Goal: Information Seeking & Learning: Learn about a topic

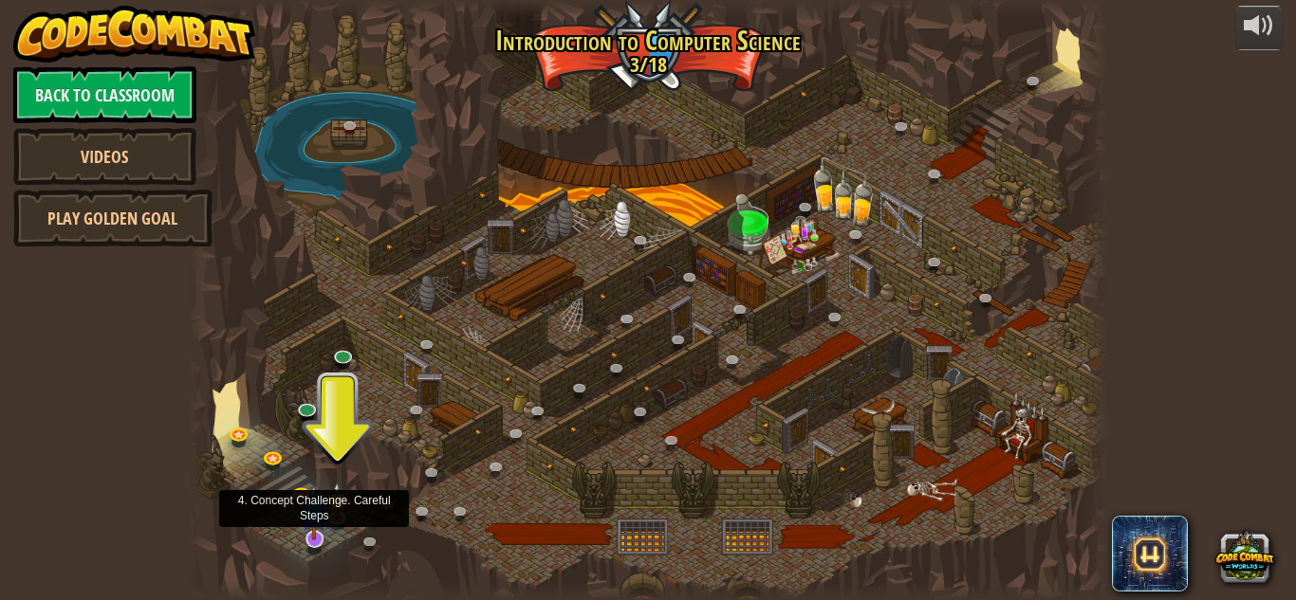
click at [319, 534] on img at bounding box center [314, 513] width 25 height 57
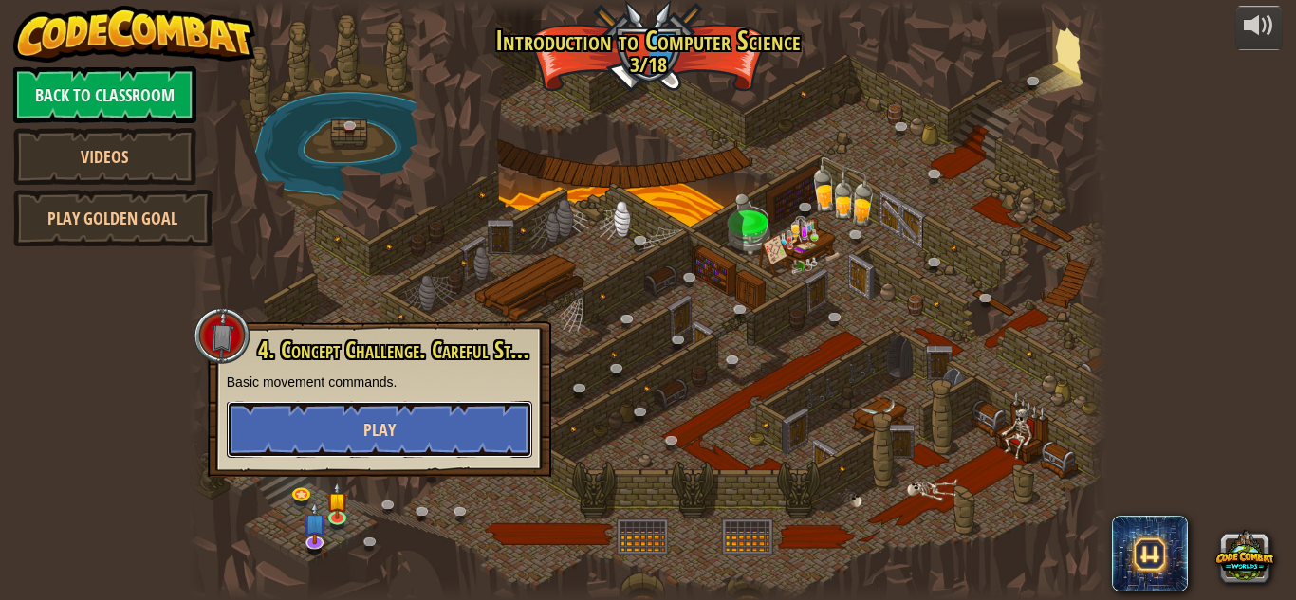
click at [396, 434] on button "Play" at bounding box center [379, 429] width 305 height 57
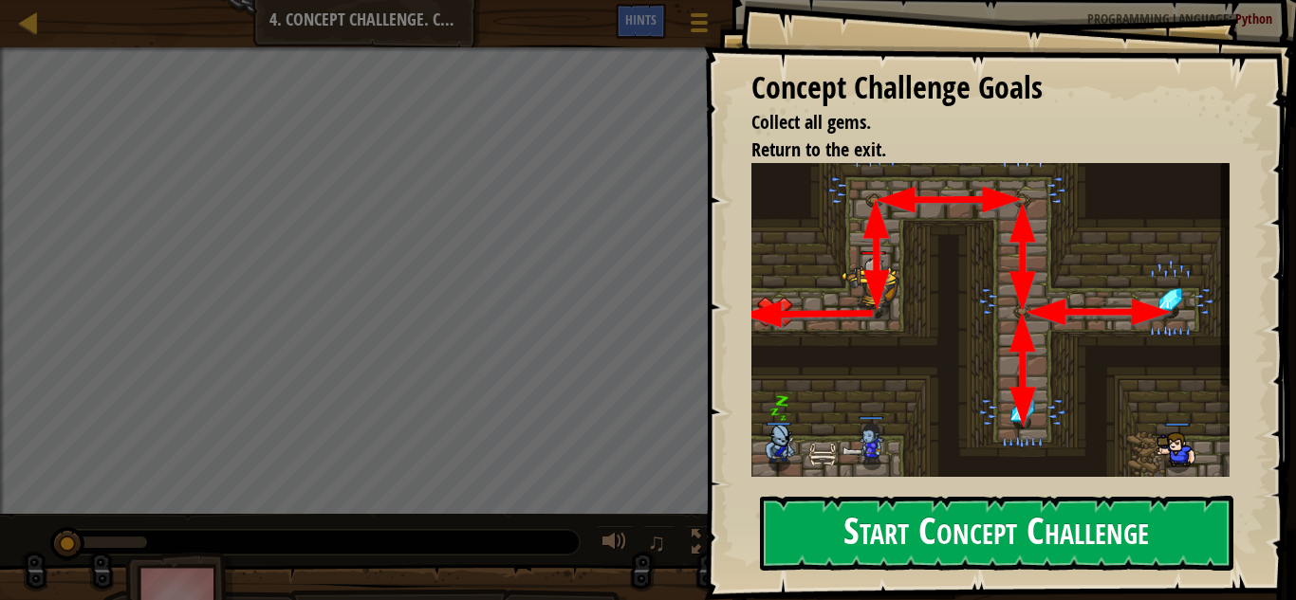
drag, startPoint x: 977, startPoint y: 547, endPoint x: 993, endPoint y: 546, distance: 16.2
click at [992, 547] on button "Start Concept Challenge" at bounding box center [996, 533] width 473 height 75
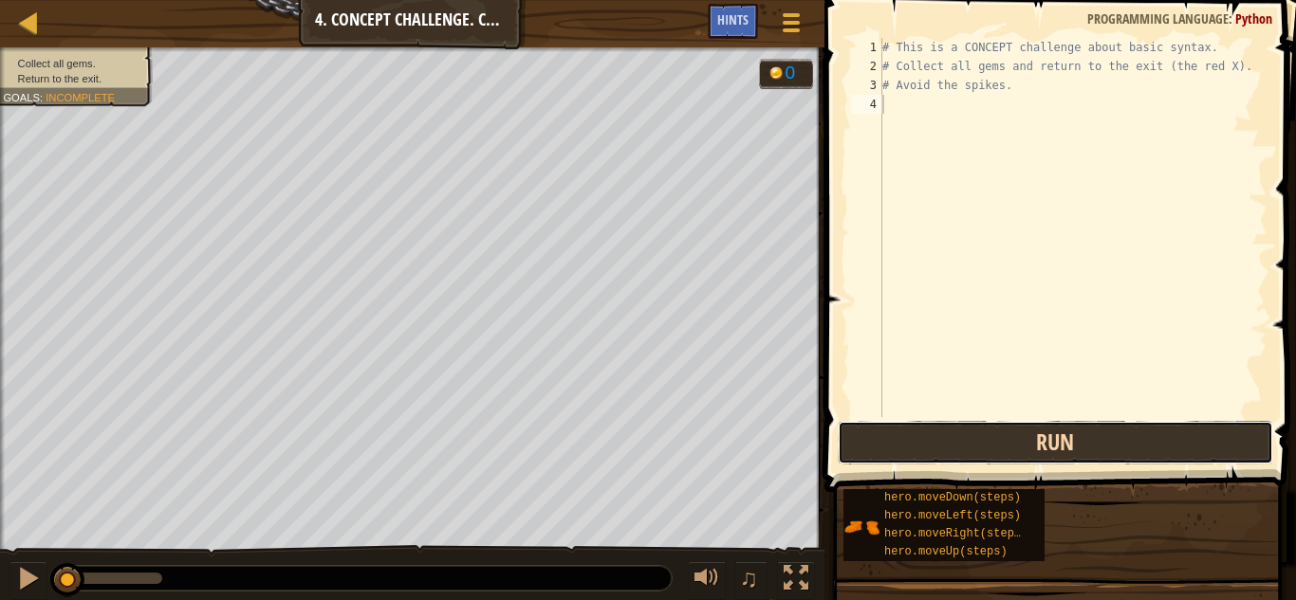
drag, startPoint x: 1033, startPoint y: 437, endPoint x: 1059, endPoint y: 444, distance: 26.5
click at [1033, 436] on button "Run" at bounding box center [1055, 443] width 435 height 44
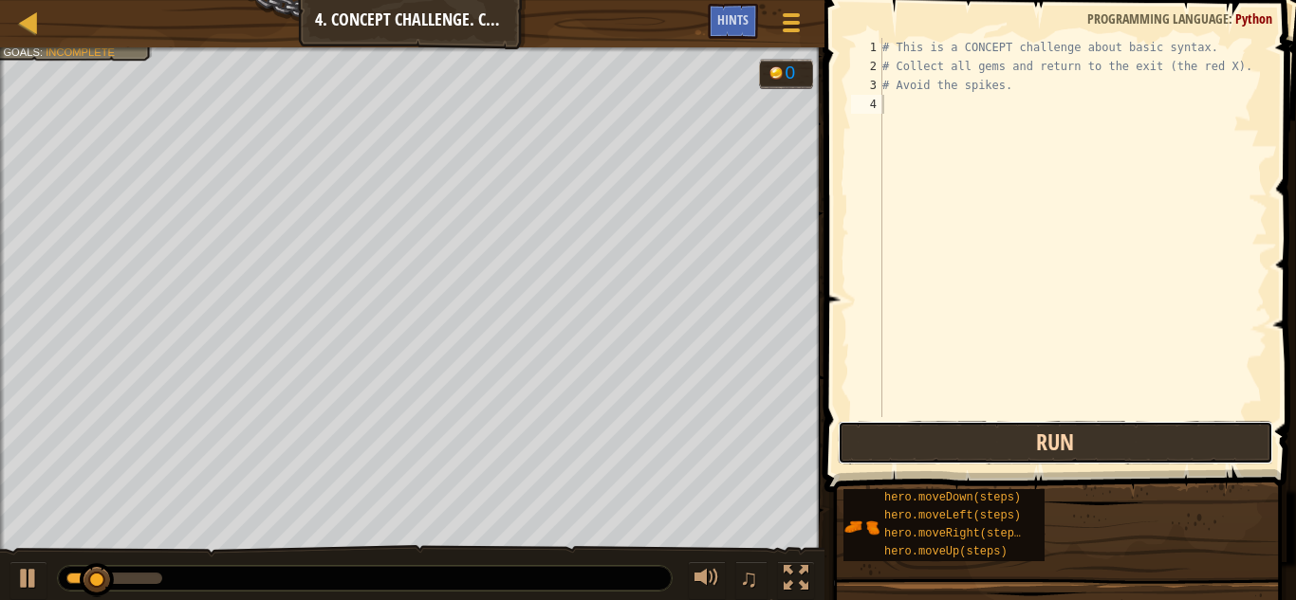
click at [1060, 426] on button "Run" at bounding box center [1055, 443] width 435 height 44
click at [1059, 440] on button "Run" at bounding box center [1055, 443] width 435 height 44
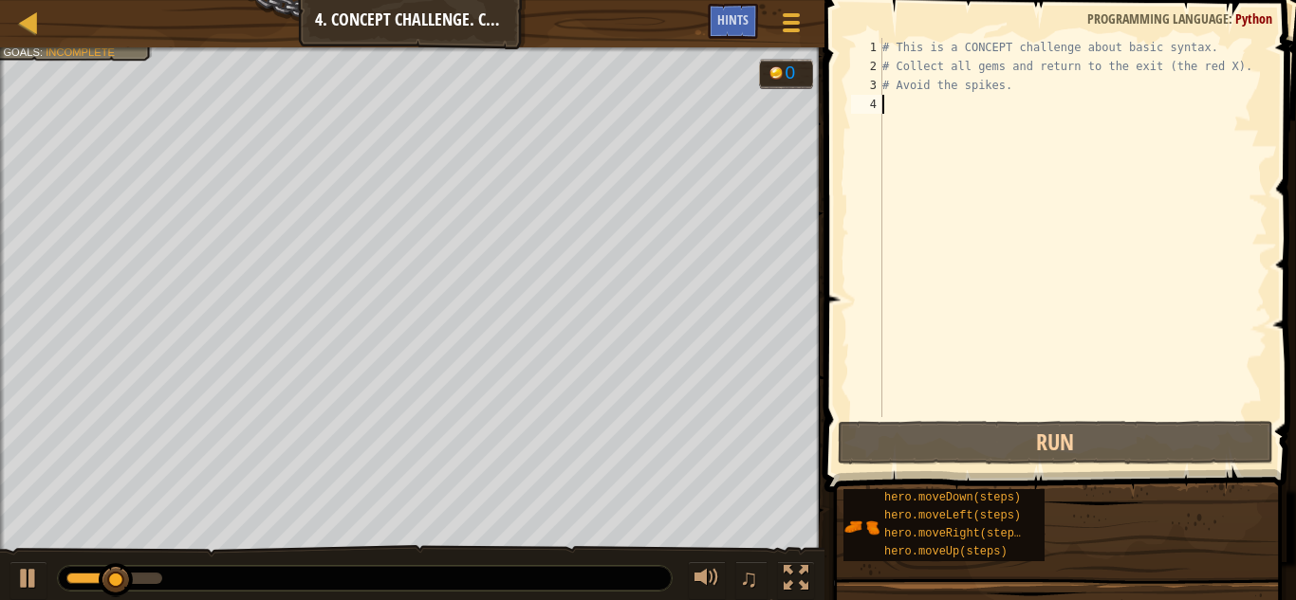
type textarea "h"
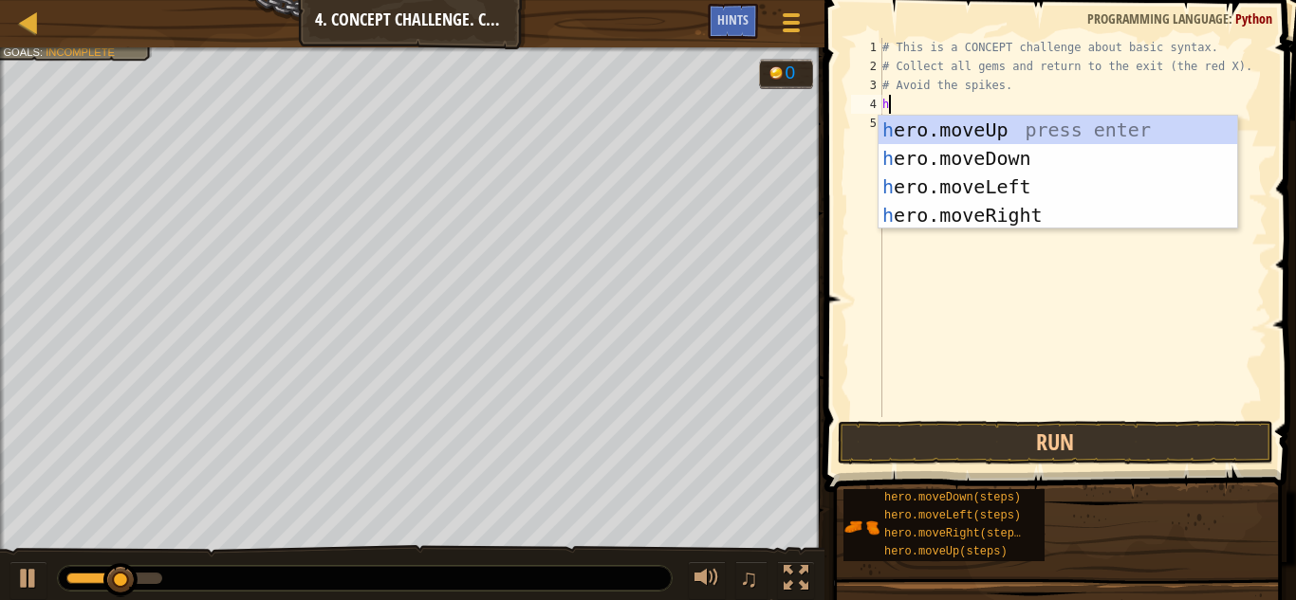
scroll to position [9, 0]
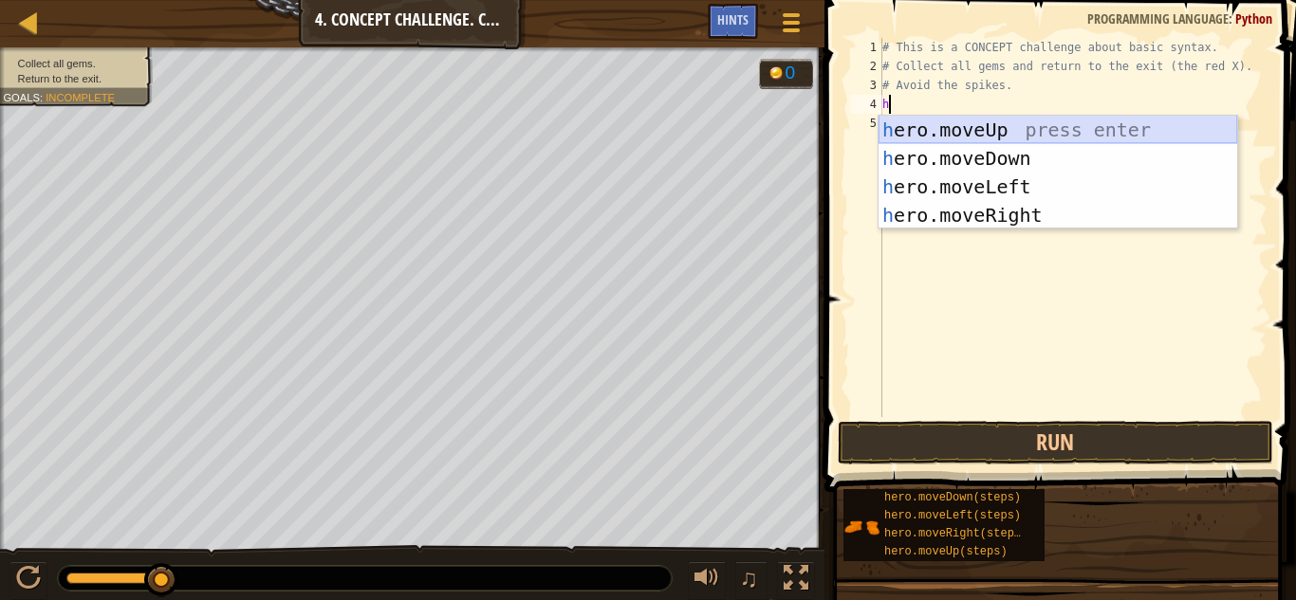
click at [1060, 124] on div "h ero.moveUp press enter h ero.moveDown press enter h ero.moveLeft press enter …" at bounding box center [1057, 201] width 359 height 171
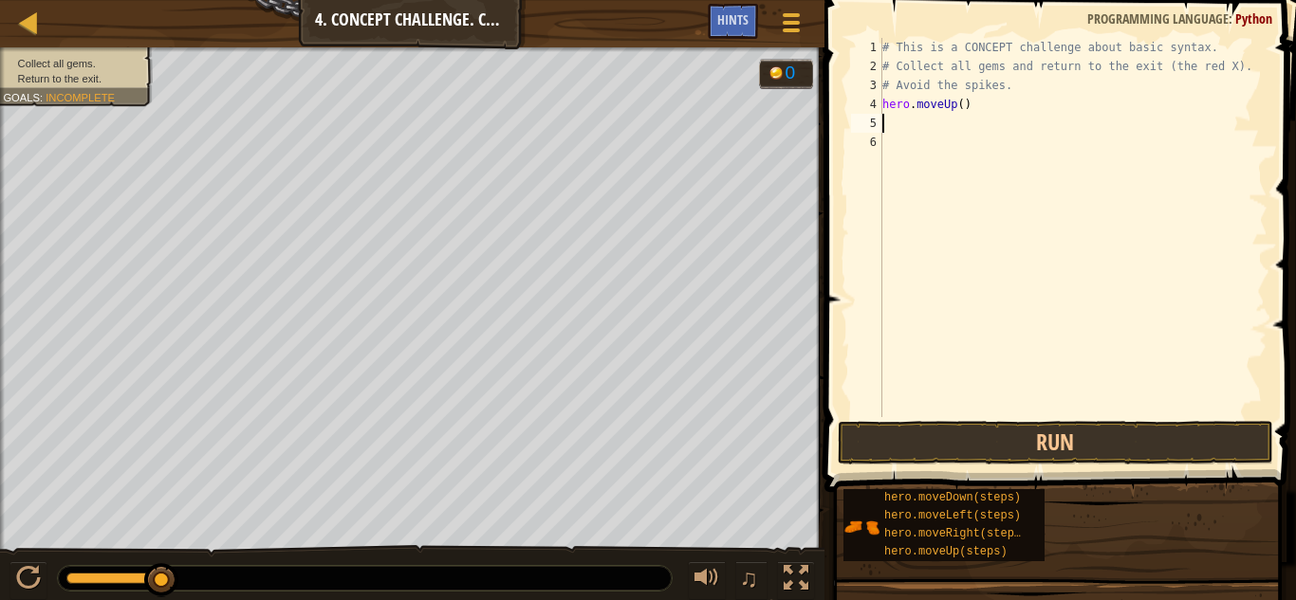
type textarea "h"
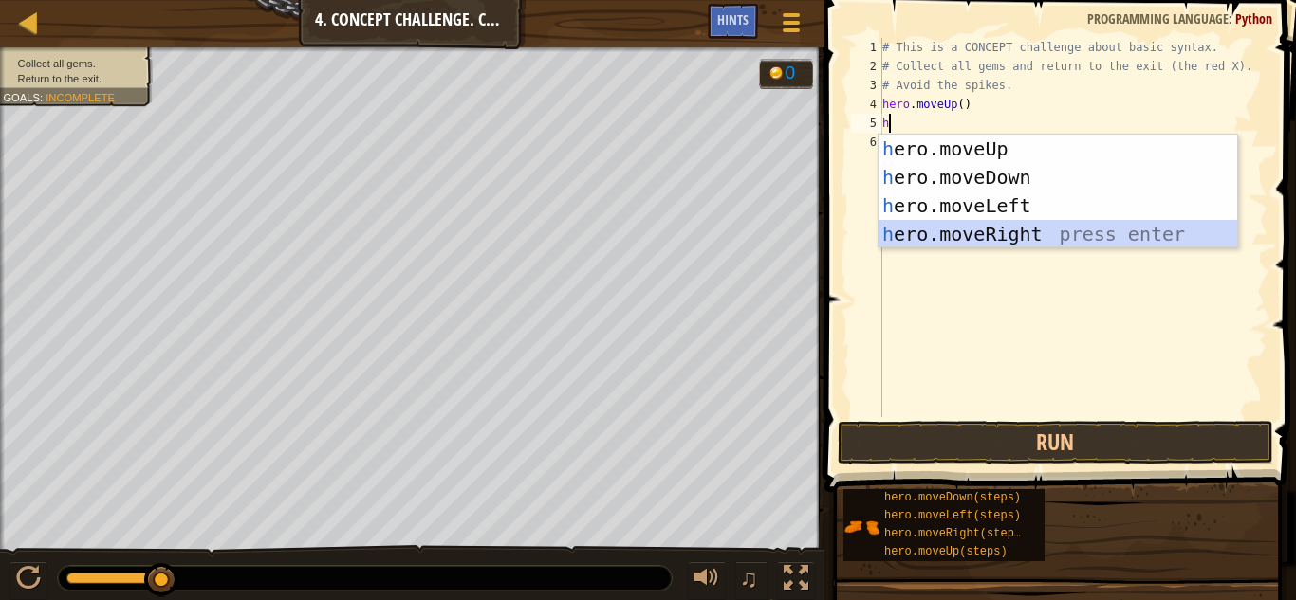
click at [1036, 229] on div "h ero.moveUp press enter h ero.moveDown press enter h ero.moveLeft press enter …" at bounding box center [1057, 220] width 359 height 171
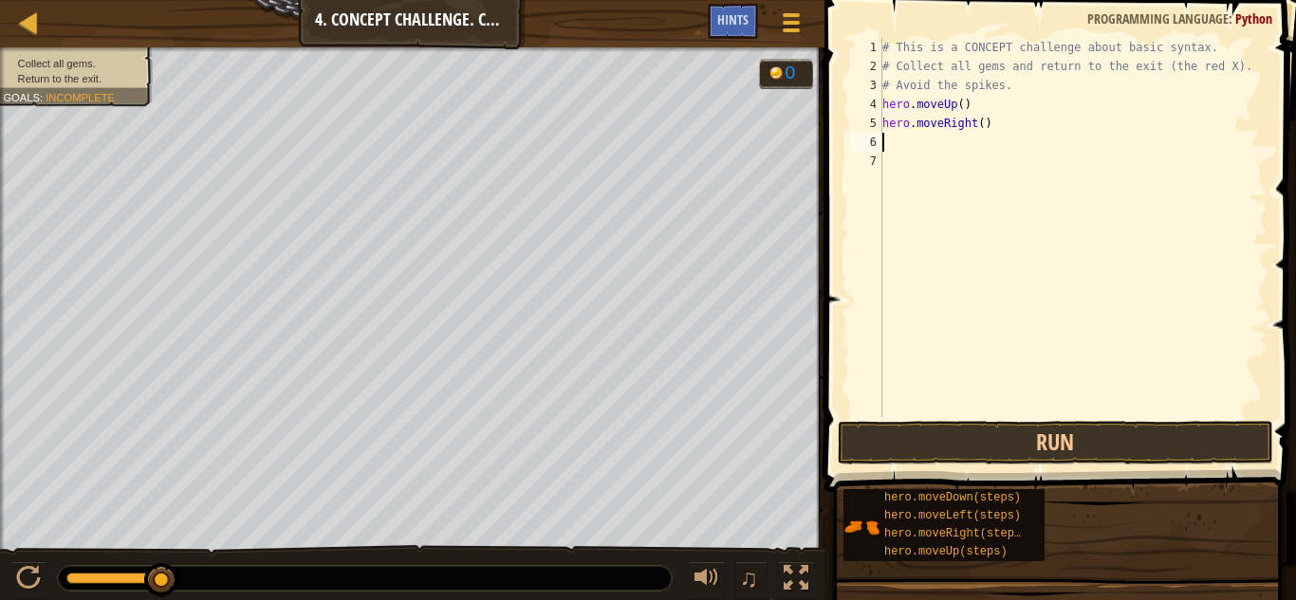
type textarea "h"
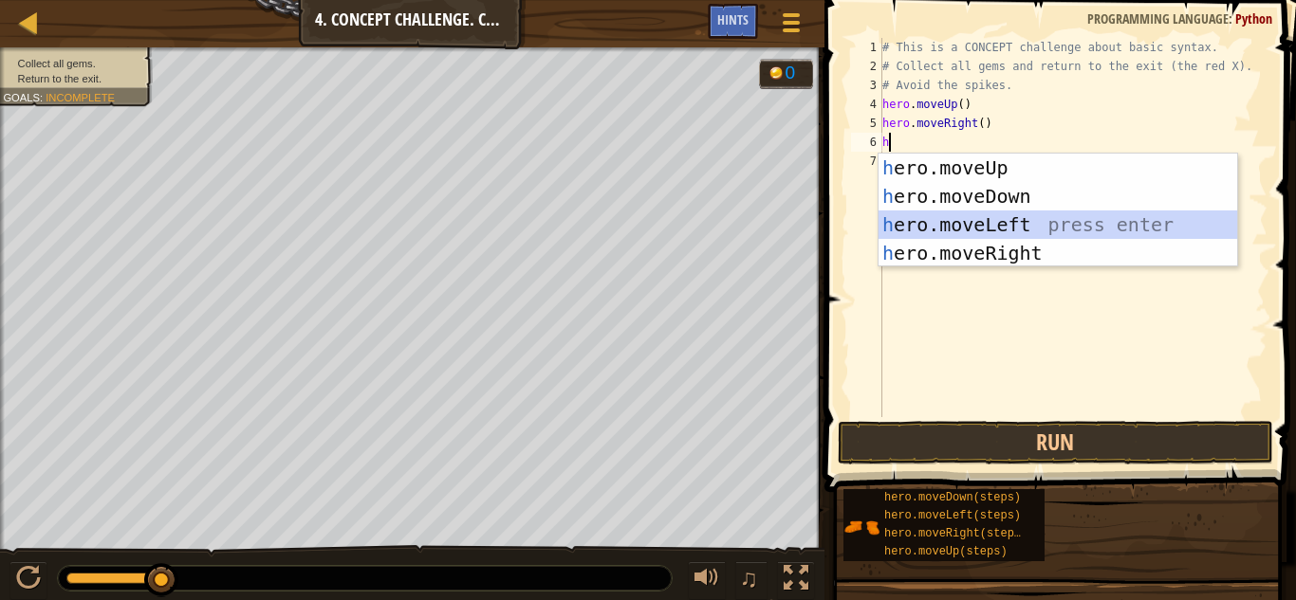
click at [951, 215] on div "h ero.moveUp press enter h ero.moveDown press enter h ero.moveLeft press enter …" at bounding box center [1057, 239] width 359 height 171
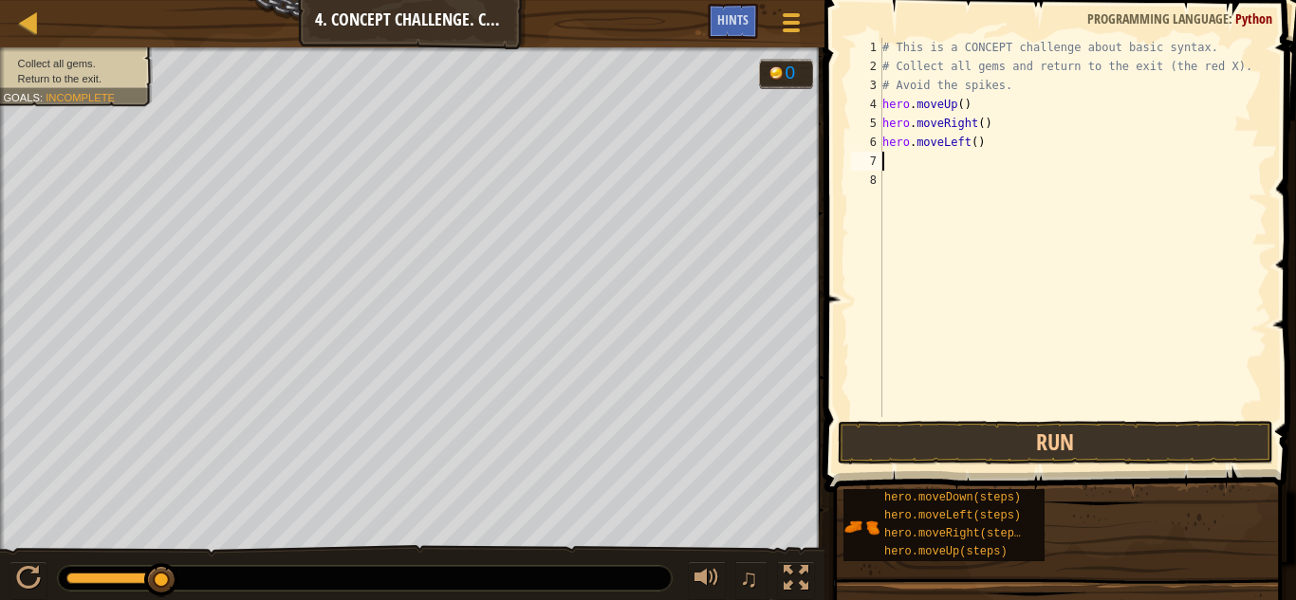
type textarea "h"
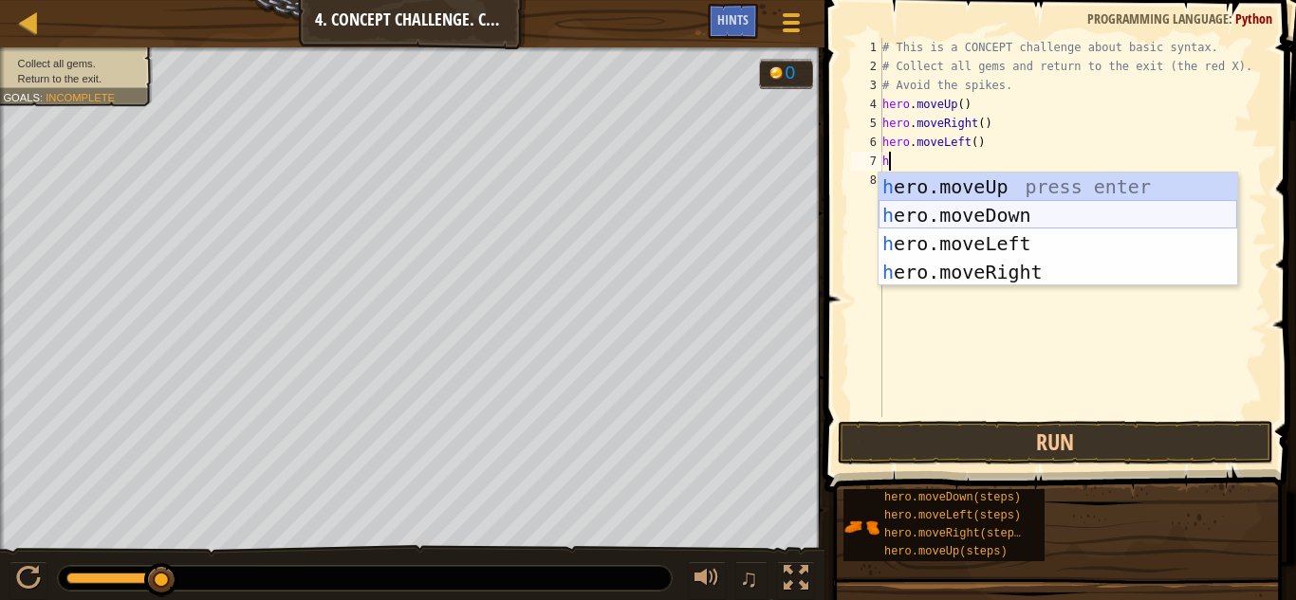
click at [1015, 210] on div "h ero.moveUp press enter h ero.moveDown press enter h ero.moveLeft press enter …" at bounding box center [1057, 258] width 359 height 171
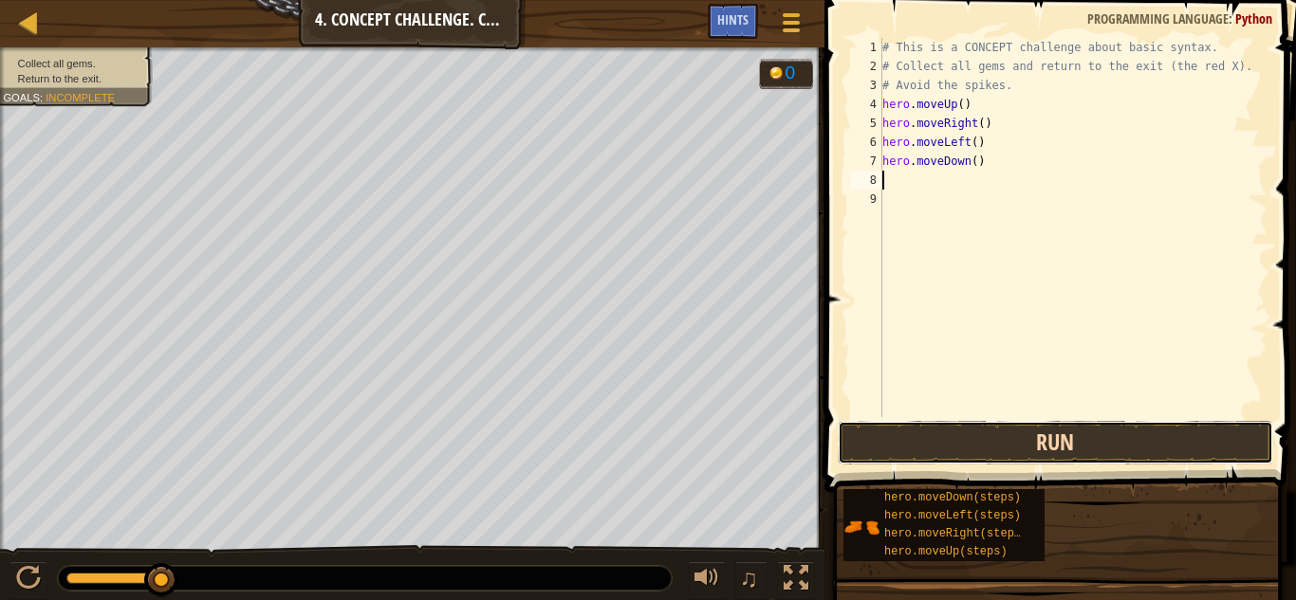
click at [938, 434] on button "Run" at bounding box center [1055, 443] width 435 height 44
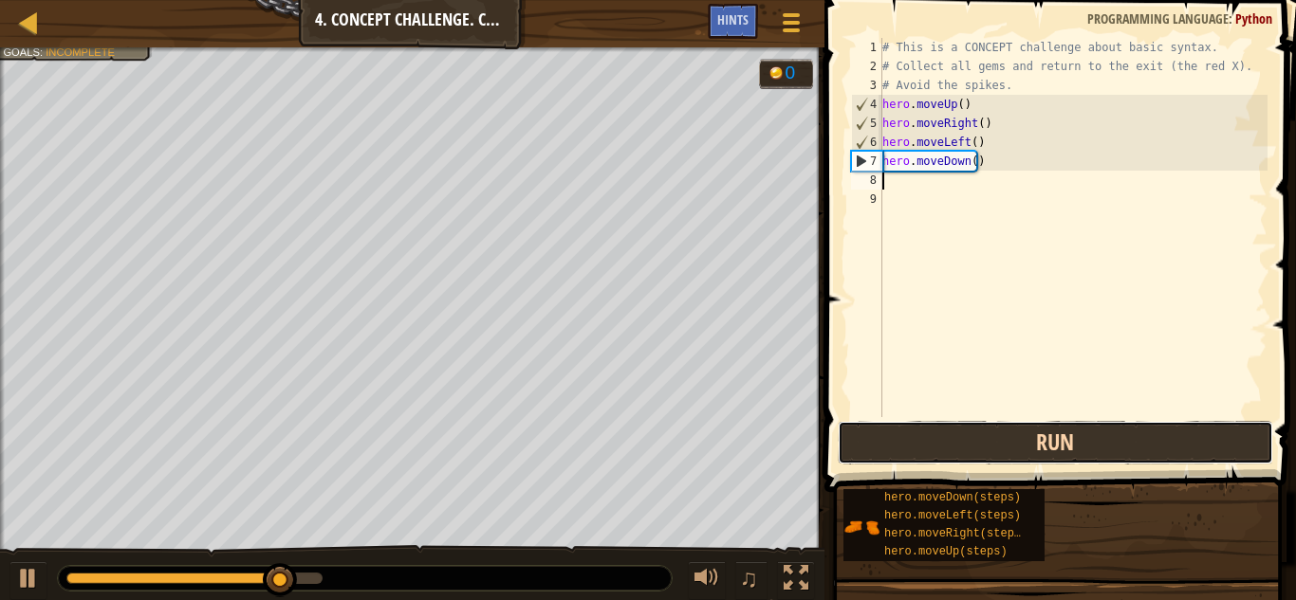
click at [930, 431] on button "Run" at bounding box center [1055, 443] width 435 height 44
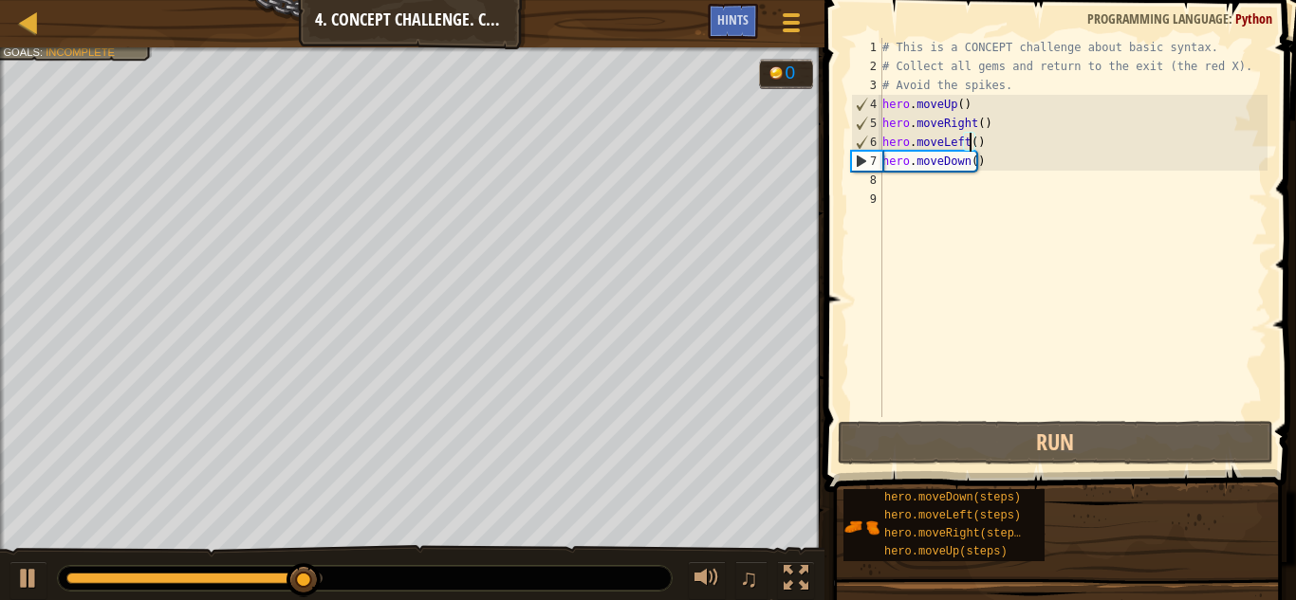
click at [969, 145] on div "# This is a CONCEPT challenge about basic syntax. # Collect all gems and return…" at bounding box center [1072, 246] width 389 height 417
click at [992, 149] on div "# This is a CONCEPT challenge about basic syntax. # Collect all gems and return…" at bounding box center [1072, 246] width 389 height 417
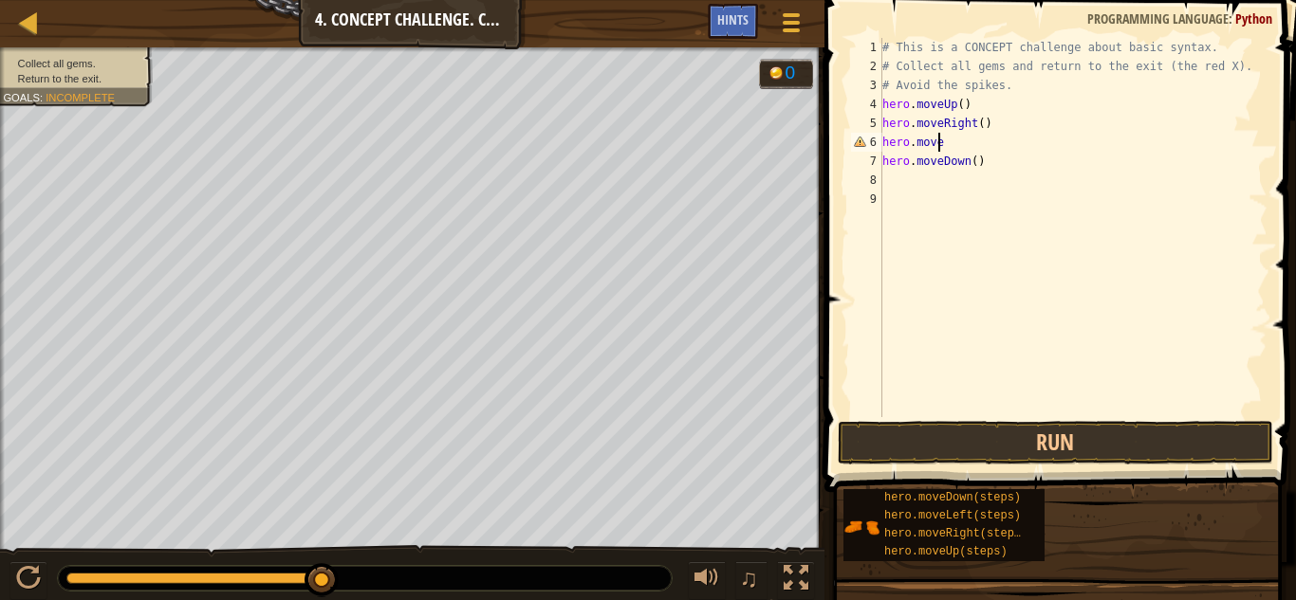
type textarea "h"
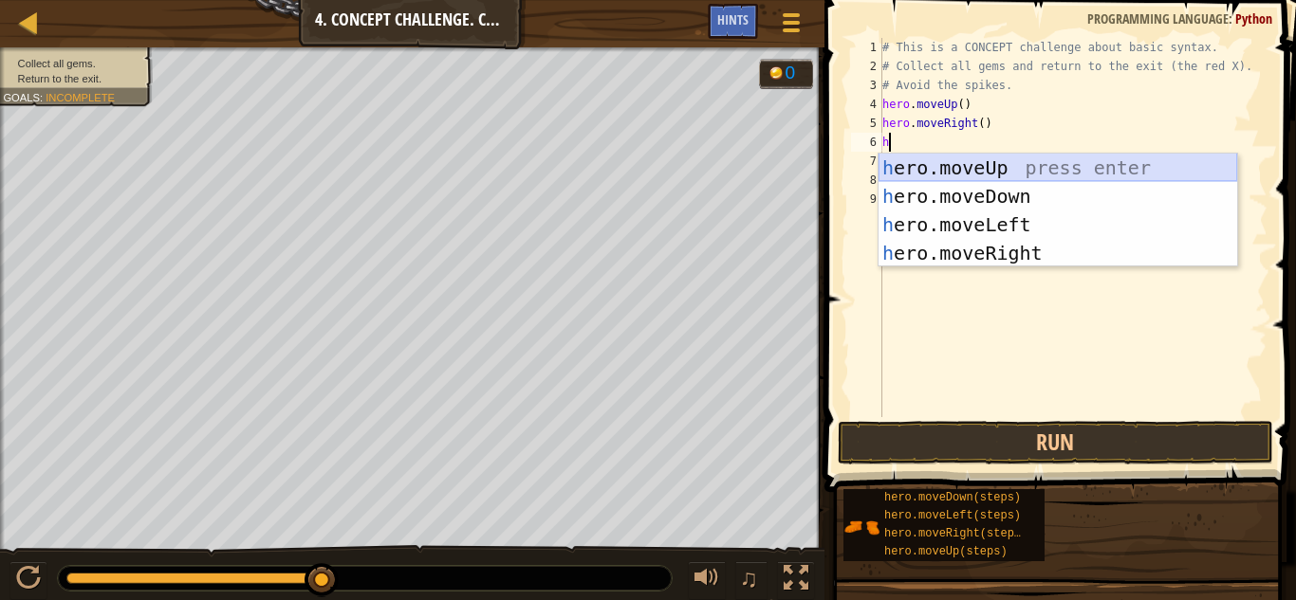
click at [1001, 181] on div "h ero.moveUp press enter h ero.moveDown press enter h ero.moveLeft press enter …" at bounding box center [1057, 239] width 359 height 171
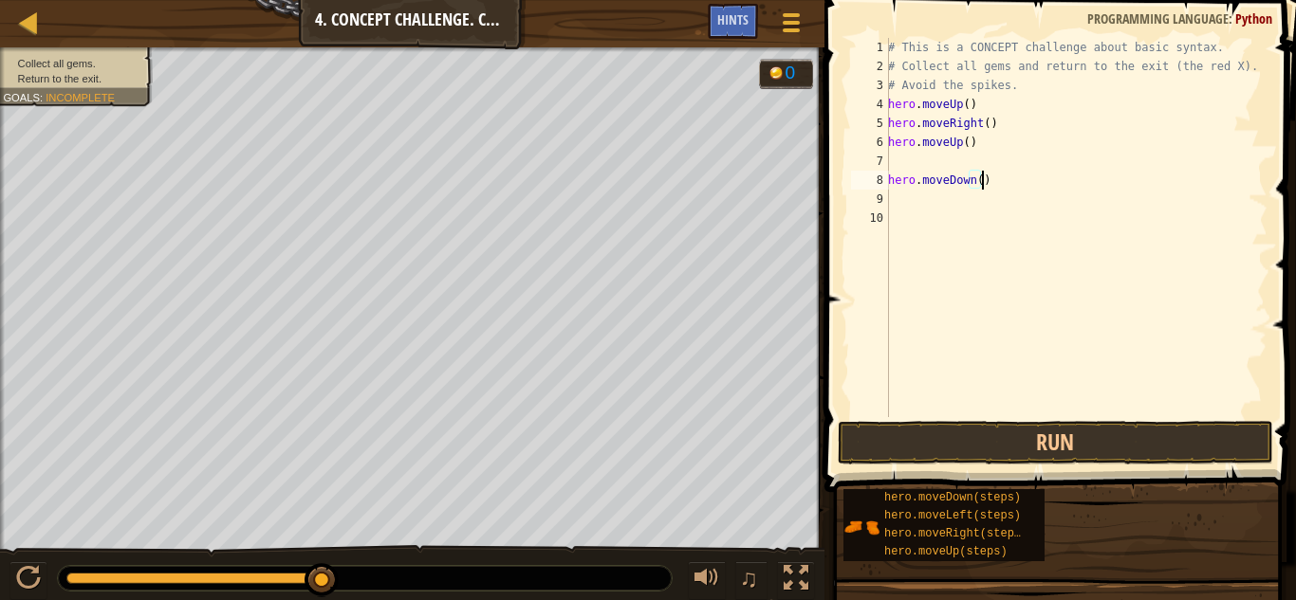
click at [987, 180] on div "# This is a CONCEPT challenge about basic syntax. # Collect all gems and return…" at bounding box center [1075, 246] width 383 height 417
type textarea "h"
click at [929, 162] on div "# This is a CONCEPT challenge about basic syntax. # Collect all gems and return…" at bounding box center [1075, 246] width 383 height 417
click at [980, 154] on div "# This is a CONCEPT challenge about basic syntax. # Collect all gems and return…" at bounding box center [1075, 246] width 383 height 417
click at [980, 141] on div "# This is a CONCEPT challenge about basic syntax. # Collect all gems and return…" at bounding box center [1075, 246] width 383 height 417
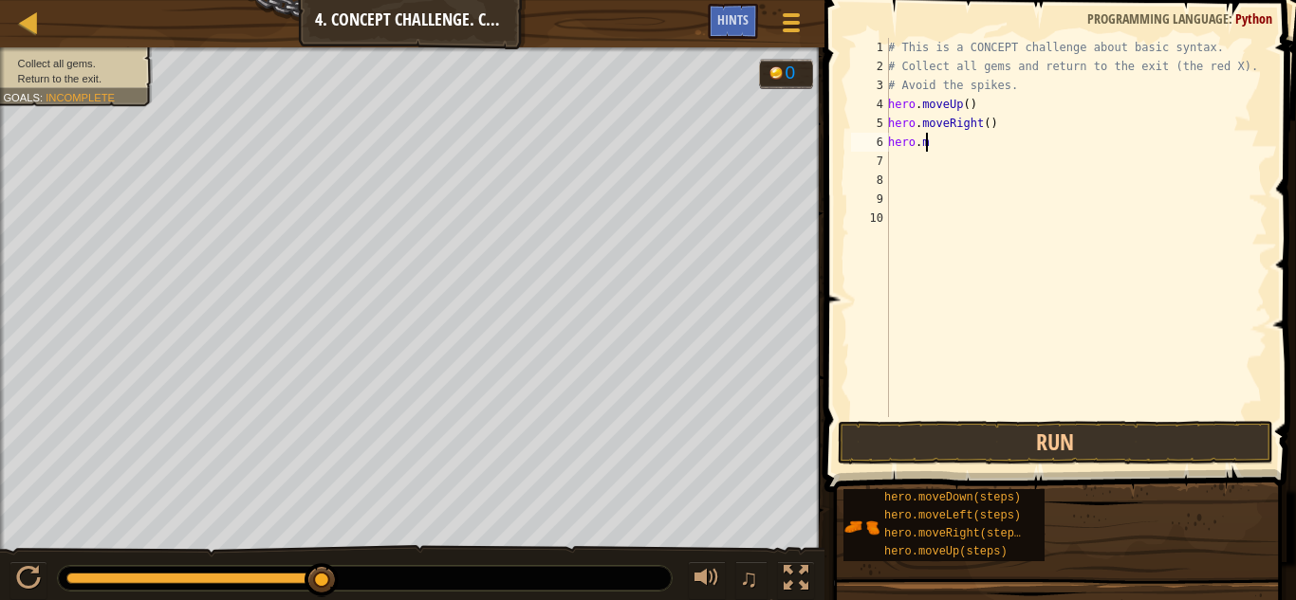
type textarea "h"
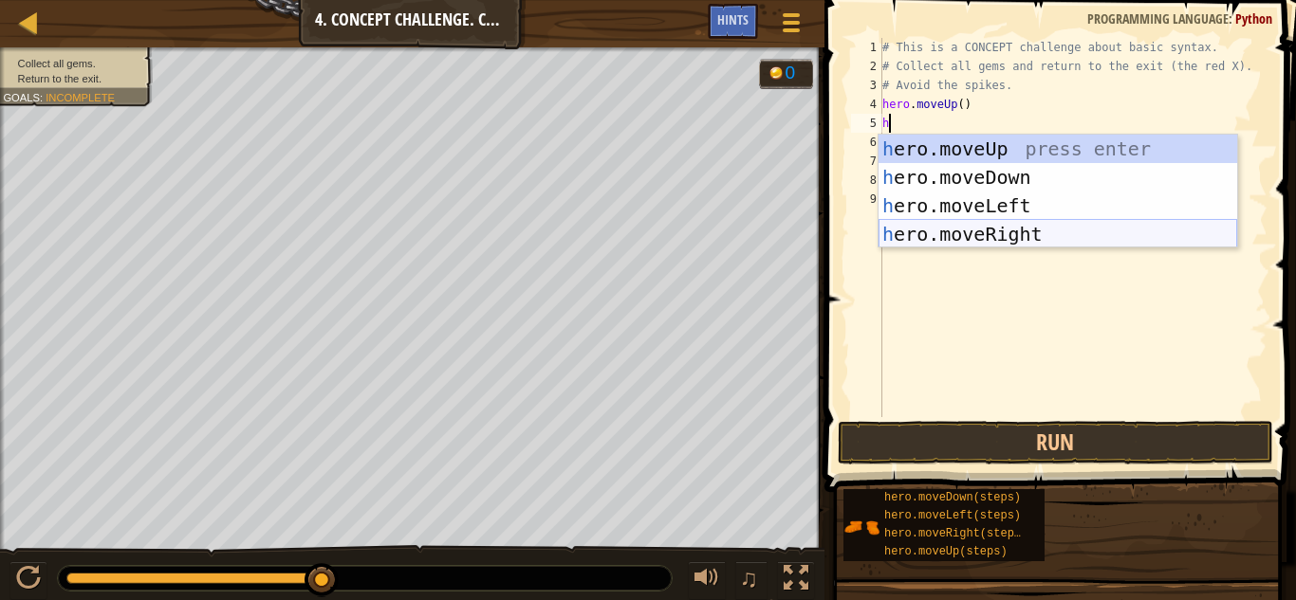
click at [1077, 234] on div "h ero.moveUp press enter h ero.moveDown press enter h ero.moveLeft press enter …" at bounding box center [1057, 220] width 359 height 171
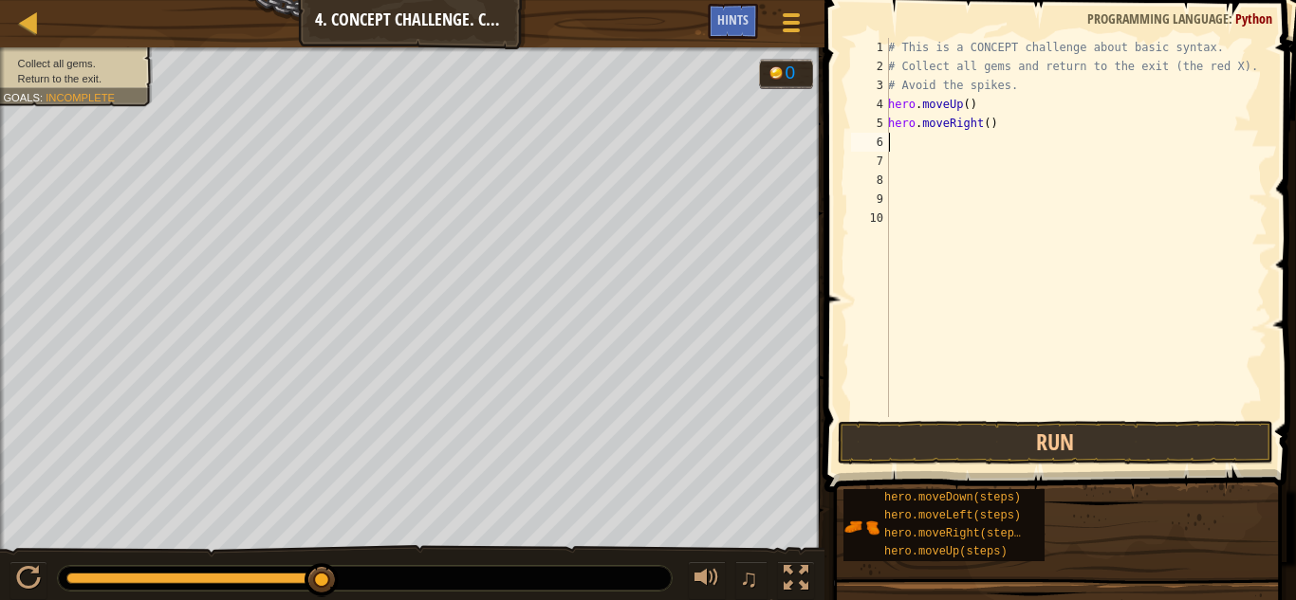
type textarea "h"
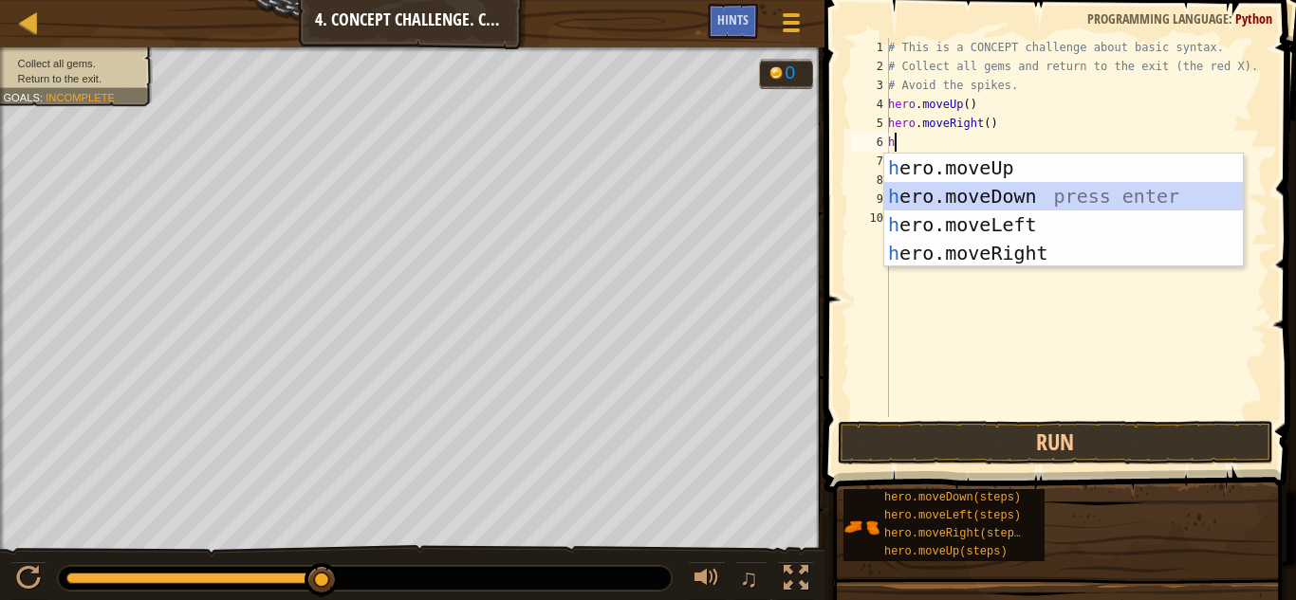
click at [961, 183] on div "h ero.moveUp press enter h ero.moveDown press enter h ero.moveLeft press enter …" at bounding box center [1063, 239] width 359 height 171
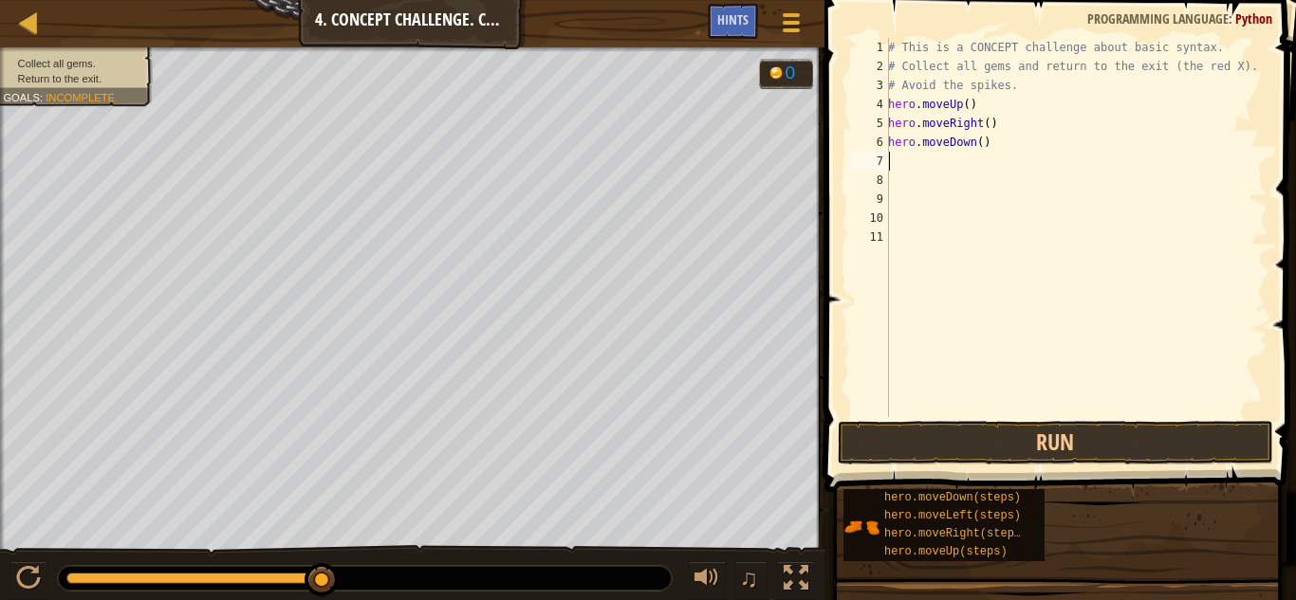
click at [955, 169] on div "# This is a CONCEPT challenge about basic syntax. # Collect all gems and return…" at bounding box center [1075, 246] width 383 height 417
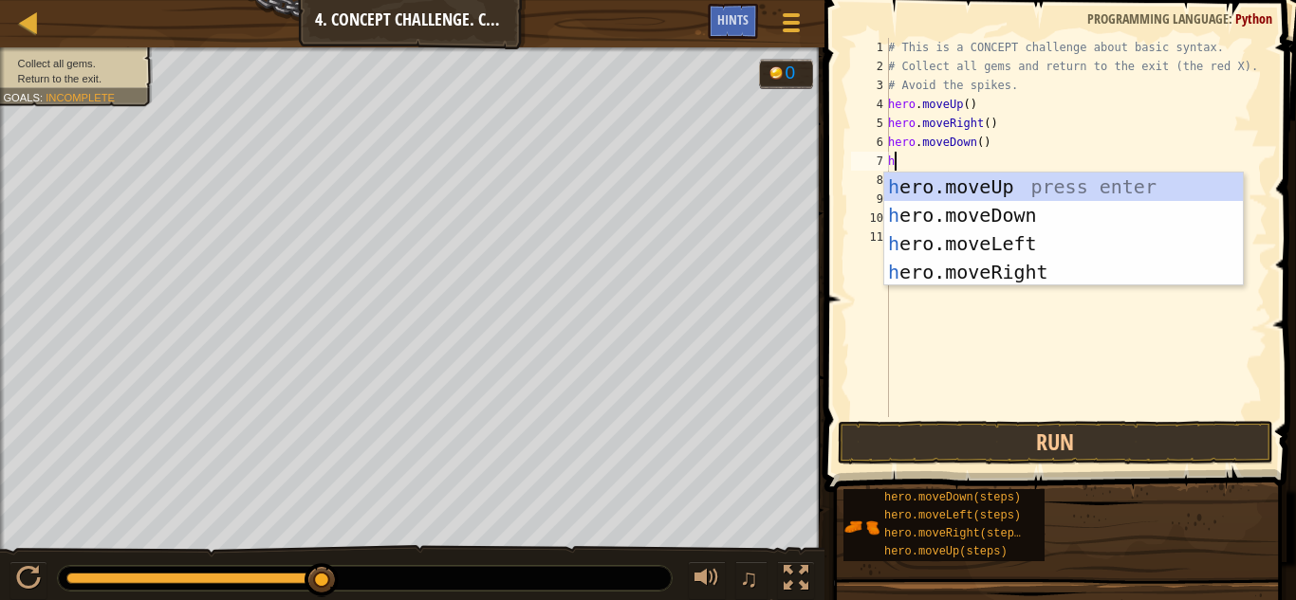
type textarea "h"
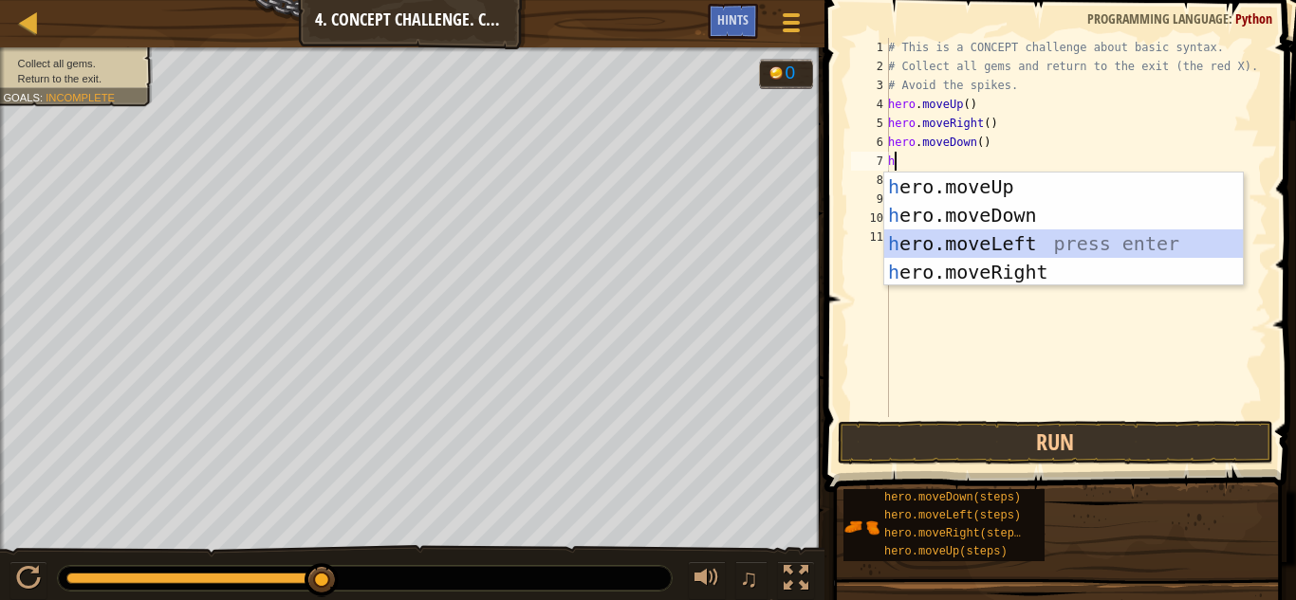
click at [1015, 232] on div "h ero.moveUp press enter h ero.moveDown press enter h ero.moveLeft press enter …" at bounding box center [1063, 258] width 359 height 171
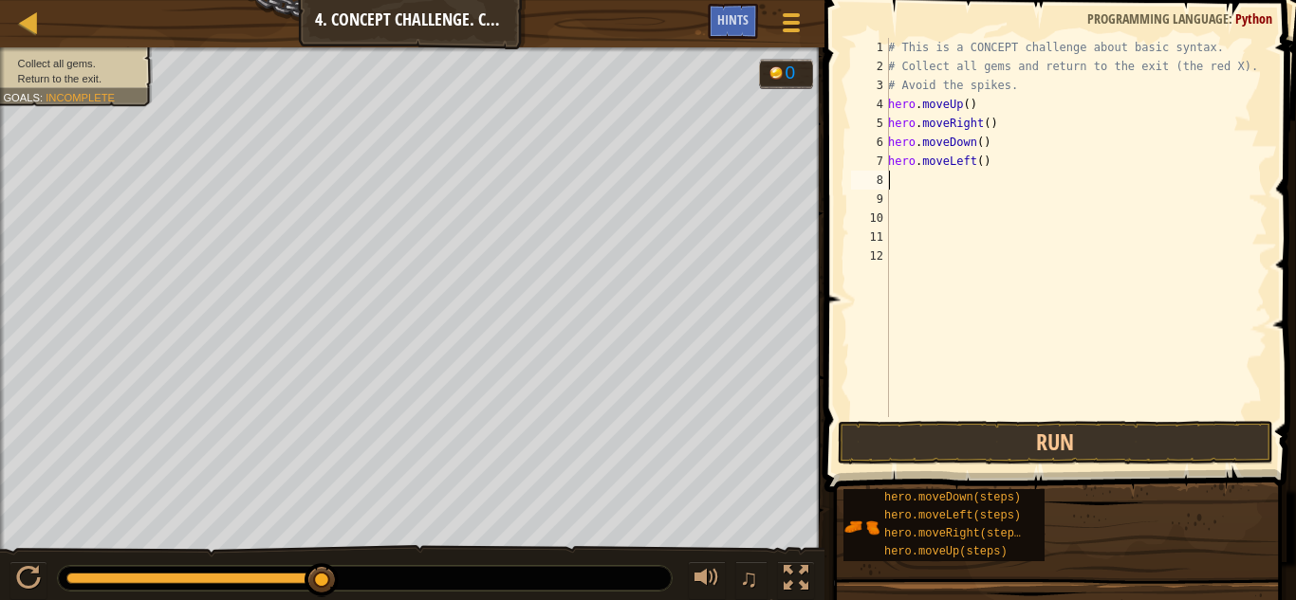
type textarea "h"
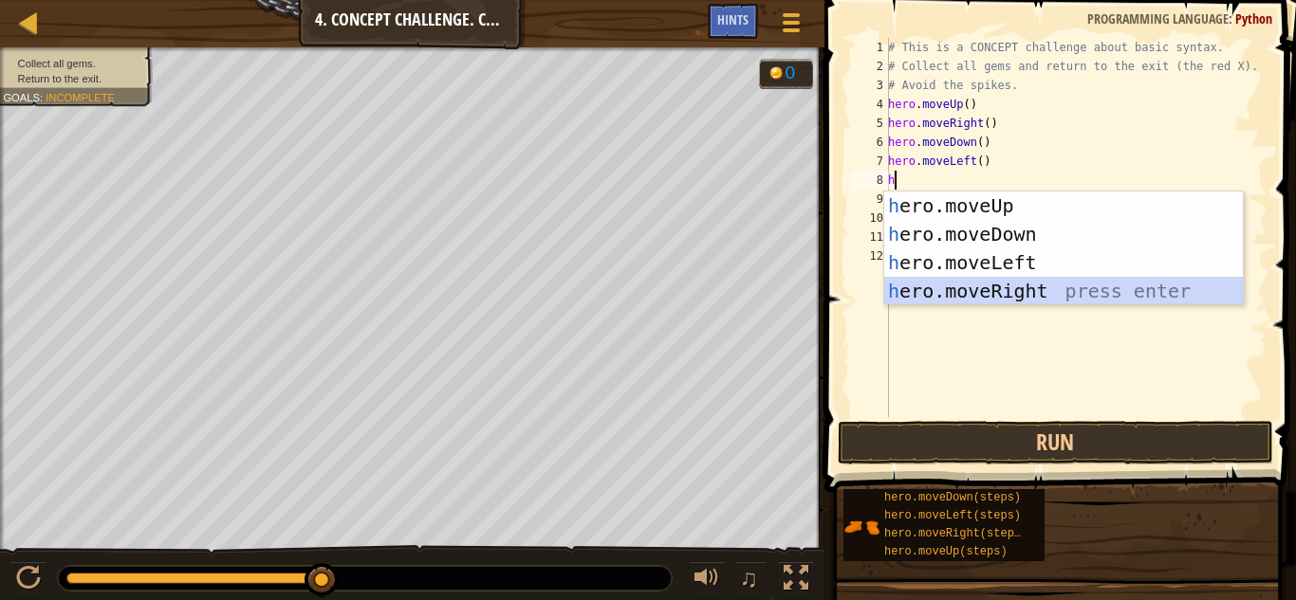
click at [1010, 297] on div "h ero.moveUp press enter h ero.moveDown press enter h ero.moveLeft press enter …" at bounding box center [1063, 277] width 359 height 171
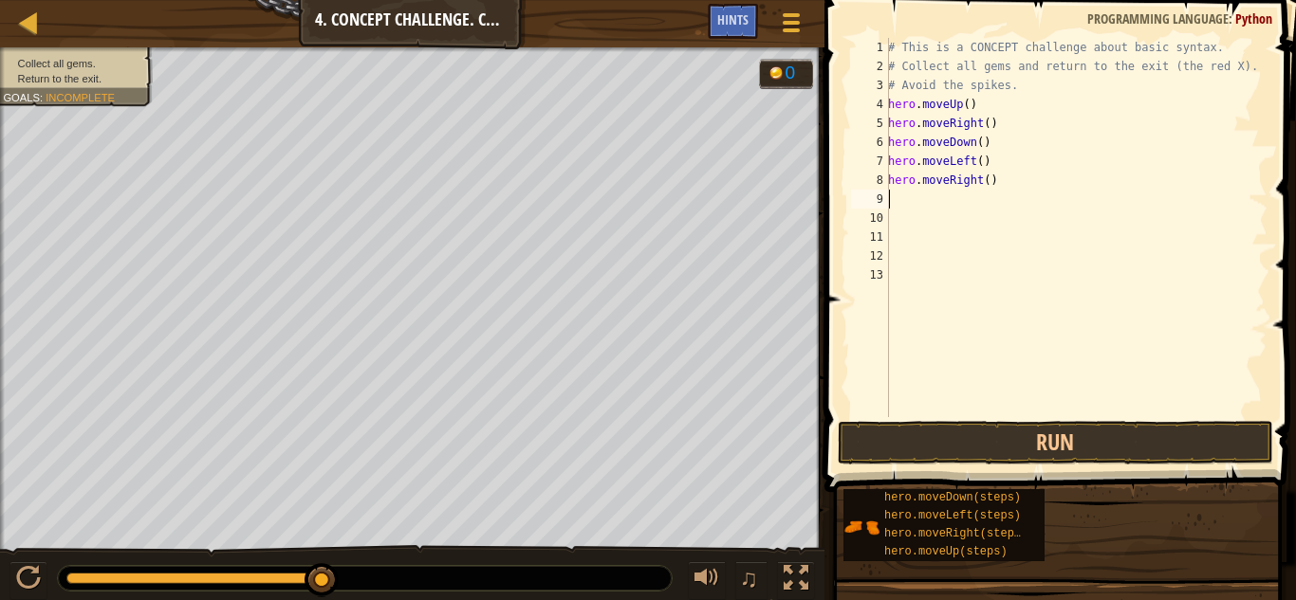
type textarea "h"
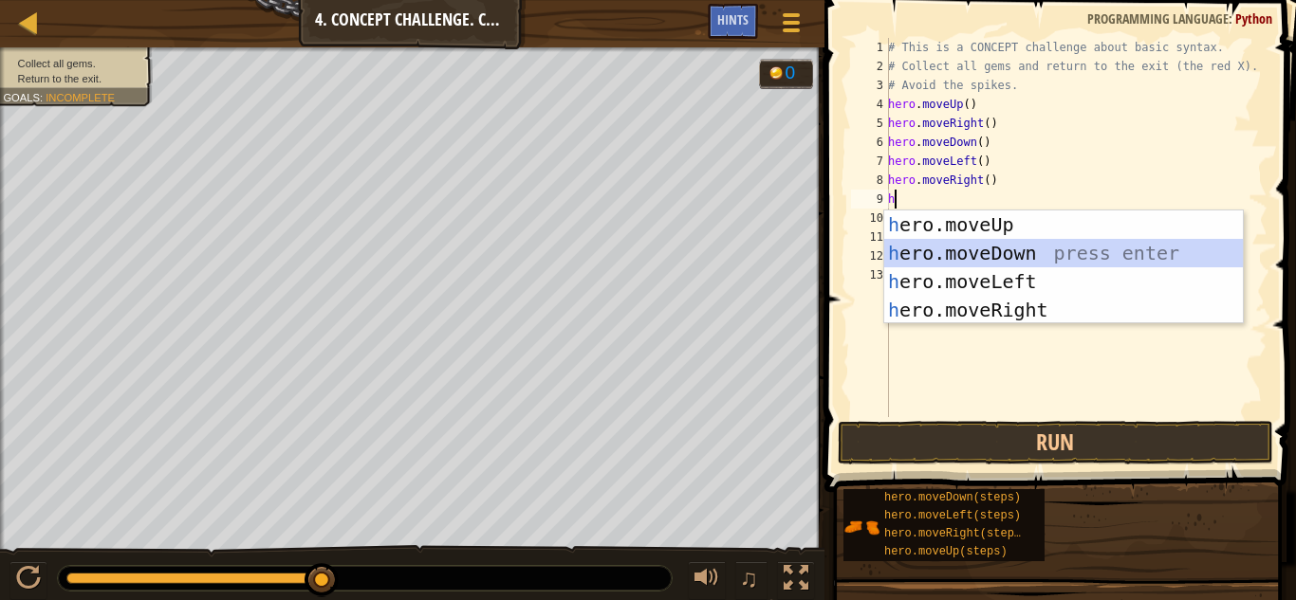
click at [1016, 239] on div "h ero.moveUp press enter h ero.moveDown press enter h ero.moveLeft press enter …" at bounding box center [1063, 296] width 359 height 171
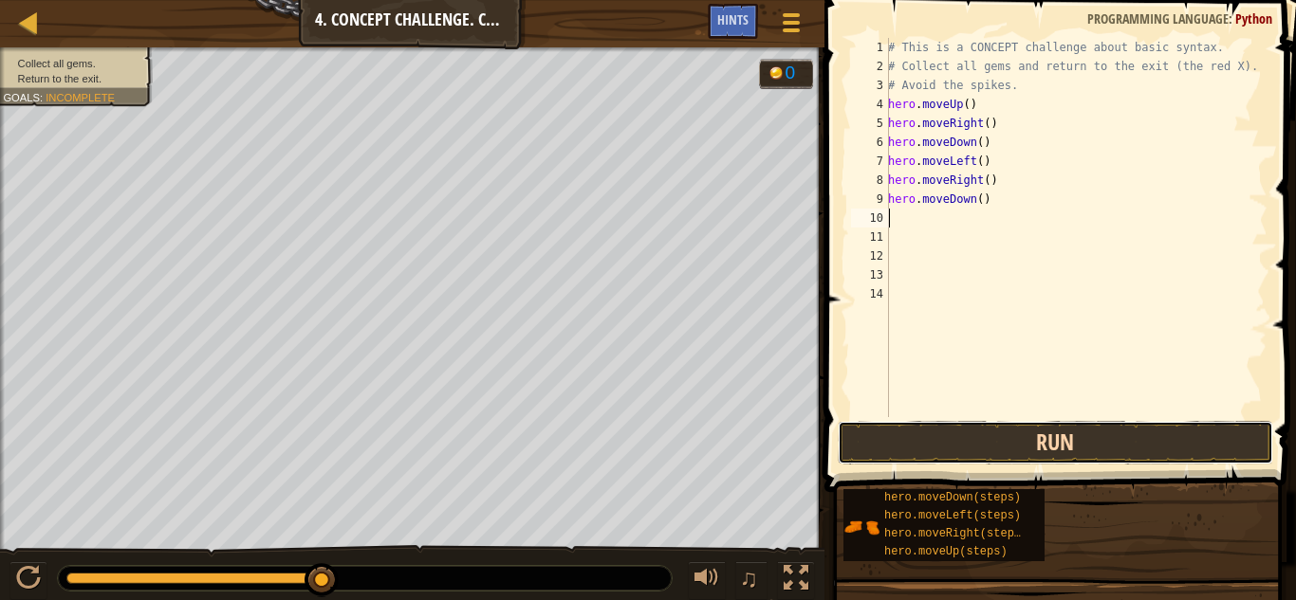
click at [1051, 454] on button "Run" at bounding box center [1055, 443] width 435 height 44
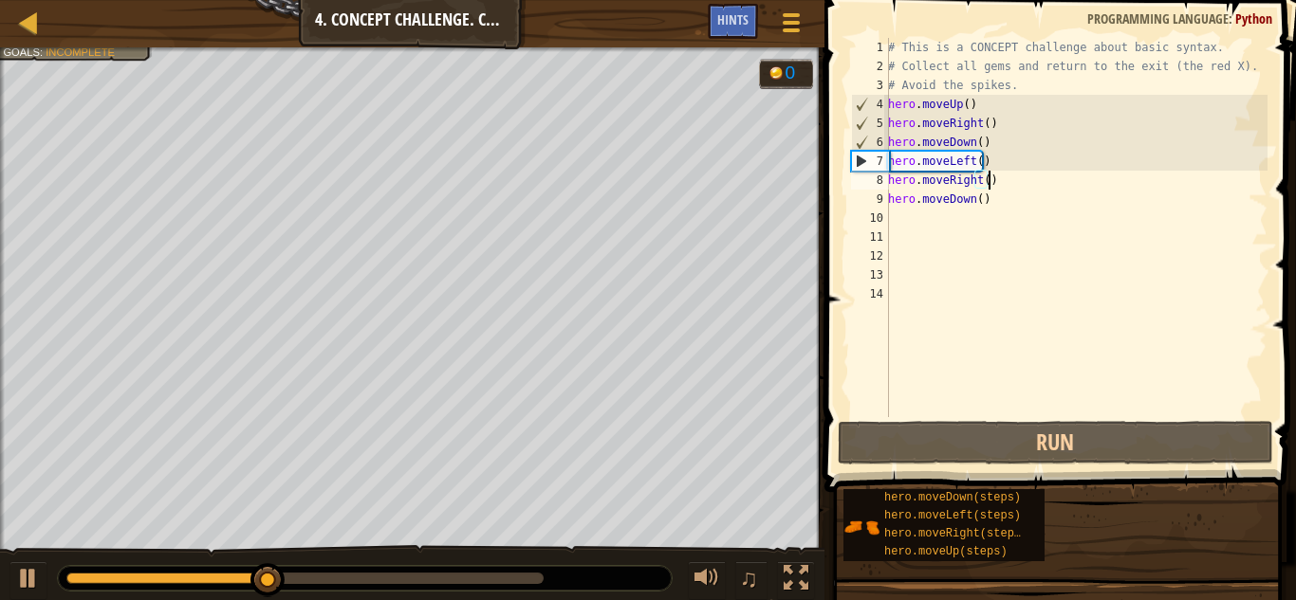
click at [1018, 184] on div "# This is a CONCEPT challenge about basic syntax. # Collect all gems and return…" at bounding box center [1075, 246] width 383 height 417
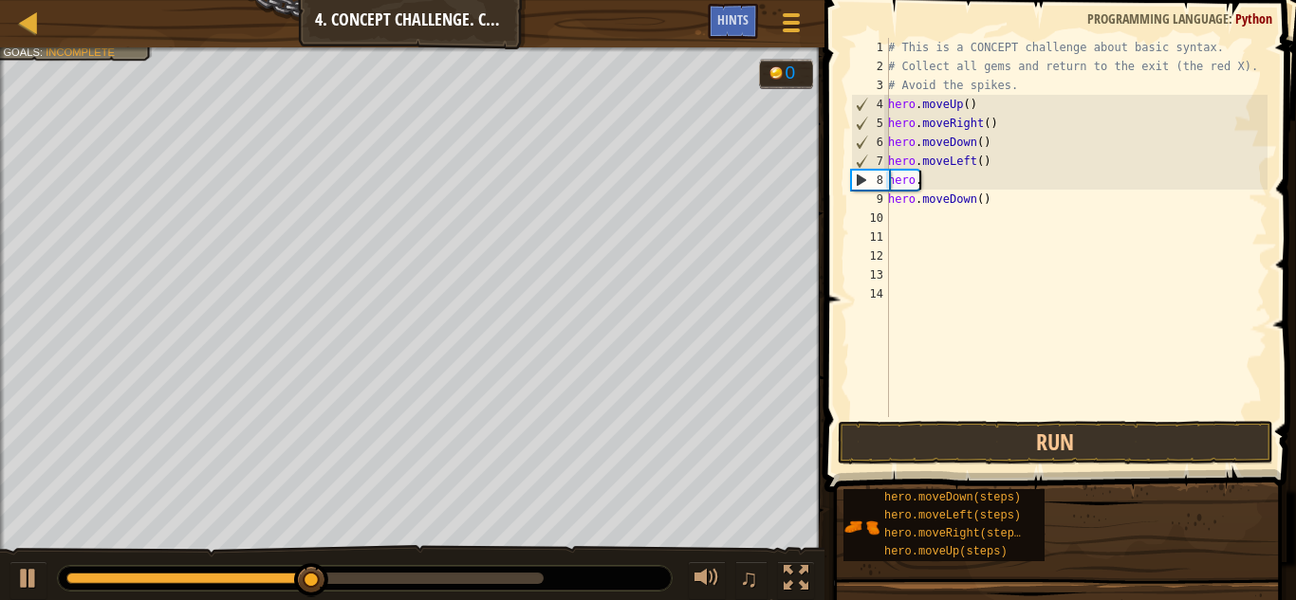
type textarea "h"
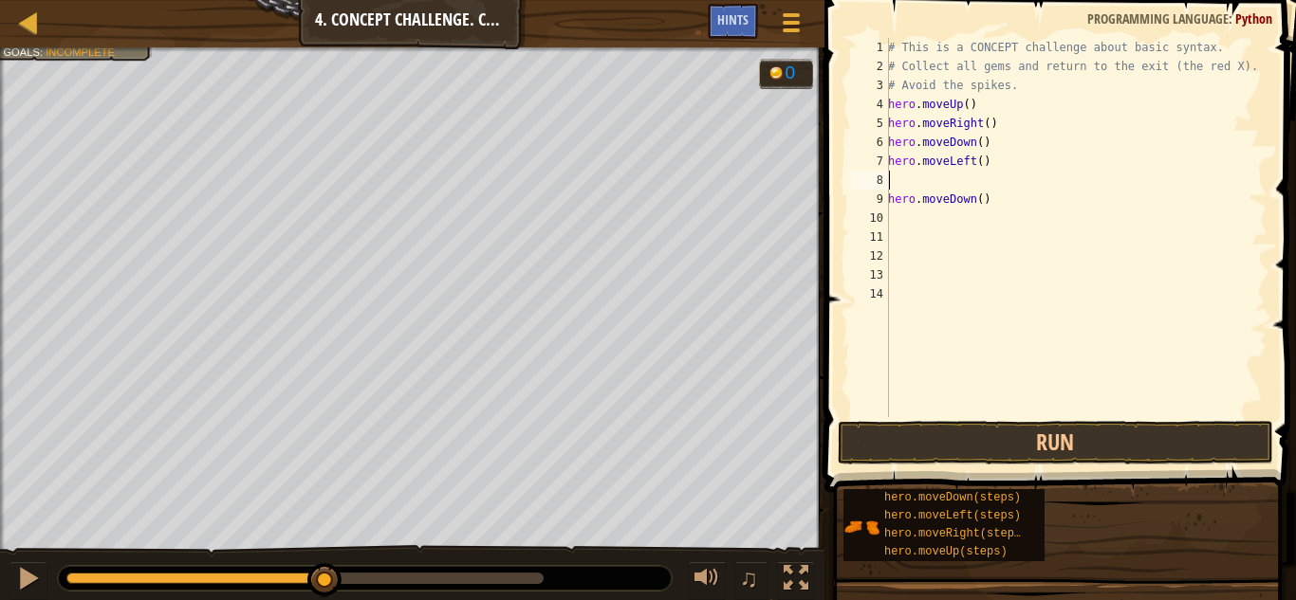
click at [991, 159] on div "# This is a CONCEPT challenge about basic syntax. # Collect all gems and return…" at bounding box center [1075, 246] width 383 height 417
type textarea "h"
click at [1000, 201] on div "# This is a CONCEPT challenge about basic syntax. # Collect all gems and return…" at bounding box center [1075, 246] width 383 height 417
type textarea "h"
click at [939, 165] on div "# This is a CONCEPT challenge about basic syntax. # Collect all gems and return…" at bounding box center [1075, 246] width 383 height 417
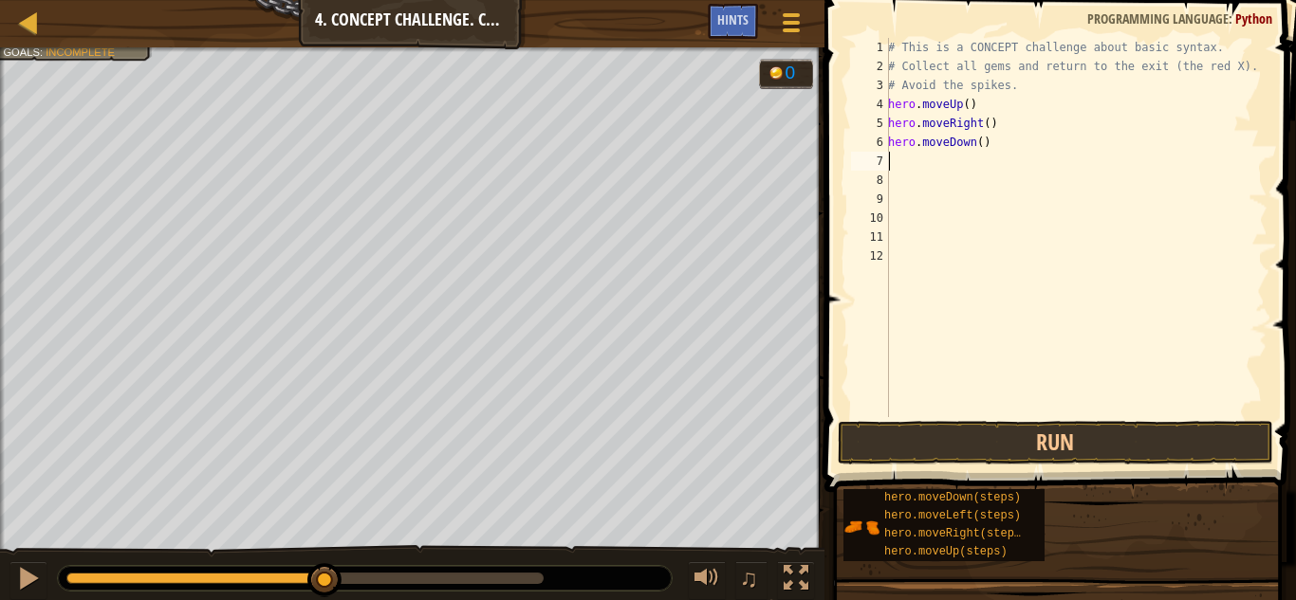
type textarea "h"
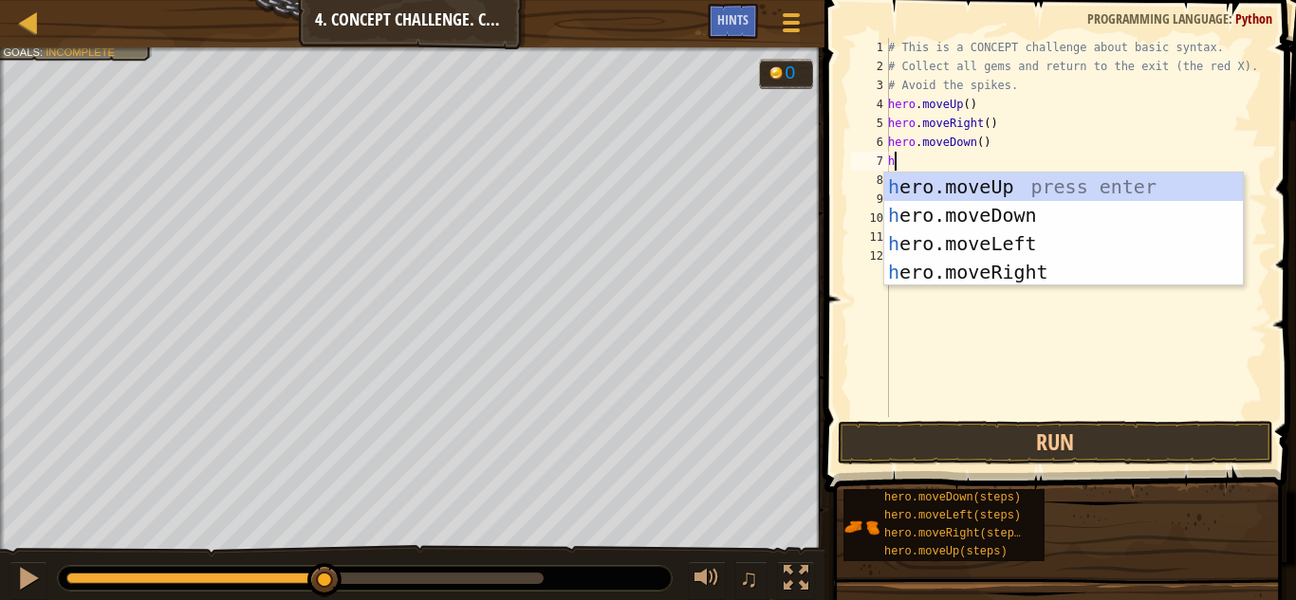
click at [967, 335] on div "# This is a CONCEPT challenge about basic syntax. # Collect all gems and return…" at bounding box center [1075, 246] width 383 height 417
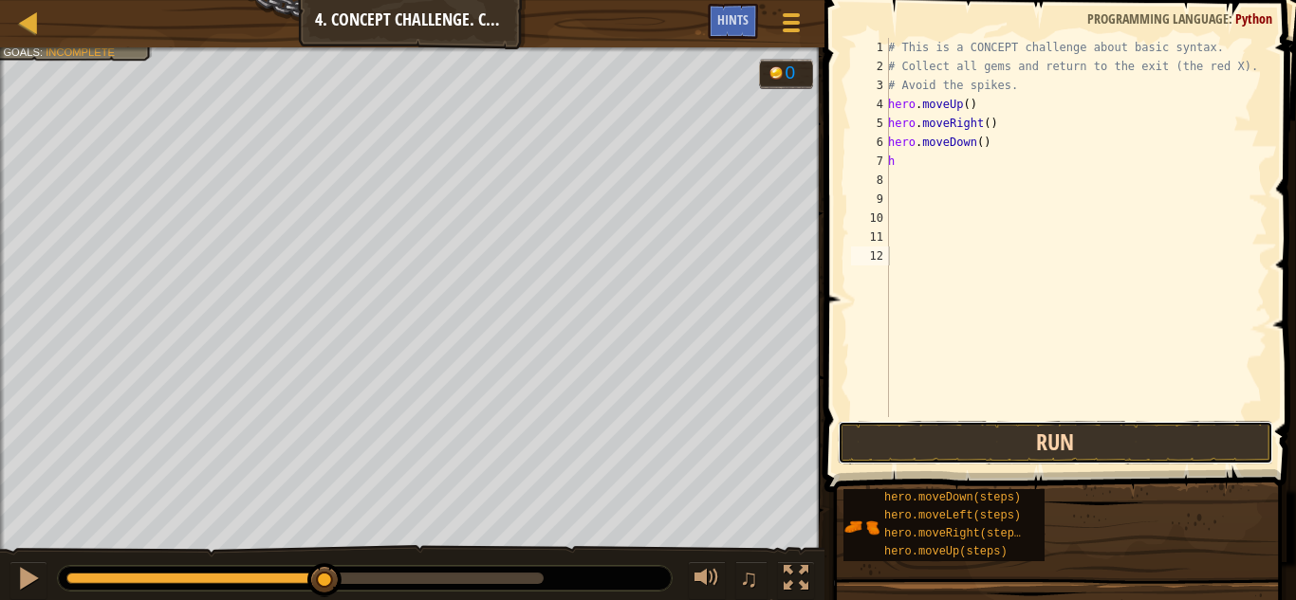
click at [964, 439] on button "Run" at bounding box center [1055, 443] width 435 height 44
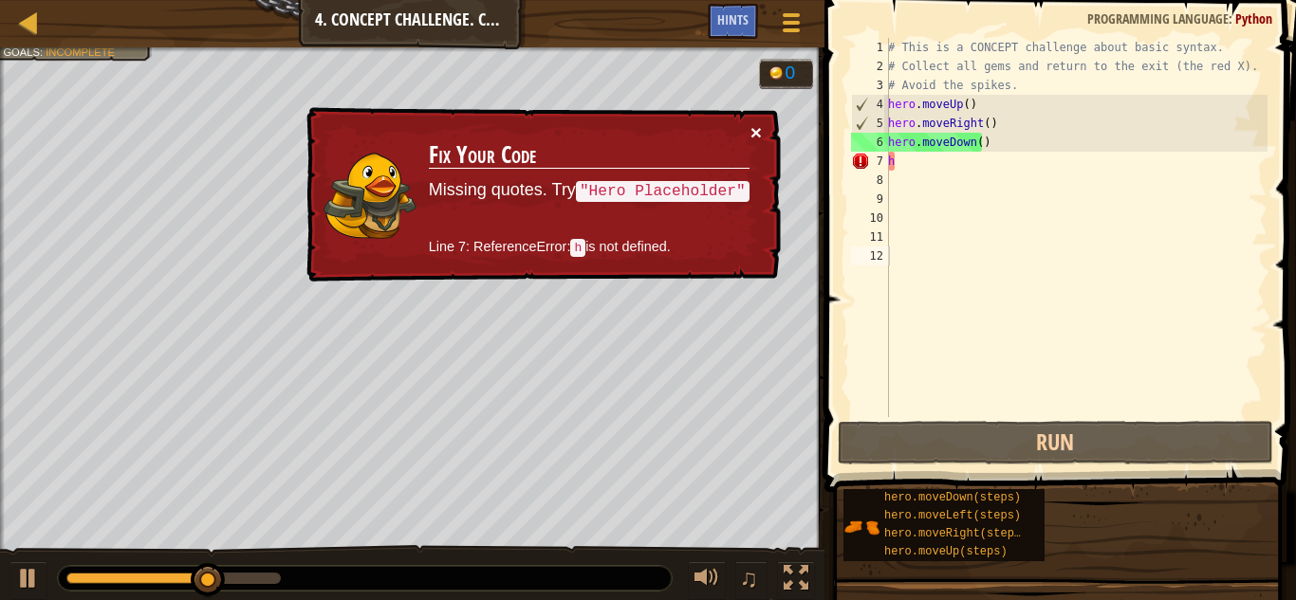
click at [750, 124] on button "×" at bounding box center [755, 132] width 11 height 20
type textarea "h"
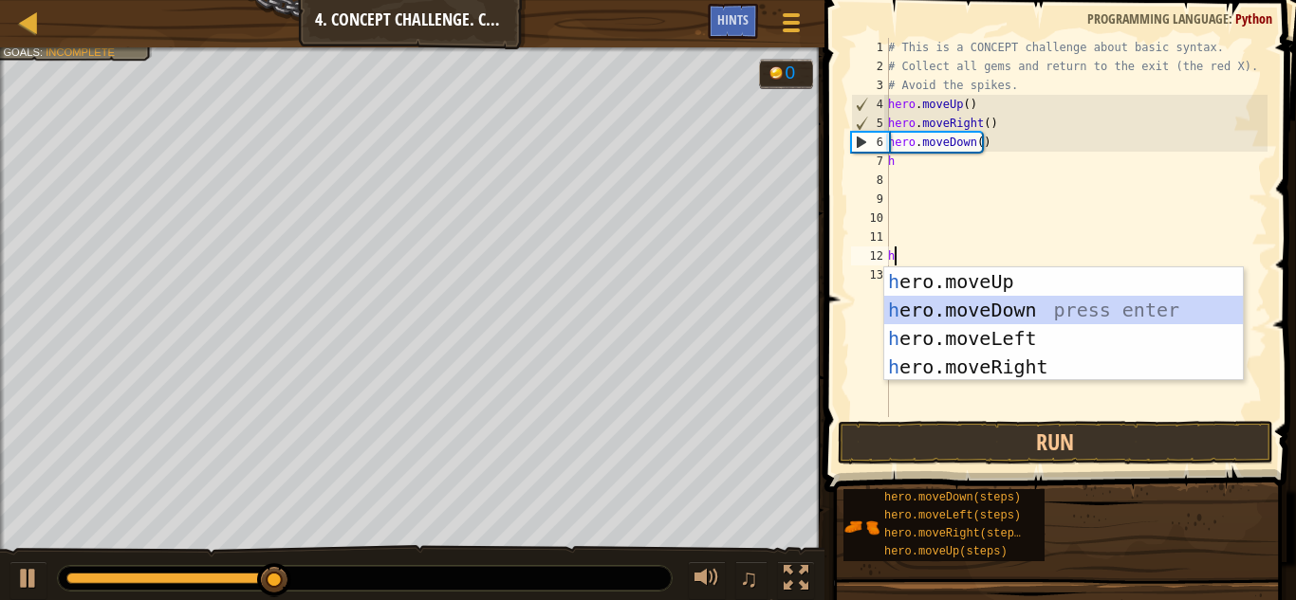
click at [1137, 305] on div "h ero.moveUp press enter h ero.moveDown press enter h ero.moveLeft press enter …" at bounding box center [1063, 353] width 359 height 171
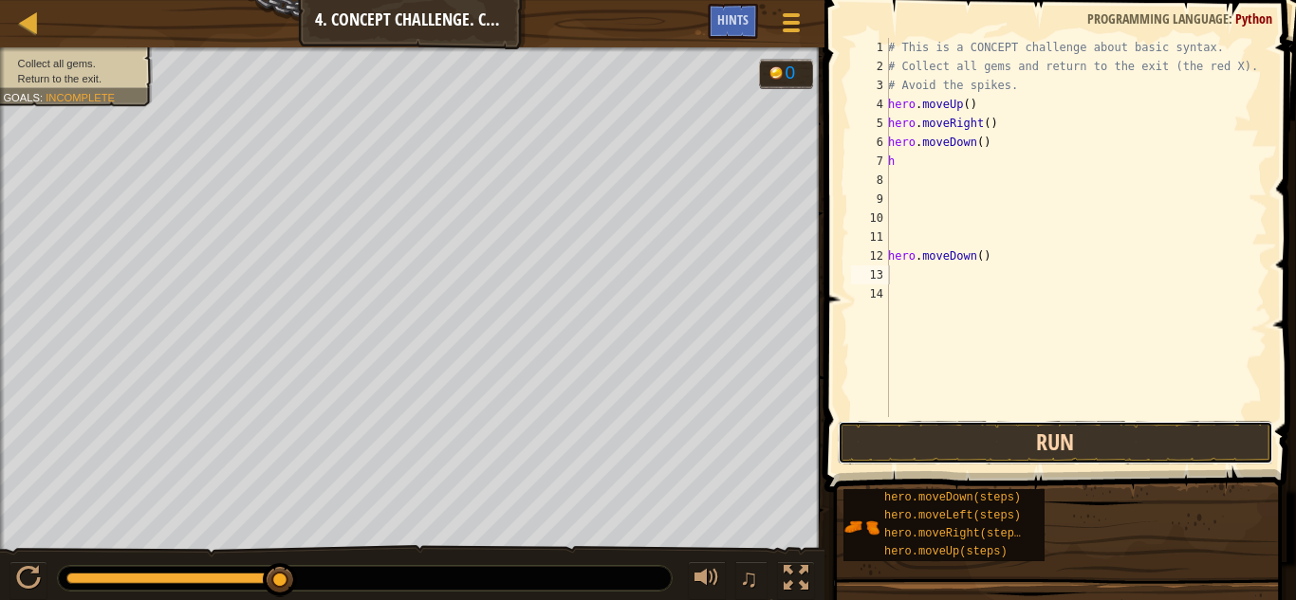
click at [1105, 440] on button "Run" at bounding box center [1055, 443] width 435 height 44
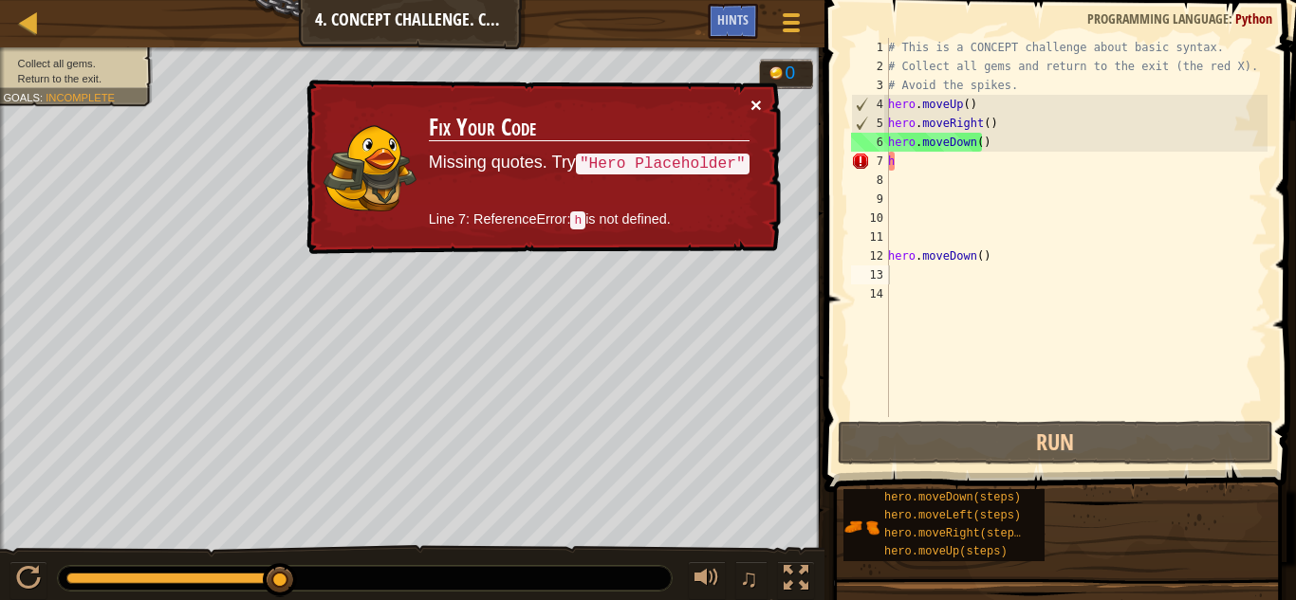
click at [759, 100] on button "×" at bounding box center [755, 105] width 11 height 20
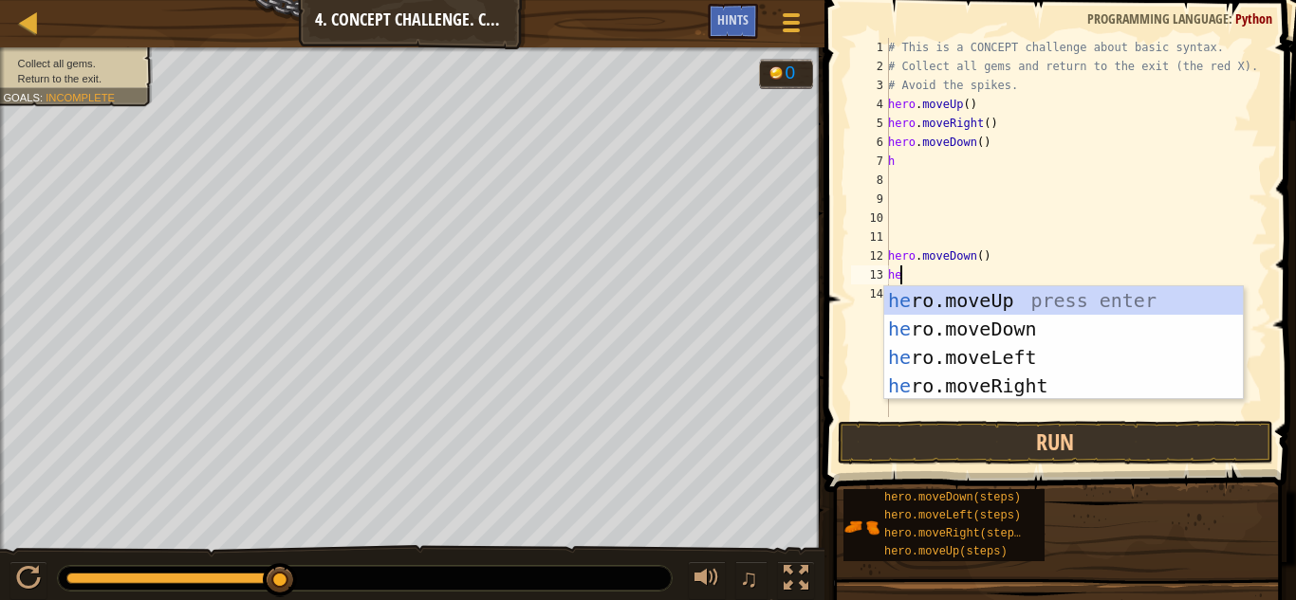
type textarea "her"
click at [1078, 228] on div "# This is a CONCEPT challenge about basic syntax. # Collect all gems and return…" at bounding box center [1075, 246] width 383 height 417
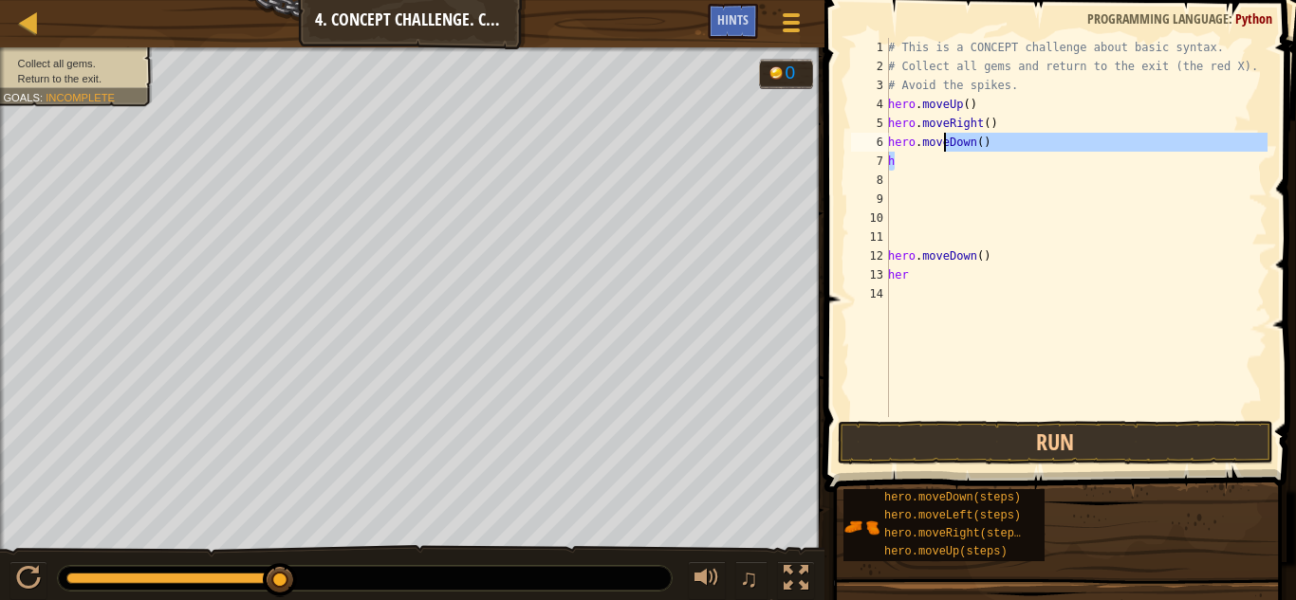
click at [944, 148] on div "# This is a CONCEPT challenge about basic syntax. # Collect all gems and return…" at bounding box center [1075, 246] width 383 height 417
click at [941, 157] on div "# This is a CONCEPT challenge about basic syntax. # Collect all gems and return…" at bounding box center [1075, 227] width 383 height 379
type textarea "h"
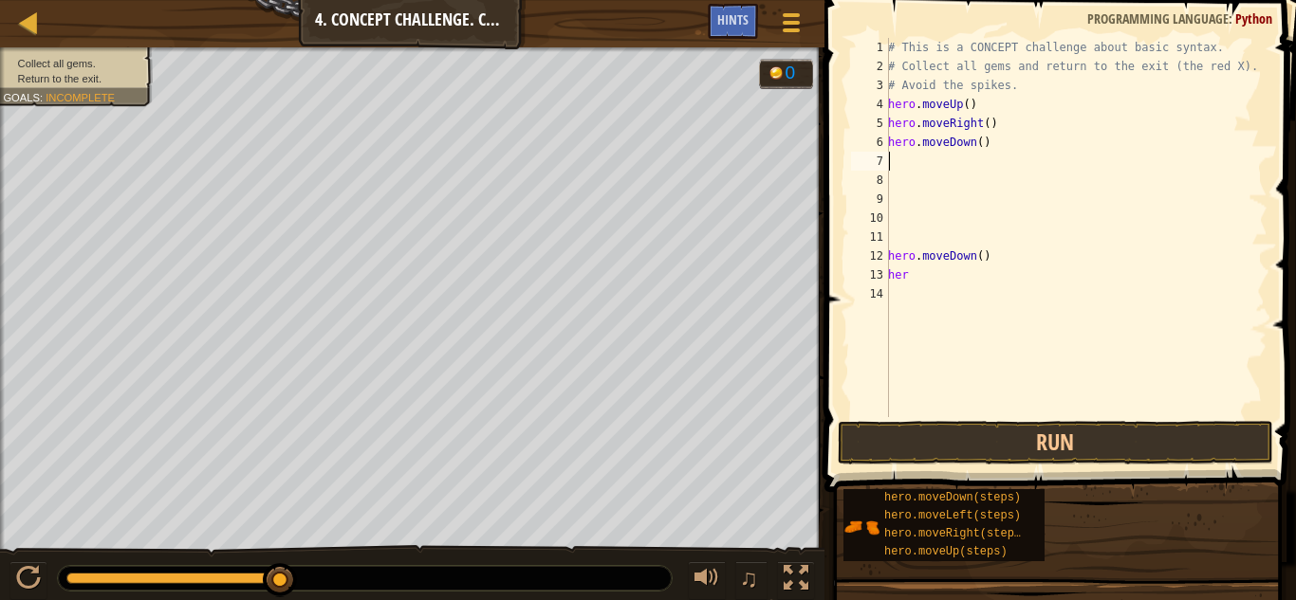
type textarea "h"
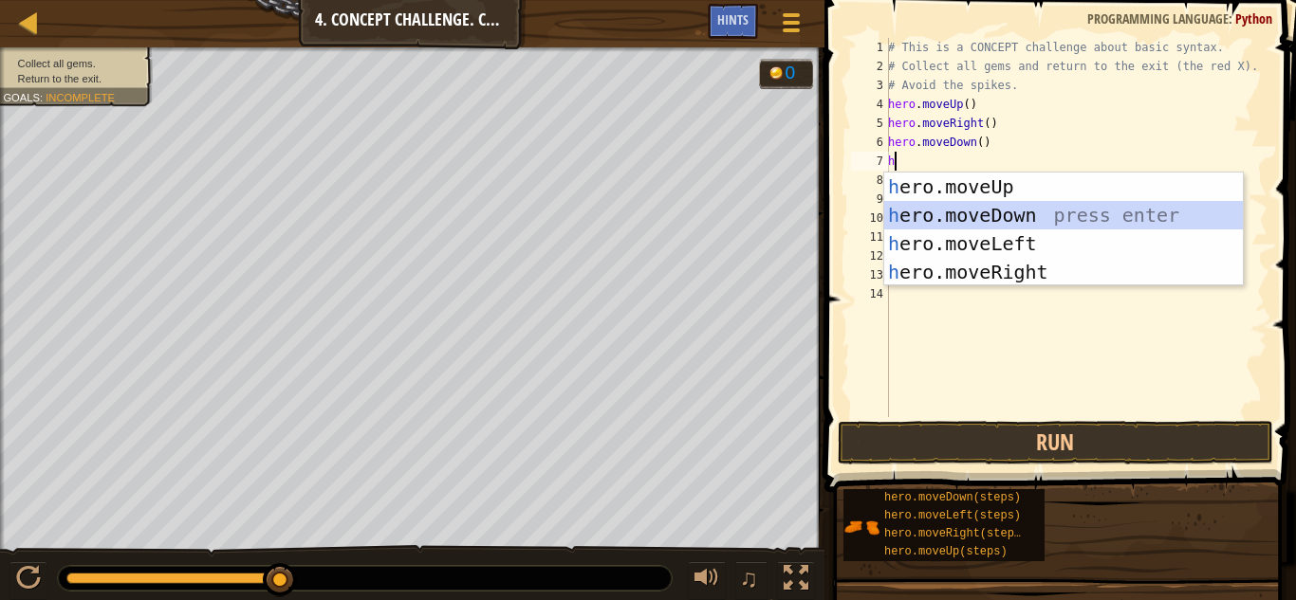
click at [946, 211] on div "h ero.moveUp press enter h ero.moveDown press enter h ero.moveLeft press enter …" at bounding box center [1063, 258] width 359 height 171
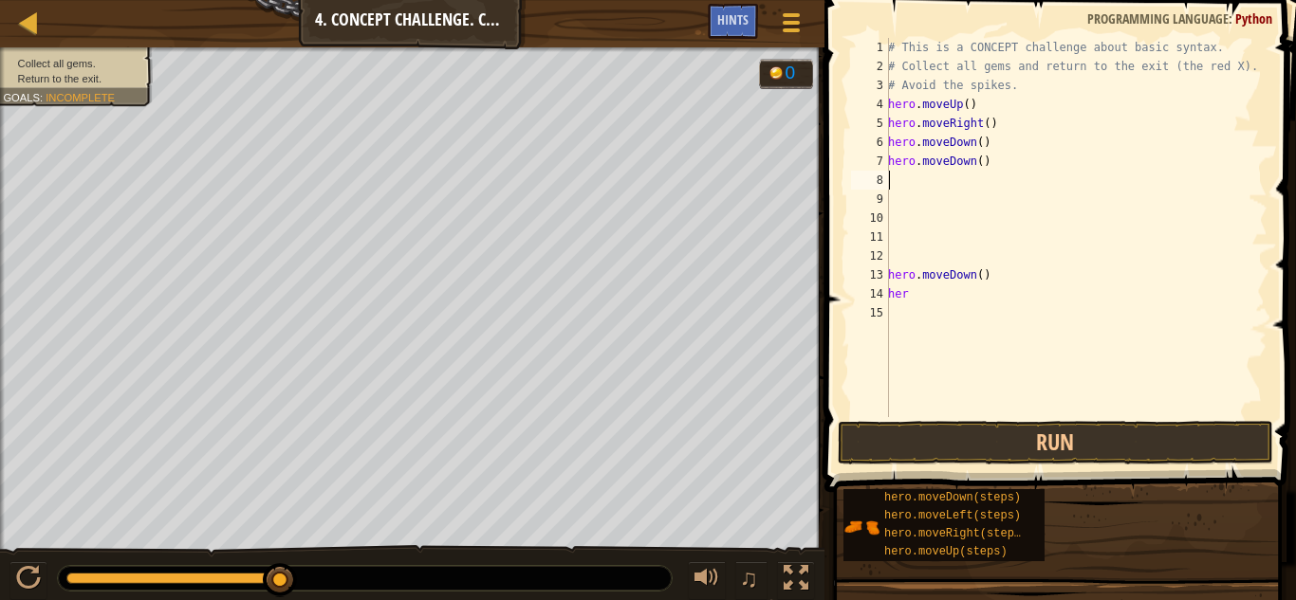
click at [999, 273] on div "# This is a CONCEPT challenge about basic syntax. # Collect all gems and return…" at bounding box center [1075, 246] width 383 height 417
type textarea "h"
click at [1018, 285] on div "# This is a CONCEPT challenge about basic syntax. # Collect all gems and return…" at bounding box center [1075, 246] width 383 height 417
type textarea "h"
click at [1165, 439] on button "Run" at bounding box center [1055, 443] width 435 height 44
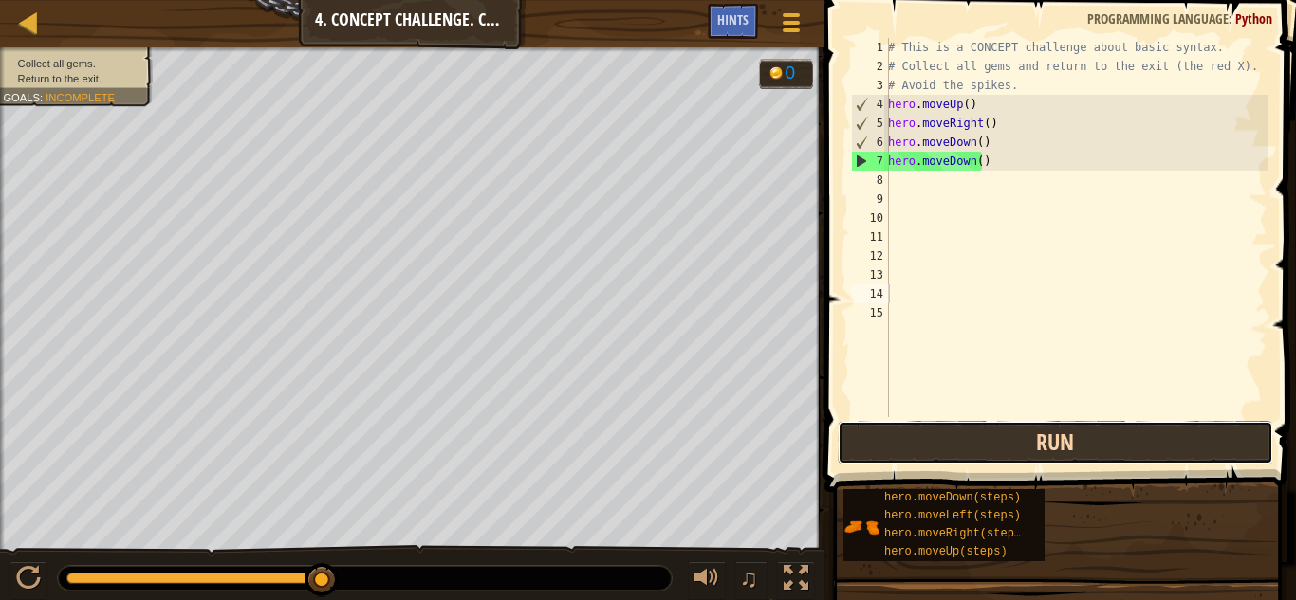
click at [1170, 450] on button "Run" at bounding box center [1055, 443] width 435 height 44
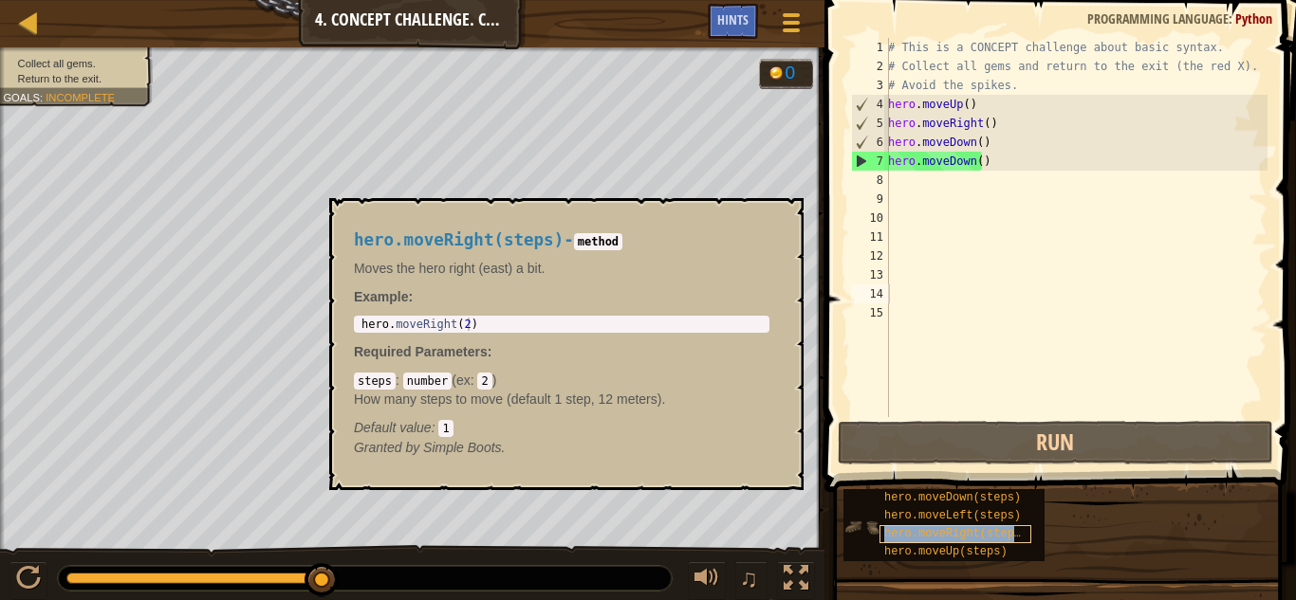
click at [1020, 534] on div "hero.moveRight(steps)" at bounding box center [955, 535] width 152 height 18
click at [775, 240] on div "hero.moveRight(steps) - method Moves the hero right (east) a bit. Example : 1 h…" at bounding box center [562, 344] width 442 height 262
click at [759, 236] on h4 "hero.moveRight(steps) - method" at bounding box center [561, 240] width 415 height 18
click at [782, 220] on button "×" at bounding box center [782, 220] width 15 height 27
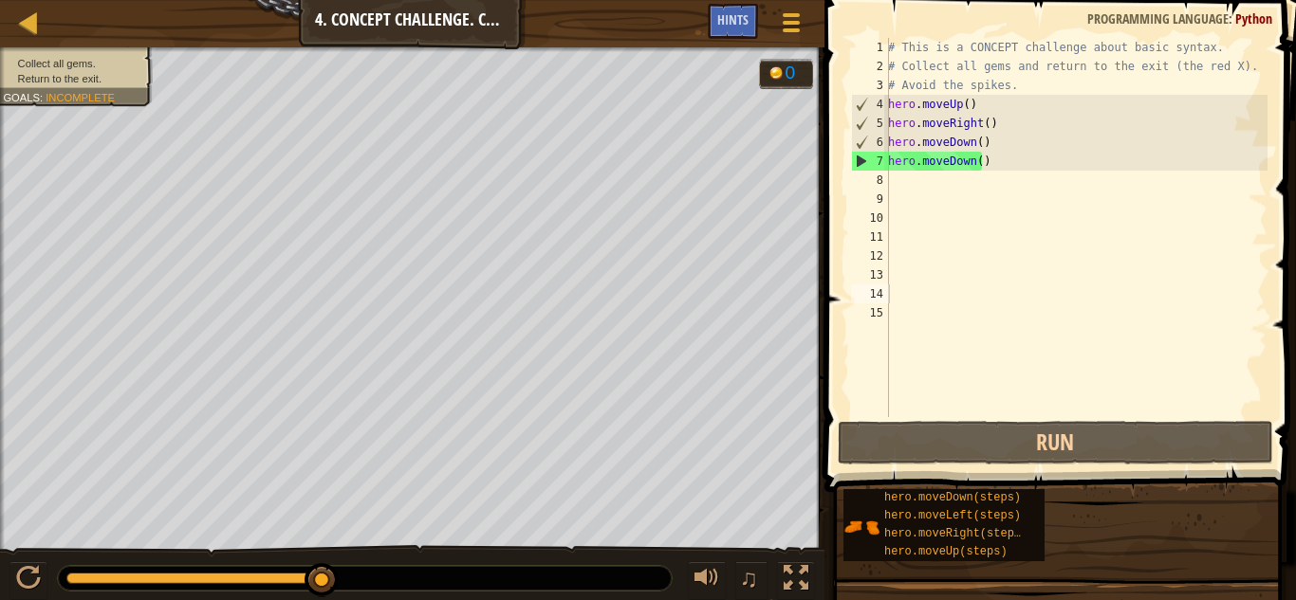
click at [56, 578] on div "♫" at bounding box center [412, 573] width 824 height 57
click at [34, 581] on div at bounding box center [28, 578] width 25 height 25
click at [914, 187] on div "# This is a CONCEPT challenge about basic syntax. # Collect all gems and return…" at bounding box center [1075, 246] width 383 height 417
type textarea "h"
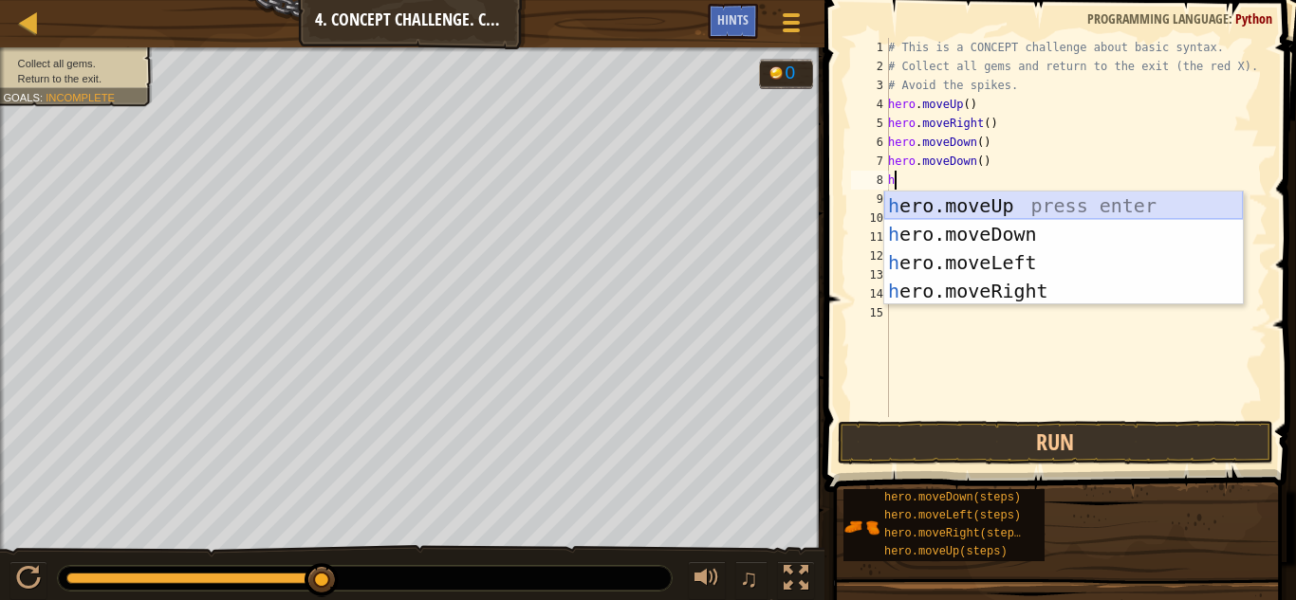
click at [1046, 212] on div "h ero.moveUp press enter h ero.moveDown press enter h ero.moveLeft press enter …" at bounding box center [1063, 277] width 359 height 171
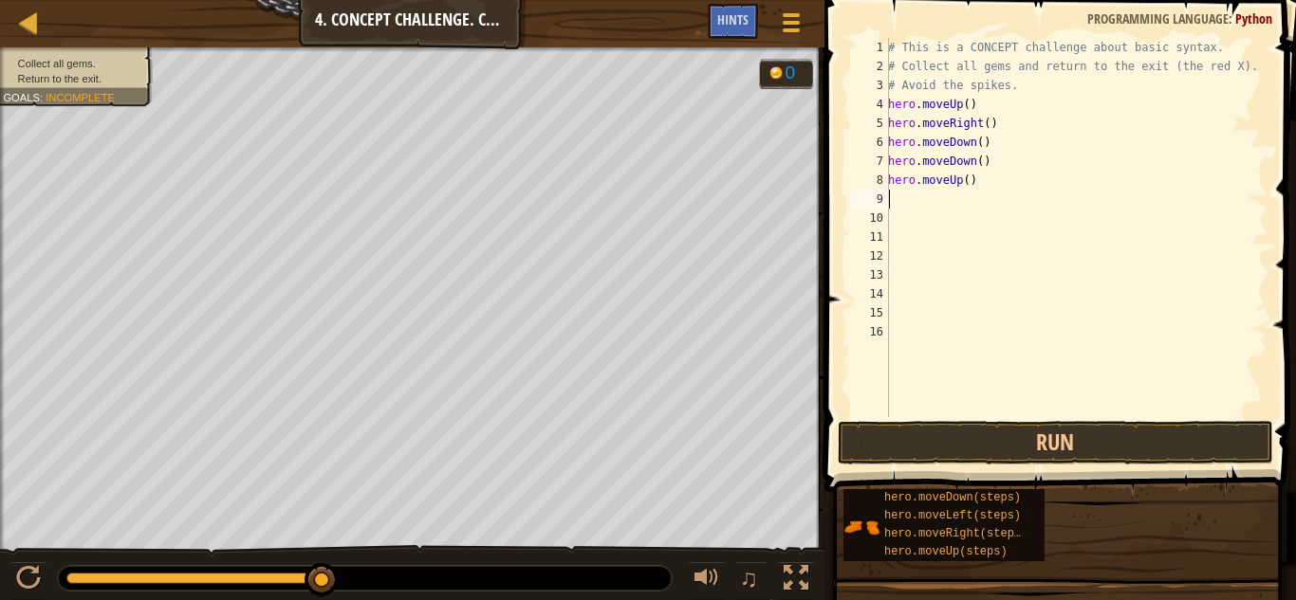
type textarea "h"
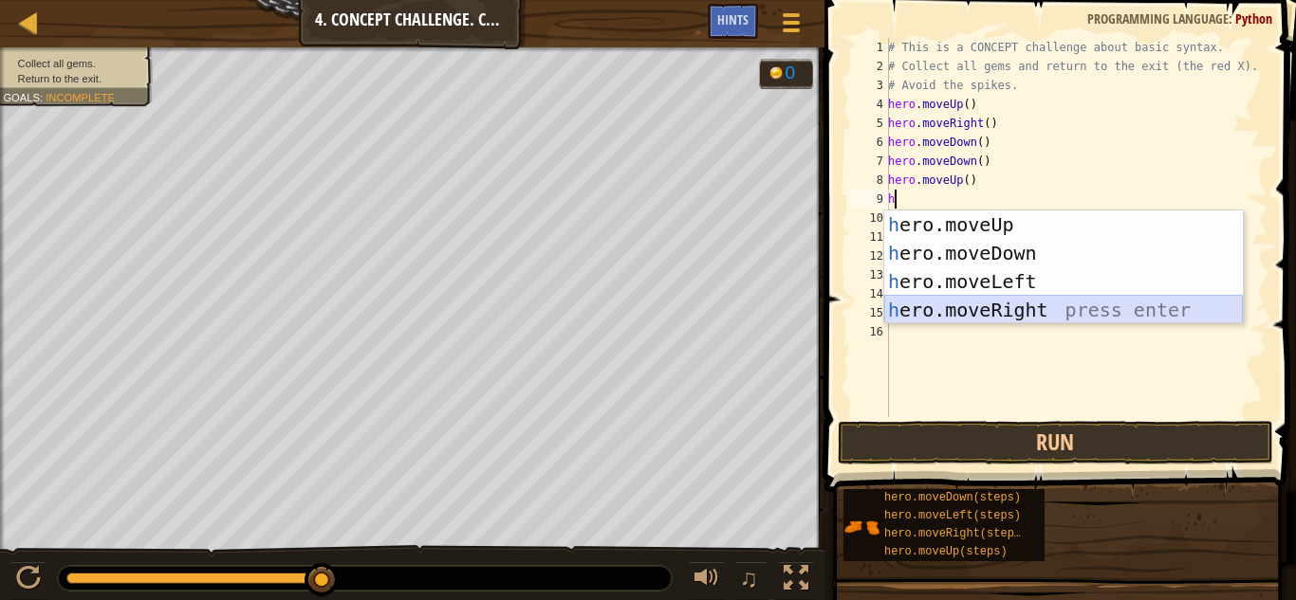
click at [986, 314] on div "h ero.moveUp press enter h ero.moveDown press enter h ero.moveLeft press enter …" at bounding box center [1063, 296] width 359 height 171
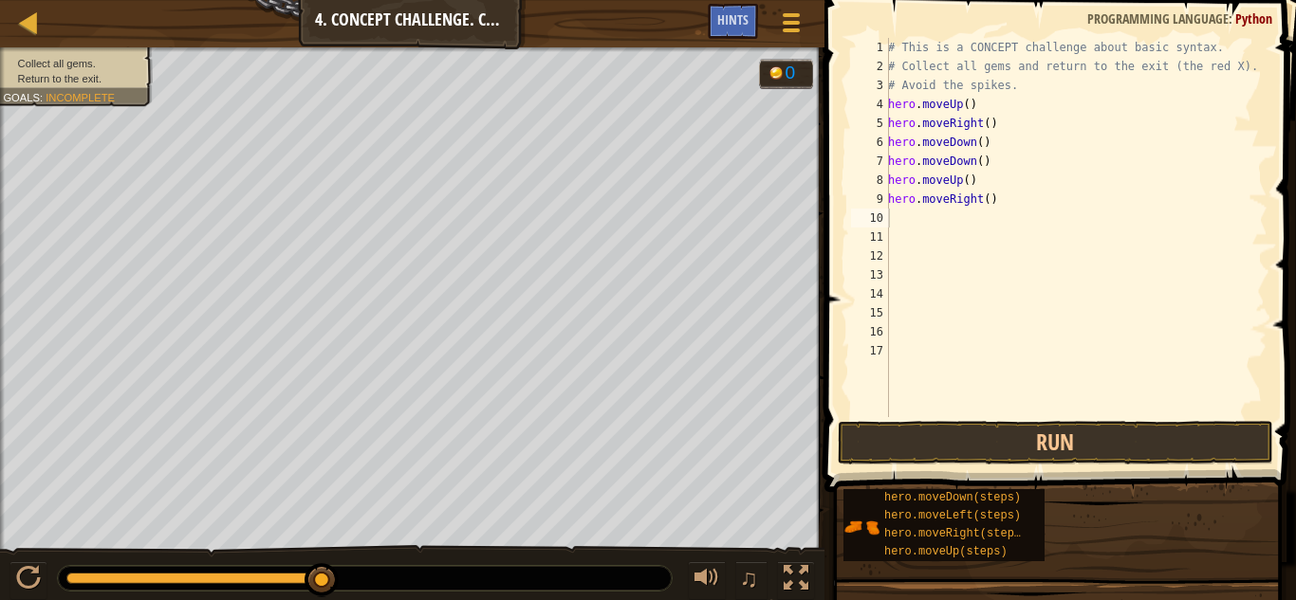
click at [1017, 465] on span at bounding box center [1062, 219] width 487 height 548
click at [1014, 449] on button "Run" at bounding box center [1055, 443] width 435 height 44
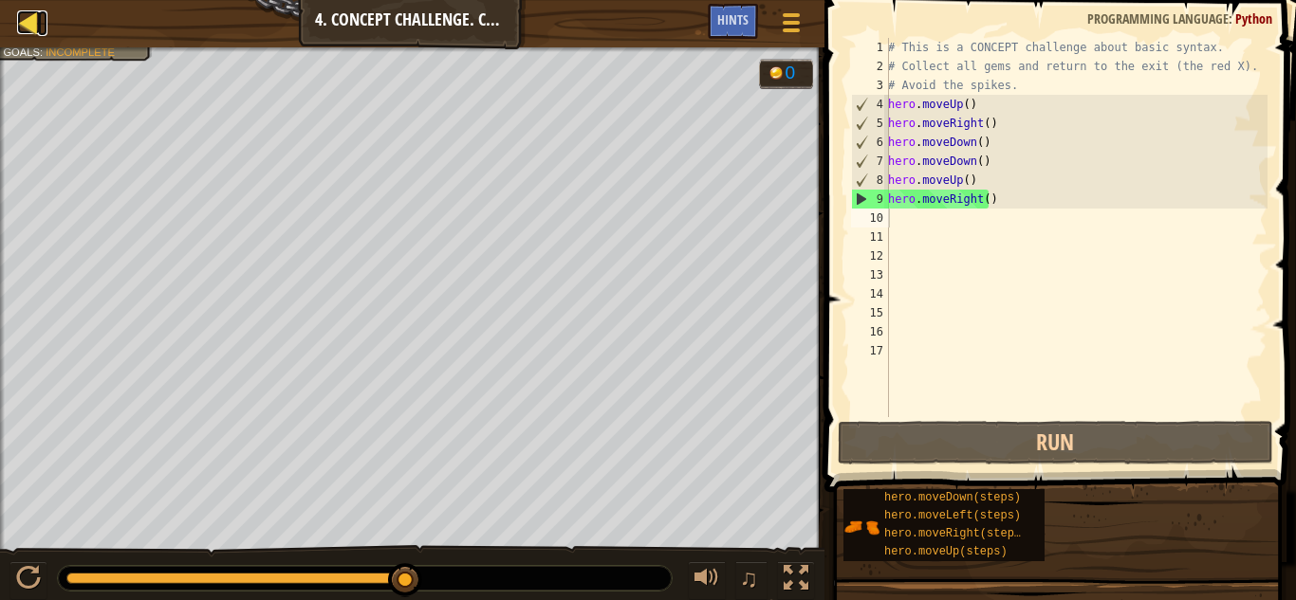
click at [22, 33] on div at bounding box center [29, 22] width 24 height 24
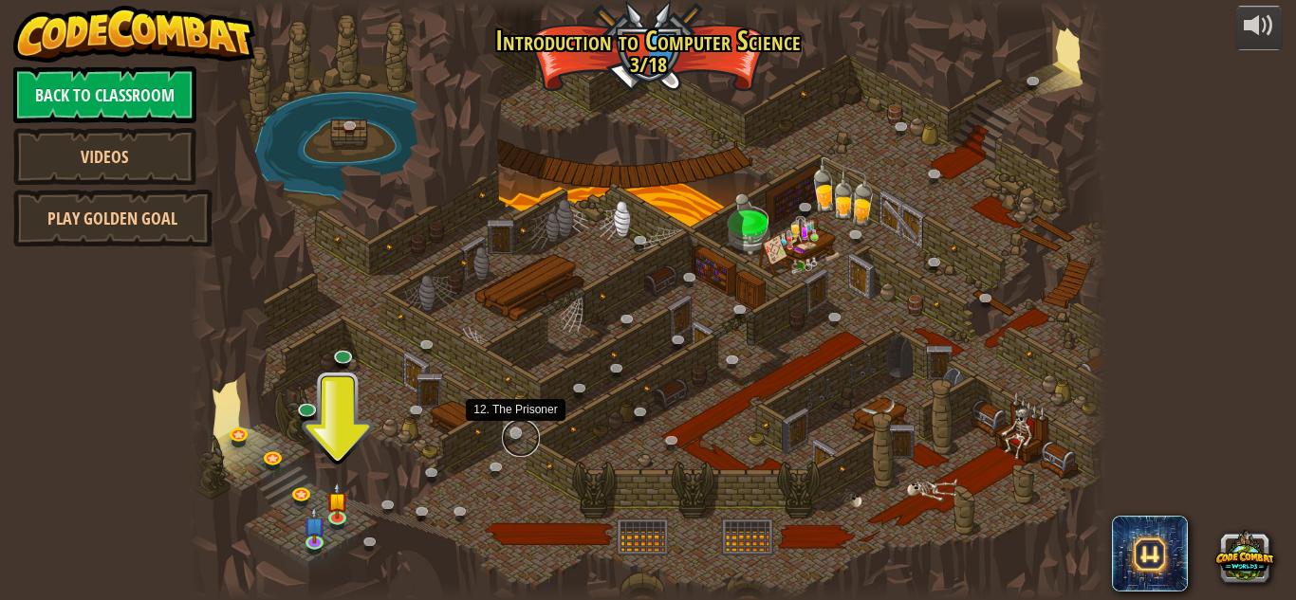
click at [512, 427] on link at bounding box center [521, 438] width 38 height 38
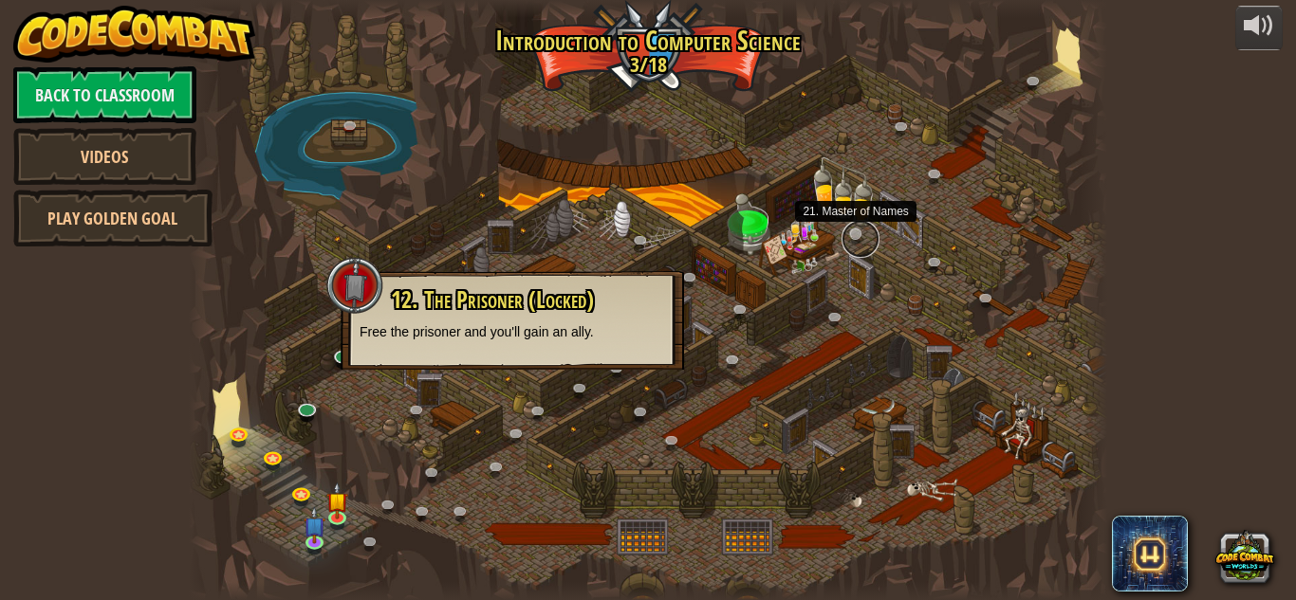
click at [853, 226] on link at bounding box center [860, 239] width 38 height 38
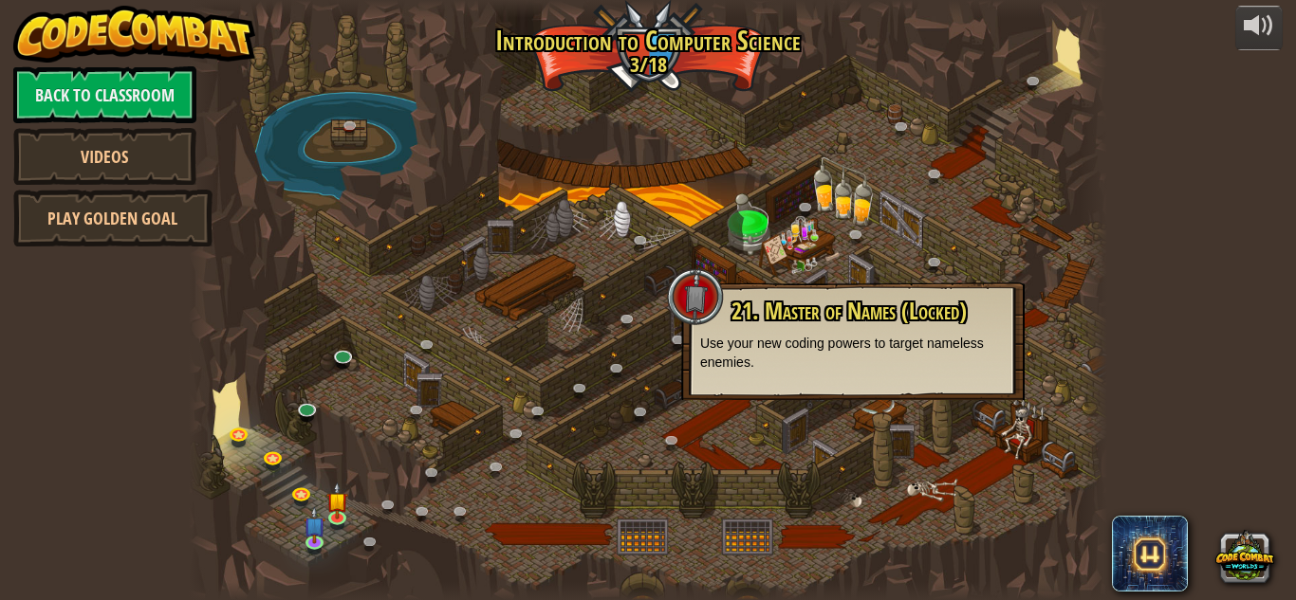
click at [1000, 286] on div "21. Master of Names (Locked) Use your new coding powers to target nameless enem…" at bounding box center [852, 342] width 343 height 118
click at [978, 285] on div "25. Kithgard Gates (Locked) Escape the Kithgard dungeons, and don't let the gua…" at bounding box center [648, 300] width 918 height 600
click at [967, 344] on p "Use your new coding powers to target nameless enemies." at bounding box center [852, 353] width 305 height 38
click at [1001, 179] on div at bounding box center [648, 300] width 918 height 600
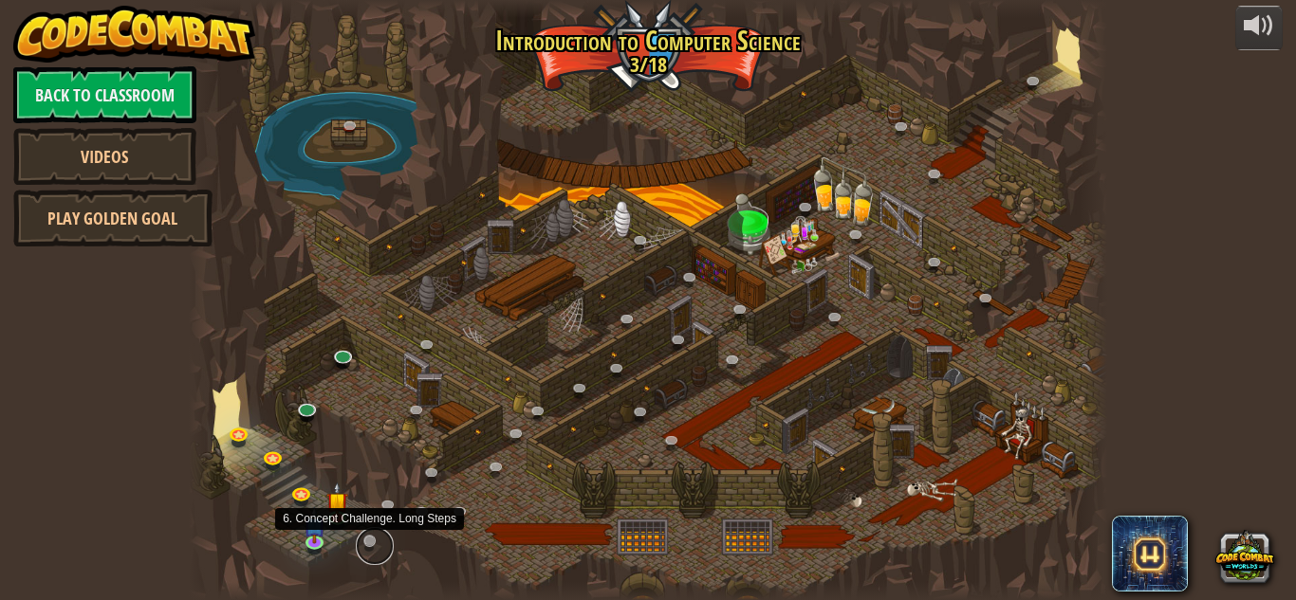
click at [371, 532] on link at bounding box center [375, 546] width 38 height 38
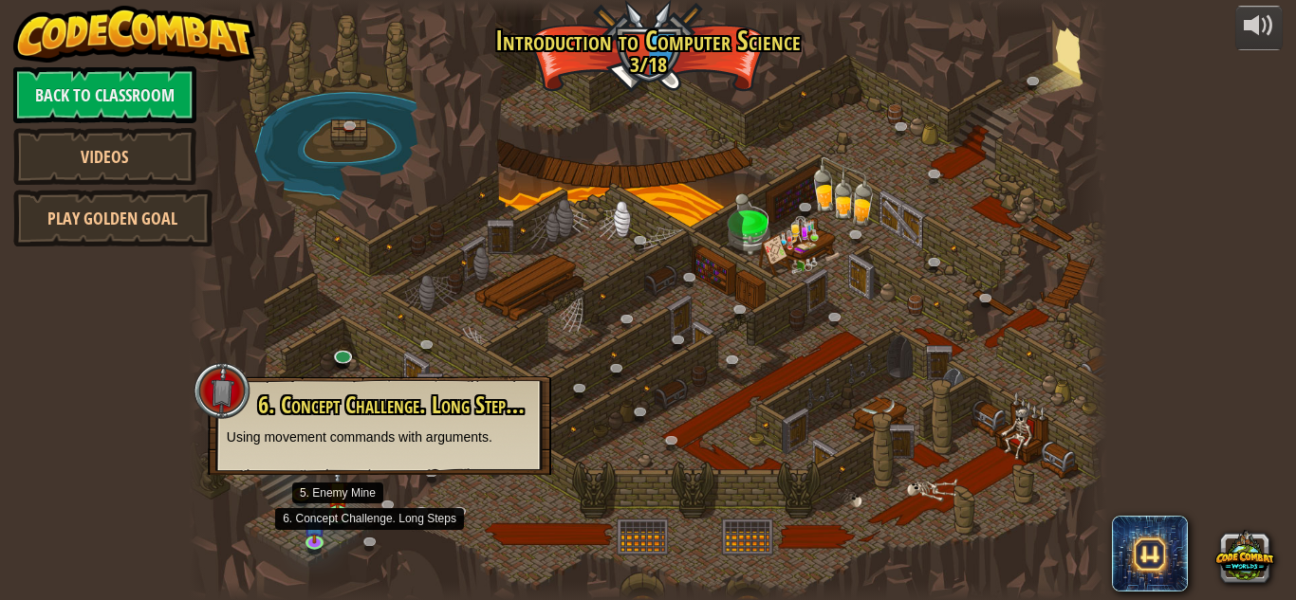
click at [339, 508] on img at bounding box center [338, 492] width 22 height 49
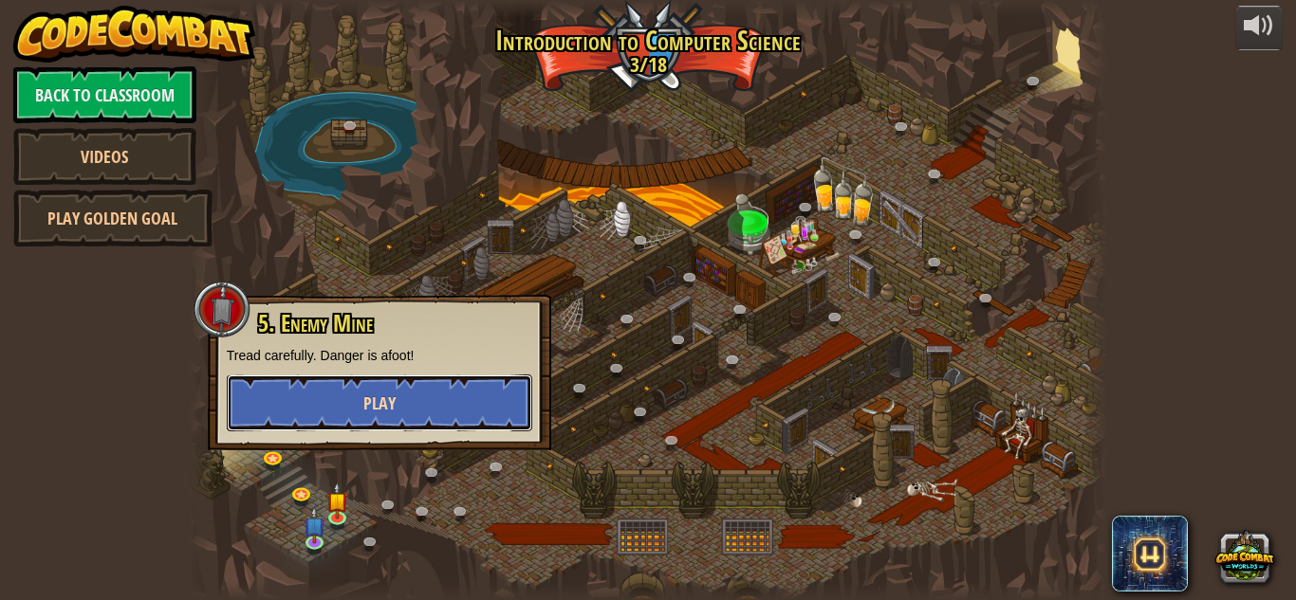
click at [445, 382] on button "Play" at bounding box center [379, 403] width 305 height 57
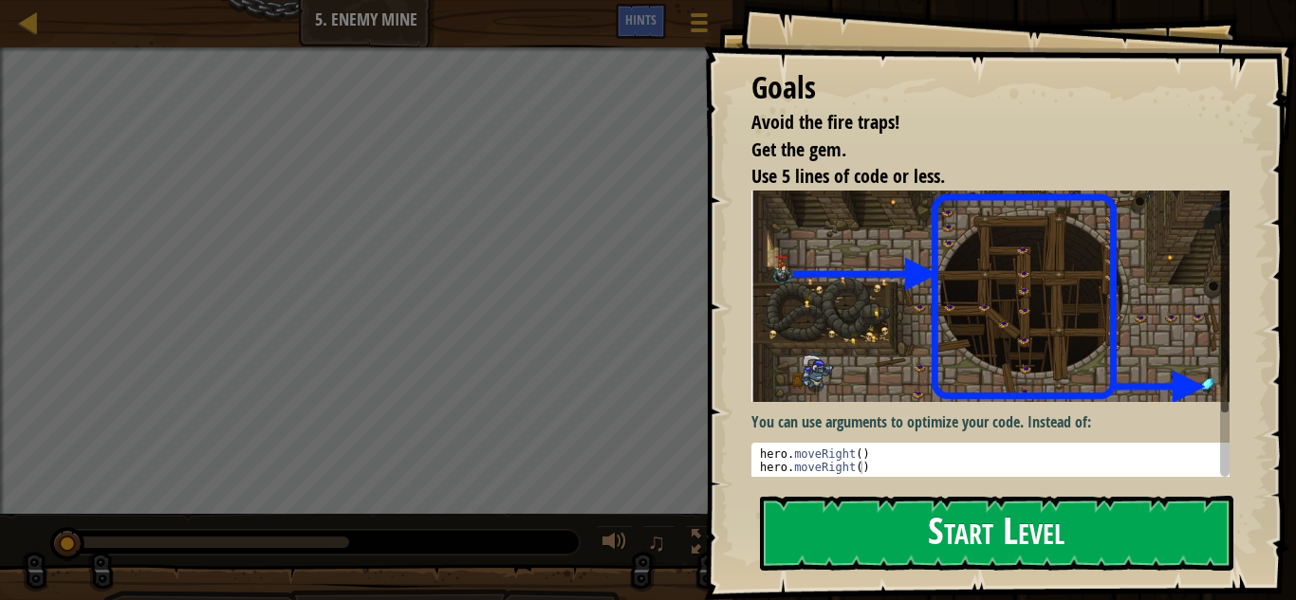
click at [951, 517] on button "Start Level" at bounding box center [996, 533] width 473 height 75
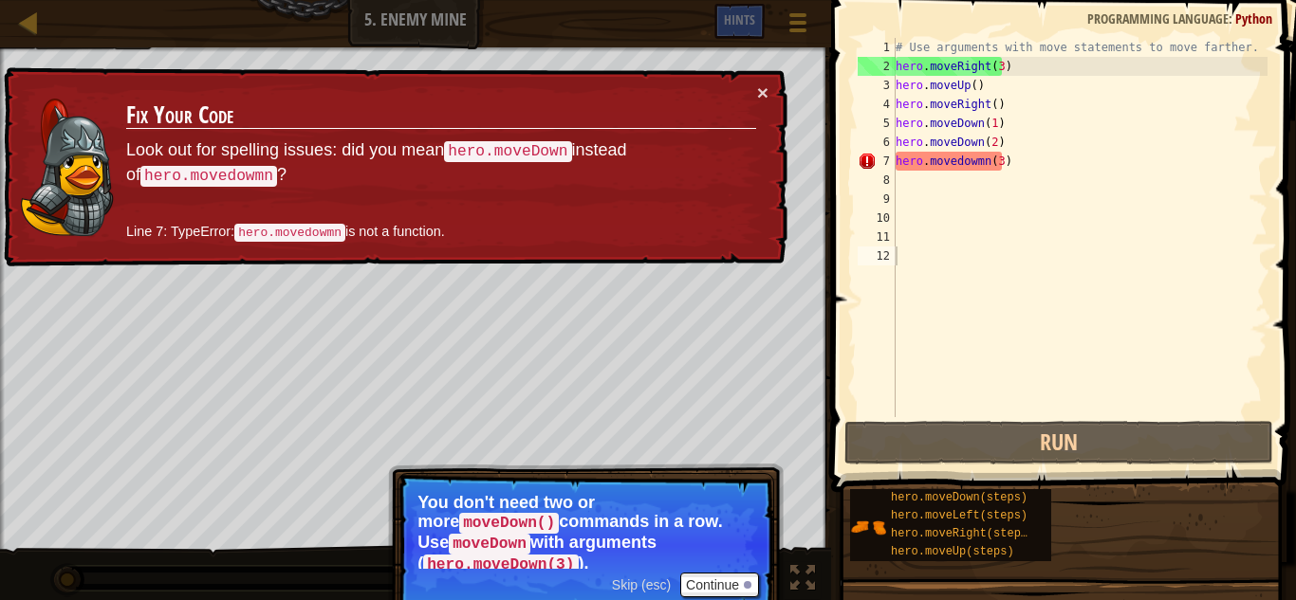
click at [770, 76] on div "× Fix Your Code Look out for spelling issues: did you mean hero.moveDown instea…" at bounding box center [393, 167] width 787 height 200
click at [757, 94] on button "×" at bounding box center [762, 93] width 11 height 20
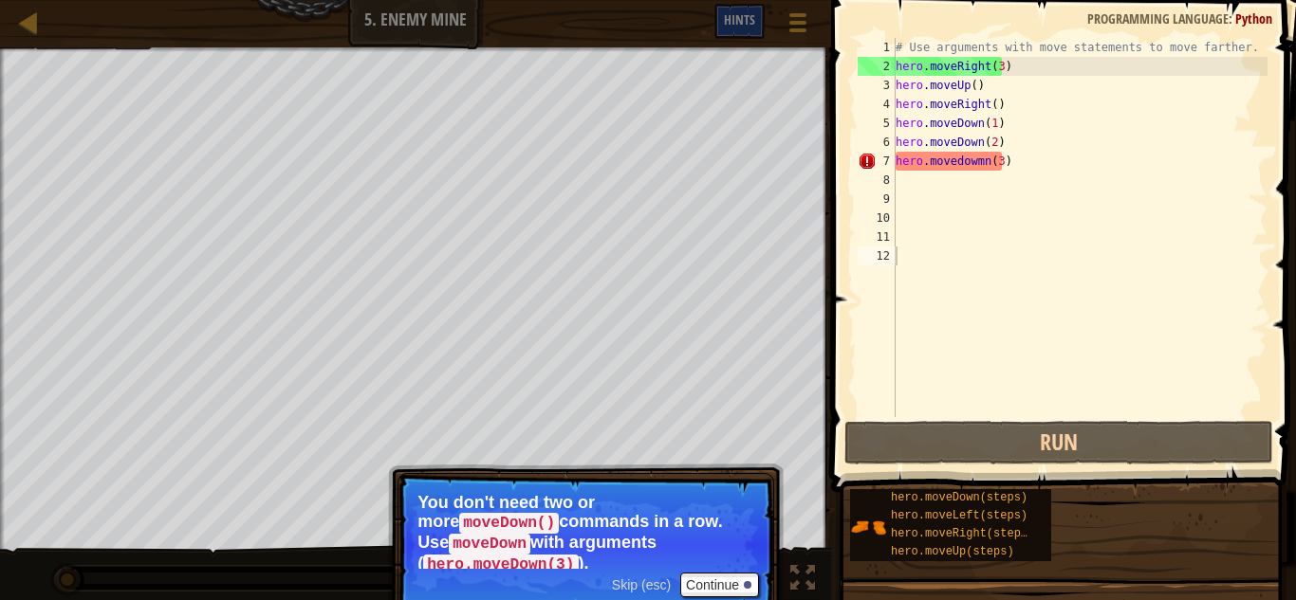
click at [748, 28] on span "Hints" at bounding box center [739, 19] width 31 height 18
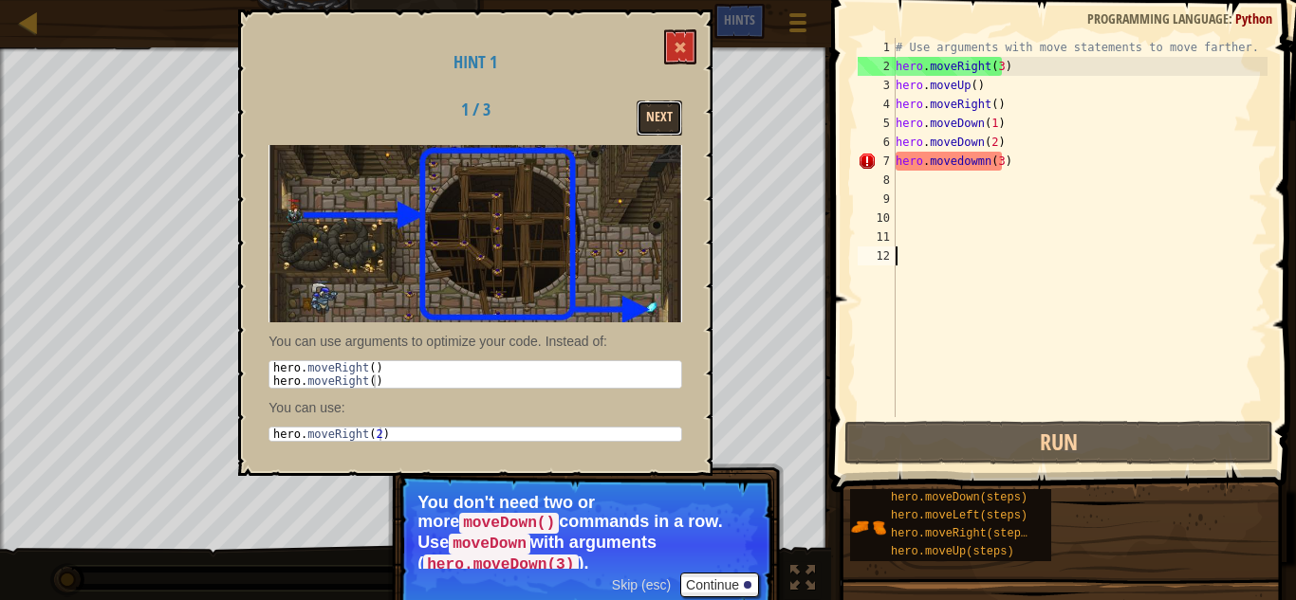
click at [660, 114] on button "Next" at bounding box center [660, 118] width 46 height 35
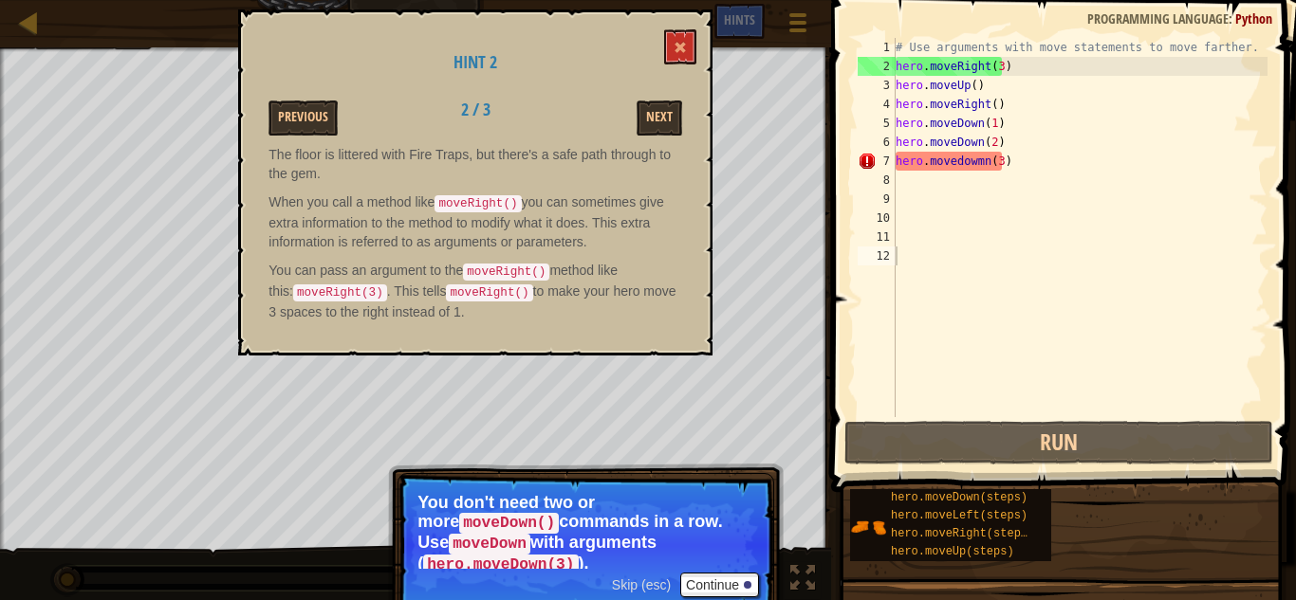
click at [658, 29] on div "Hint 2 Previous 2 / 3 Next The floor is littered with Fire Traps, but there's a…" at bounding box center [475, 182] width 474 height 346
click at [676, 41] on button at bounding box center [680, 46] width 32 height 35
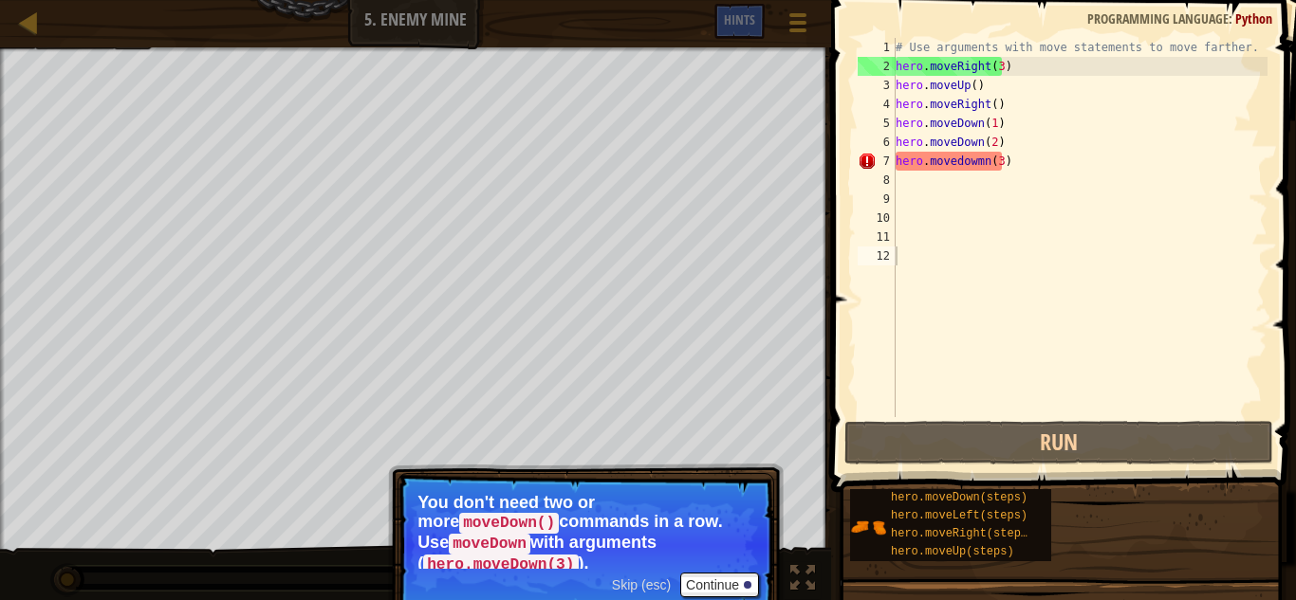
click at [953, 160] on div "# Use arguments with move statements to move farther. hero . moveRight ( 3 ) he…" at bounding box center [1080, 246] width 376 height 417
type textarea "hero.moveowmn(3)"
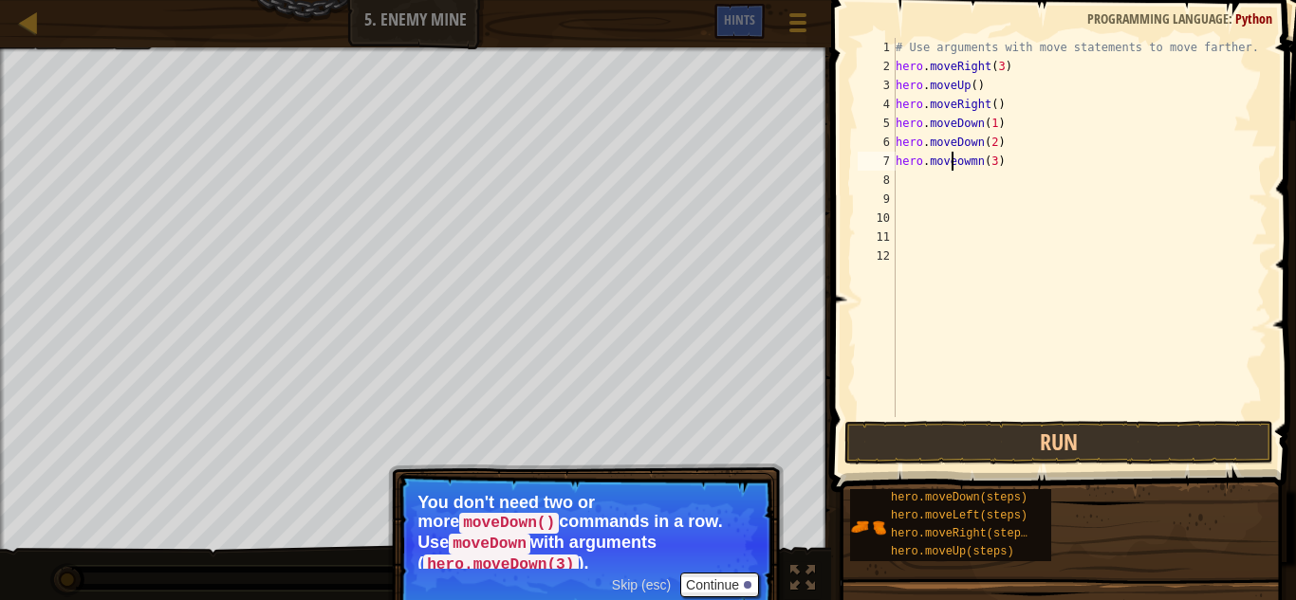
type textarea "hero.moveDowmn(3)"
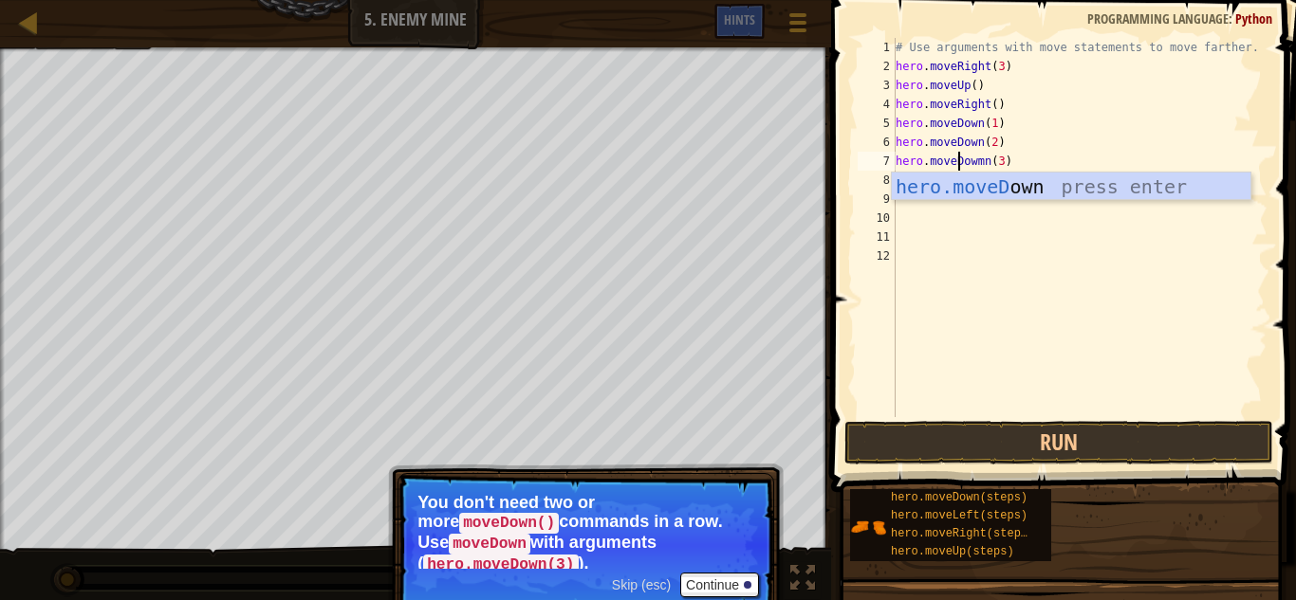
scroll to position [9, 6]
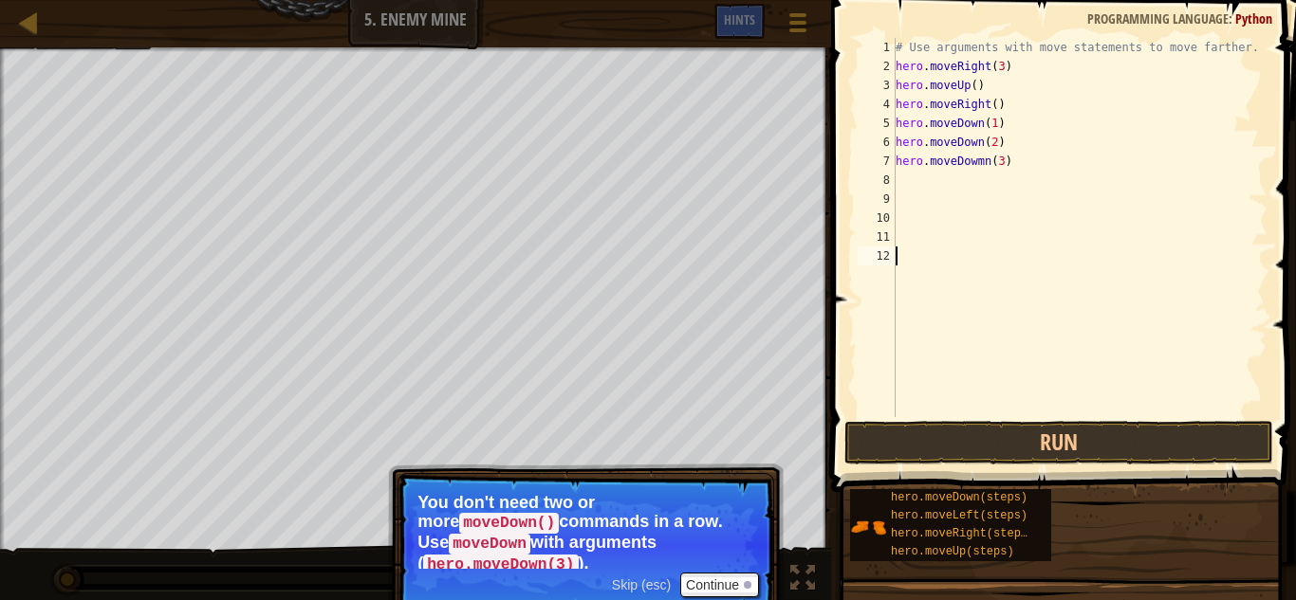
click at [1071, 296] on div "# Use arguments with move statements to move farther. hero . moveRight ( 3 ) he…" at bounding box center [1080, 246] width 376 height 417
click at [1046, 446] on button "Run" at bounding box center [1058, 443] width 429 height 44
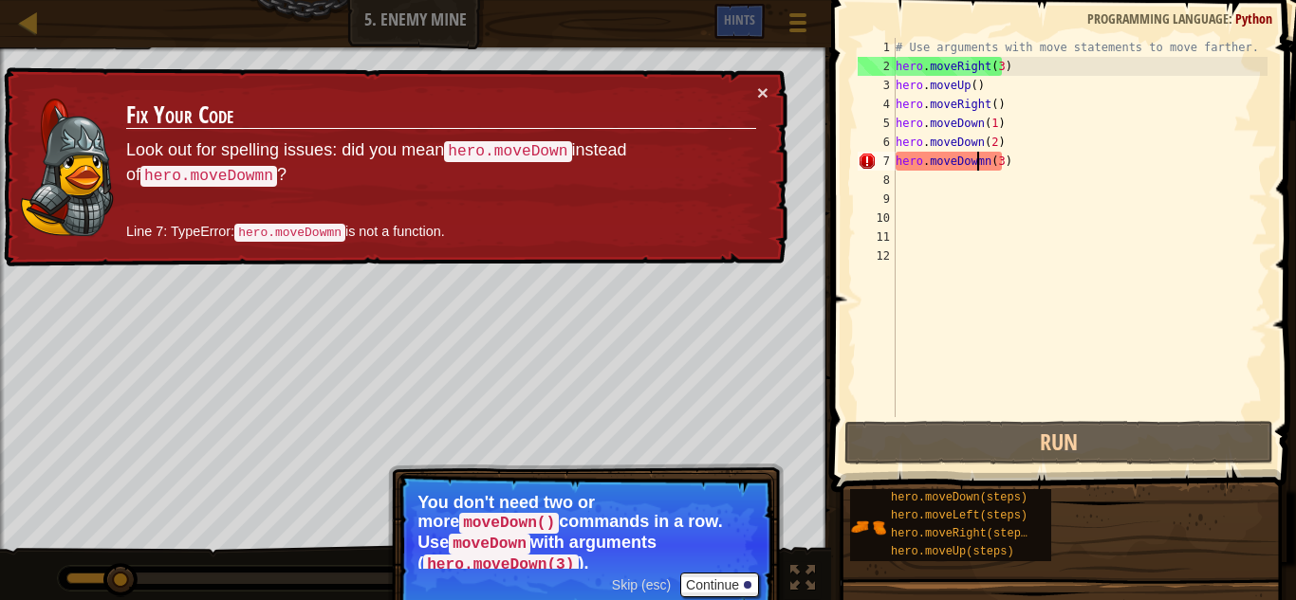
click at [975, 155] on div "# Use arguments with move statements to move farther. hero . moveRight ( 3 ) he…" at bounding box center [1080, 246] width 376 height 417
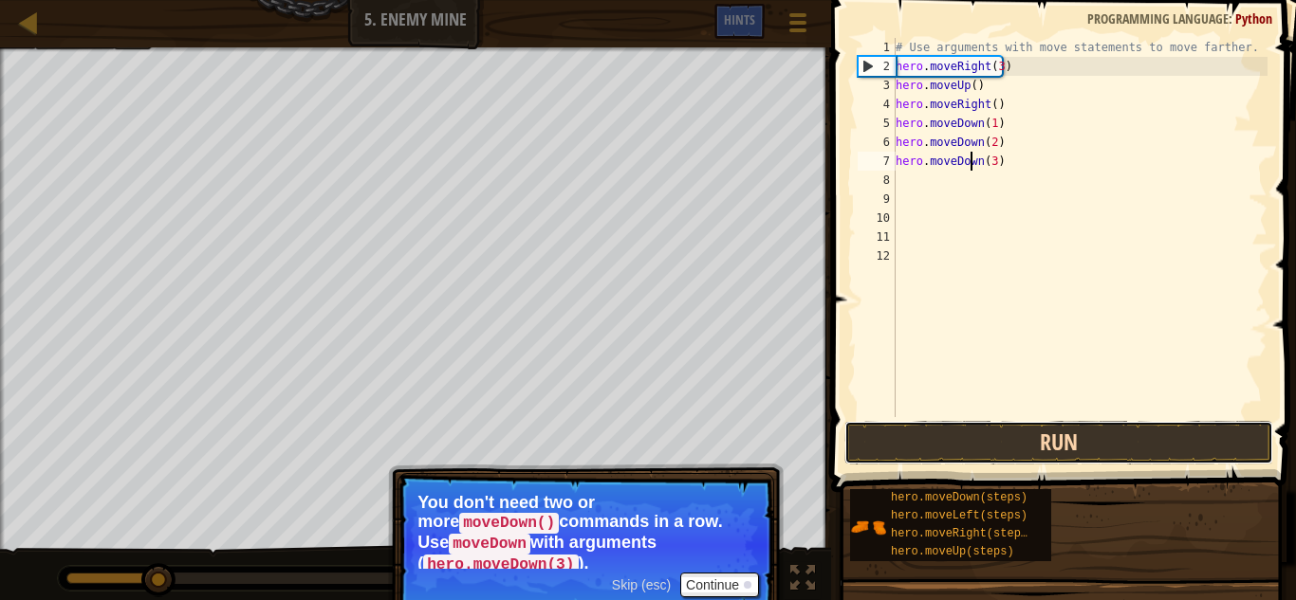
click at [1062, 451] on button "Run" at bounding box center [1058, 443] width 429 height 44
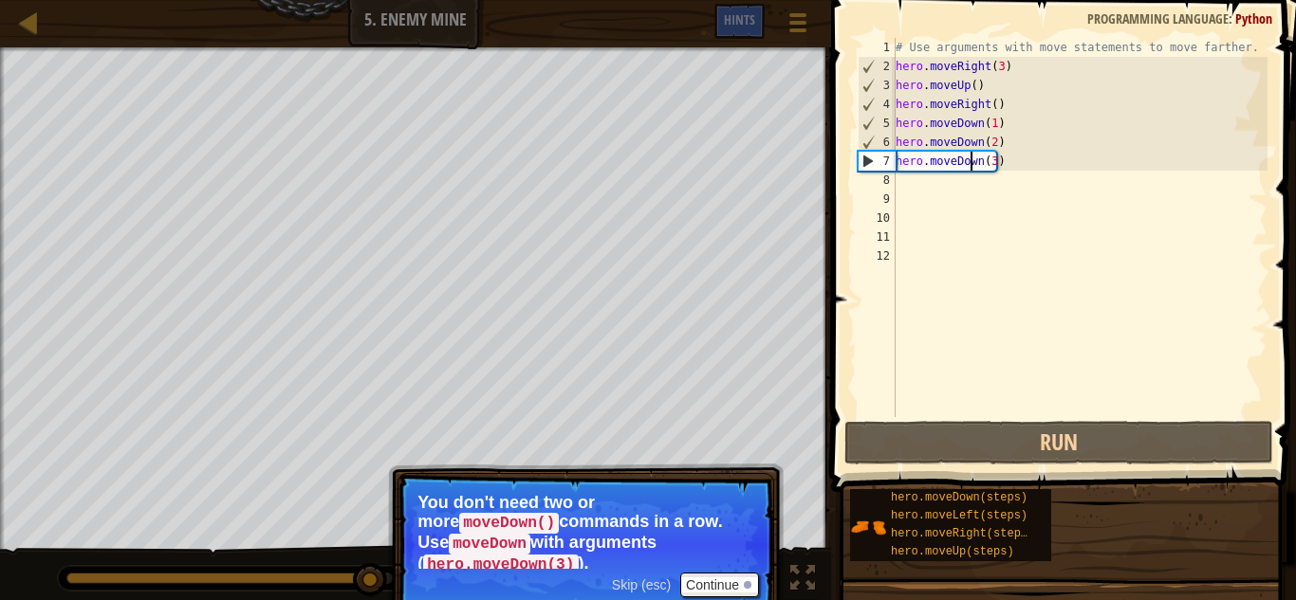
click at [648, 578] on span "Skip (esc)" at bounding box center [641, 585] width 59 height 15
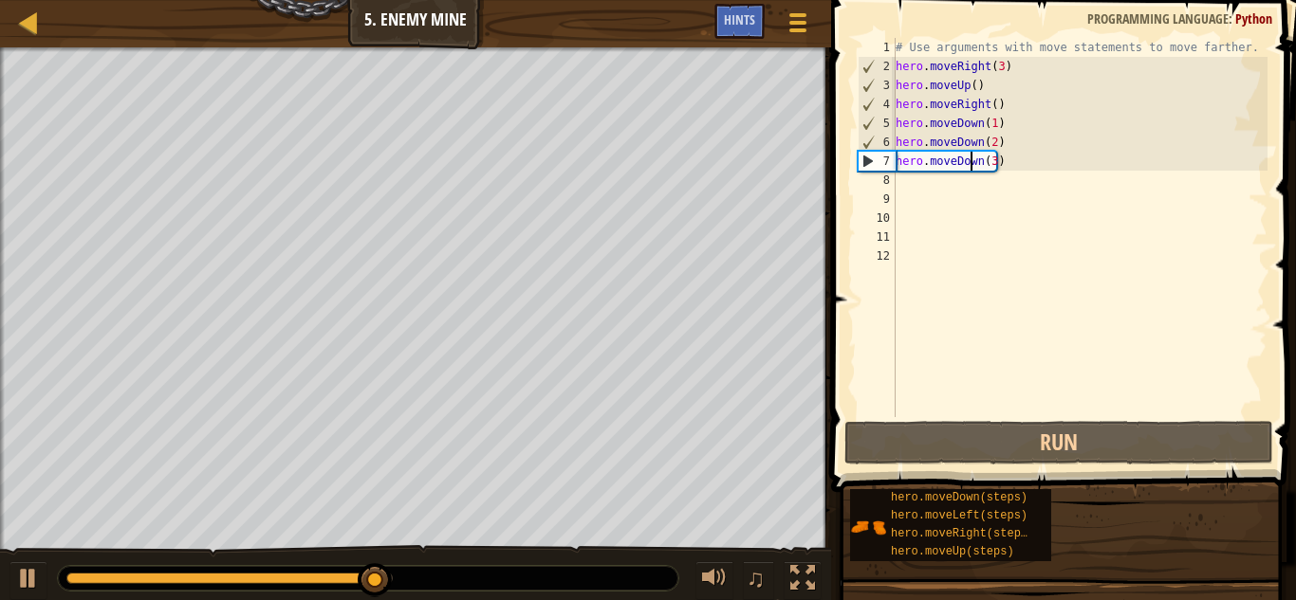
scroll to position [9, 7]
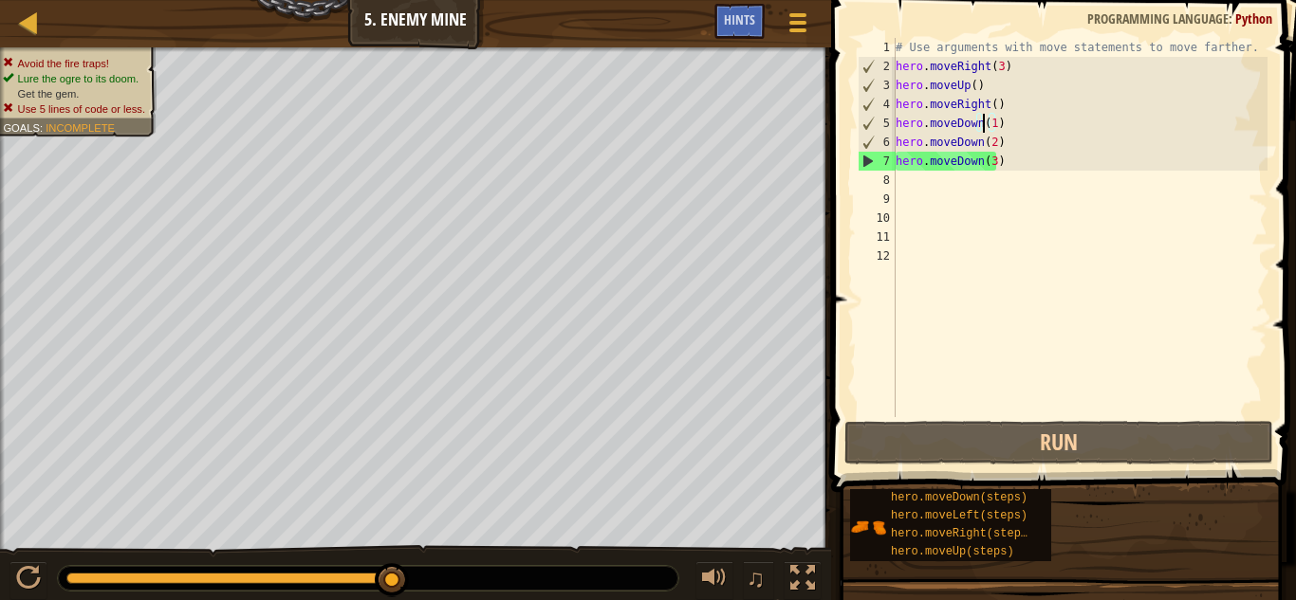
click at [984, 120] on div "# Use arguments with move statements to move farther. hero . moveRight ( 3 ) he…" at bounding box center [1080, 246] width 376 height 417
type textarea "hero.moveDown(1)"
click at [731, 8] on div "Hints" at bounding box center [739, 21] width 50 height 35
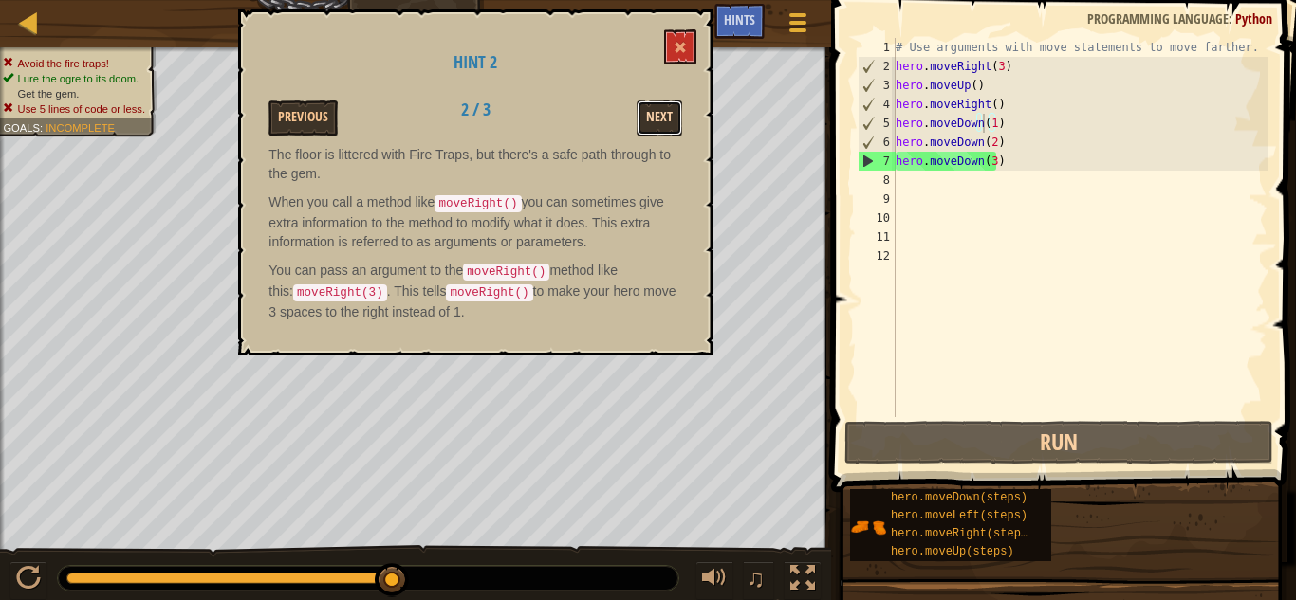
click at [655, 113] on button "Next" at bounding box center [660, 118] width 46 height 35
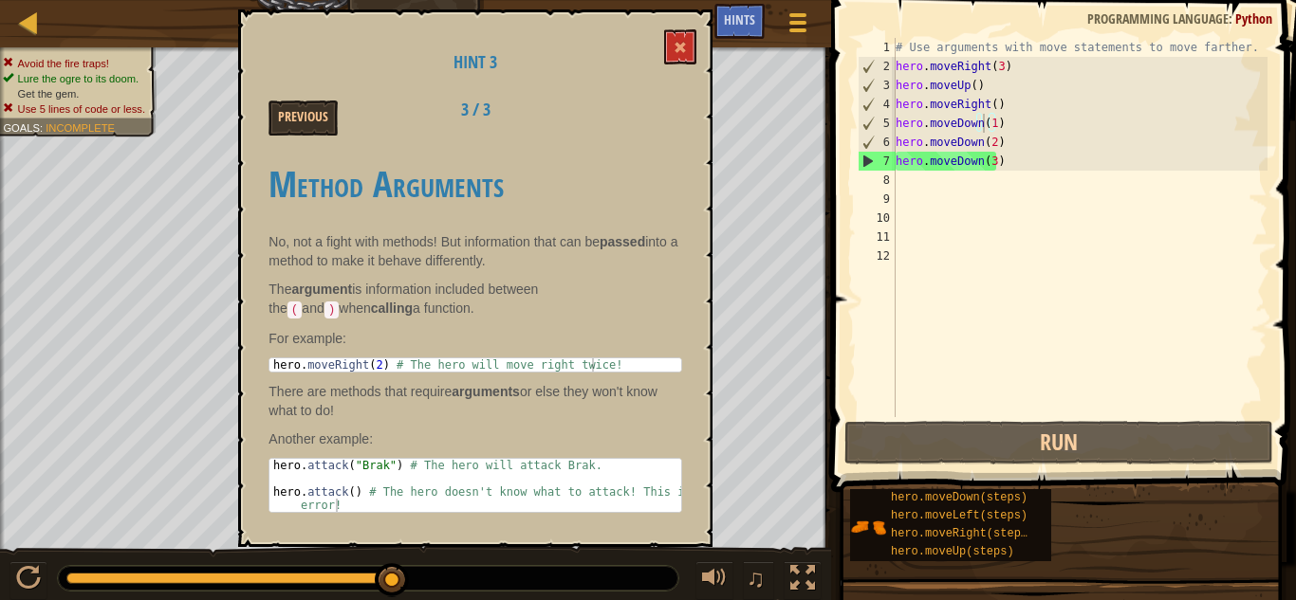
type textarea "hero.moveRight(2) # The hero will move right twice!"
drag, startPoint x: 397, startPoint y: 359, endPoint x: 613, endPoint y: 362, distance: 216.3
click at [613, 362] on div "hero . moveRight ( 2 ) # The hero will move right twice!" at bounding box center [475, 379] width 412 height 40
drag, startPoint x: 359, startPoint y: 359, endPoint x: 376, endPoint y: 360, distance: 17.2
click at [376, 360] on div "hero . moveRight ( 2 ) # The hero will move right twice!" at bounding box center [475, 379] width 412 height 40
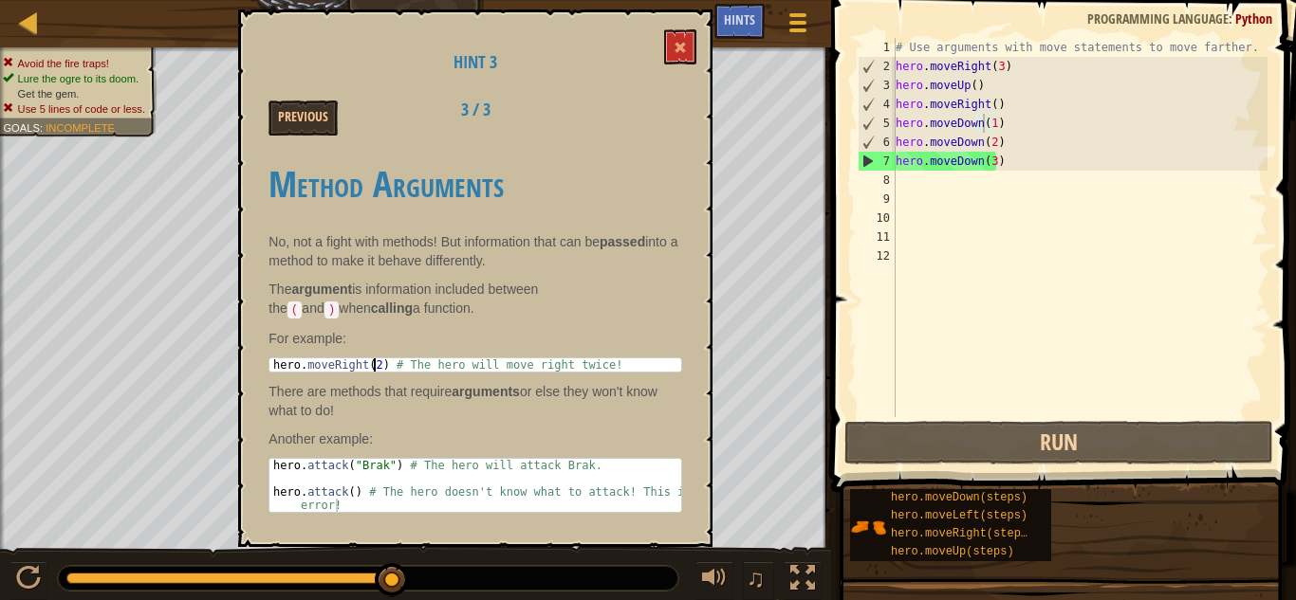
click at [376, 360] on div "hero . moveRight ( 2 ) # The hero will move right twice!" at bounding box center [475, 365] width 412 height 13
click at [362, 366] on div "hero . moveRight ( 2 ) # The hero will move right twice!" at bounding box center [475, 379] width 412 height 40
click at [373, 357] on div "Method Arguments No, not a fight with methods! But information that can be pass…" at bounding box center [475, 334] width 414 height 378
click at [374, 361] on div "hero . moveRight ( 2 ) # The hero will move right twice!" at bounding box center [475, 365] width 412 height 13
click at [374, 361] on div "hero . moveRight ( 2 ) # The hero will move right twice!" at bounding box center [475, 379] width 412 height 40
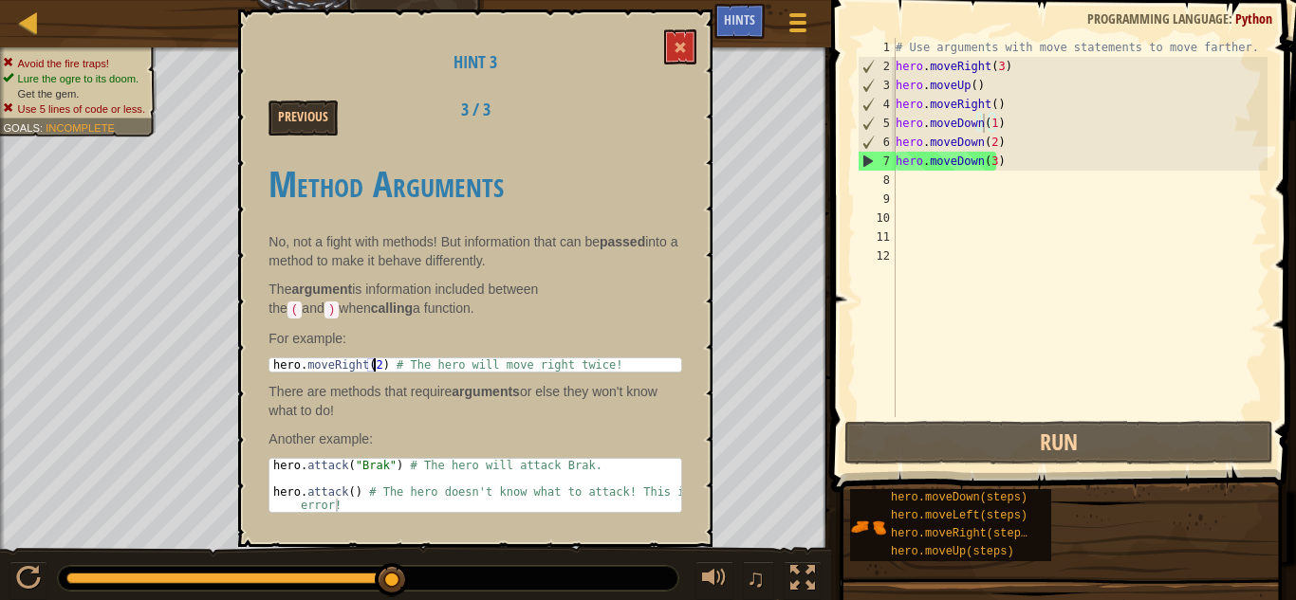
click at [374, 361] on div "hero . moveRight ( 2 ) # The hero will move right twice!" at bounding box center [475, 379] width 412 height 40
click at [374, 362] on div "hero . moveRight ( 2 ) # The hero will move right twice!" at bounding box center [475, 379] width 412 height 40
drag, startPoint x: 880, startPoint y: 251, endPoint x: 962, endPoint y: 229, distance: 84.7
click at [886, 249] on div "12" at bounding box center [877, 256] width 38 height 19
click at [962, 229] on div "# Use arguments with move statements to move farther. hero . moveRight ( 3 ) he…" at bounding box center [1080, 246] width 376 height 417
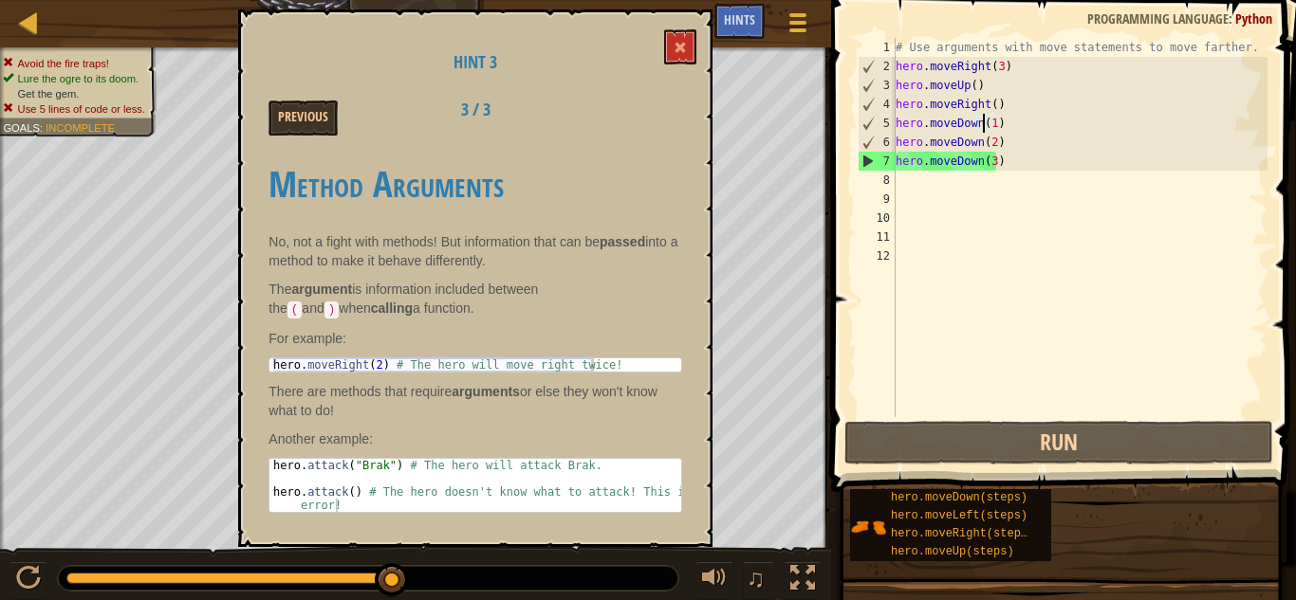
scroll to position [9, 0]
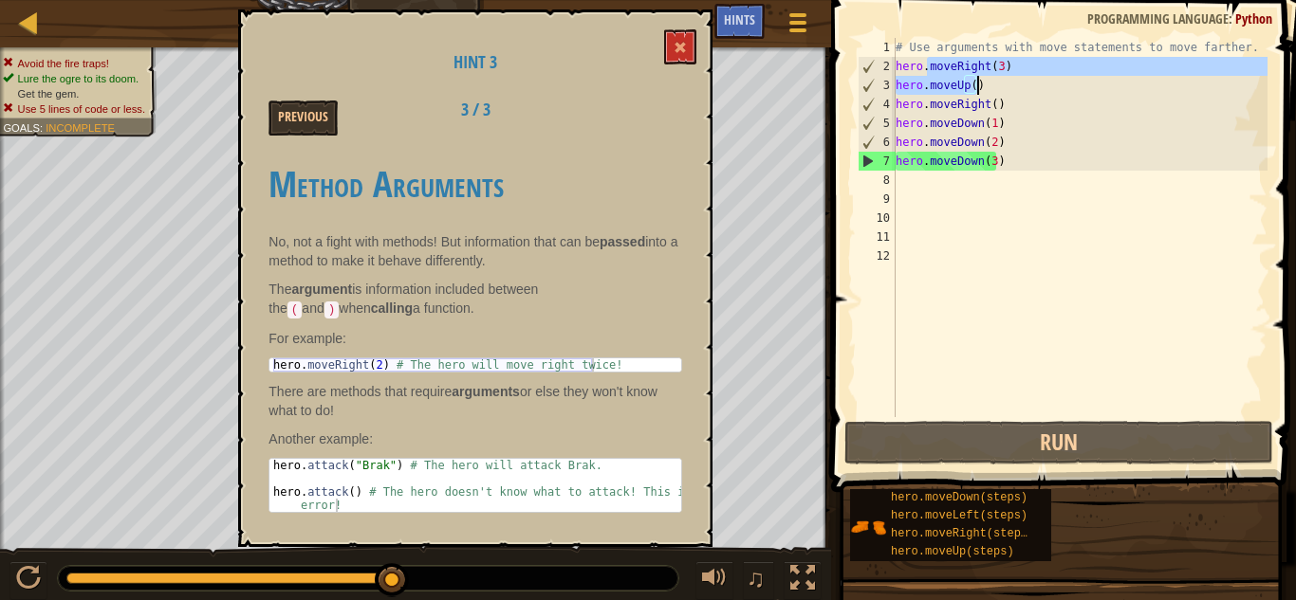
drag, startPoint x: 960, startPoint y: 69, endPoint x: 1040, endPoint y: 77, distance: 80.0
click at [1040, 77] on div "# Use arguments with move statements to move farther. hero . moveRight ( 3 ) he…" at bounding box center [1080, 246] width 376 height 417
click at [1038, 120] on div "# Use arguments with move statements to move farther. hero . moveRight ( 3 ) he…" at bounding box center [1080, 246] width 376 height 417
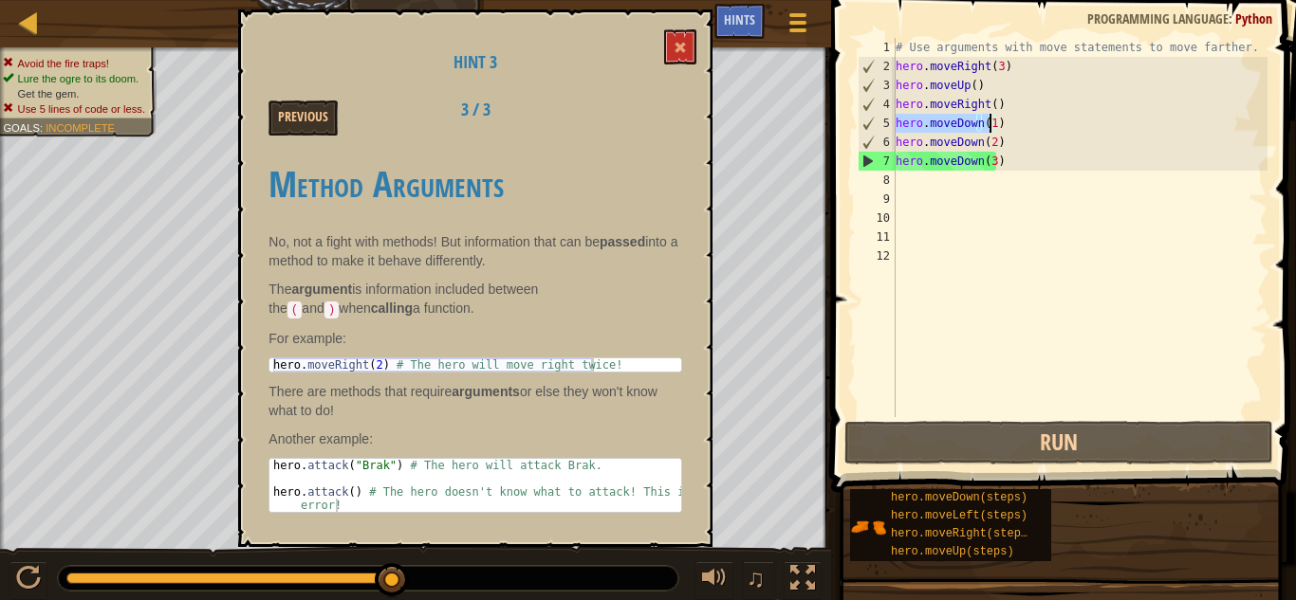
drag, startPoint x: 896, startPoint y: 119, endPoint x: 989, endPoint y: 122, distance: 93.0
click at [989, 122] on div "# Use arguments with move statements to move farther. hero . moveRight ( 3 ) he…" at bounding box center [1080, 246] width 376 height 417
click at [988, 154] on div "# Use arguments with move statements to move farther. hero . moveRight ( 3 ) he…" at bounding box center [1080, 246] width 376 height 417
type textarea "hero.moveDown(3)"
click at [1016, 264] on div "# Use arguments with move statements to move farther. hero . moveRight ( 3 ) he…" at bounding box center [1080, 246] width 376 height 417
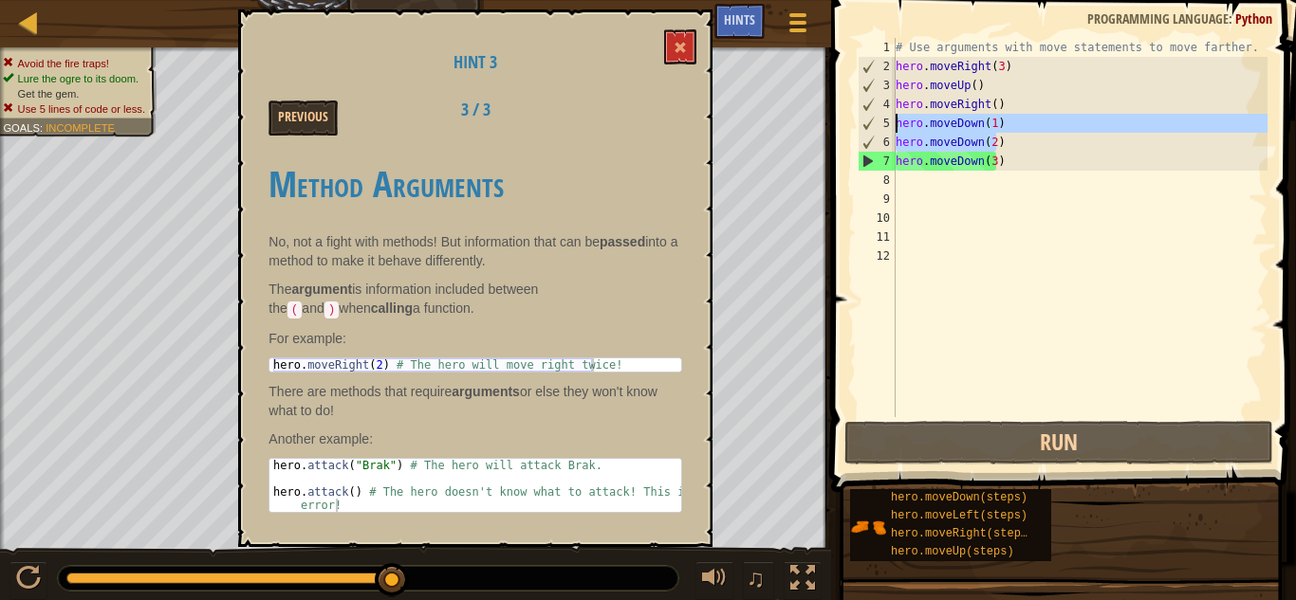
drag, startPoint x: 1008, startPoint y: 136, endPoint x: 869, endPoint y: 122, distance: 140.1
click at [869, 122] on div "1 2 3 4 5 6 7 8 9 10 11 12 # Use arguments with move statements to move farther…" at bounding box center [1061, 227] width 414 height 379
type textarea "hero.moveDown(1) hero.moveDown(2)"
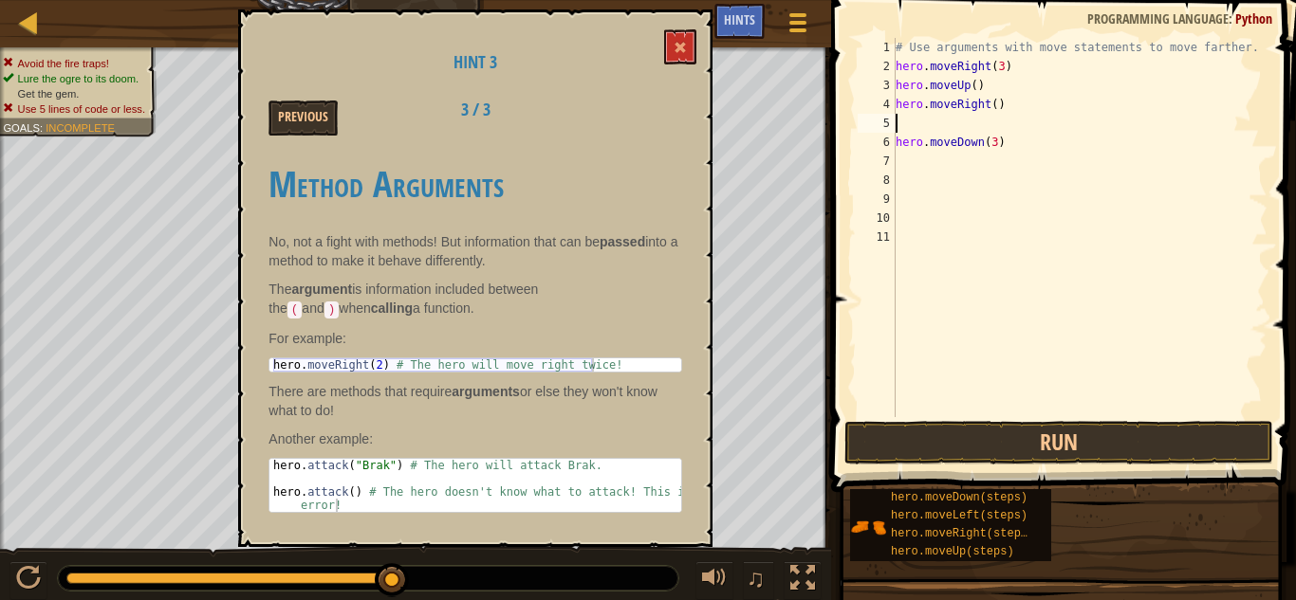
type textarea "hero.moveRight()"
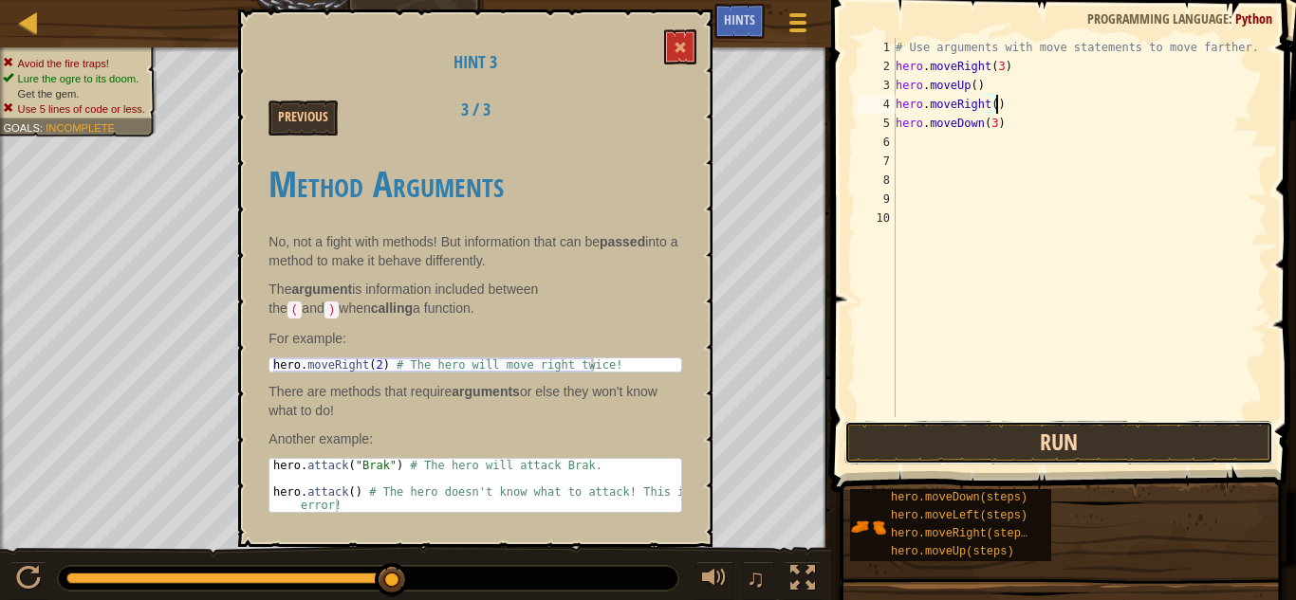
click at [1028, 430] on button "Run" at bounding box center [1058, 443] width 429 height 44
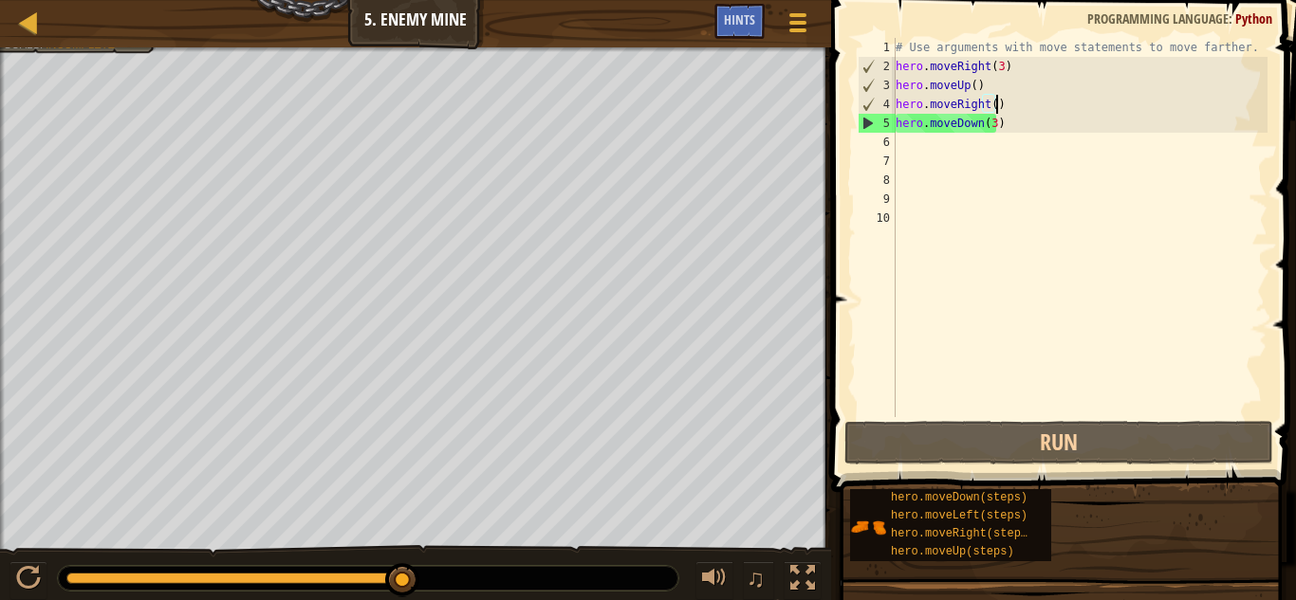
drag, startPoint x: 1034, startPoint y: 95, endPoint x: 1026, endPoint y: 112, distance: 18.7
click at [1031, 104] on div "# Use arguments with move statements to move farther. hero . moveRight ( 3 ) he…" at bounding box center [1080, 246] width 376 height 417
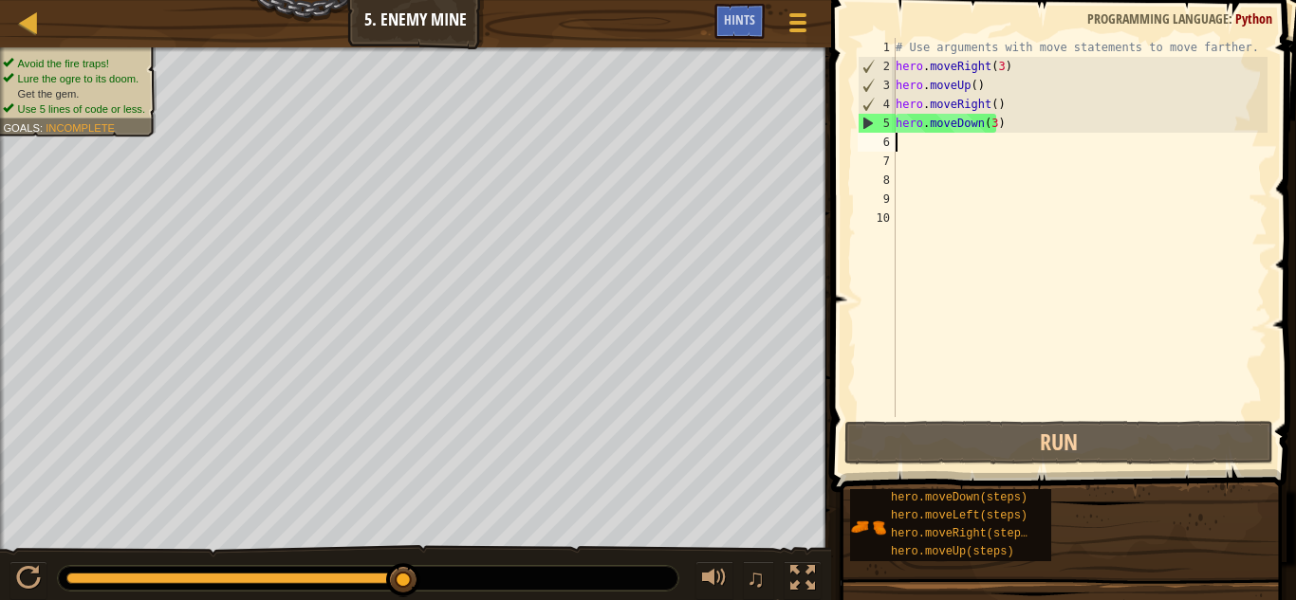
click at [1009, 140] on div "# Use arguments with move statements to move farther. hero . moveRight ( 3 ) he…" at bounding box center [1080, 246] width 376 height 417
click at [1009, 119] on div "# Use arguments with move statements to move farther. hero . moveRight ( 3 ) he…" at bounding box center [1080, 246] width 376 height 417
type textarea "hero.moveDown(3)"
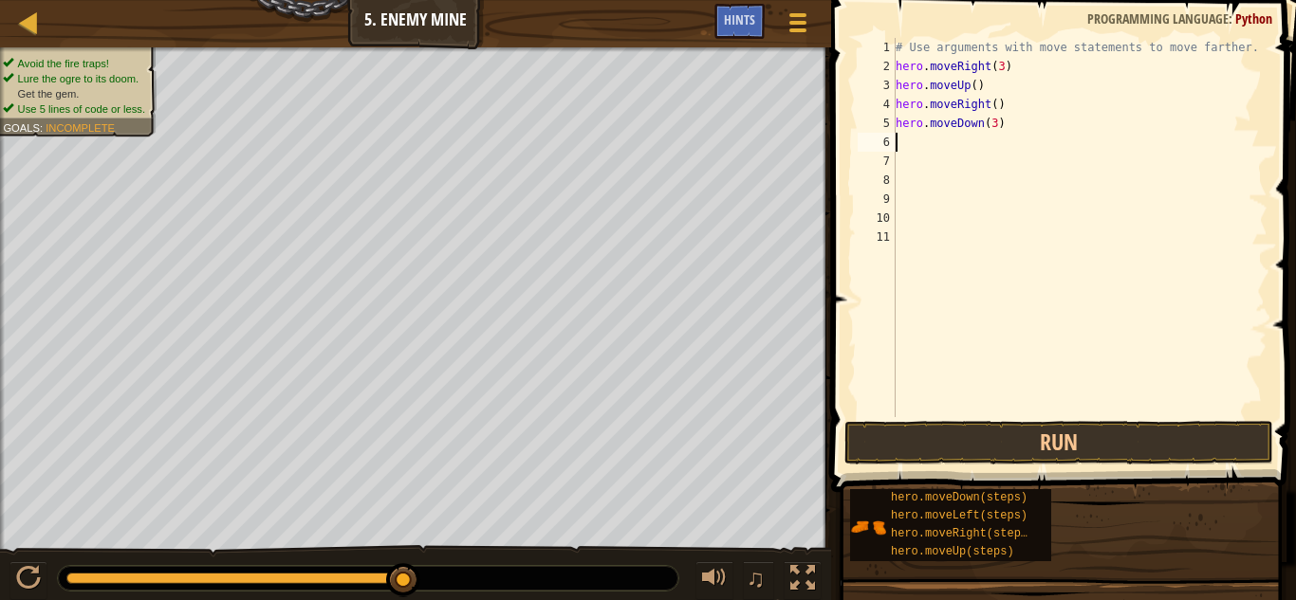
type textarea "h"
click at [944, 157] on div "# Use arguments with move statements to move farther. hero . moveRight ( 3 ) he…" at bounding box center [1080, 246] width 376 height 417
click at [951, 146] on div "# Use arguments with move statements to move farther. hero . moveRight ( 3 ) he…" at bounding box center [1080, 246] width 376 height 417
type textarea "h"
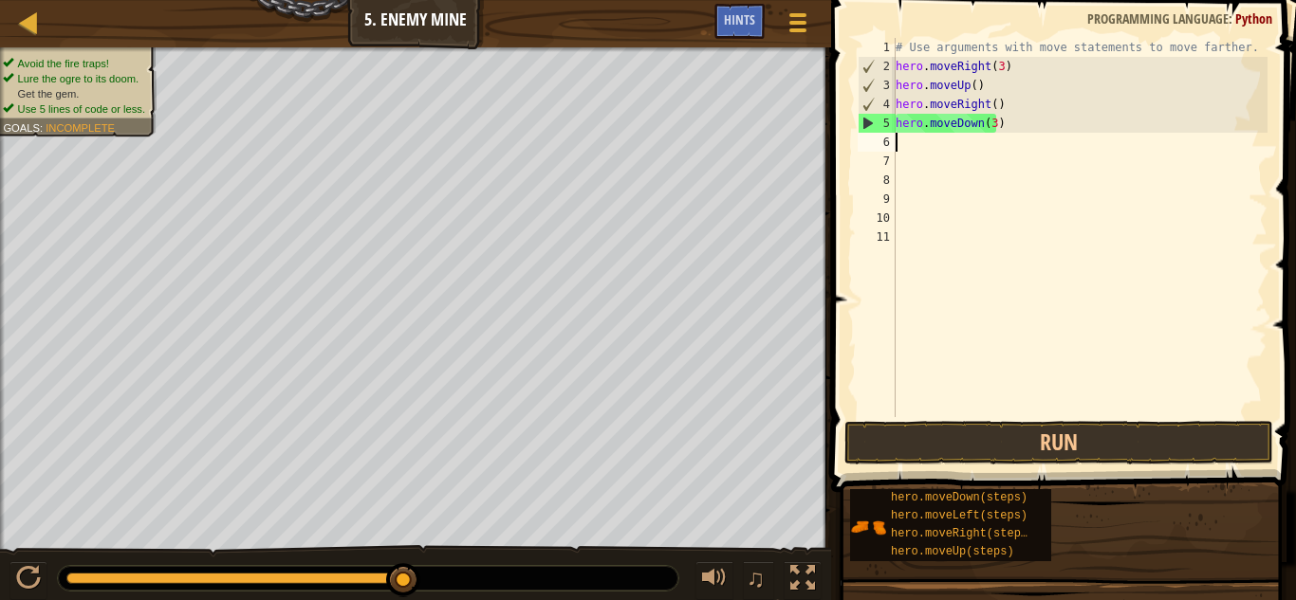
type textarea "h"
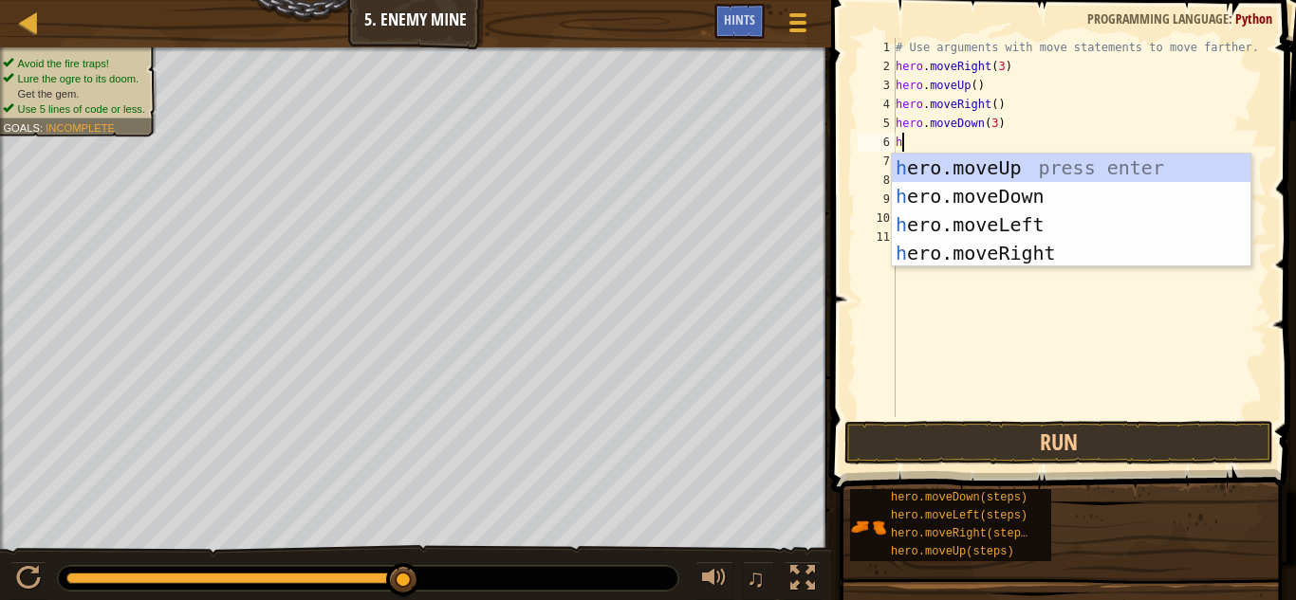
click at [1081, 267] on div "# Use arguments with move statements to move farther. hero . moveRight ( 3 ) he…" at bounding box center [1080, 246] width 376 height 417
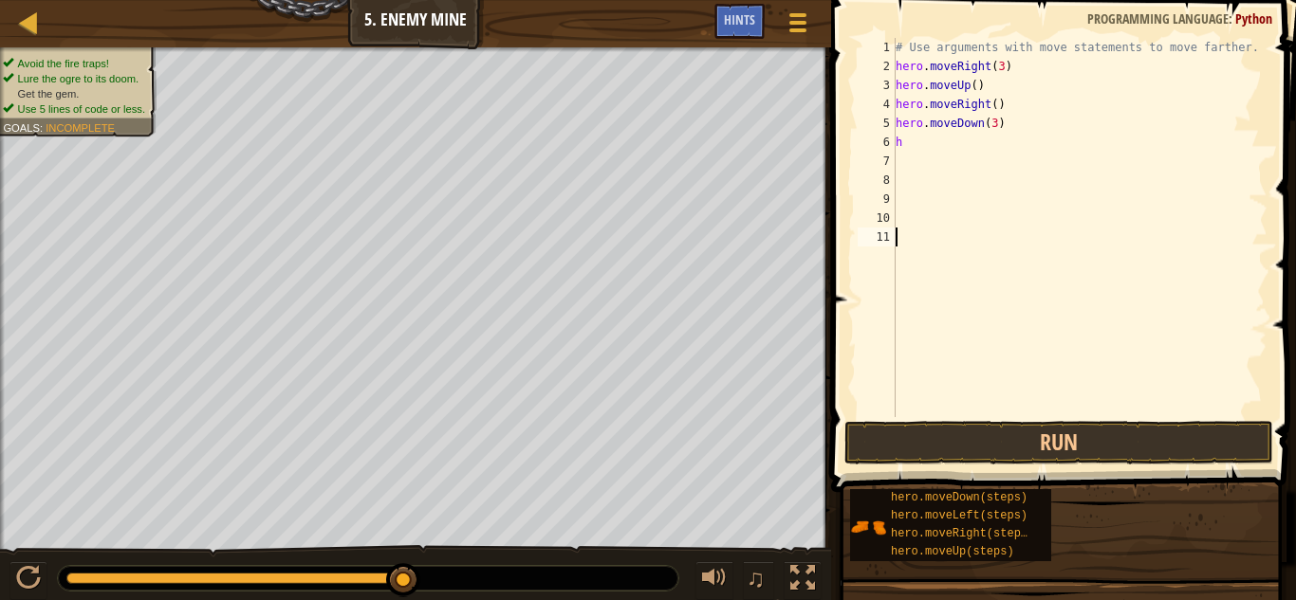
click at [904, 136] on div "# Use arguments with move statements to move farther. hero . moveRight ( 3 ) he…" at bounding box center [1080, 246] width 376 height 417
type textarea "h"
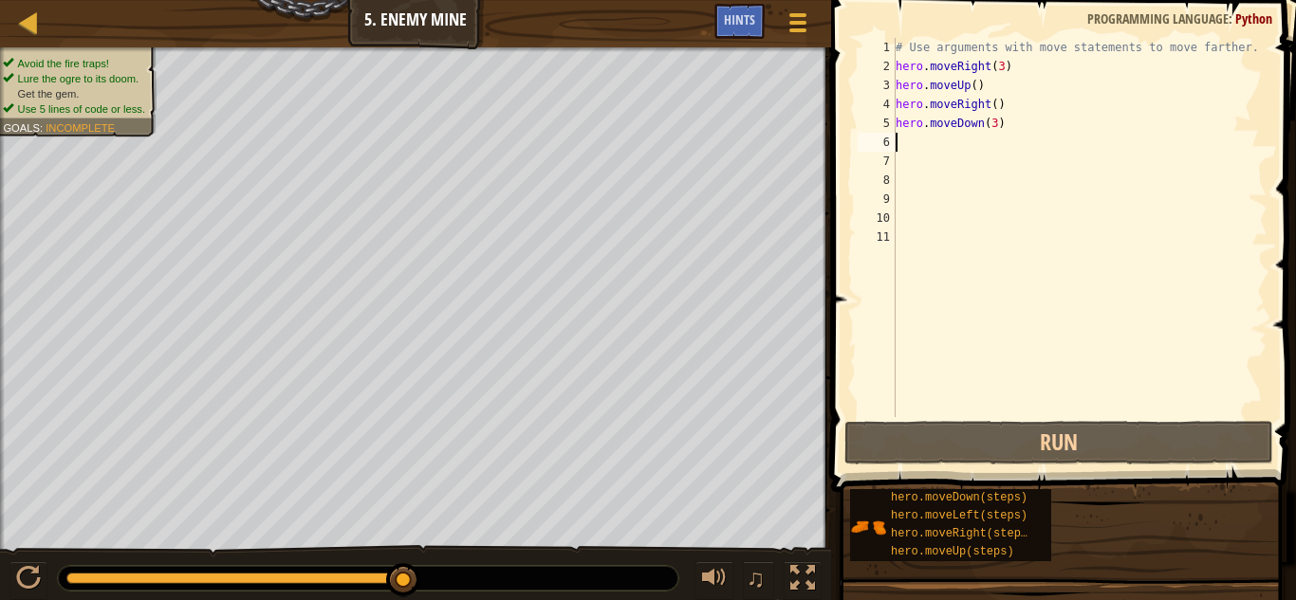
type textarea "h"
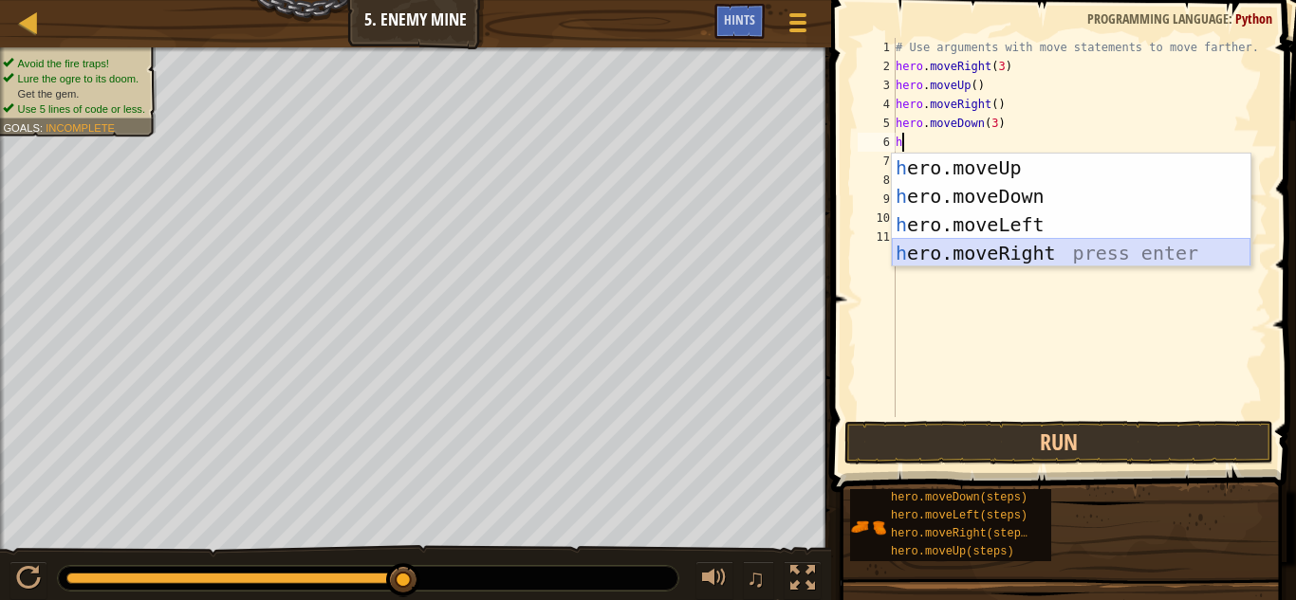
click at [1034, 256] on div "h ero.moveUp press enter h ero.moveDown press enter h ero.moveLeft press enter …" at bounding box center [1071, 239] width 359 height 171
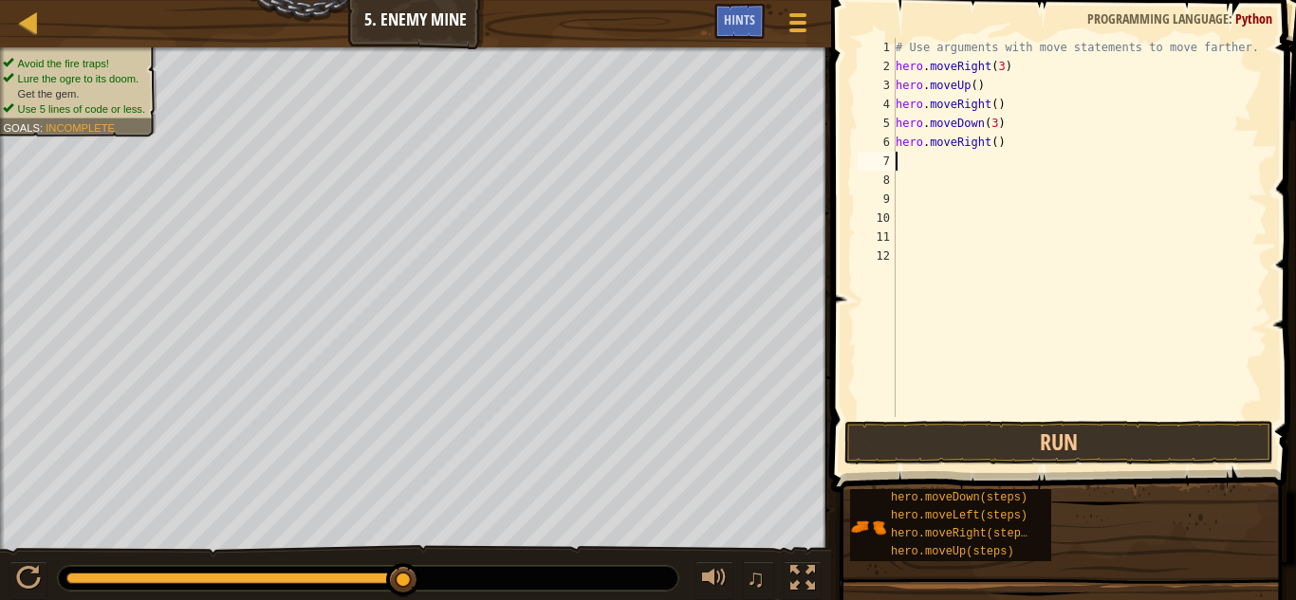
click at [991, 140] on div "# Use arguments with move statements to move farther. hero . moveRight ( 3 ) he…" at bounding box center [1080, 246] width 376 height 417
type textarea "hero.moveRight(2)"
click at [1025, 176] on div "# Use arguments with move statements to move farther. hero . moveRight ( 3 ) he…" at bounding box center [1080, 246] width 376 height 417
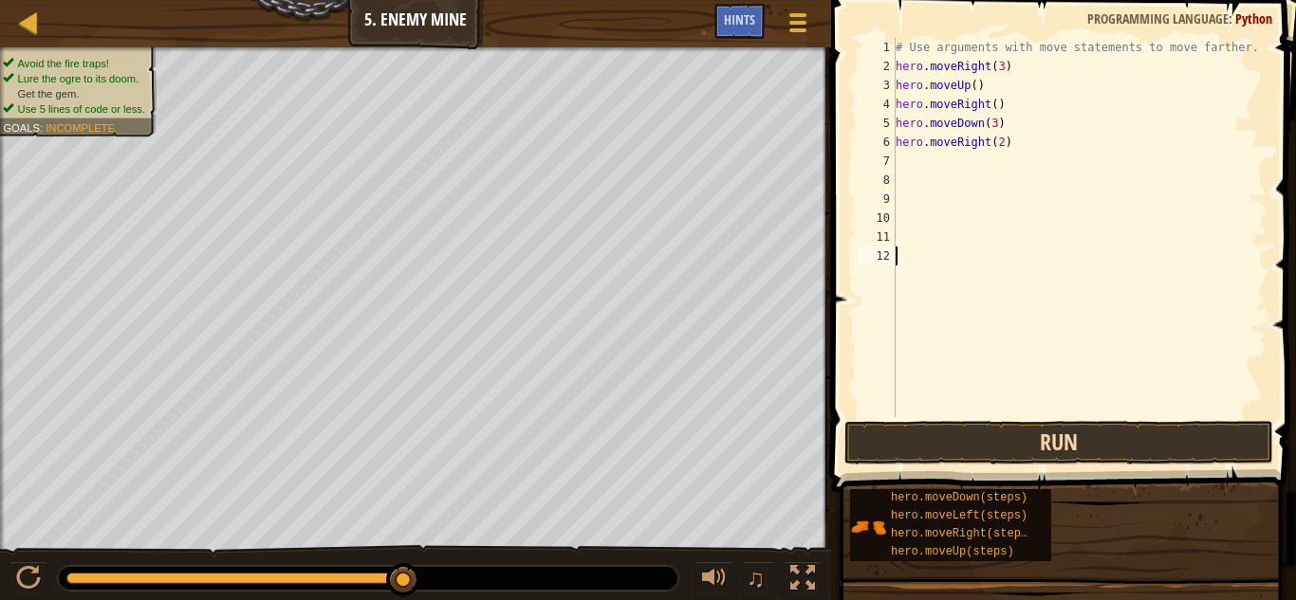
drag, startPoint x: 1013, startPoint y: 408, endPoint x: 1016, endPoint y: 455, distance: 47.5
click at [1016, 455] on div "1 2 3 4 5 6 7 8 9 10 11 12 # Use arguments with move statements to move farther…" at bounding box center [1060, 283] width 471 height 548
click at [1033, 433] on button "Run" at bounding box center [1058, 443] width 429 height 44
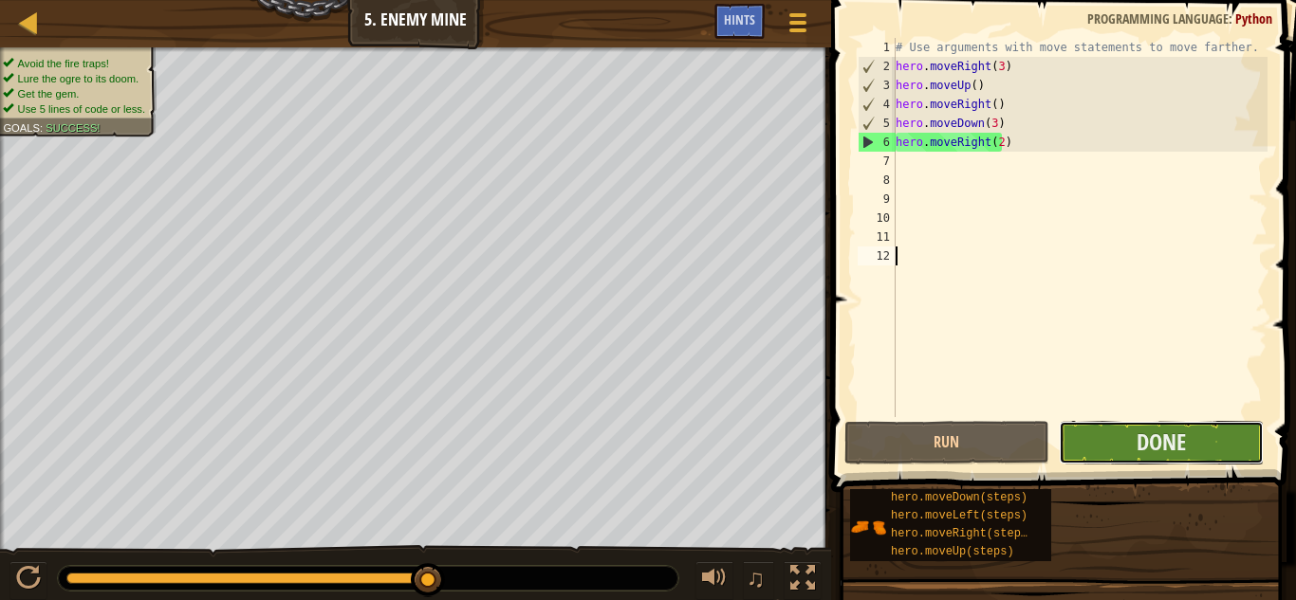
click at [1203, 435] on button "Done" at bounding box center [1161, 443] width 205 height 44
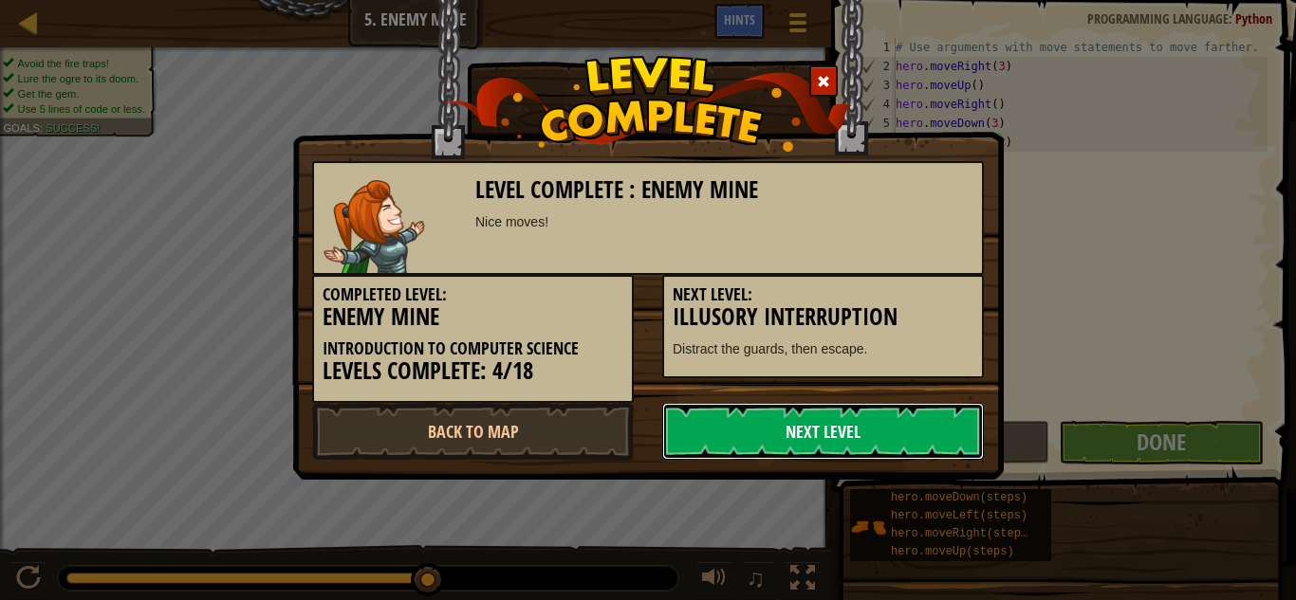
click at [839, 419] on link "Next Level" at bounding box center [823, 431] width 322 height 57
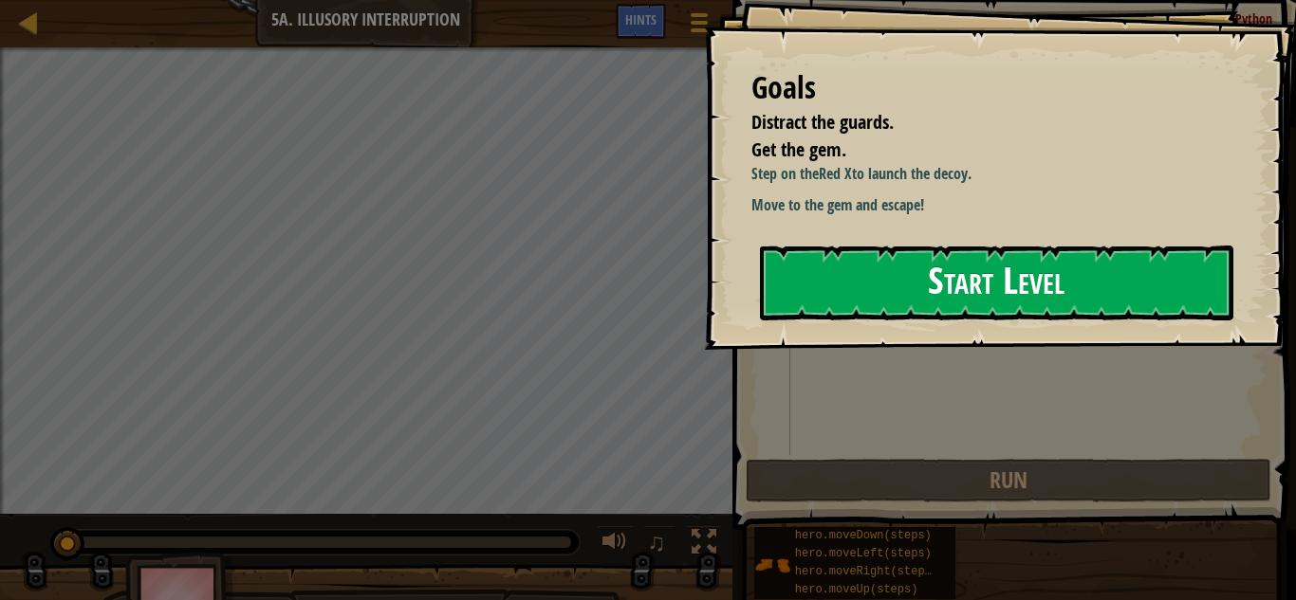
click at [1086, 262] on button "Start Level" at bounding box center [996, 283] width 473 height 75
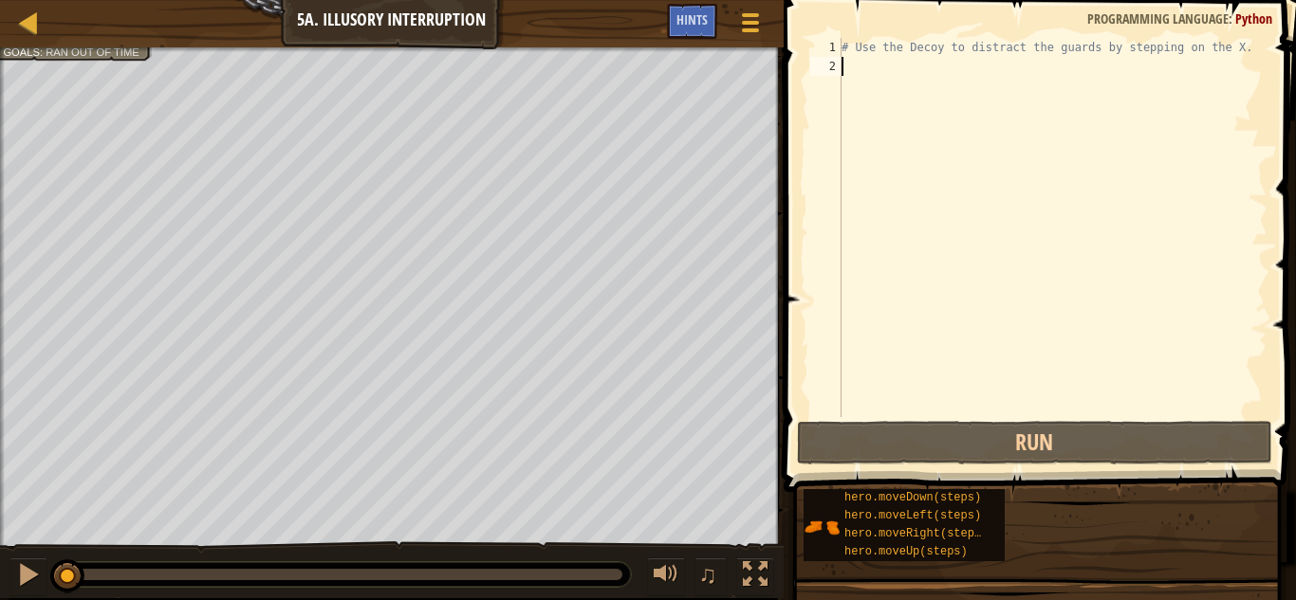
type textarea "h"
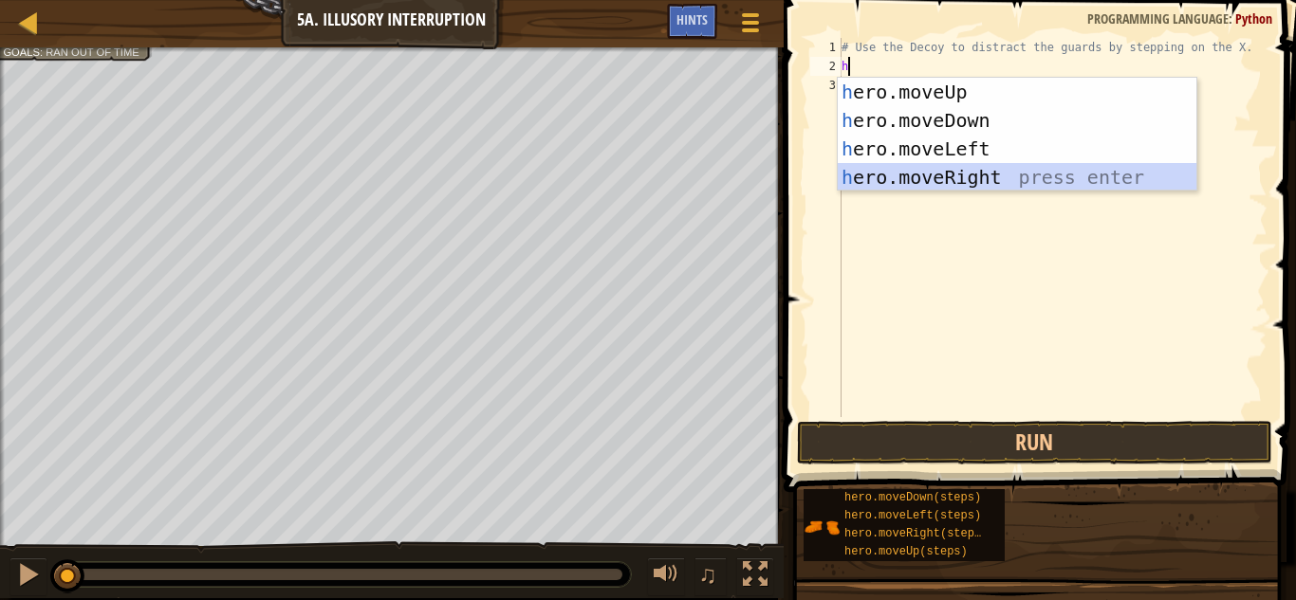
click at [1061, 175] on div "h ero.moveUp press enter h ero.moveDown press enter h ero.moveLeft press enter …" at bounding box center [1017, 163] width 359 height 171
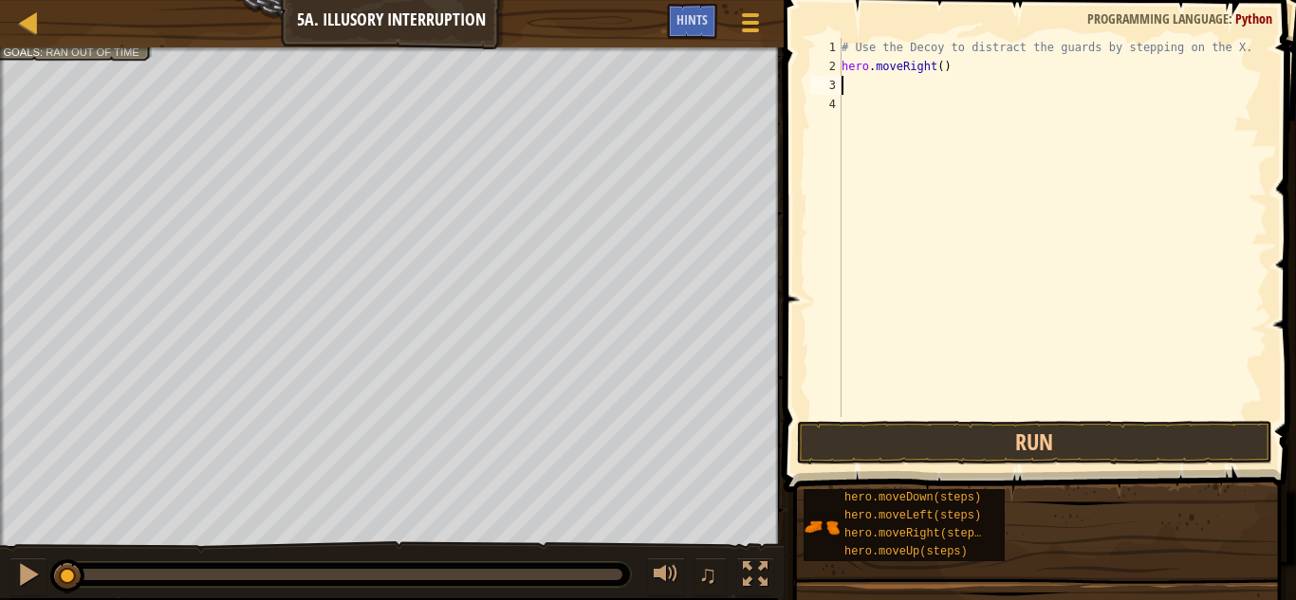
type textarea "h"
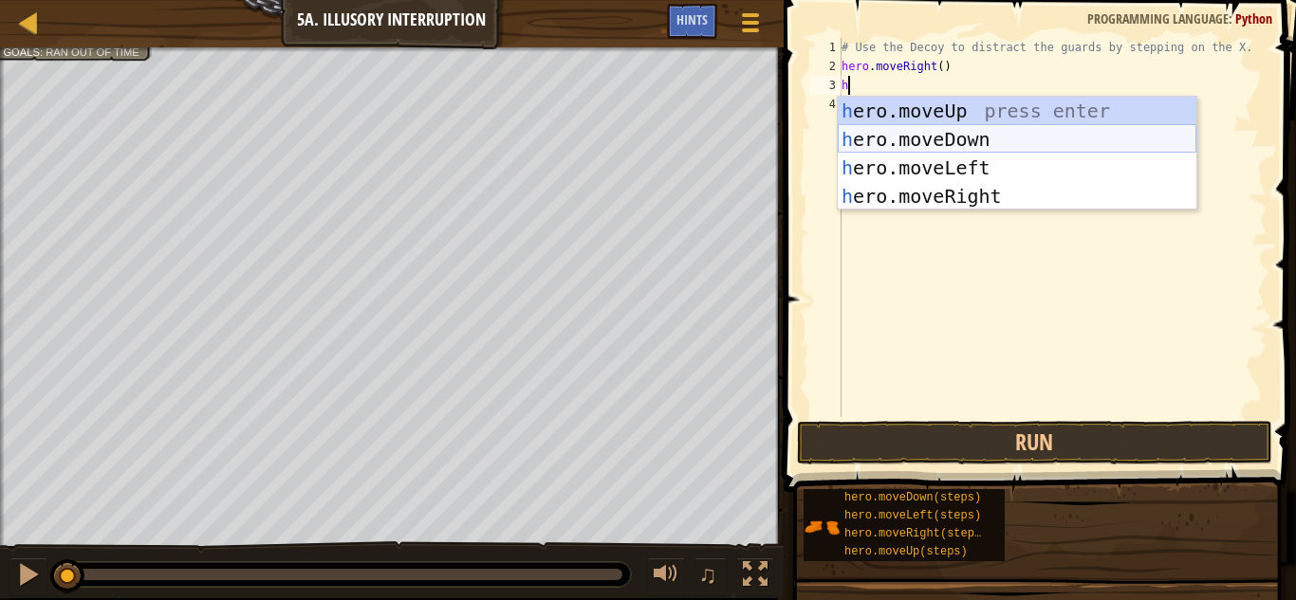
click at [992, 151] on div "h ero.moveUp press enter h ero.moveDown press enter h ero.moveLeft press enter …" at bounding box center [1017, 182] width 359 height 171
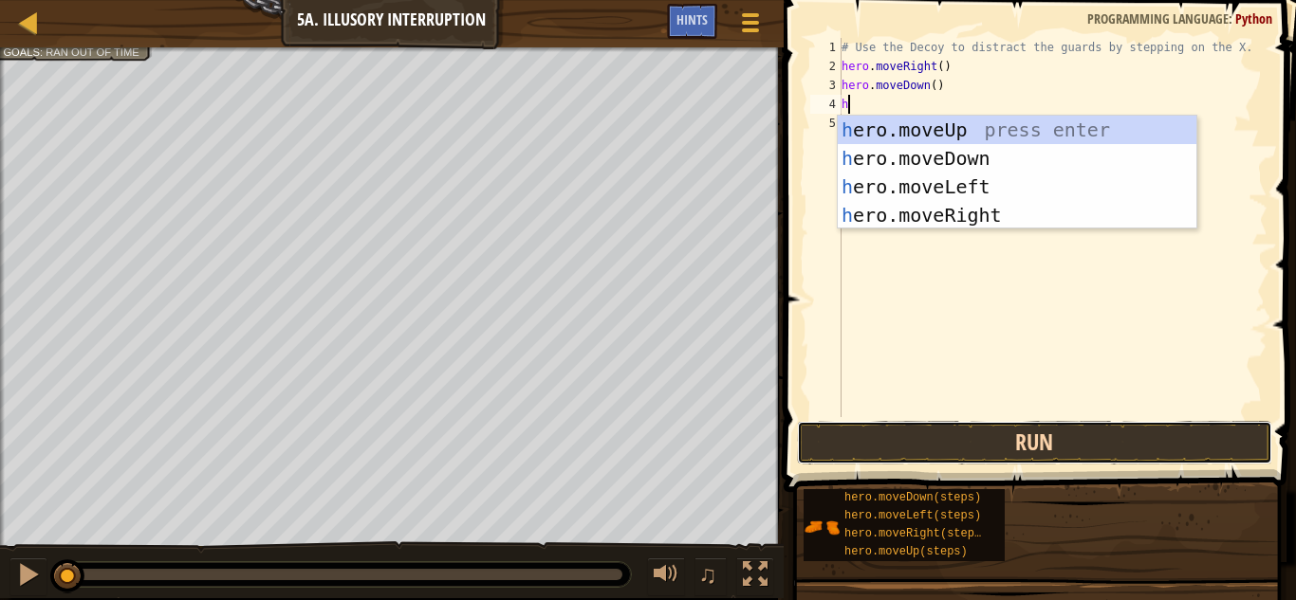
click at [965, 431] on button "Run" at bounding box center [1034, 443] width 475 height 44
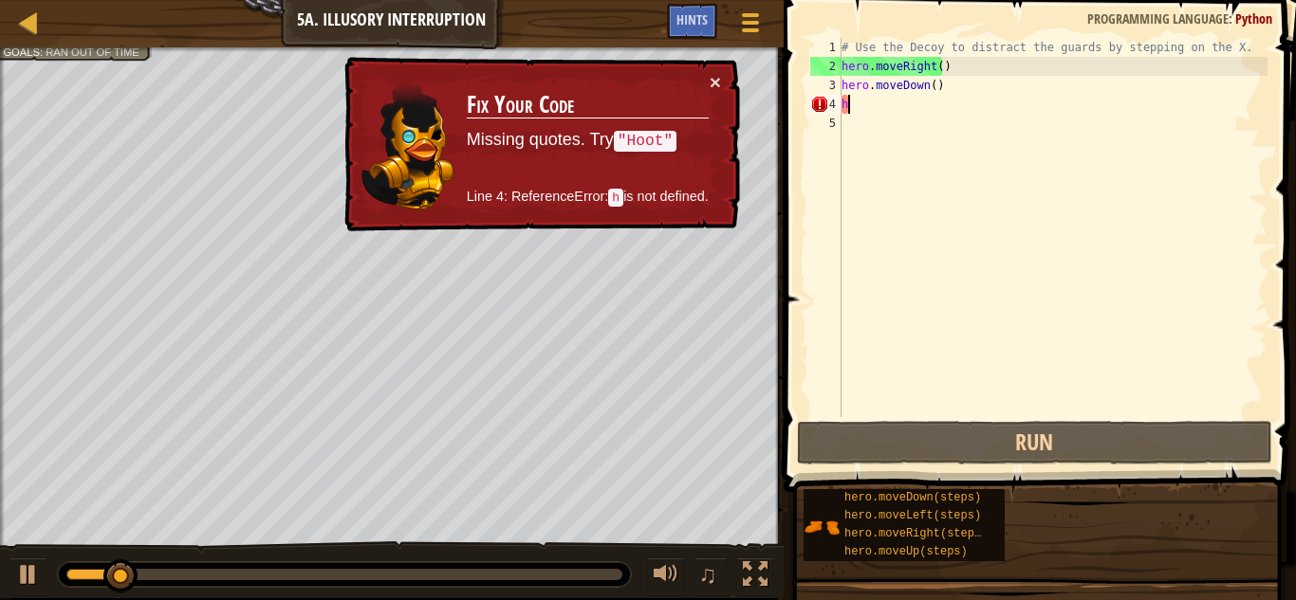
click at [928, 85] on div "# Use the Decoy to distract the guards by stepping on the X. hero . moveRight (…" at bounding box center [1053, 246] width 430 height 417
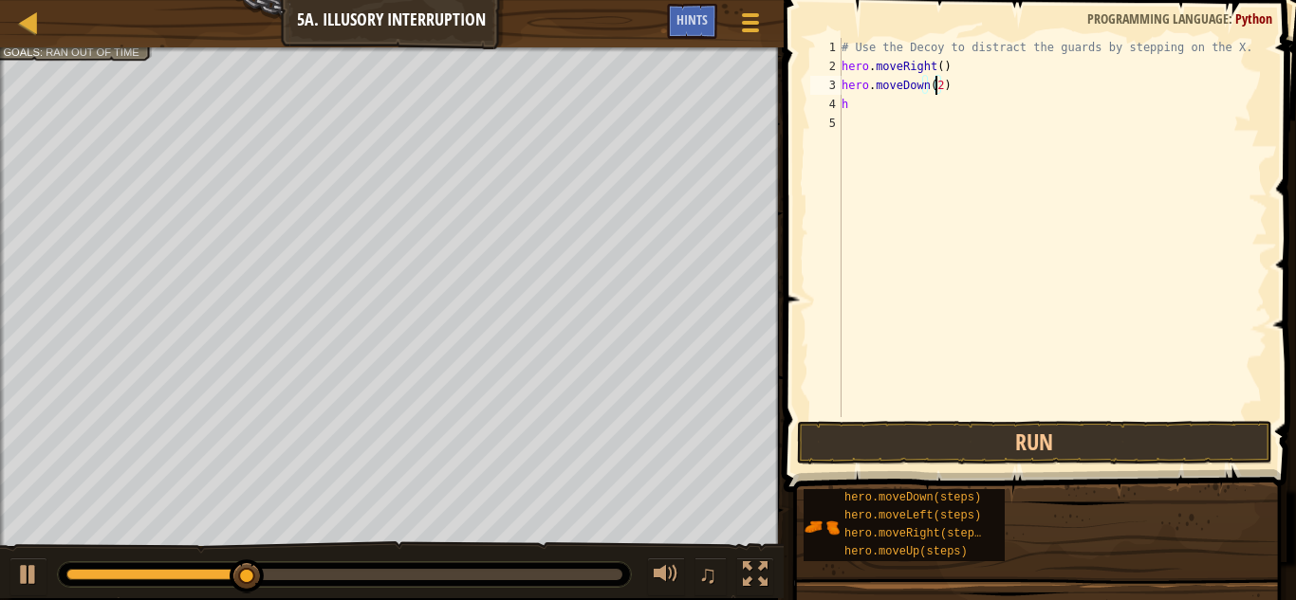
scroll to position [9, 7]
click at [932, 447] on button "Run" at bounding box center [1034, 443] width 475 height 44
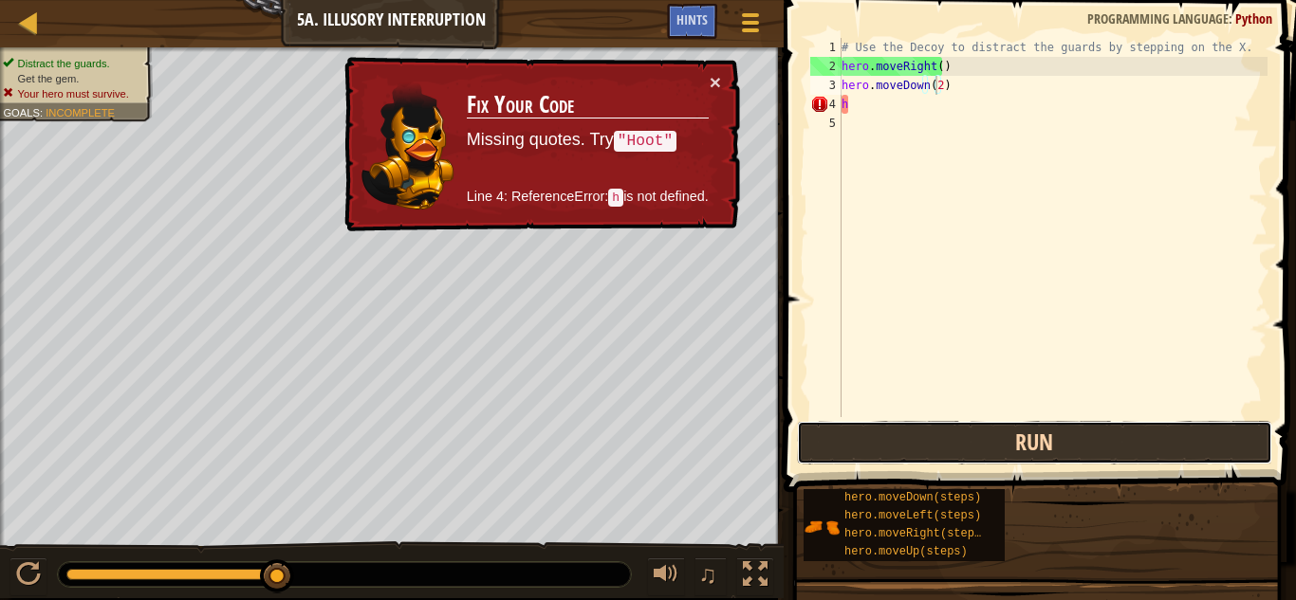
click at [942, 439] on button "Run" at bounding box center [1034, 443] width 475 height 44
type textarea "hero.moveDown(2)"
click at [913, 426] on button "Run" at bounding box center [1034, 443] width 475 height 44
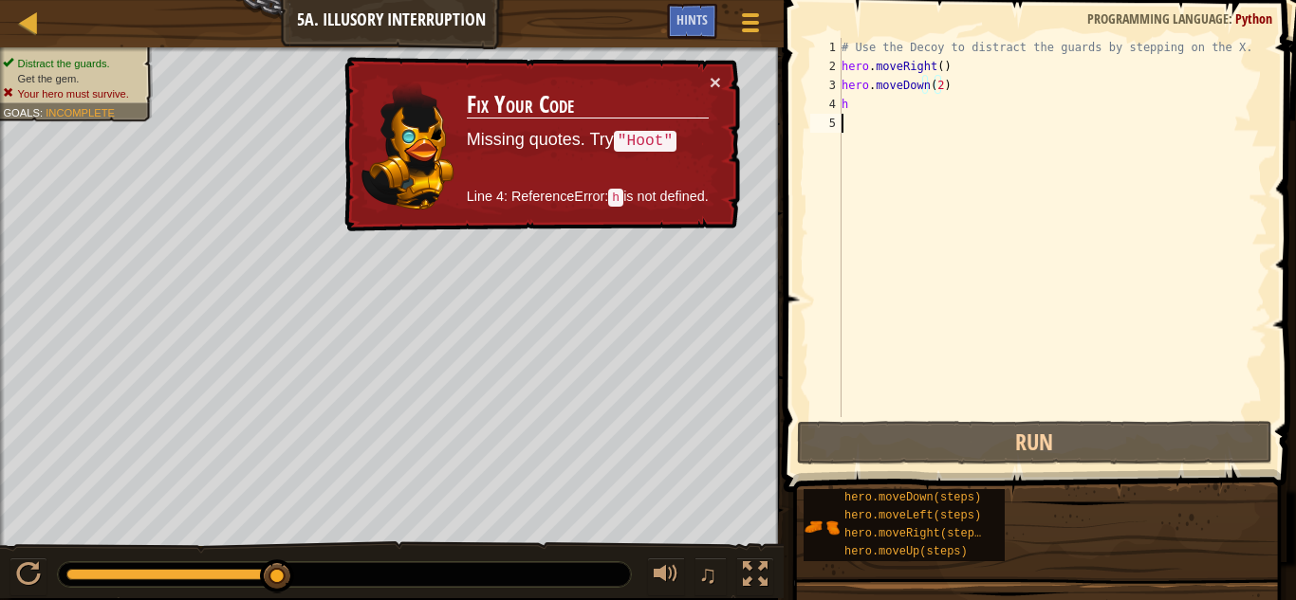
click at [1061, 415] on div "# Use the Decoy to distract the guards by stepping on the X. hero . moveRight (…" at bounding box center [1053, 246] width 430 height 417
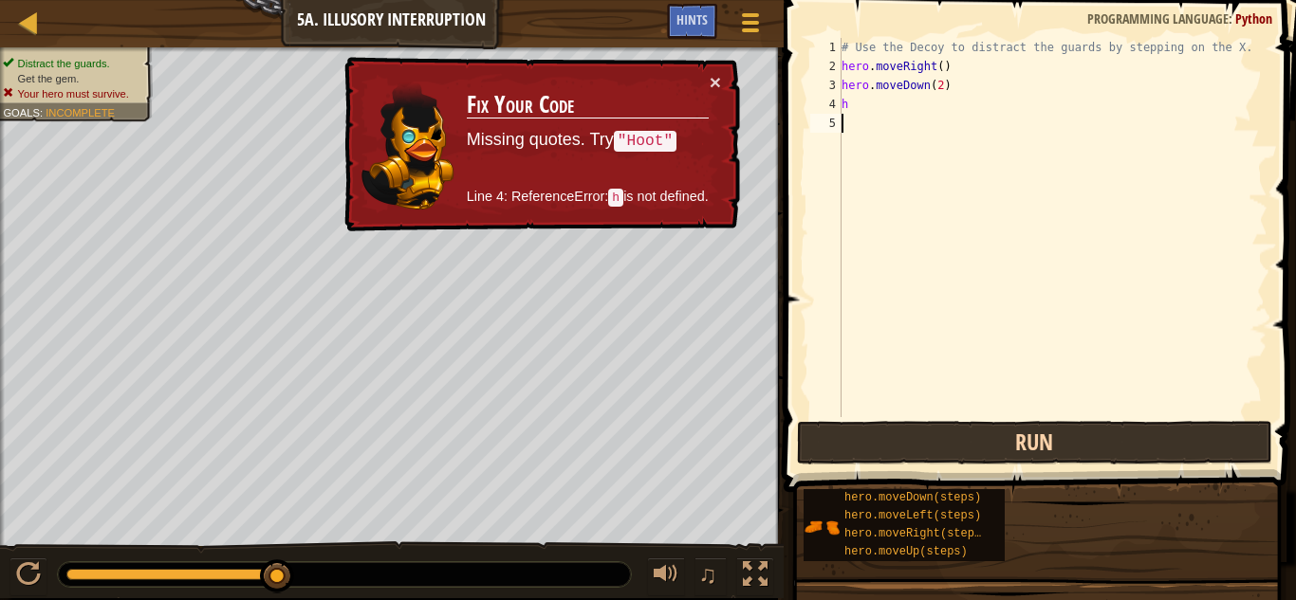
scroll to position [9, 0]
click at [1062, 450] on button "Run" at bounding box center [1034, 443] width 475 height 44
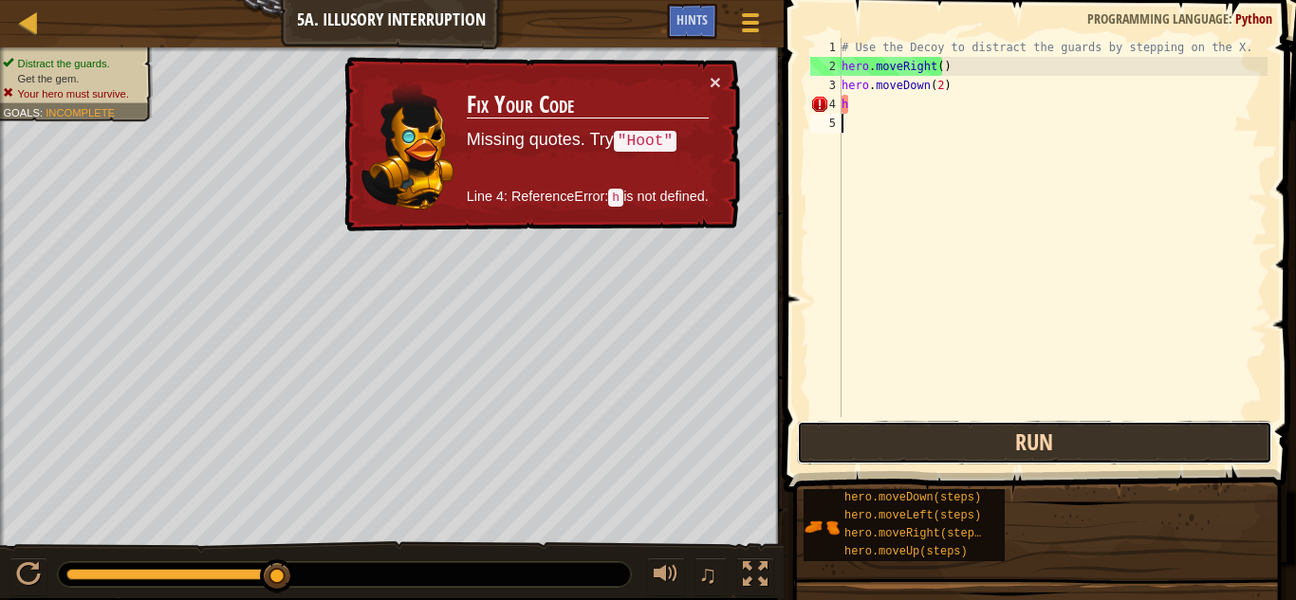
click at [1089, 437] on button "Run" at bounding box center [1034, 443] width 475 height 44
type textarea "h"
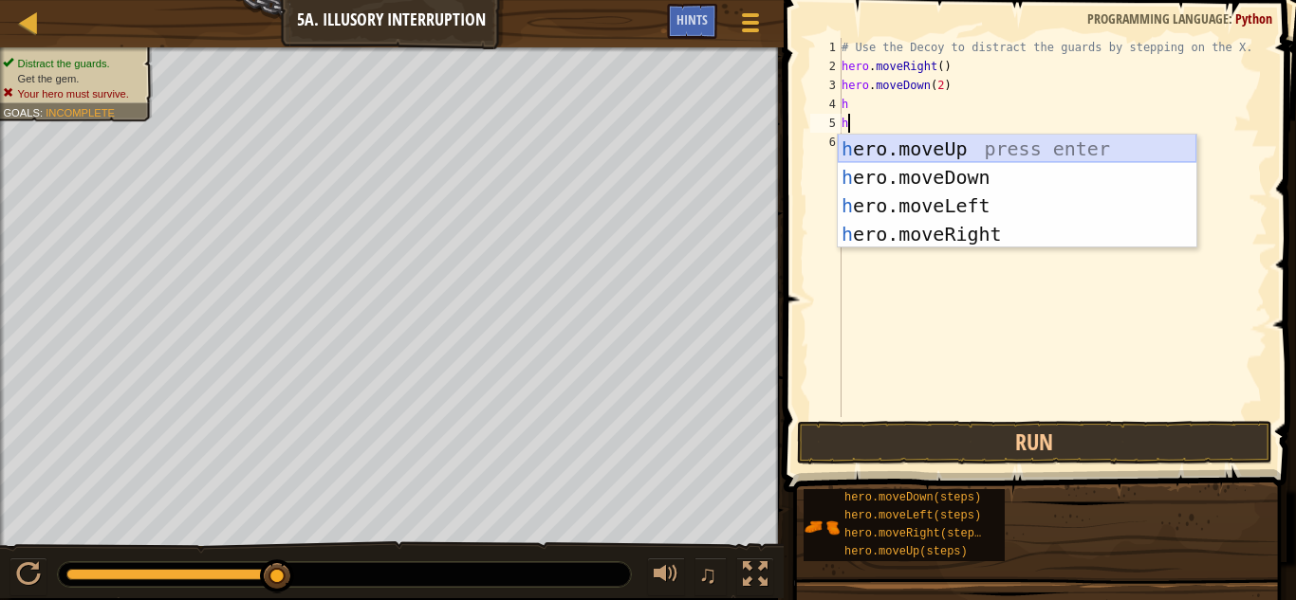
drag, startPoint x: 1038, startPoint y: 138, endPoint x: 1027, endPoint y: 145, distance: 12.4
click at [1032, 143] on div "h ero.moveUp press enter h ero.moveDown press enter h ero.moveLeft press enter …" at bounding box center [1017, 220] width 359 height 171
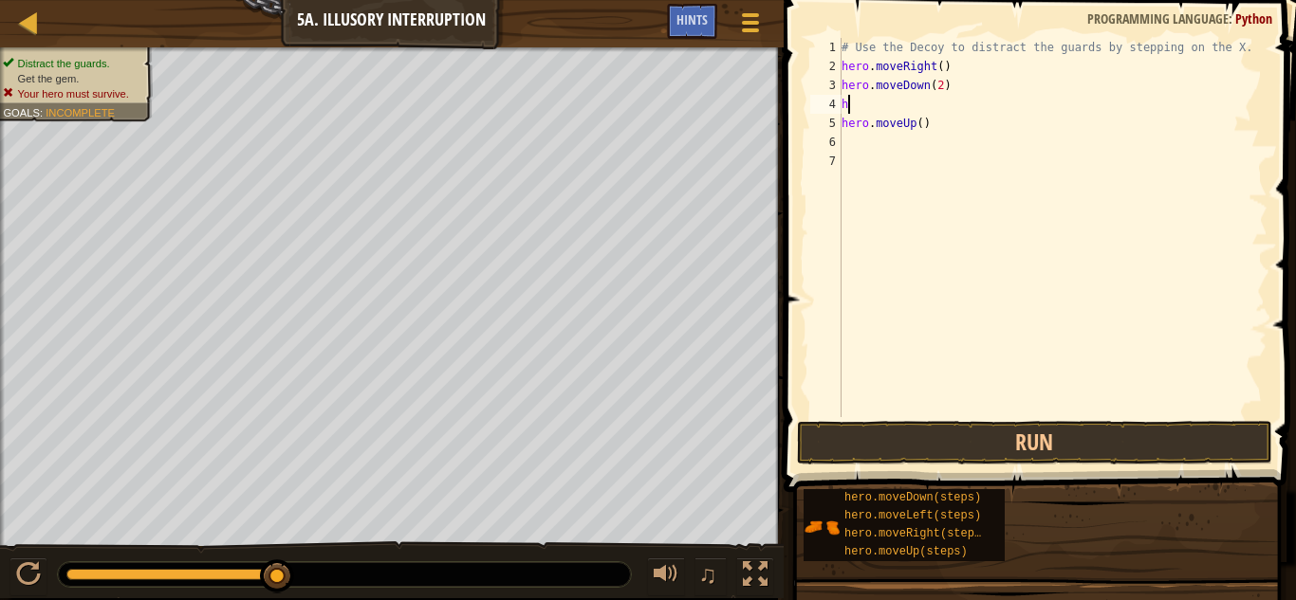
click at [914, 109] on div "# Use the Decoy to distract the guards by stepping on the X. hero . moveRight (…" at bounding box center [1053, 246] width 430 height 417
type textarea "h"
click at [1025, 465] on span at bounding box center [1041, 219] width 527 height 548
click at [1035, 440] on button "Run" at bounding box center [1034, 443] width 475 height 44
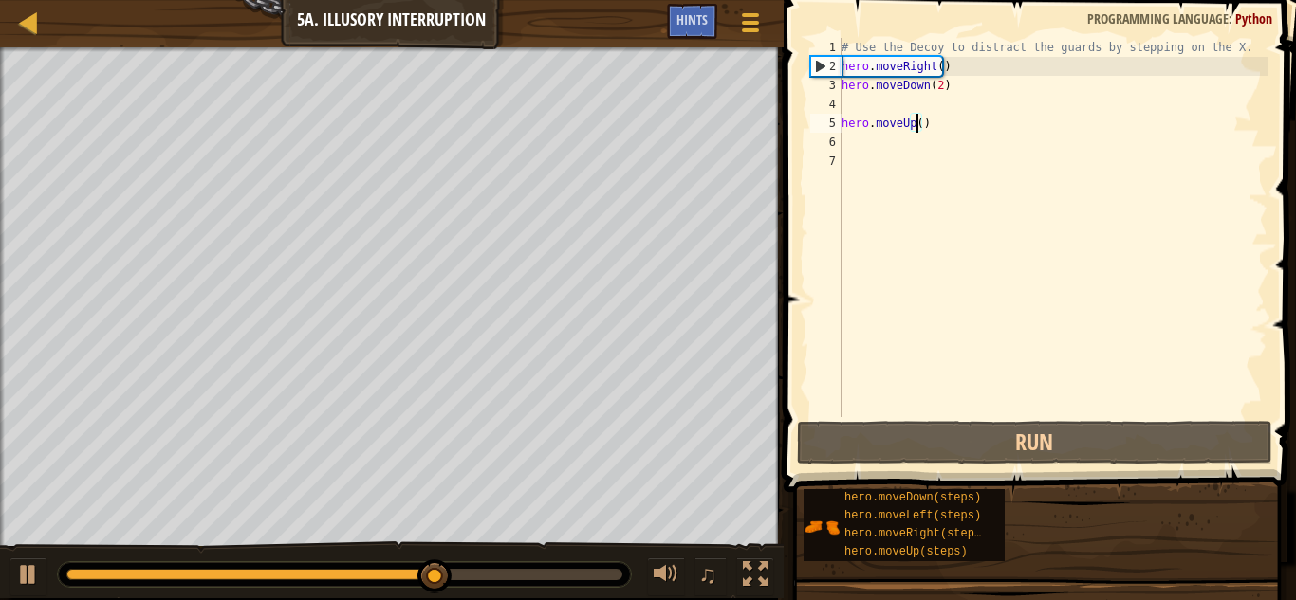
click at [915, 130] on div "# Use the Decoy to distract the guards by stepping on the X. hero . moveRight (…" at bounding box center [1053, 246] width 430 height 417
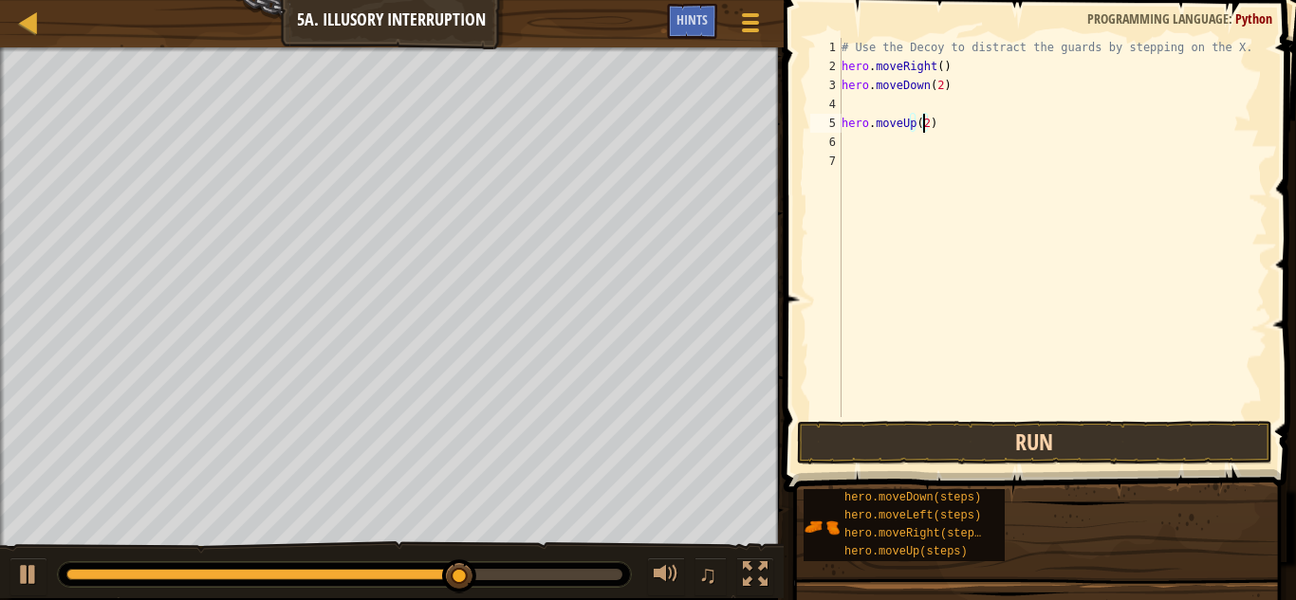
type textarea "hero.moveUp(2)"
click at [1088, 437] on button "Run" at bounding box center [1034, 443] width 475 height 44
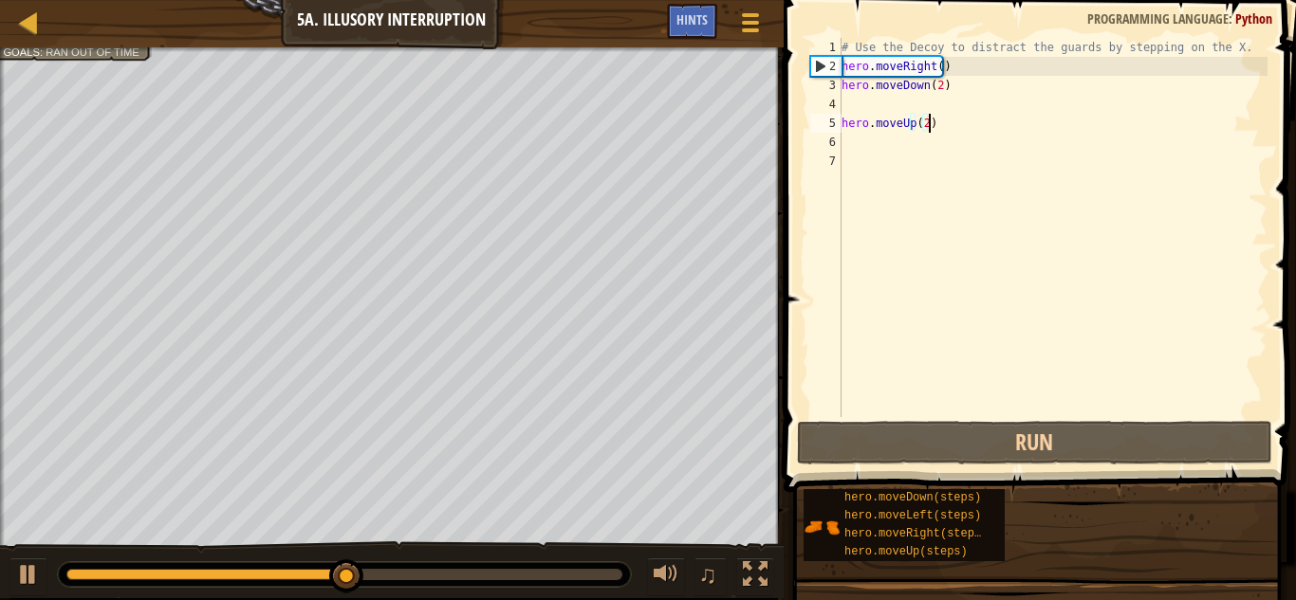
click at [938, 116] on div "# Use the Decoy to distract the guards by stepping on the X. hero . moveRight (…" at bounding box center [1053, 246] width 430 height 417
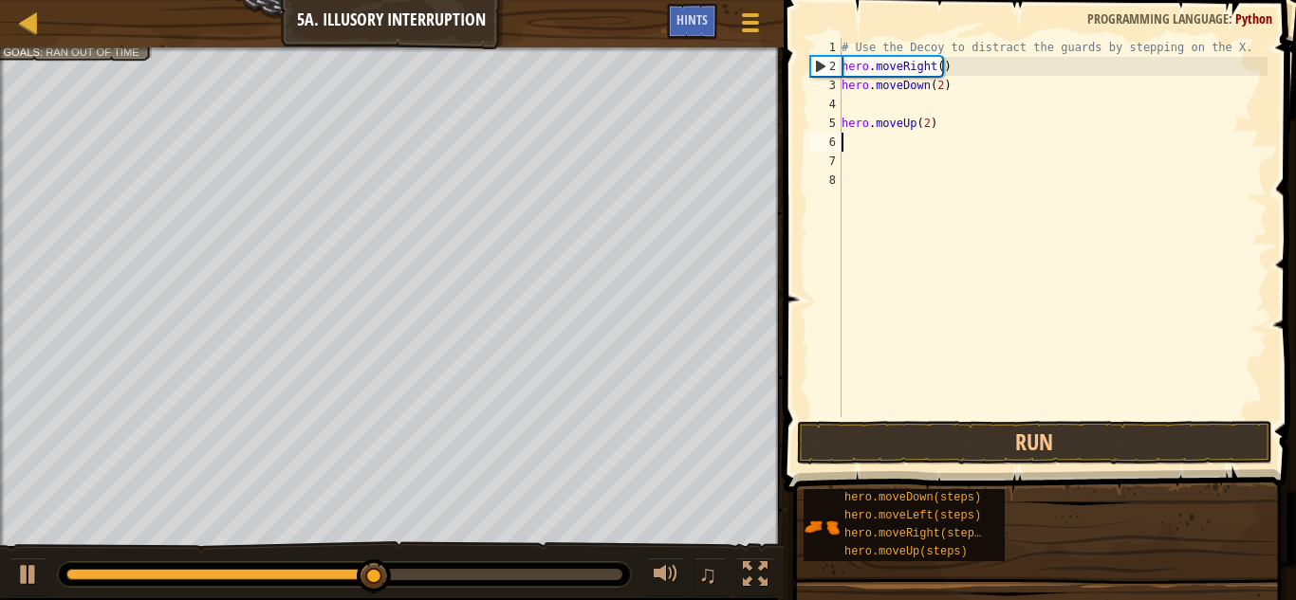
scroll to position [9, 0]
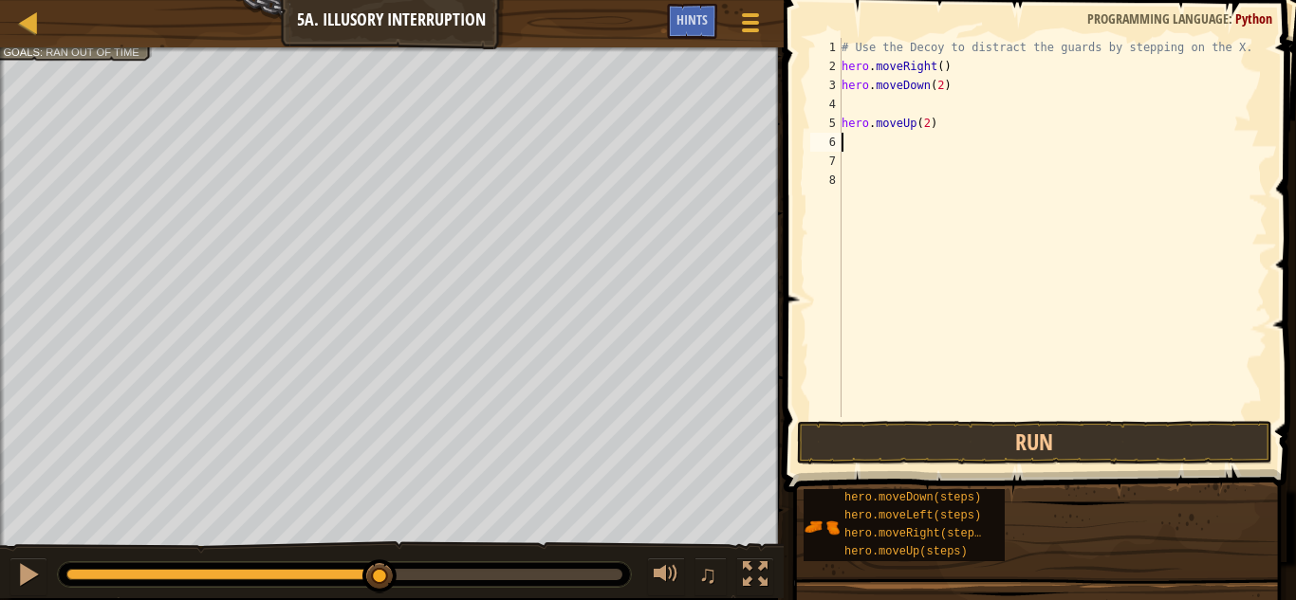
type textarea "h"
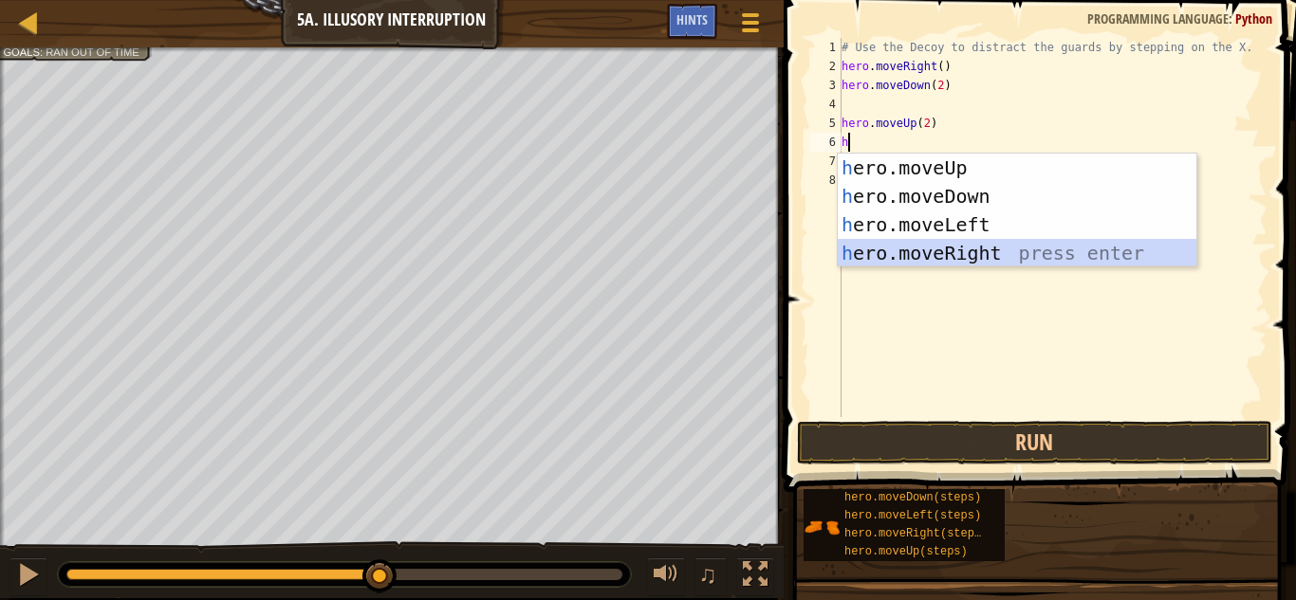
click at [1042, 263] on div "h ero.moveUp press enter h ero.moveDown press enter h ero.moveLeft press enter …" at bounding box center [1017, 239] width 359 height 171
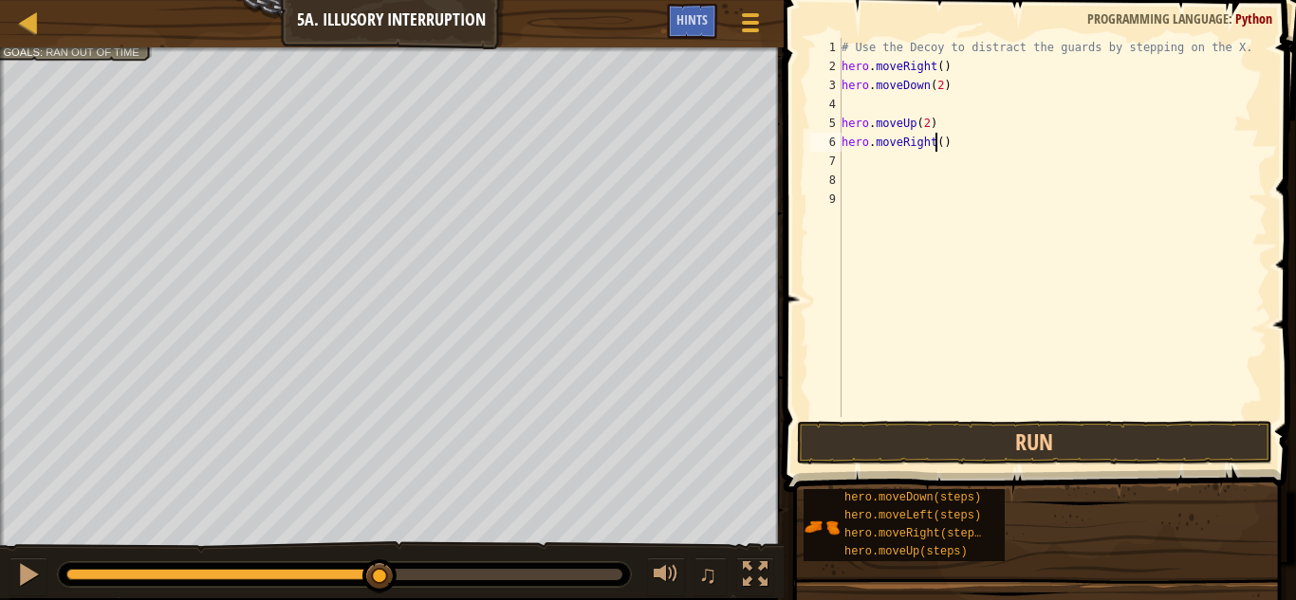
click at [935, 136] on div "# Use the Decoy to distract the guards by stepping on the X. hero . moveRight (…" at bounding box center [1053, 246] width 430 height 417
type textarea "hero.moveRight(3)"
click at [938, 447] on button "Run" at bounding box center [1034, 443] width 475 height 44
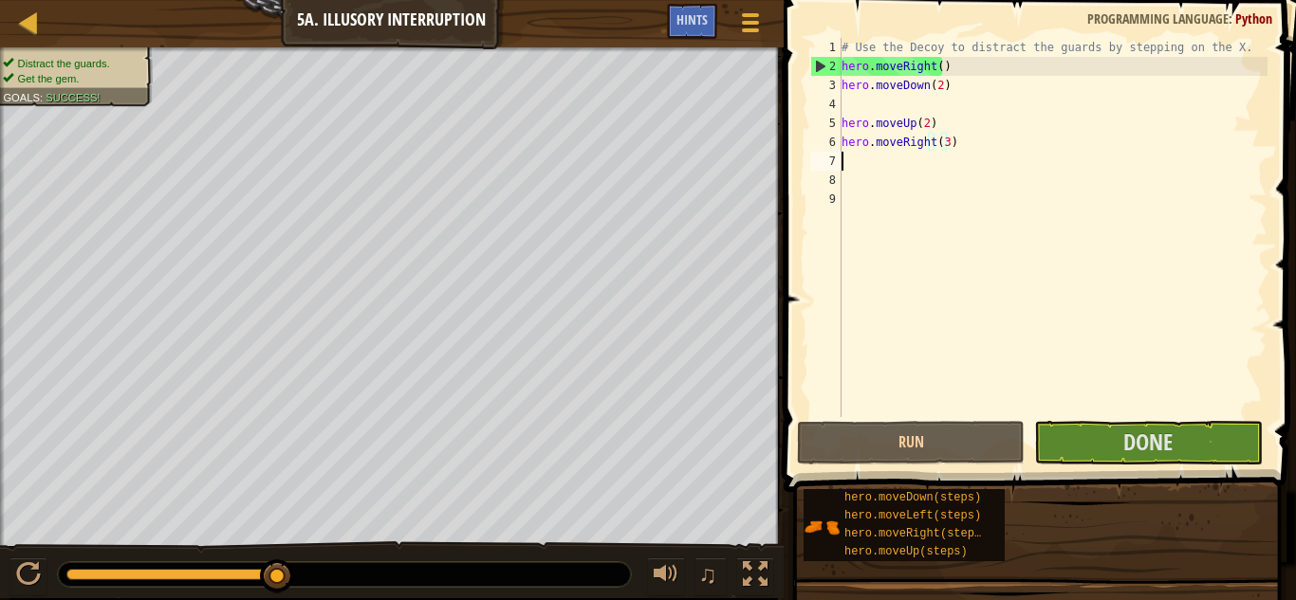
click at [898, 167] on div "# Use the Decoy to distract the guards by stepping on the X. hero . moveRight (…" at bounding box center [1053, 246] width 430 height 417
drag, startPoint x: 1203, startPoint y: 450, endPoint x: 1210, endPoint y: 435, distance: 16.1
click at [1210, 435] on button "Done" at bounding box center [1148, 443] width 228 height 44
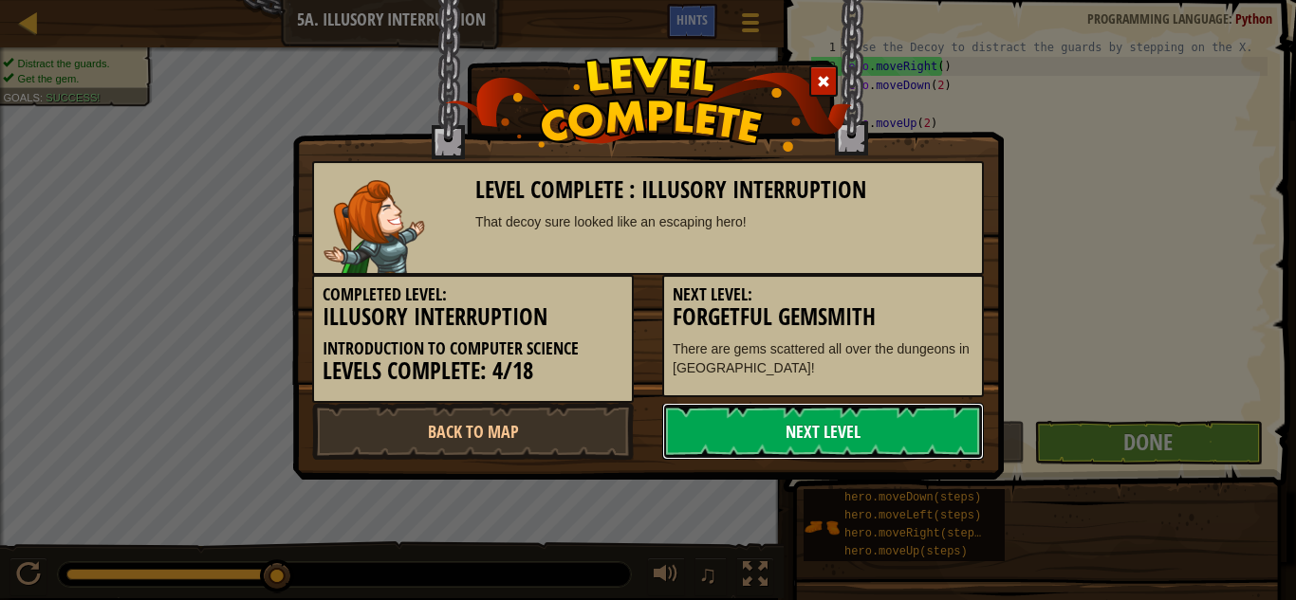
click at [862, 418] on link "Next Level" at bounding box center [823, 431] width 322 height 57
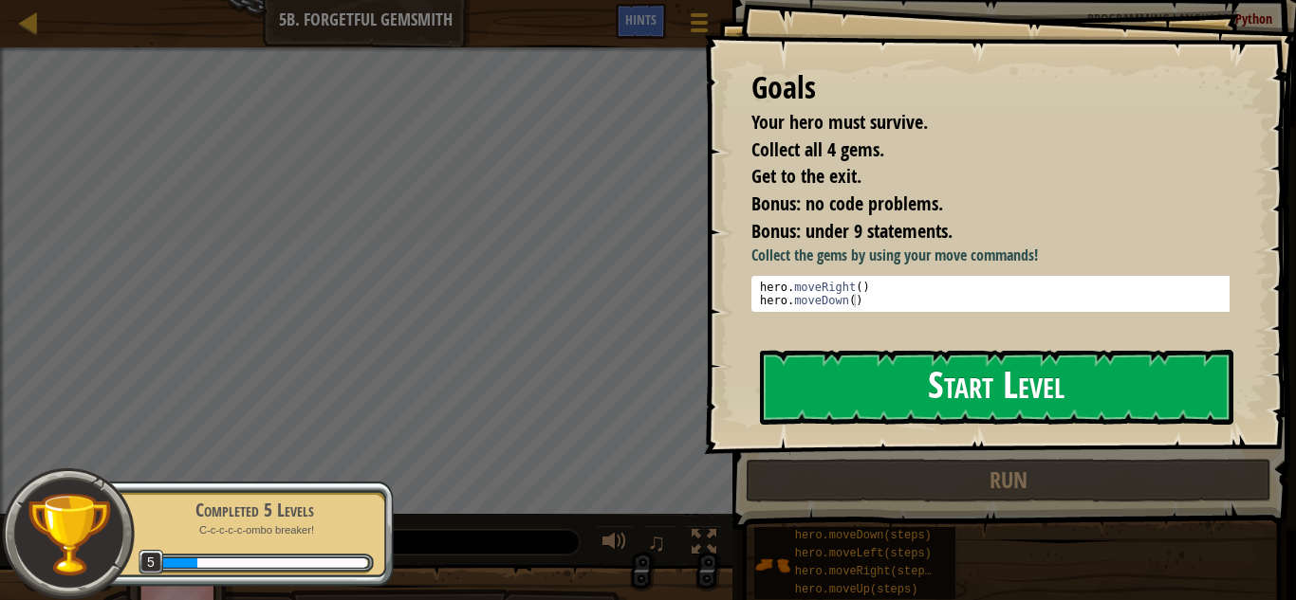
click at [946, 387] on button "Start Level" at bounding box center [996, 387] width 473 height 75
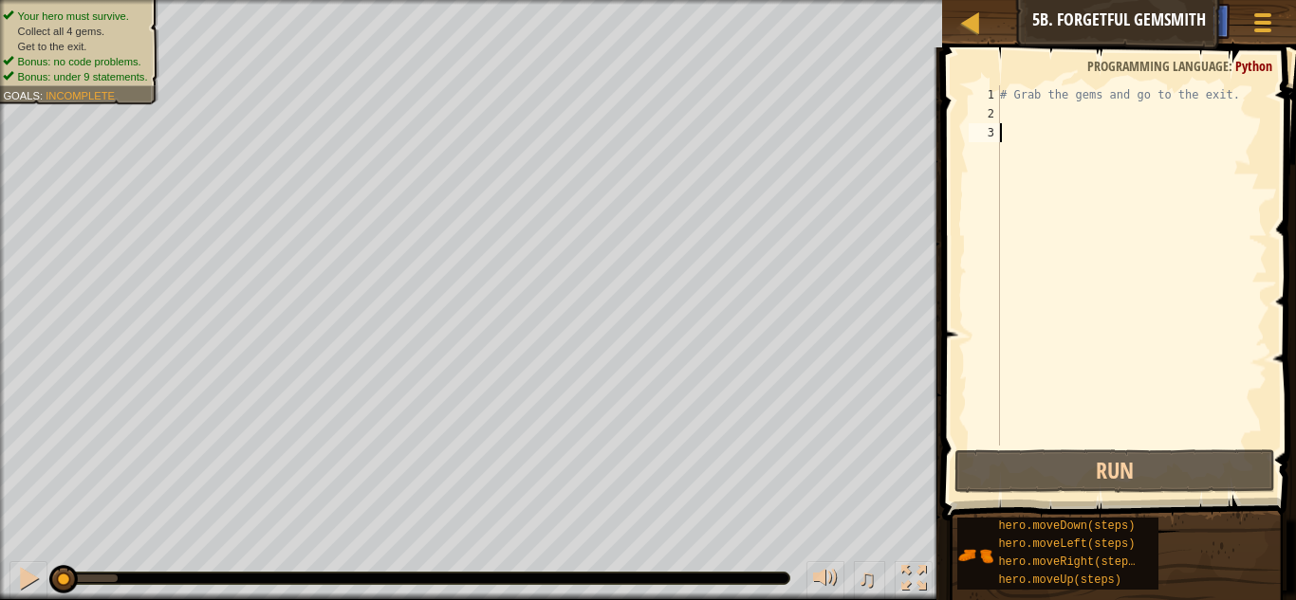
click at [1065, 111] on div "# Grab the gems and go to the exit." at bounding box center [1131, 284] width 271 height 398
type textarea "h"
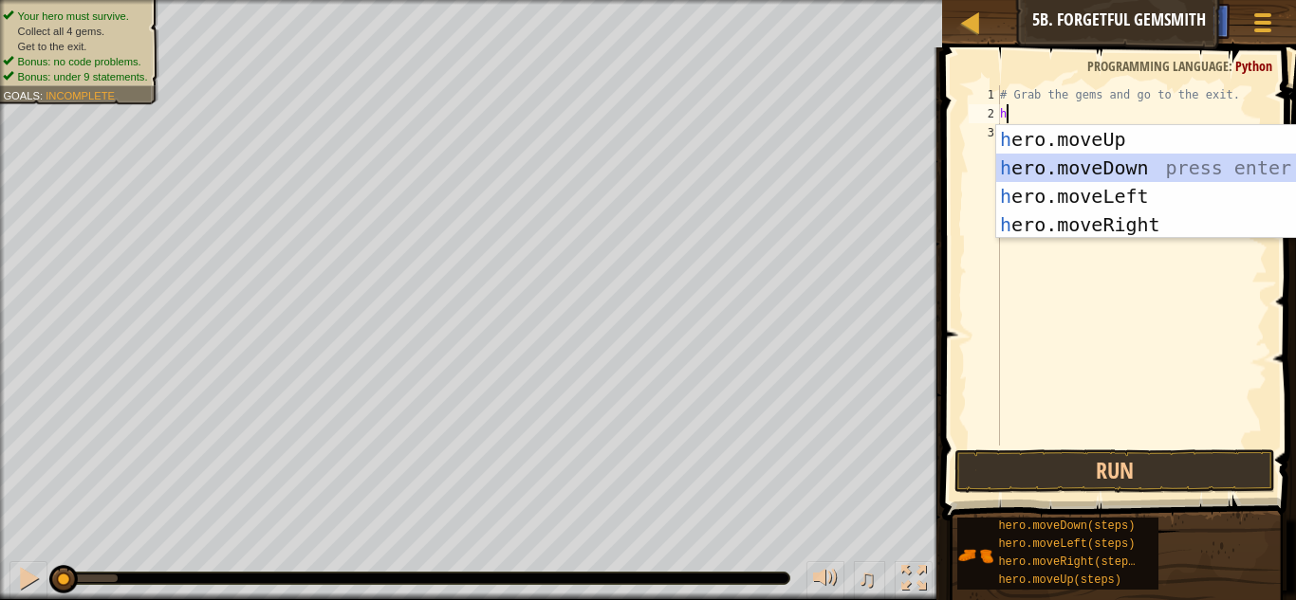
click at [1162, 170] on div "h ero.moveUp press enter h ero.moveDown press enter h ero.moveLeft press enter …" at bounding box center [1175, 210] width 359 height 171
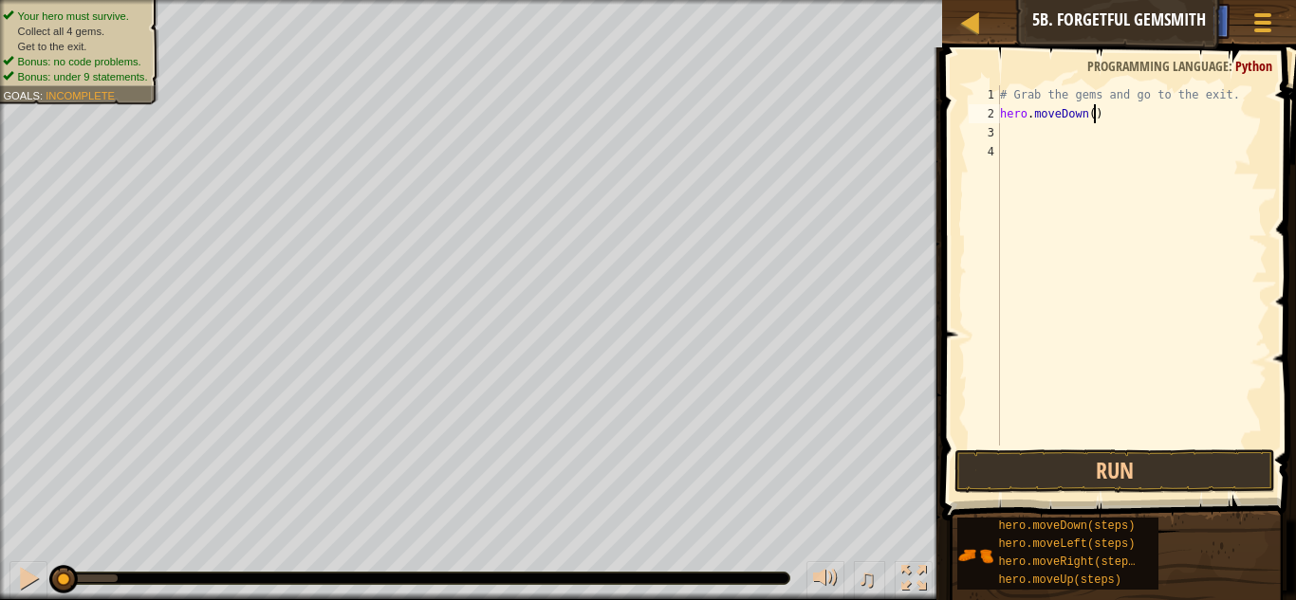
click at [1106, 107] on div "# Grab the gems and go to the exit. hero . moveDown ( )" at bounding box center [1131, 284] width 271 height 398
type textarea "h"
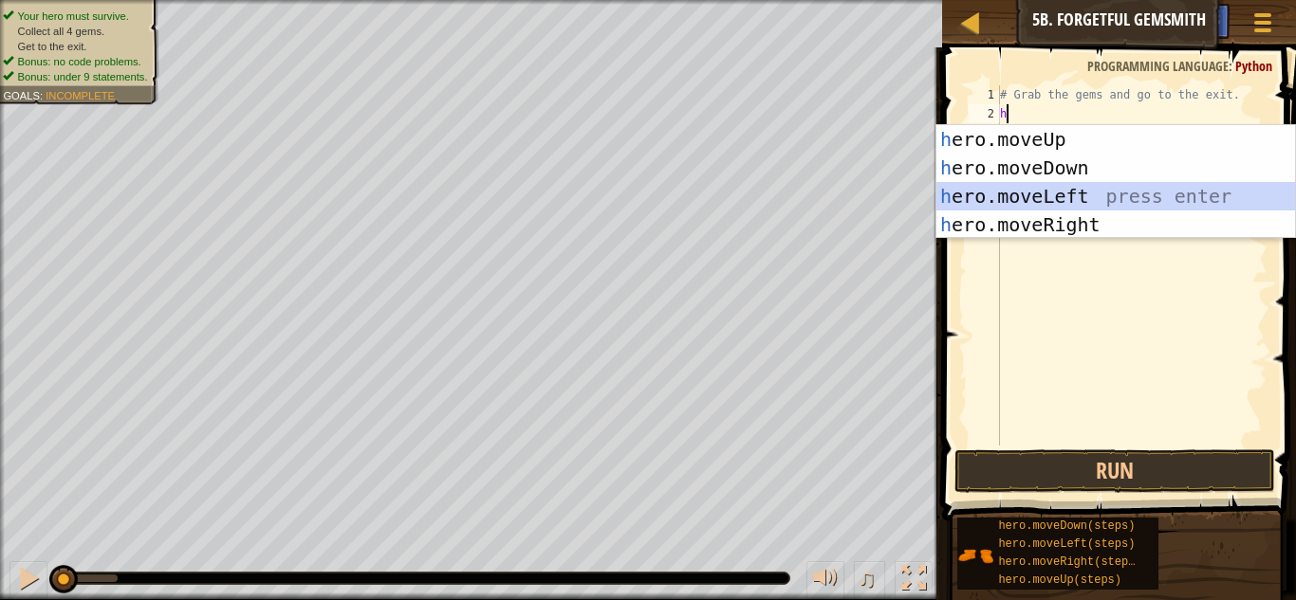
click at [1140, 209] on div "h ero.moveUp press enter h ero.moveDown press enter h ero.moveLeft press enter …" at bounding box center [1115, 210] width 359 height 171
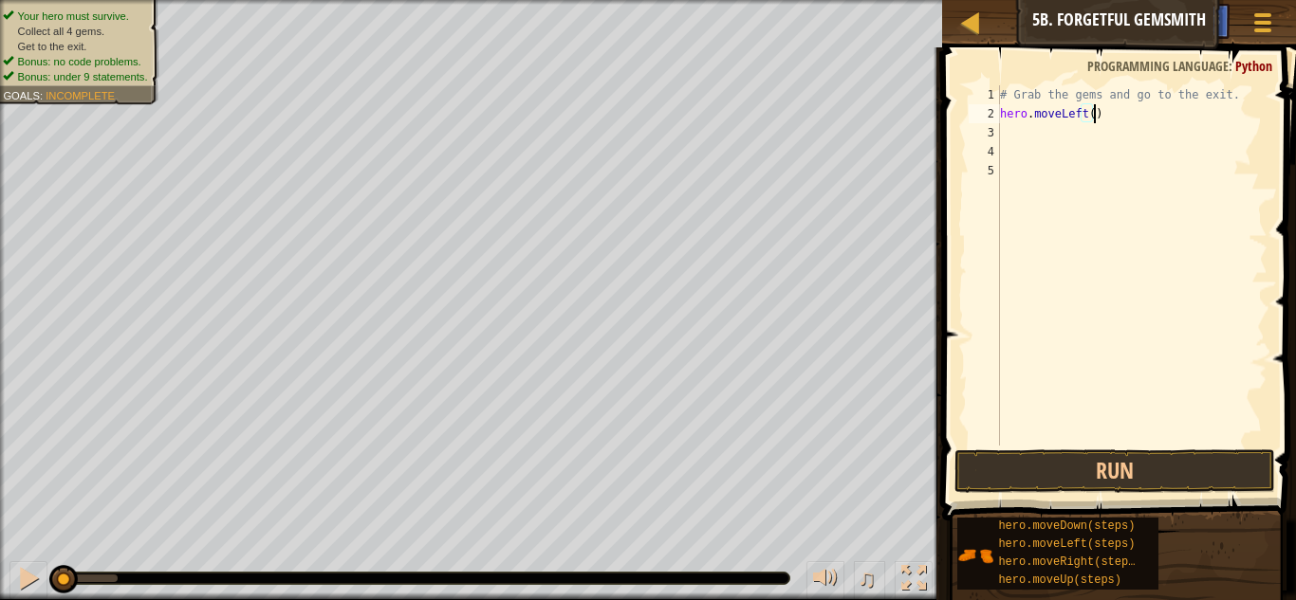
click at [1114, 107] on div "# Grab the gems and go to the exit. hero . moveLeft ( )" at bounding box center [1131, 284] width 271 height 398
type textarea "h"
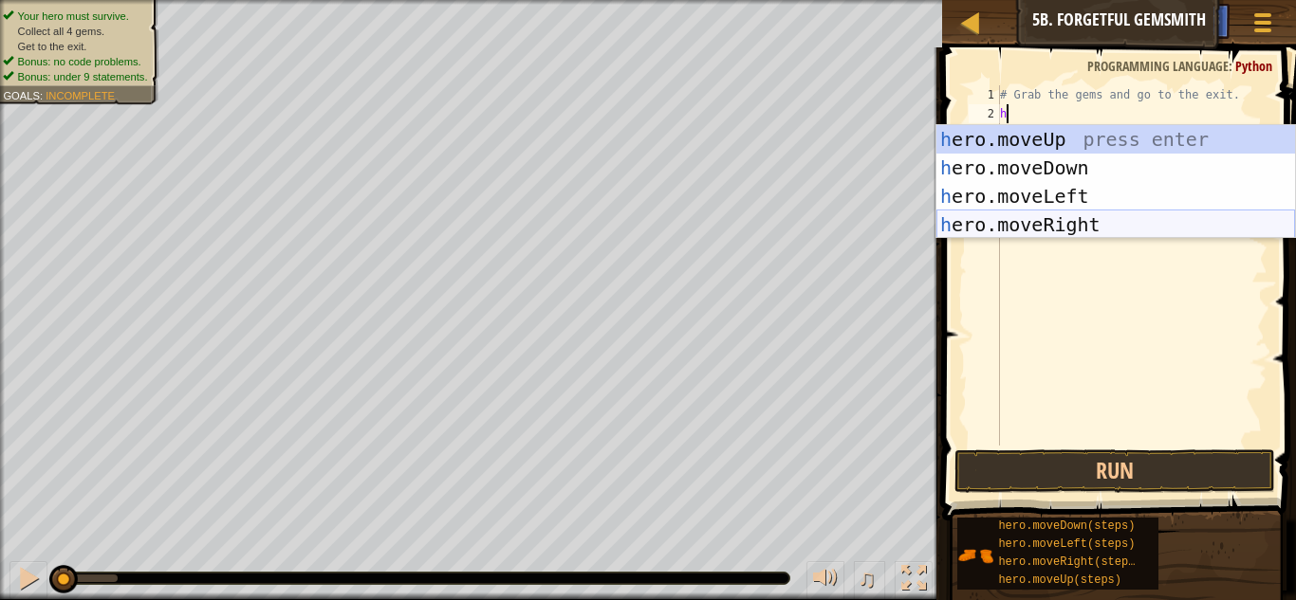
click at [1094, 219] on div "h ero.moveUp press enter h ero.moveDown press enter h ero.moveLeft press enter …" at bounding box center [1115, 210] width 359 height 171
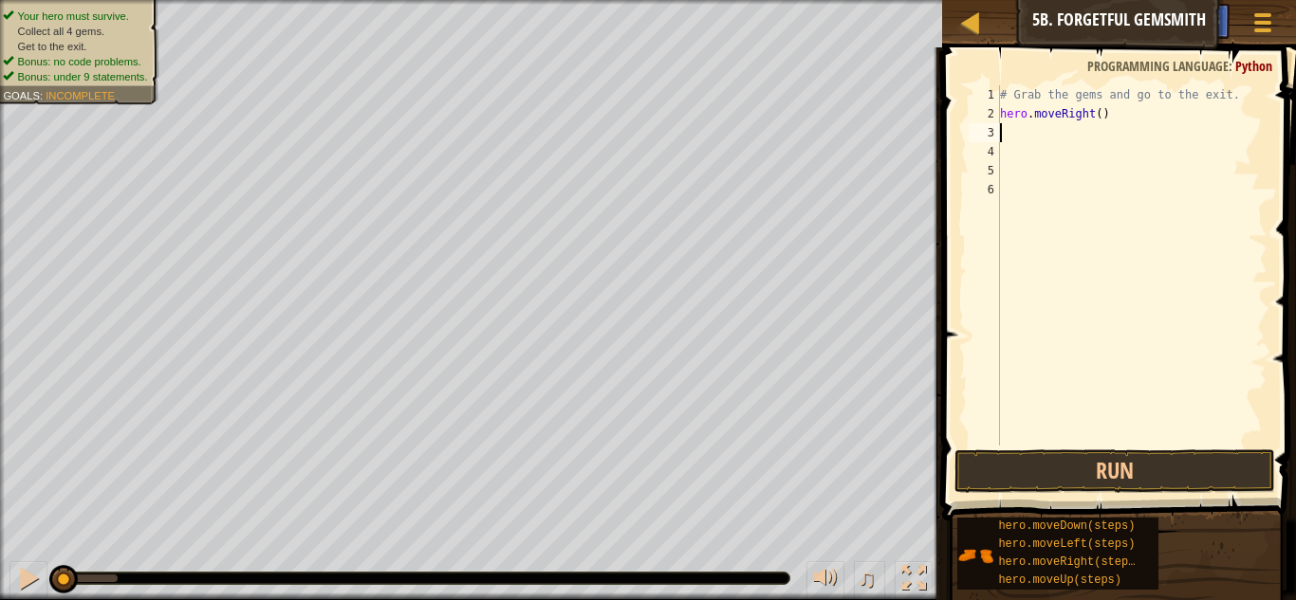
type textarea "h"
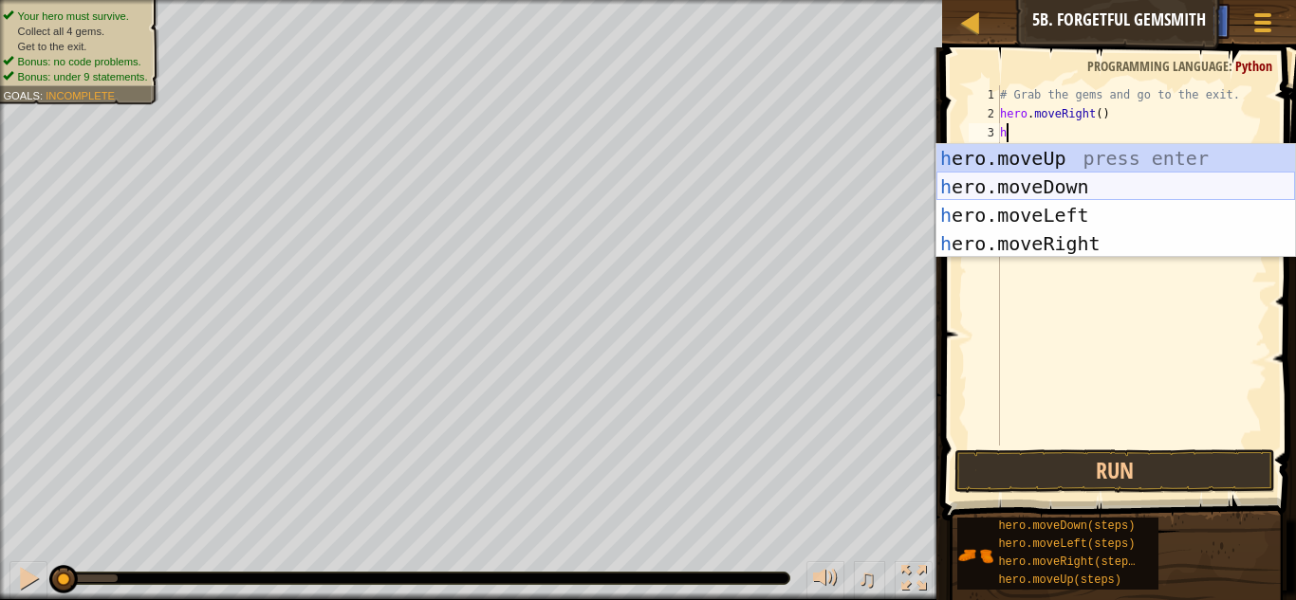
click at [1063, 193] on div "h ero.moveUp press enter h ero.moveDown press enter h ero.moveLeft press enter …" at bounding box center [1115, 229] width 359 height 171
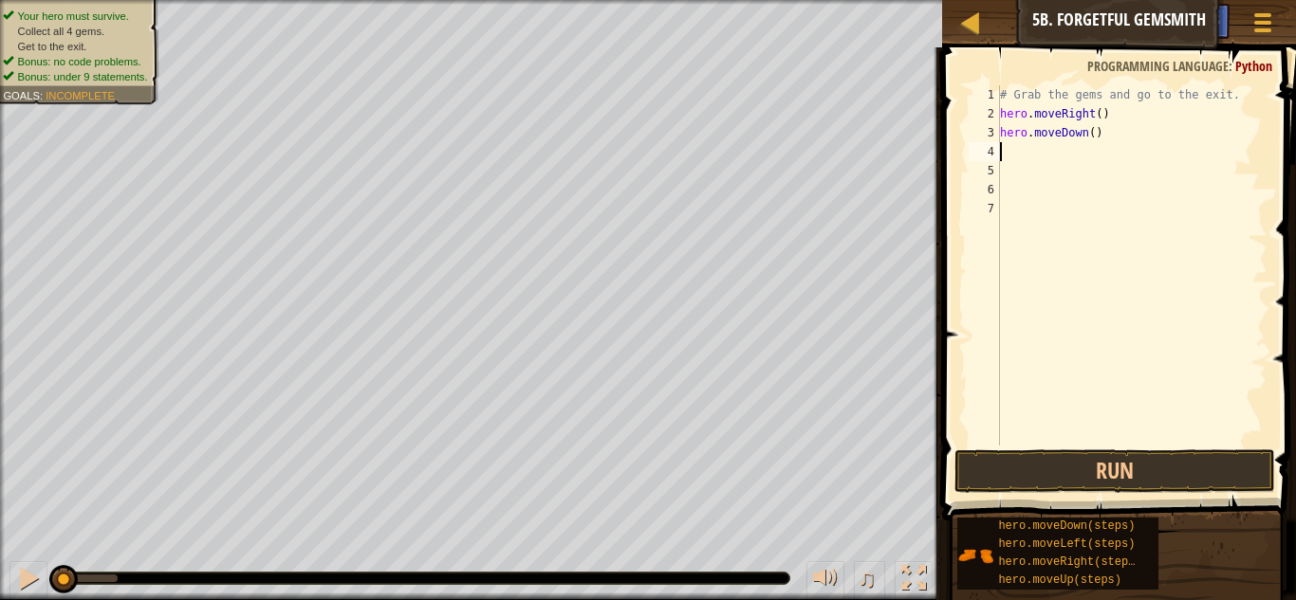
type textarea "h"
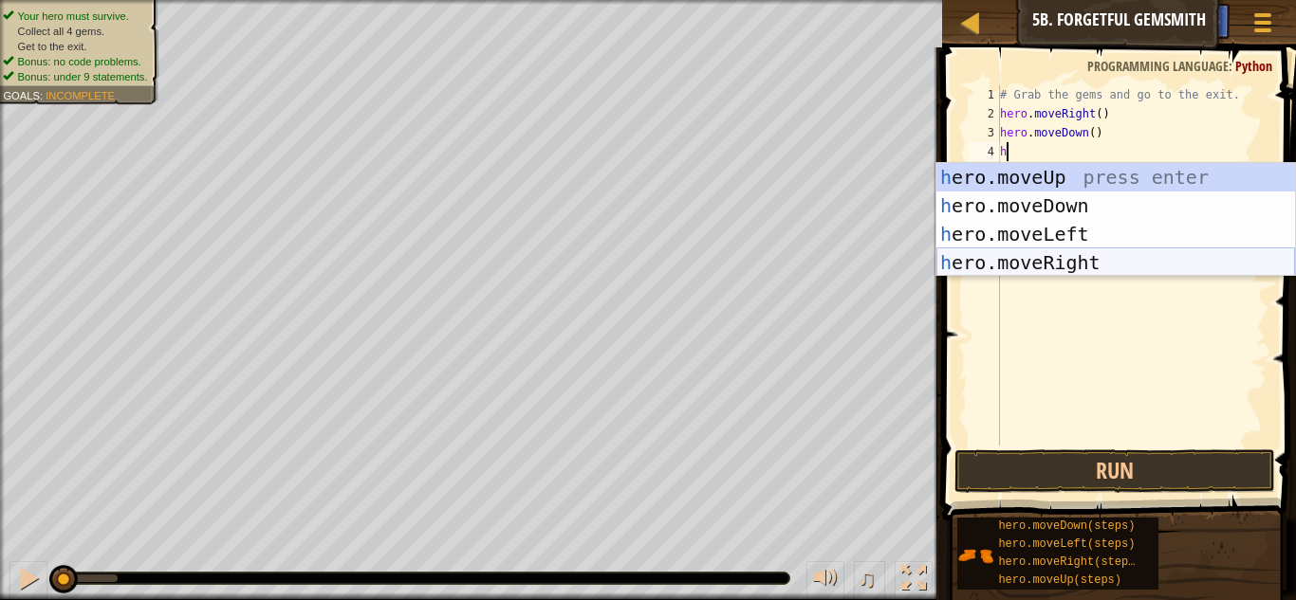
click at [1146, 251] on div "h ero.moveUp press enter h ero.moveDown press enter h ero.moveLeft press enter …" at bounding box center [1115, 248] width 359 height 171
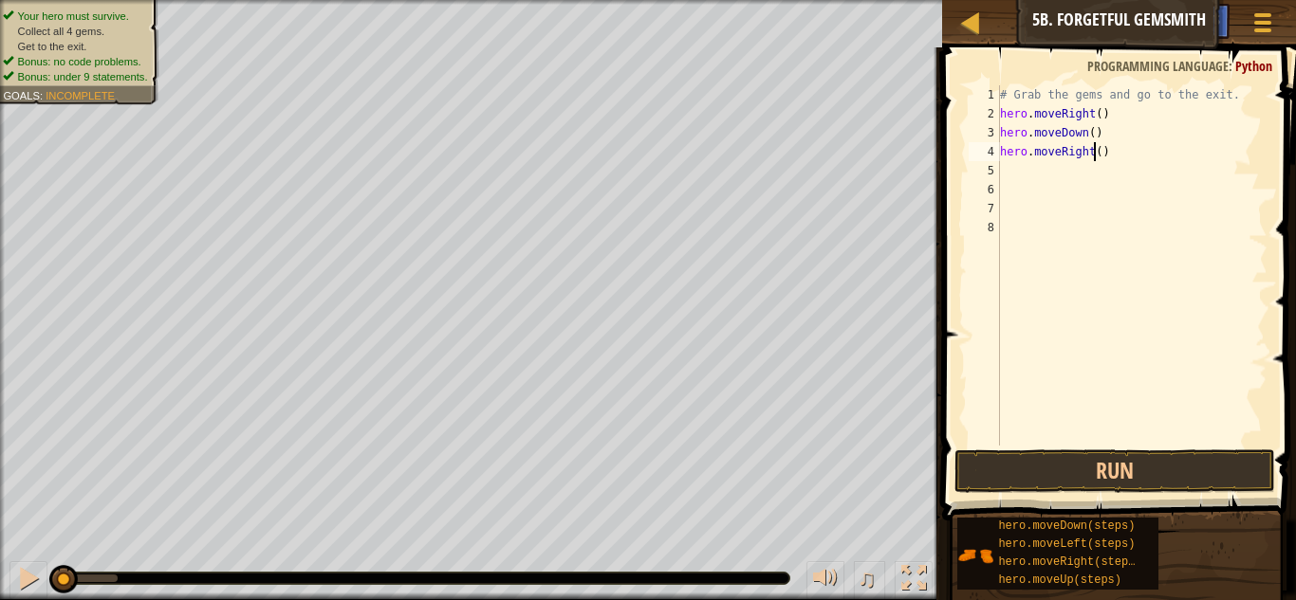
click at [1096, 149] on div "# Grab the gems and go to the exit. hero . moveRight ( ) hero . moveDown ( ) he…" at bounding box center [1131, 284] width 271 height 398
type textarea "hero.moveRight(2)"
click at [1012, 185] on div "# Grab the gems and go to the exit. hero . moveRight ( ) hero . moveDown ( ) he…" at bounding box center [1131, 284] width 271 height 398
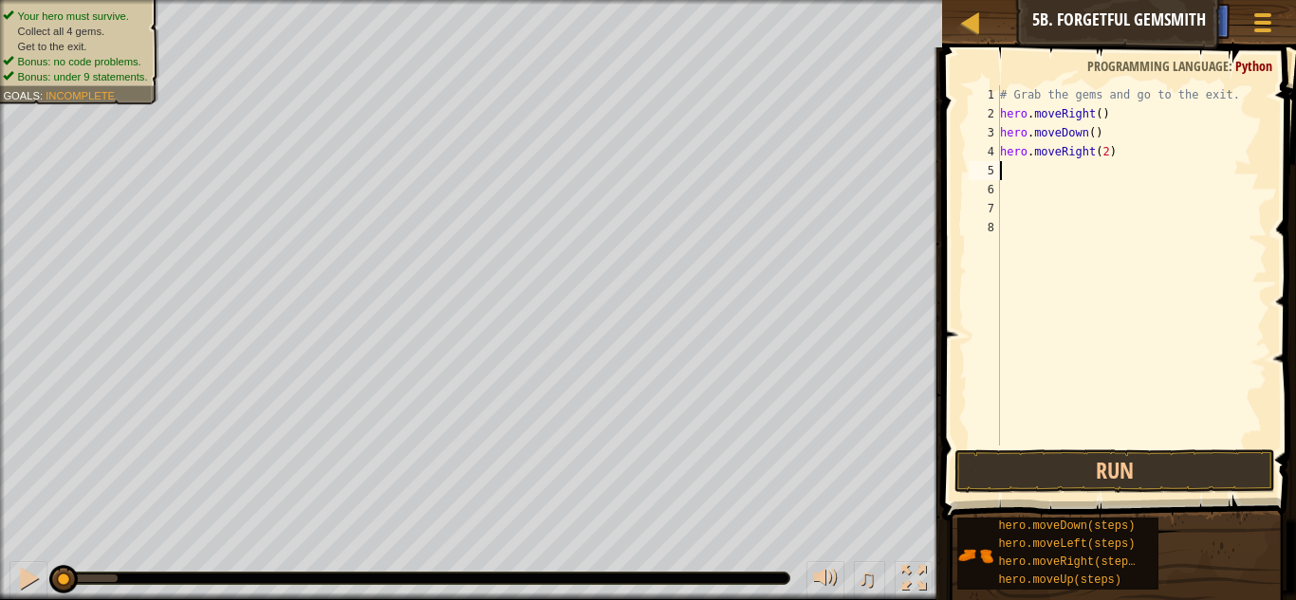
click at [1041, 162] on div "# Grab the gems and go to the exit. hero . moveRight ( ) hero . moveDown ( ) he…" at bounding box center [1131, 284] width 271 height 398
type textarea "h"
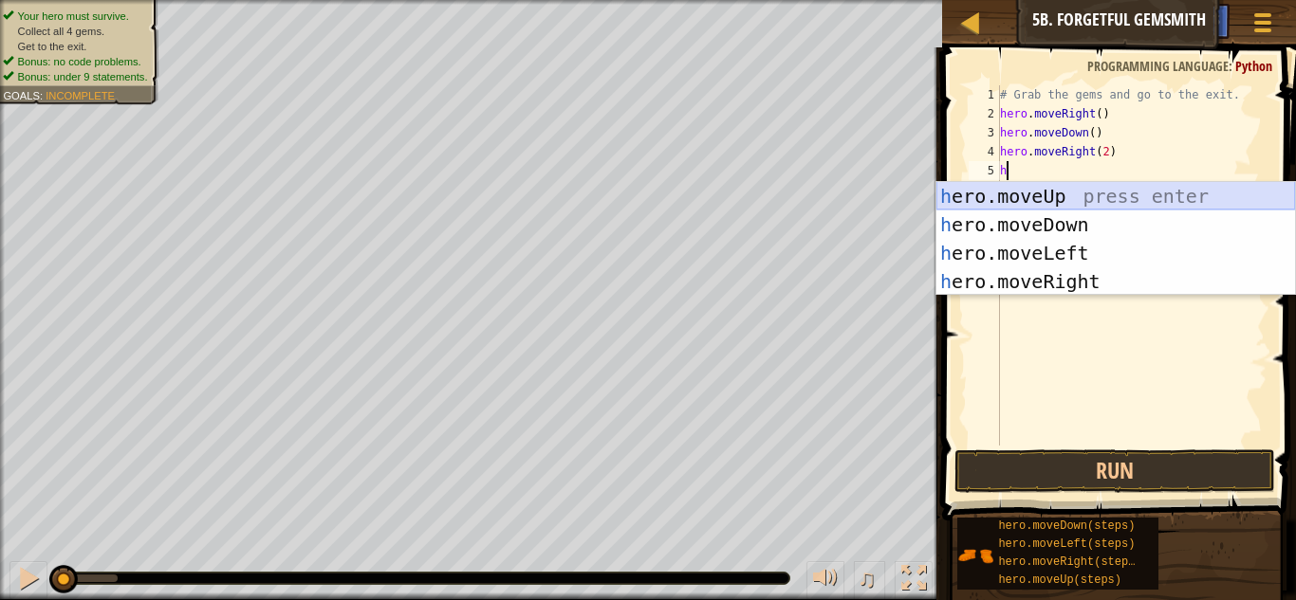
click at [1118, 194] on div "h ero.moveUp press enter h ero.moveDown press enter h ero.moveLeft press enter …" at bounding box center [1115, 267] width 359 height 171
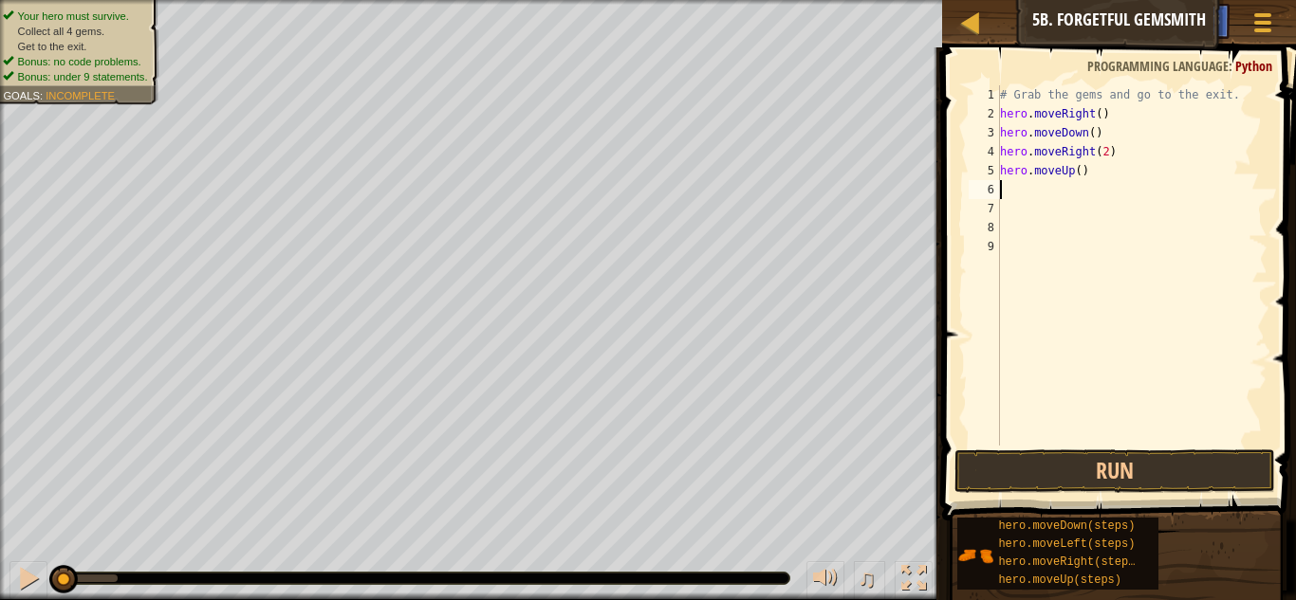
type textarea "h"
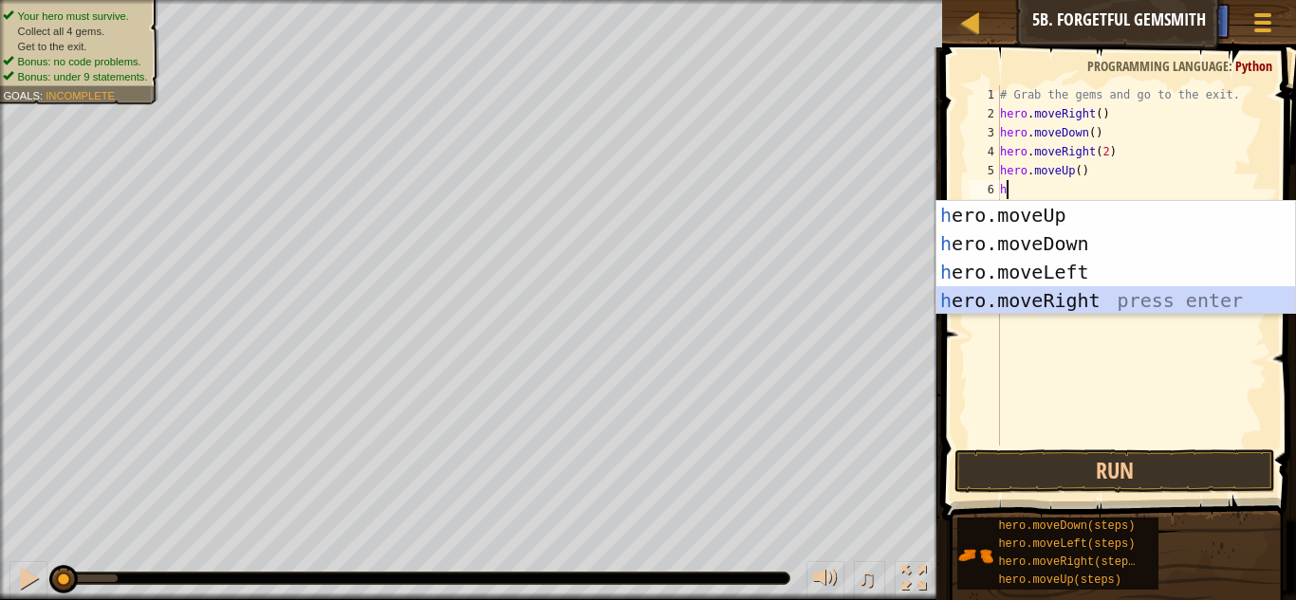
click at [1103, 290] on div "h ero.moveUp press enter h ero.moveDown press enter h ero.moveLeft press enter …" at bounding box center [1115, 286] width 359 height 171
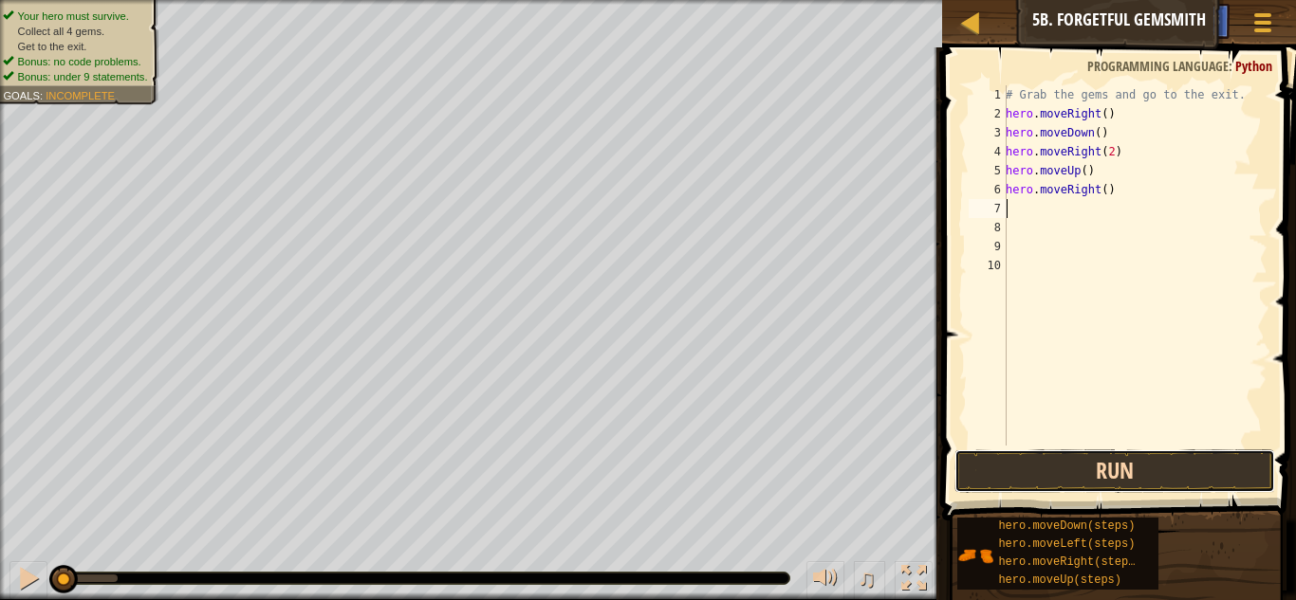
click at [1148, 478] on button "Run" at bounding box center [1114, 472] width 321 height 44
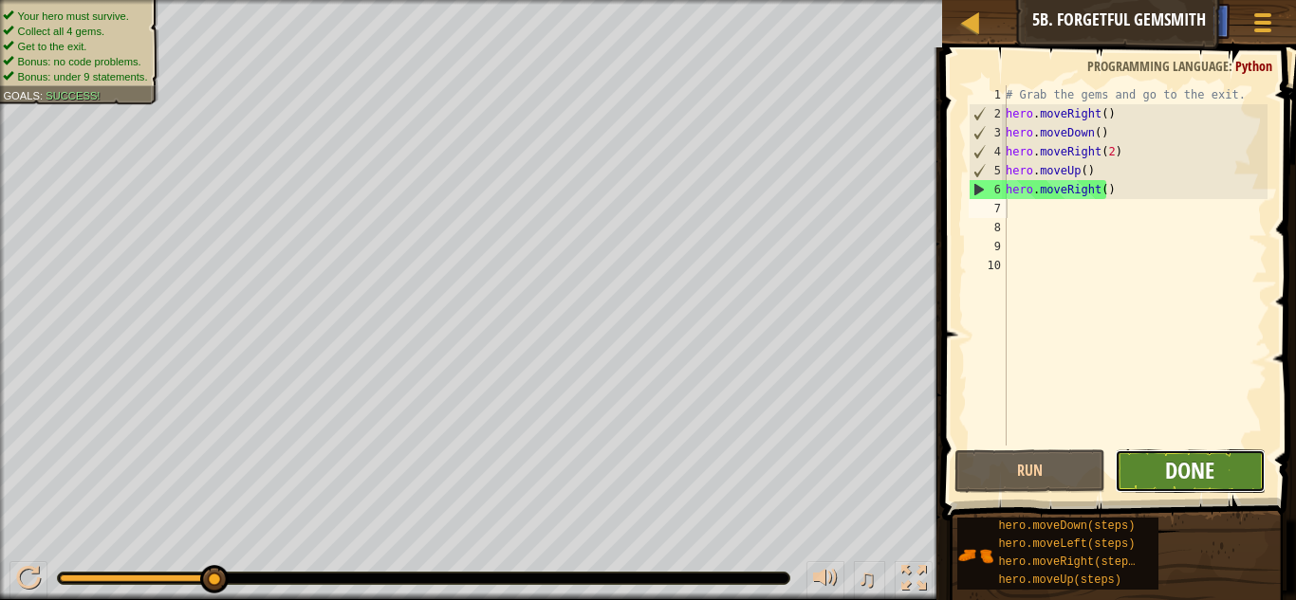
click at [1204, 459] on span "Done" at bounding box center [1189, 470] width 49 height 30
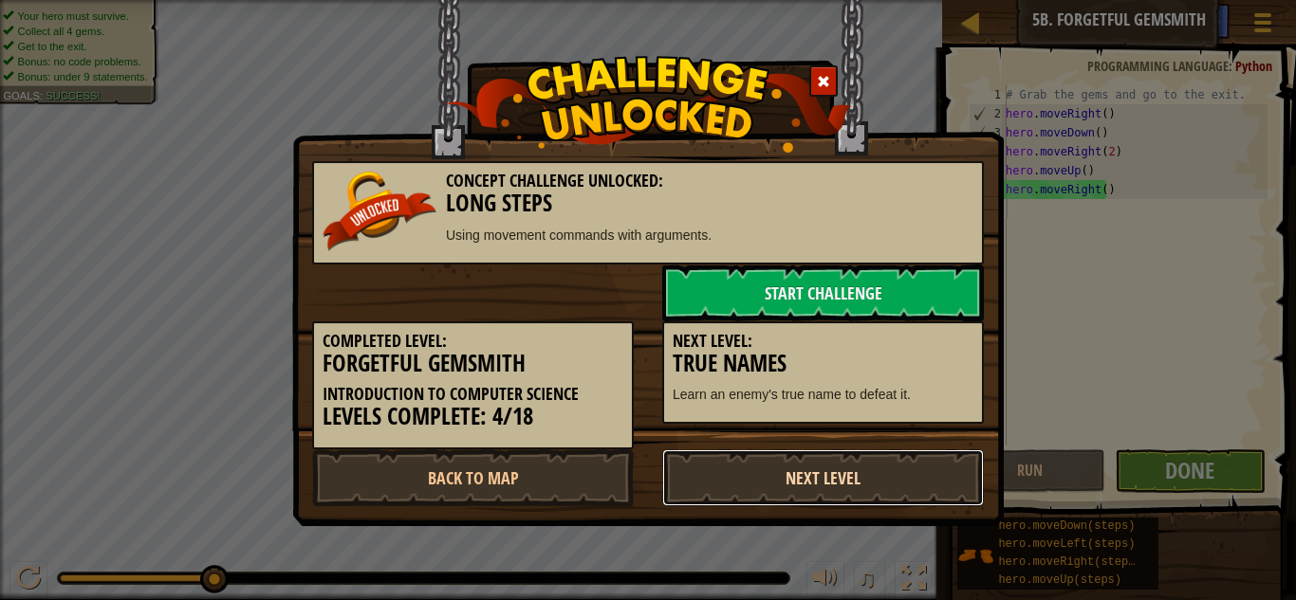
click at [845, 467] on link "Next Level" at bounding box center [823, 478] width 322 height 57
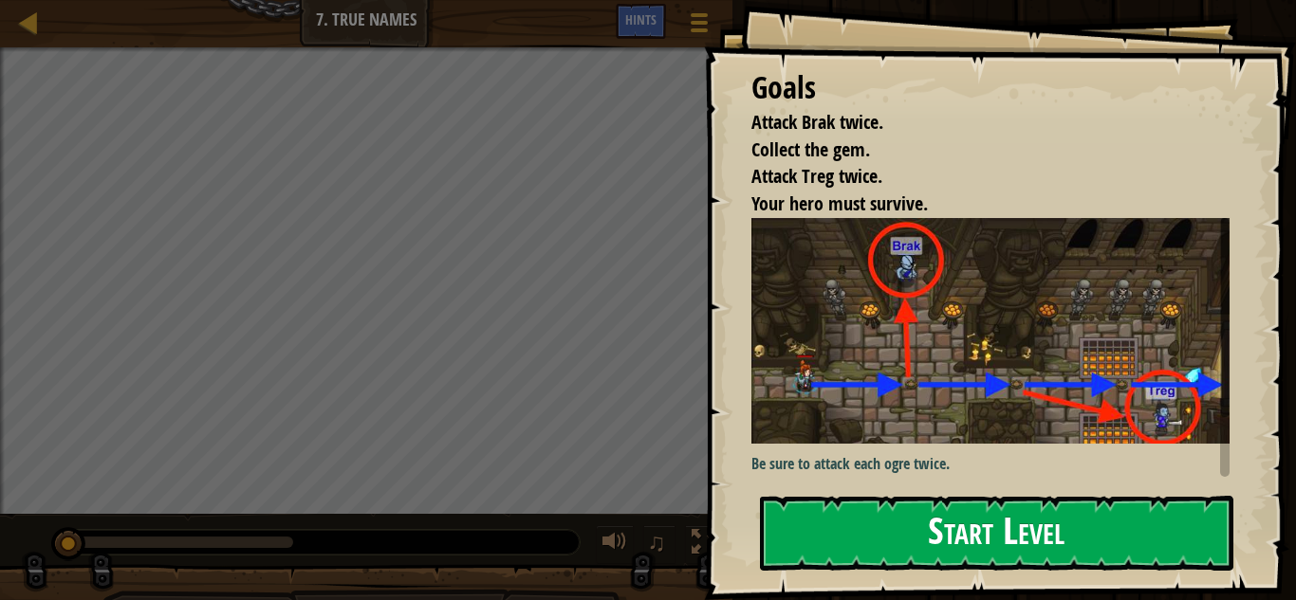
click at [827, 507] on button "Start Level" at bounding box center [996, 533] width 473 height 75
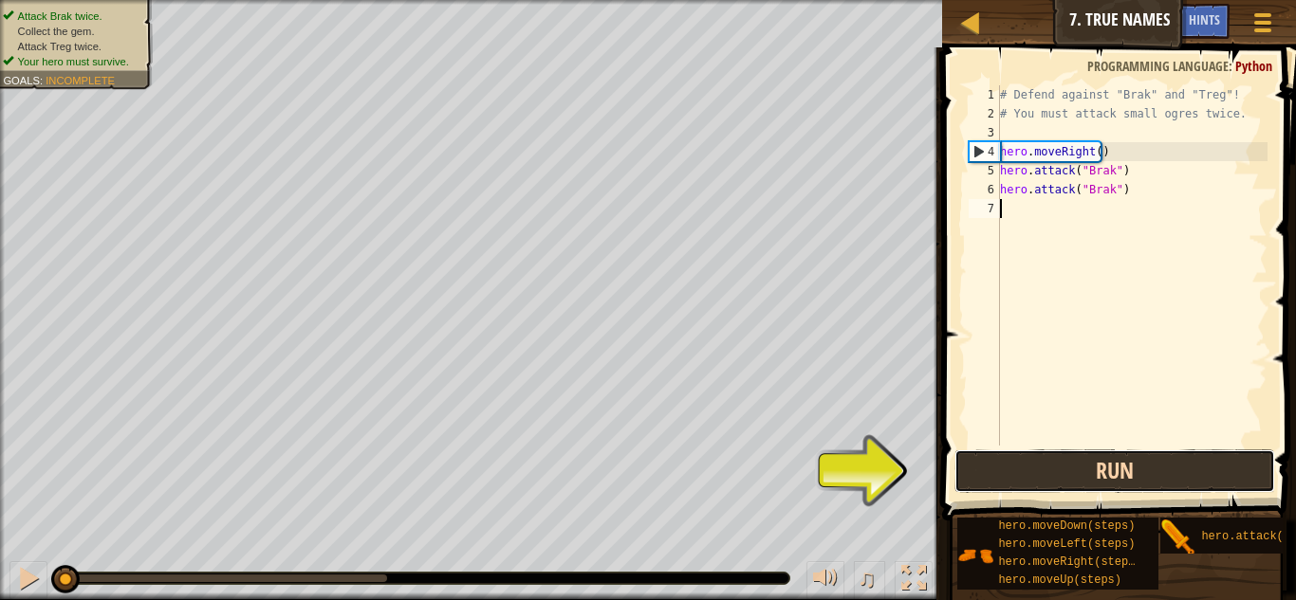
drag, startPoint x: 1049, startPoint y: 469, endPoint x: 1030, endPoint y: 473, distance: 19.6
click at [1030, 473] on button "Run" at bounding box center [1114, 472] width 321 height 44
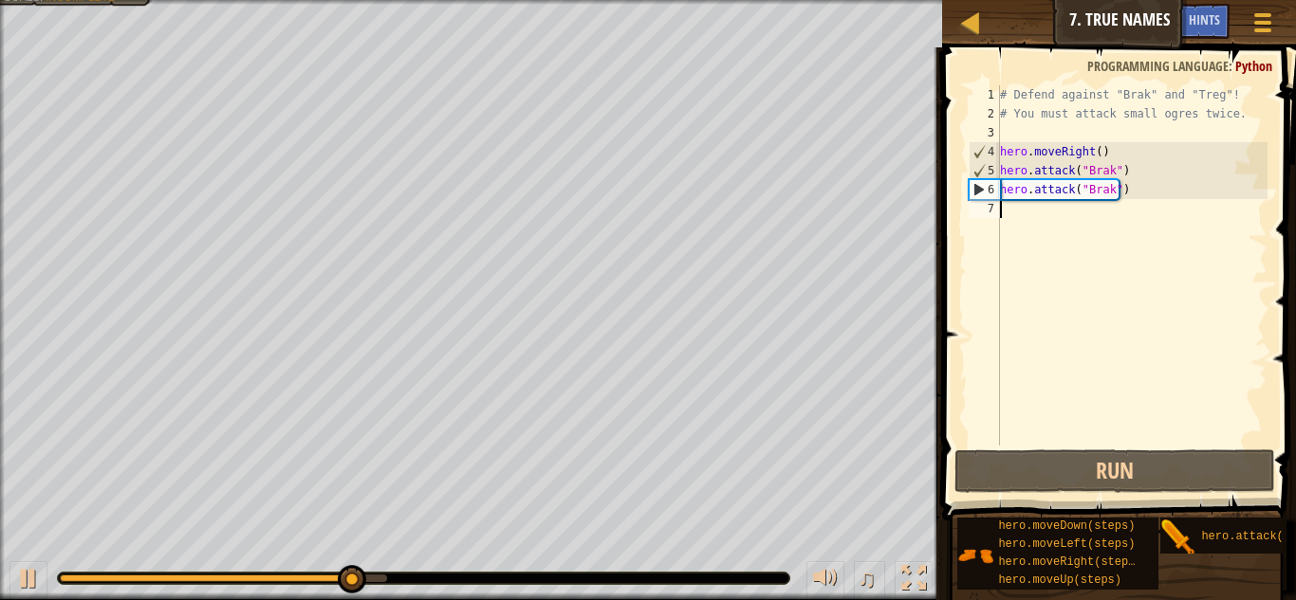
type textarea "h"
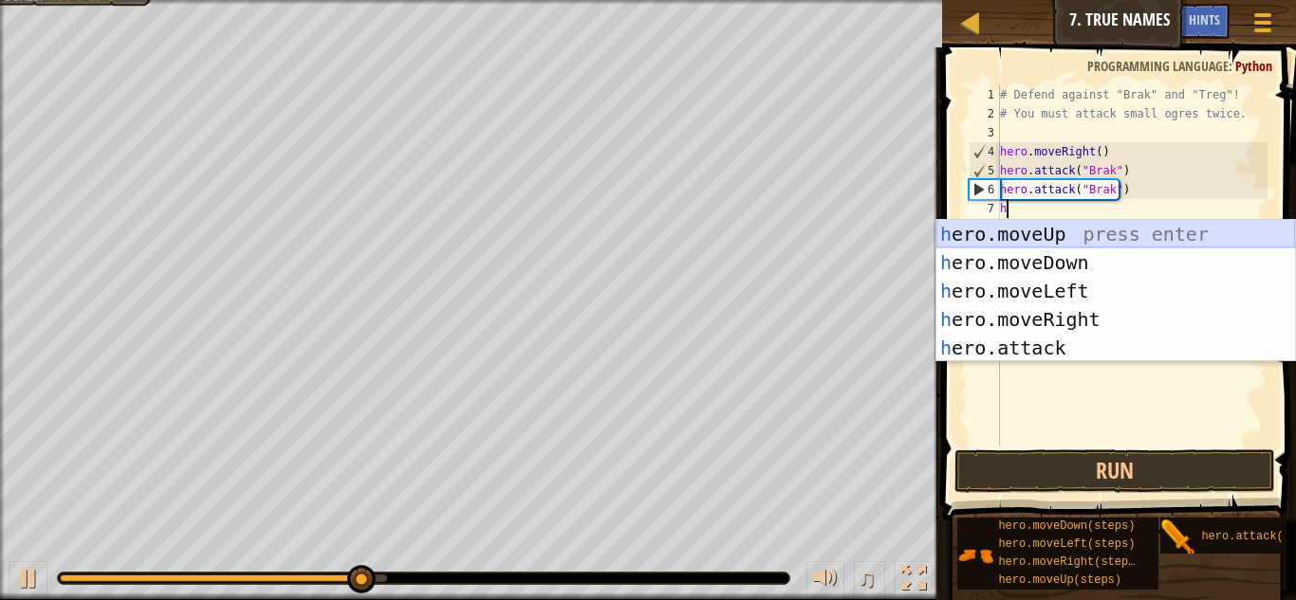
scroll to position [9, 0]
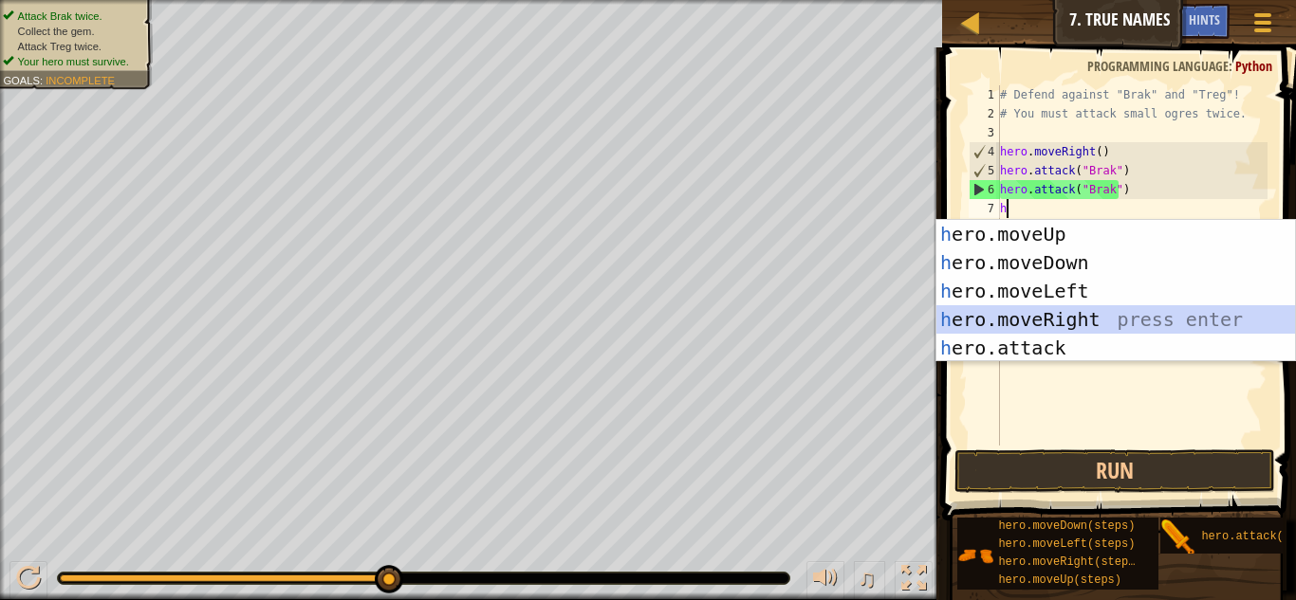
click at [1089, 317] on div "h ero.moveUp press enter h ero.moveDown press enter h ero.moveLeft press enter …" at bounding box center [1115, 319] width 359 height 199
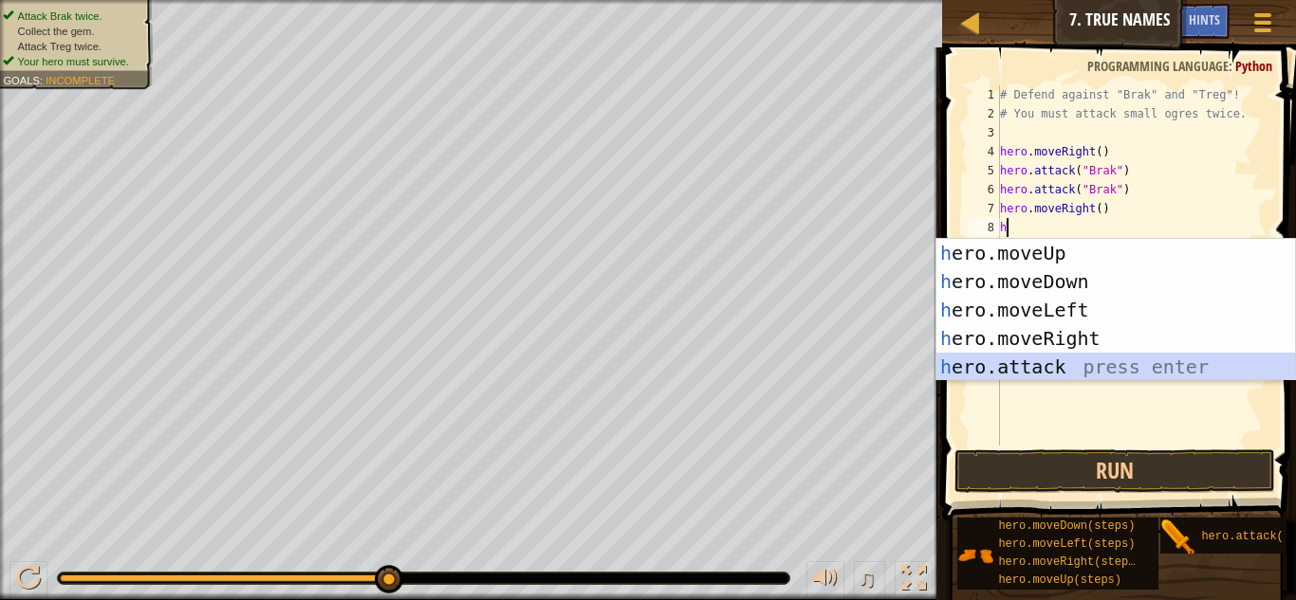
click at [1114, 360] on div "h ero.moveUp press enter h ero.moveDown press enter h ero.moveLeft press enter …" at bounding box center [1115, 338] width 359 height 199
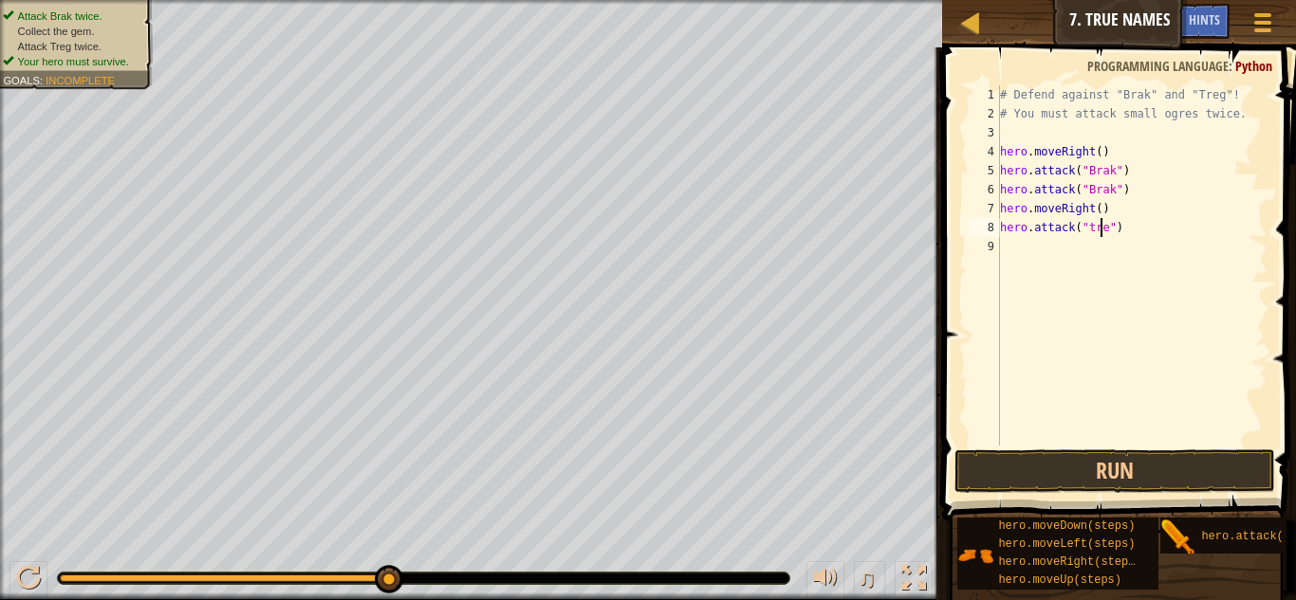
scroll to position [9, 9]
click at [1184, 457] on button "Run" at bounding box center [1114, 472] width 321 height 44
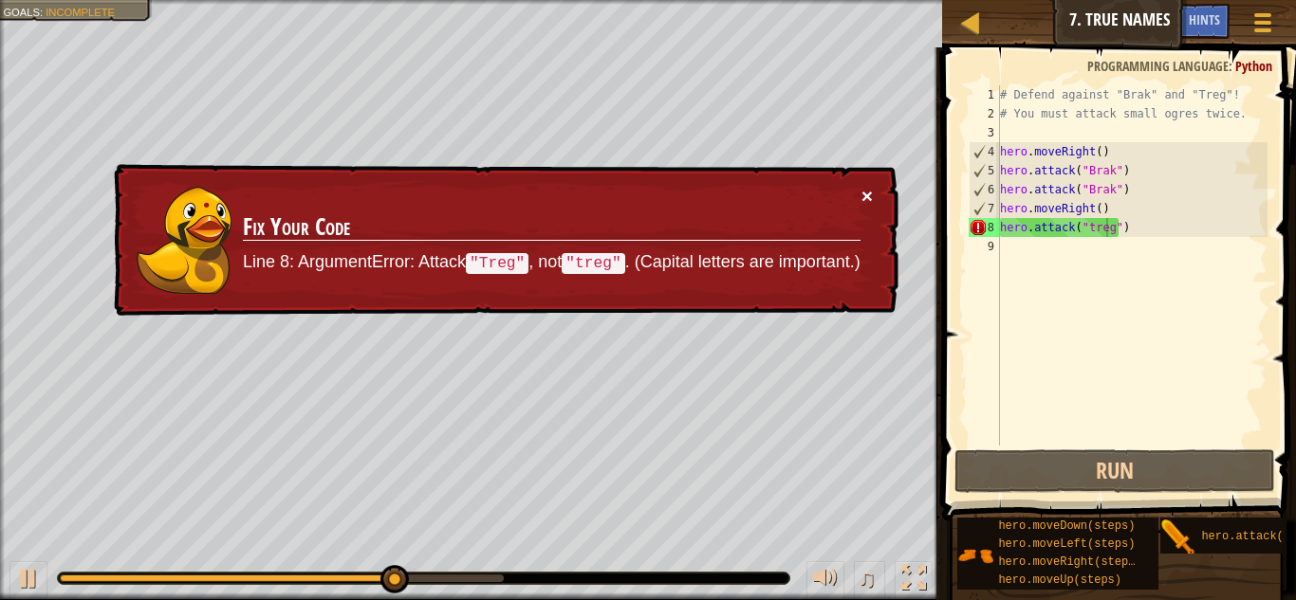
click at [869, 194] on button "×" at bounding box center [866, 196] width 11 height 20
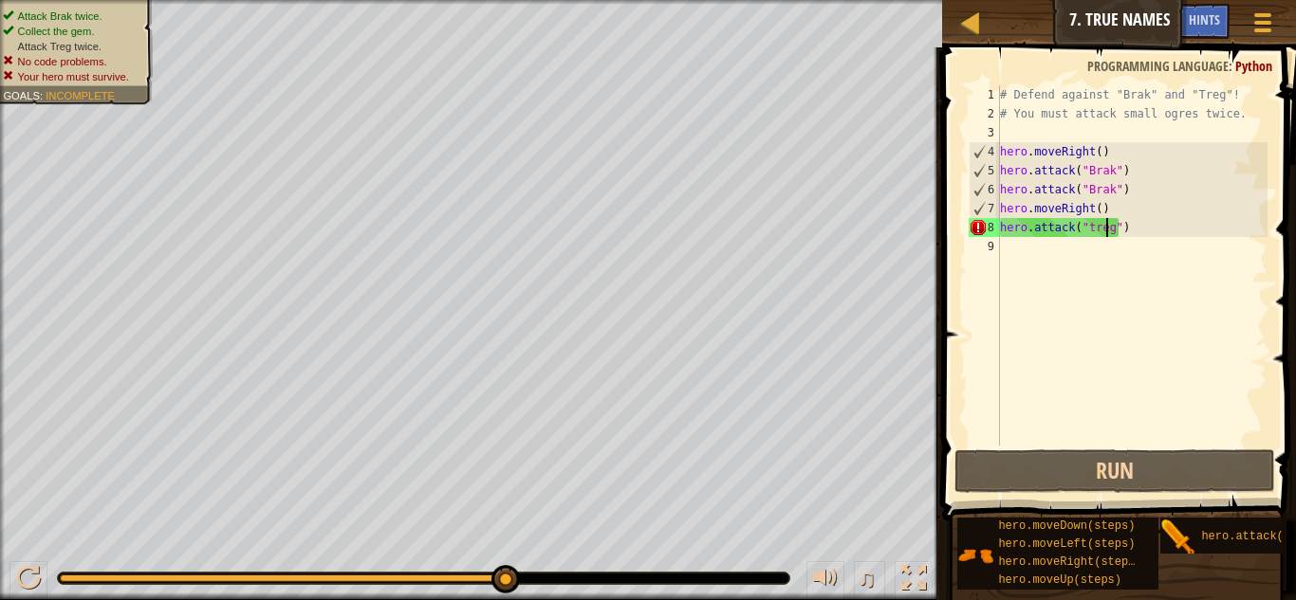
click at [1107, 230] on div "# Defend against "Brak" and "Treg"! # You must attack small ogres twice. hero .…" at bounding box center [1131, 284] width 271 height 398
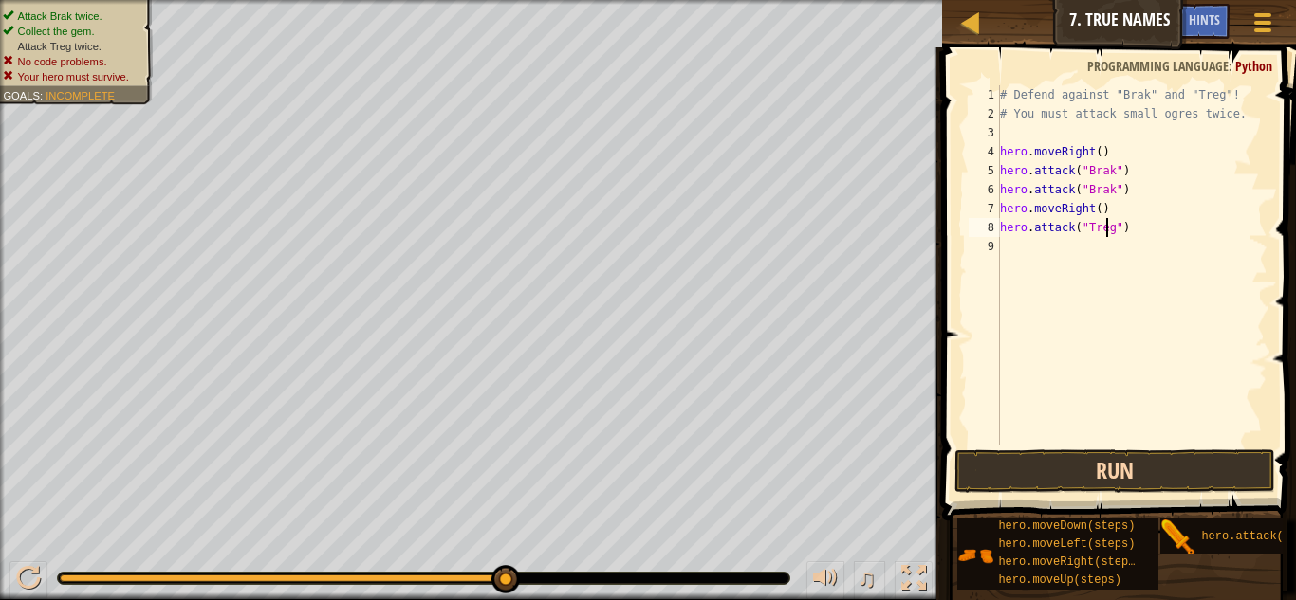
type textarea "hero.attack("Treg")"
click at [1151, 469] on button "Run" at bounding box center [1114, 472] width 321 height 44
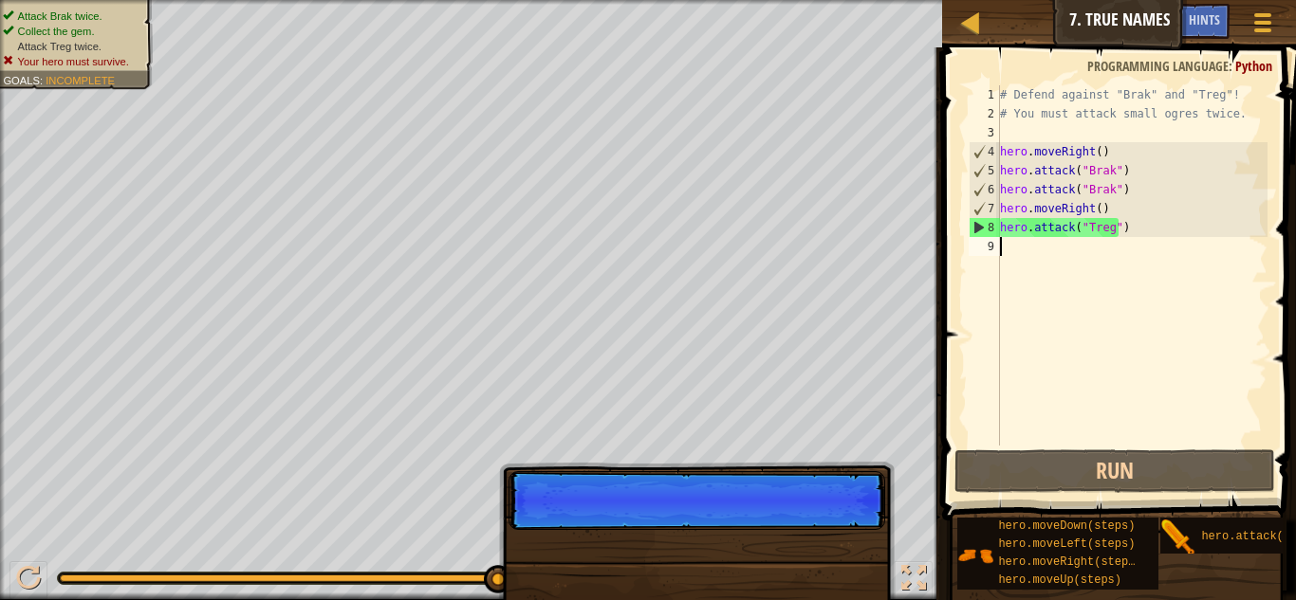
click at [1069, 254] on div "# Defend against "Brak" and "Treg"! # You must attack small ogres twice. hero .…" at bounding box center [1131, 284] width 271 height 398
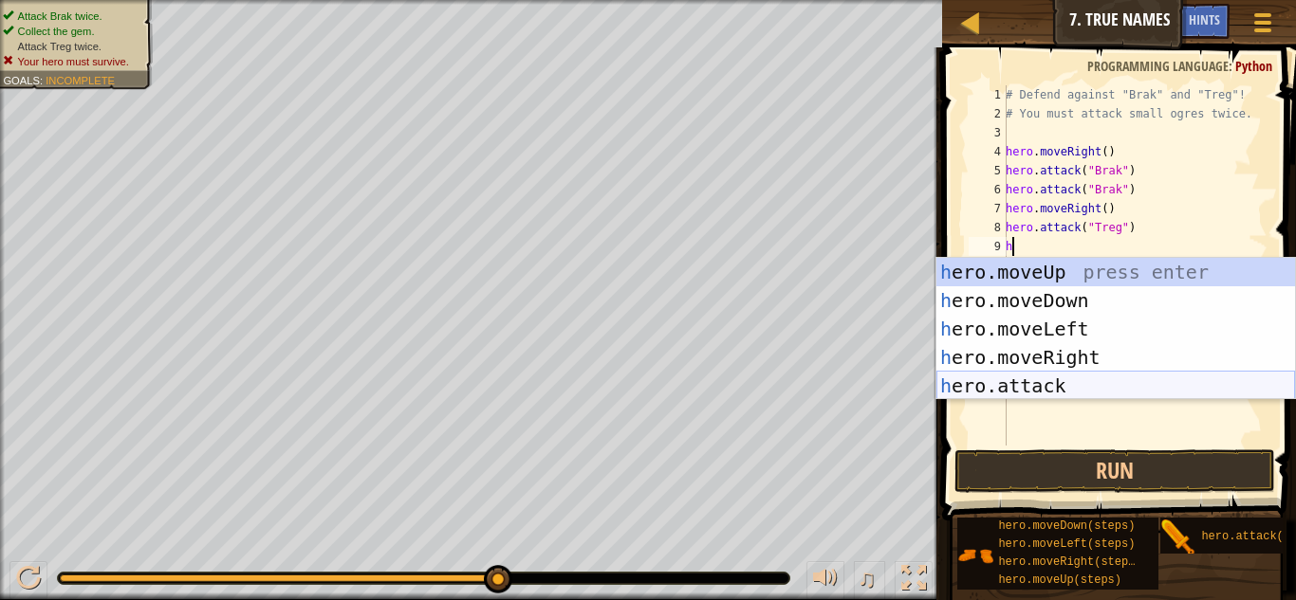
click at [1141, 386] on div "h ero.moveUp press enter h ero.moveDown press enter h ero.moveLeft press enter …" at bounding box center [1115, 357] width 359 height 199
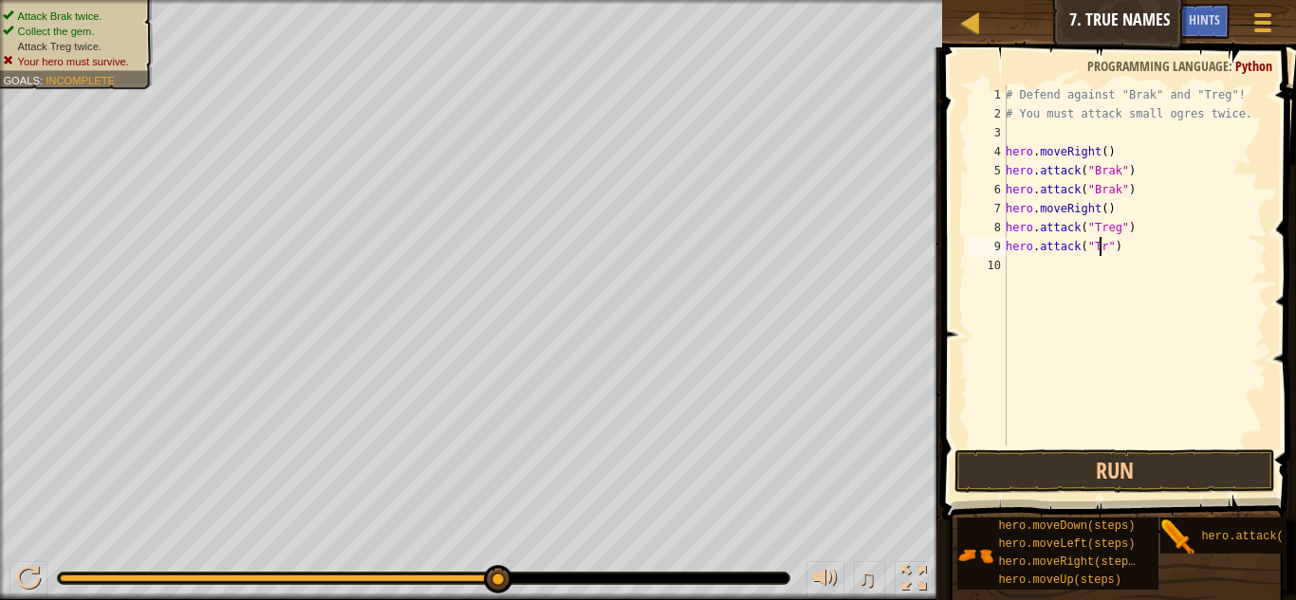
scroll to position [9, 9]
type textarea "hero.attack("Treg")"
click at [1229, 472] on button "Run" at bounding box center [1114, 472] width 321 height 44
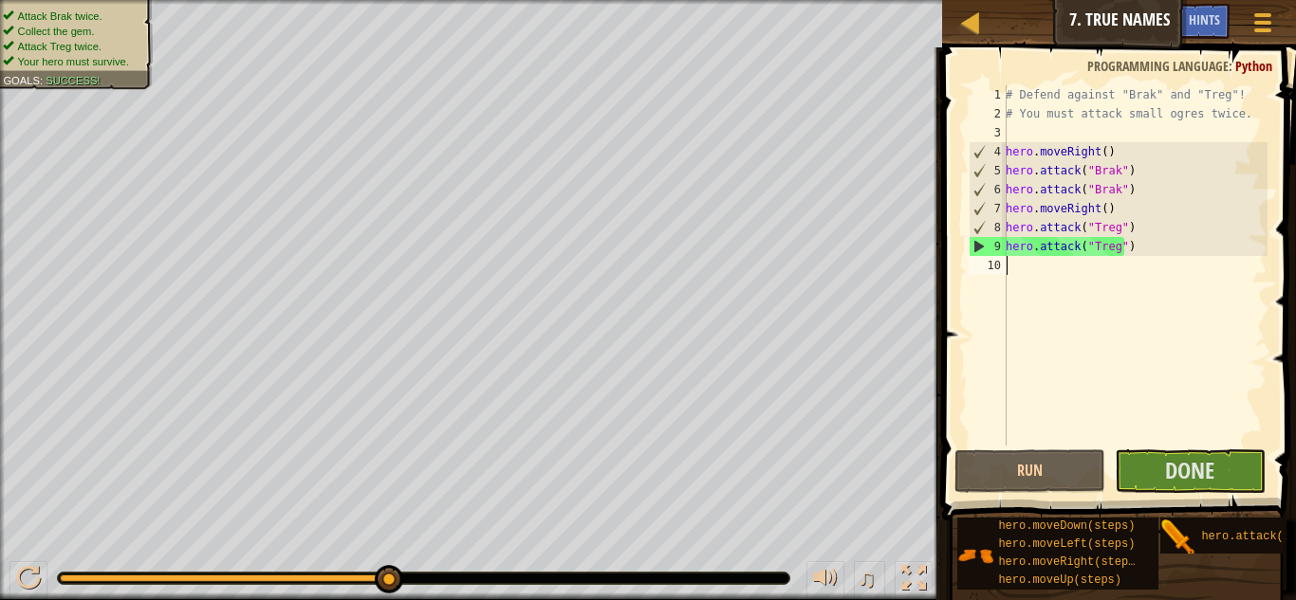
click at [1096, 276] on div "# Defend against "Brak" and "Treg"! # You must attack small ogres twice. hero .…" at bounding box center [1135, 284] width 266 height 398
type textarea "m"
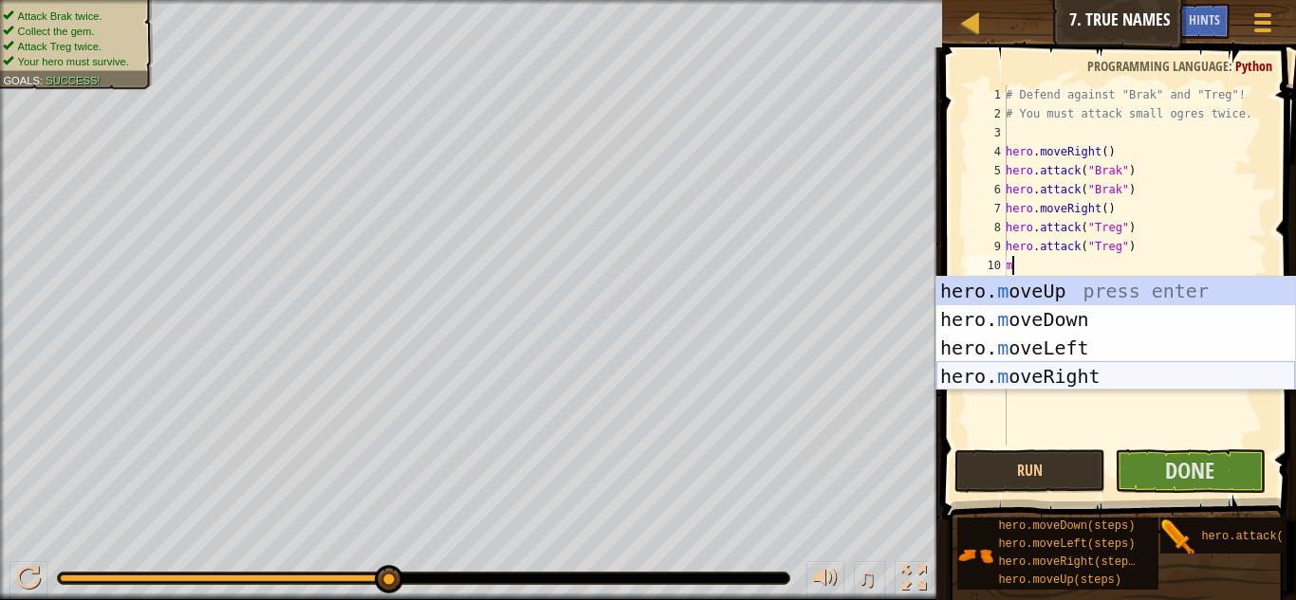
click at [1119, 365] on div "hero. m oveUp press enter hero. m oveDown press enter hero. m oveLeft press ent…" at bounding box center [1115, 362] width 359 height 171
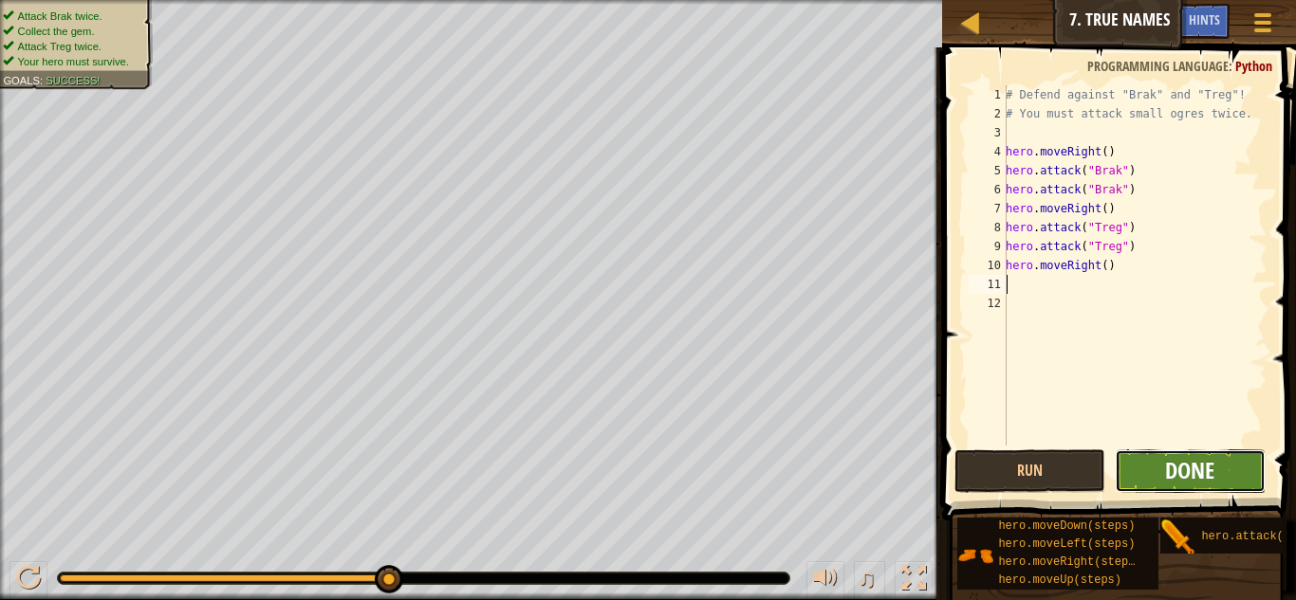
click at [1190, 463] on span "Done" at bounding box center [1189, 470] width 49 height 30
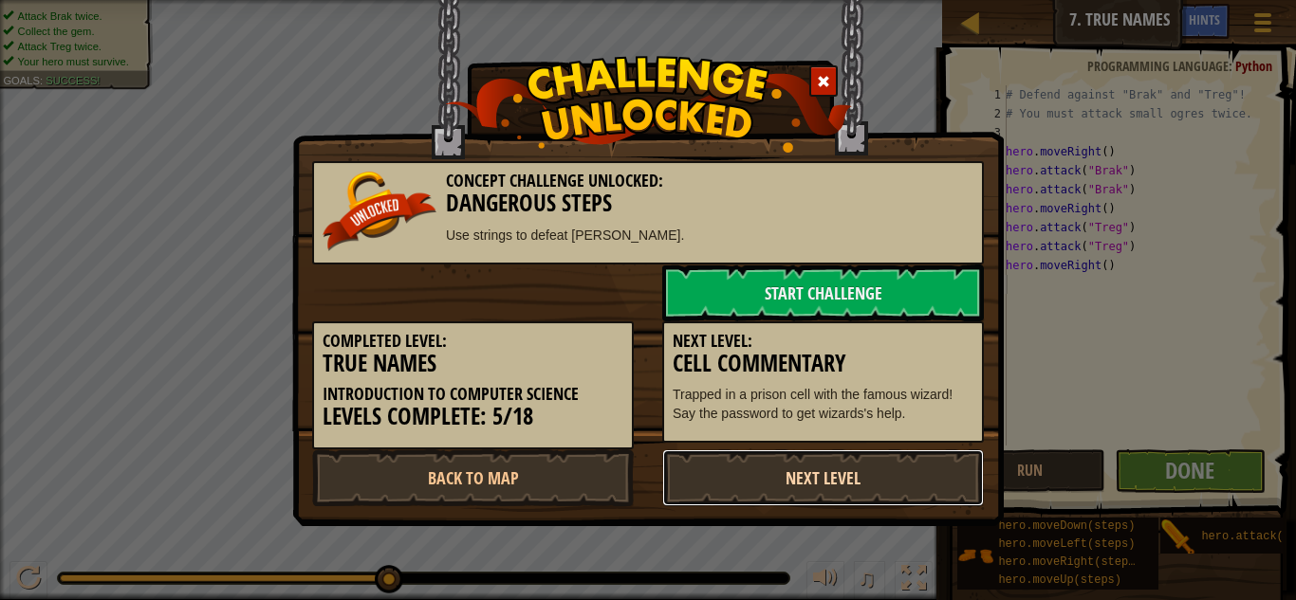
click at [940, 491] on link "Next Level" at bounding box center [823, 478] width 322 height 57
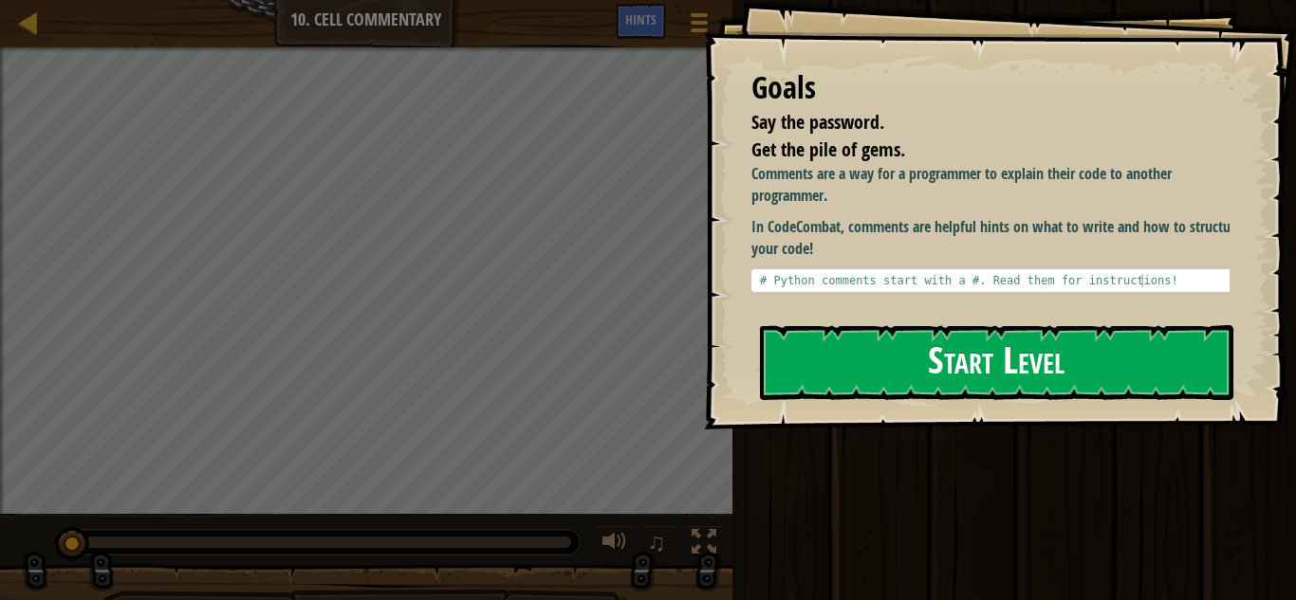
click at [905, 362] on button "Start Level" at bounding box center [996, 362] width 473 height 75
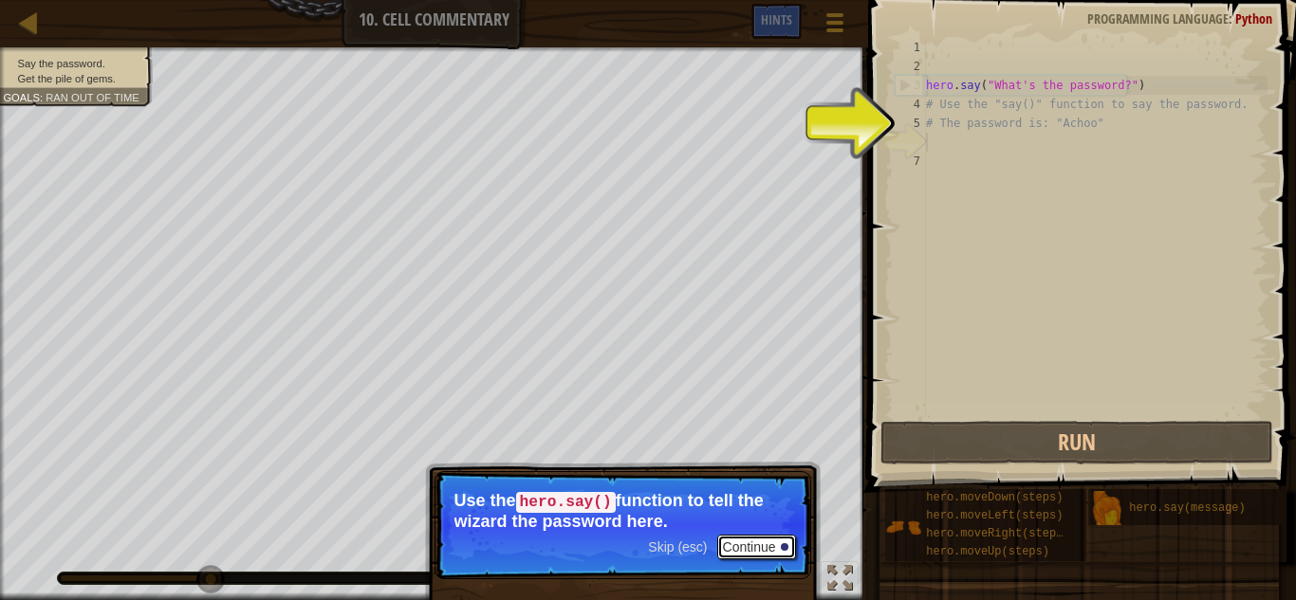
click at [786, 545] on div at bounding box center [785, 548] width 8 height 8
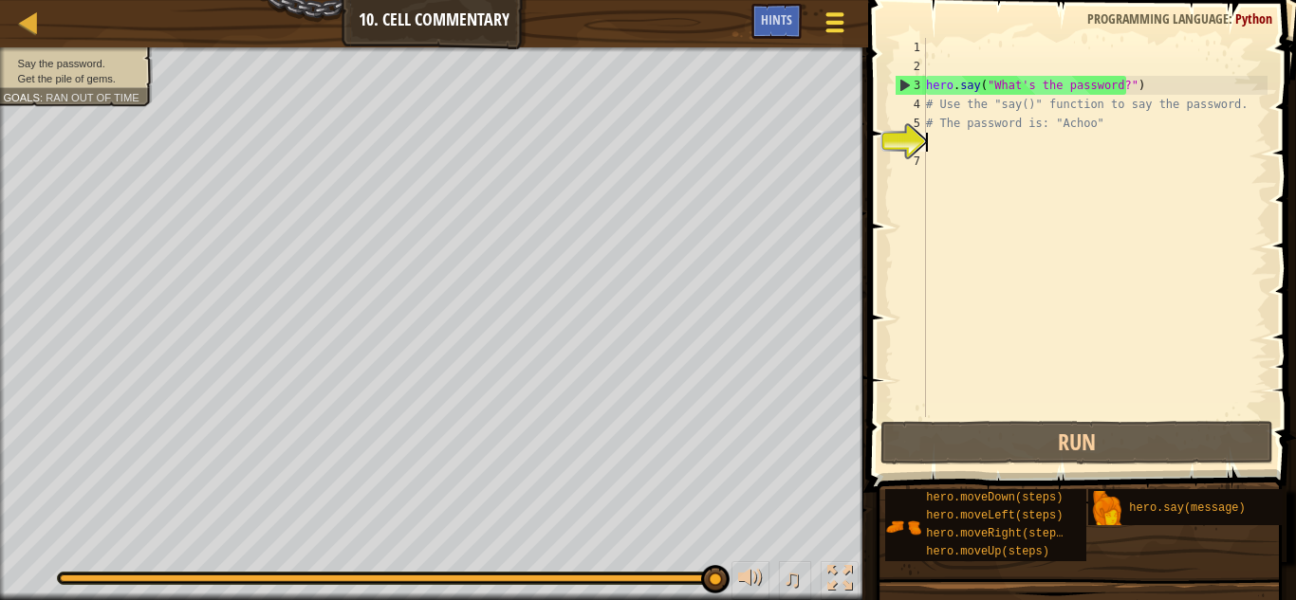
type textarea "h"
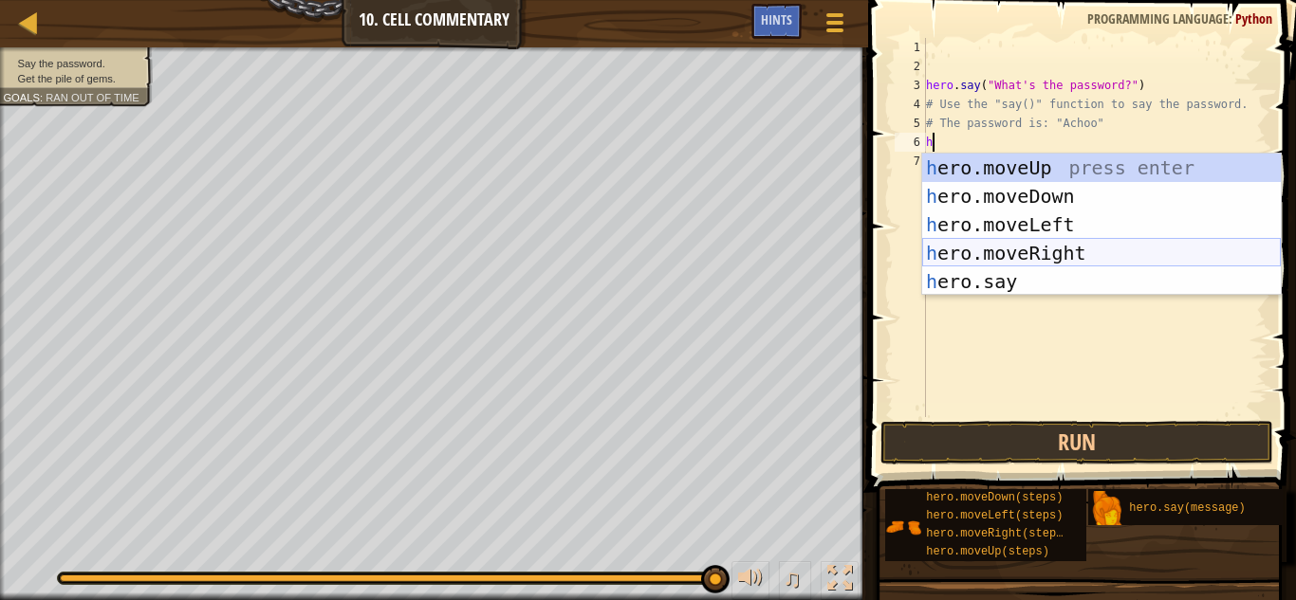
click at [1113, 261] on div "h ero.moveUp press enter h ero.moveDown press enter h ero.moveLeft press enter …" at bounding box center [1101, 253] width 359 height 199
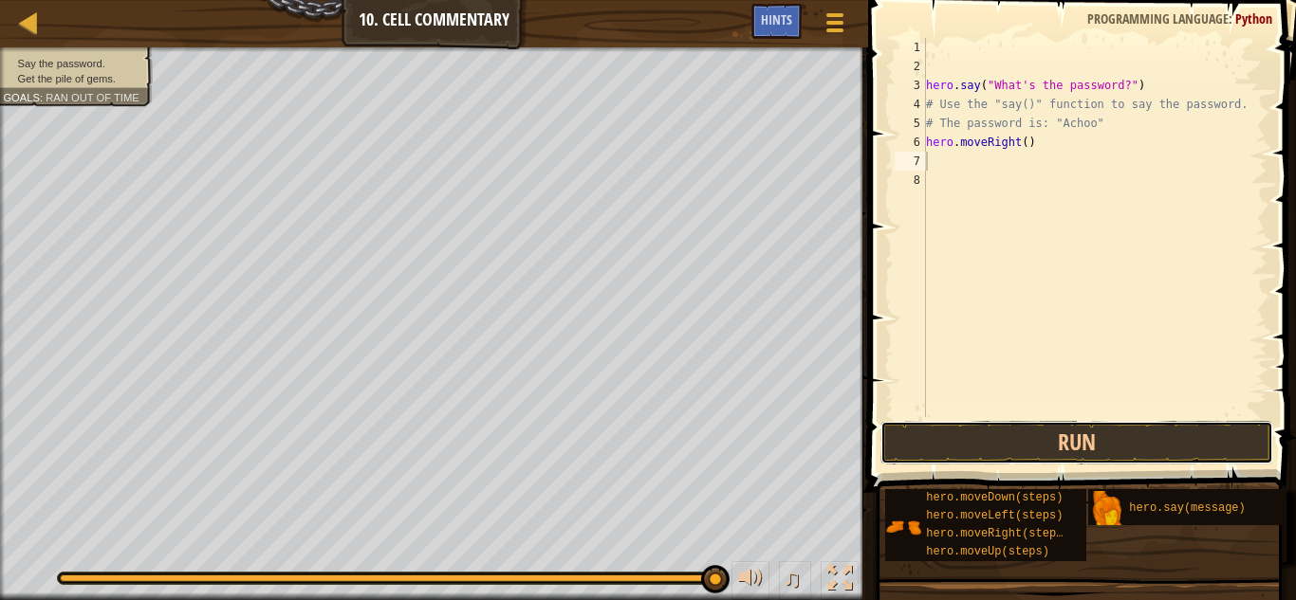
drag, startPoint x: 1082, startPoint y: 447, endPoint x: 1048, endPoint y: 415, distance: 46.3
click at [1061, 440] on button "Run" at bounding box center [1077, 443] width 394 height 44
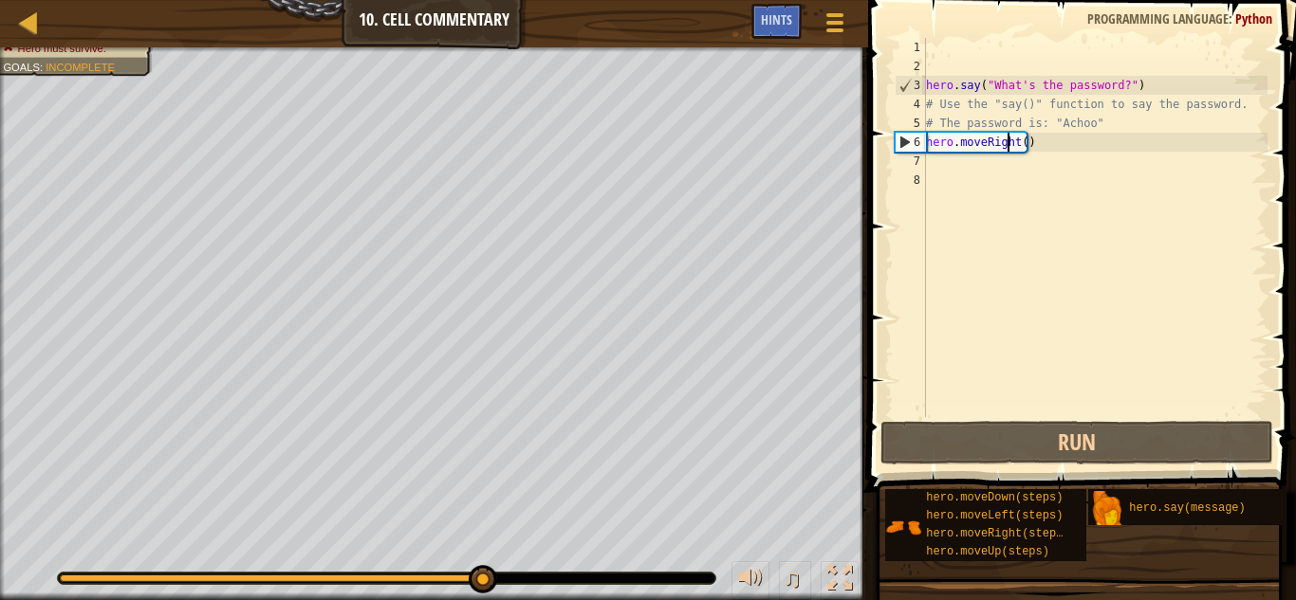
click at [1007, 145] on div "hero . say ( "What's the password?" ) # Use the "say()" function to say the pas…" at bounding box center [1094, 246] width 345 height 417
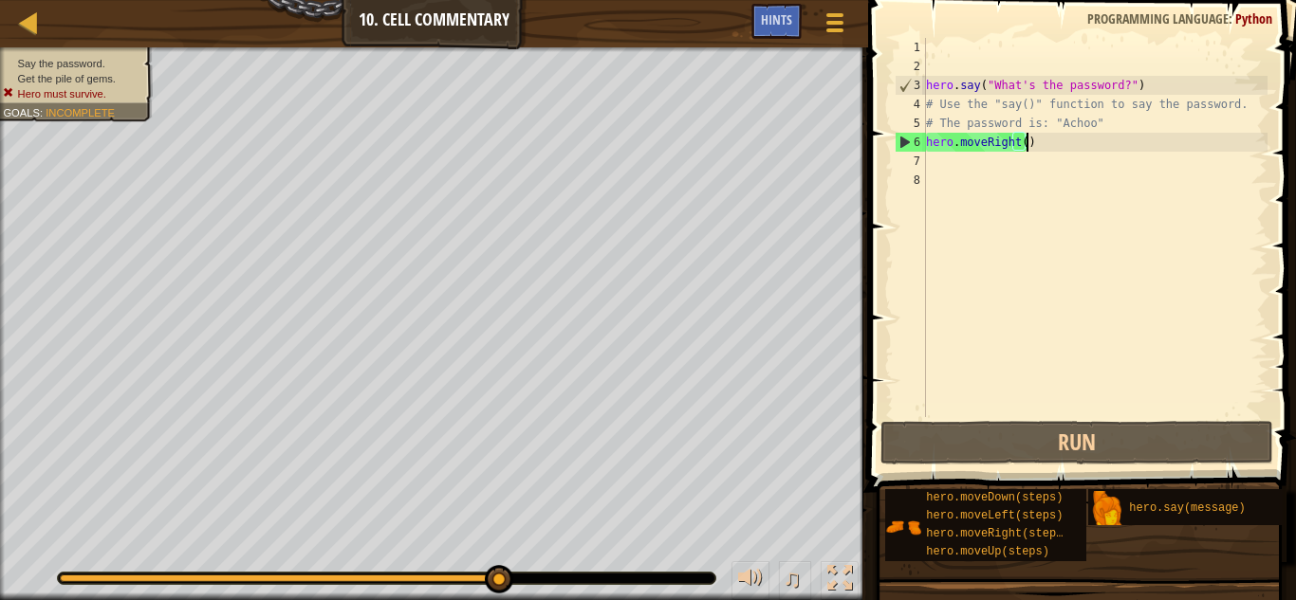
click at [1043, 151] on div "hero . say ( "What's the password?" ) # Use the "say()" function to say the pas…" at bounding box center [1094, 246] width 345 height 417
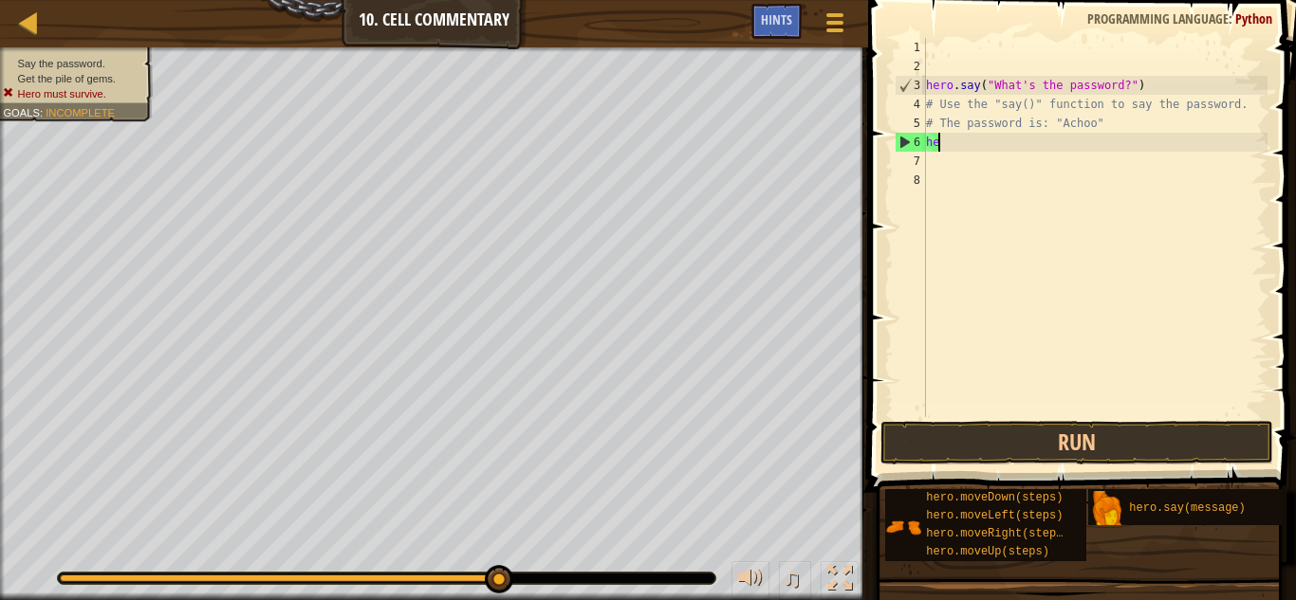
type textarea "h"
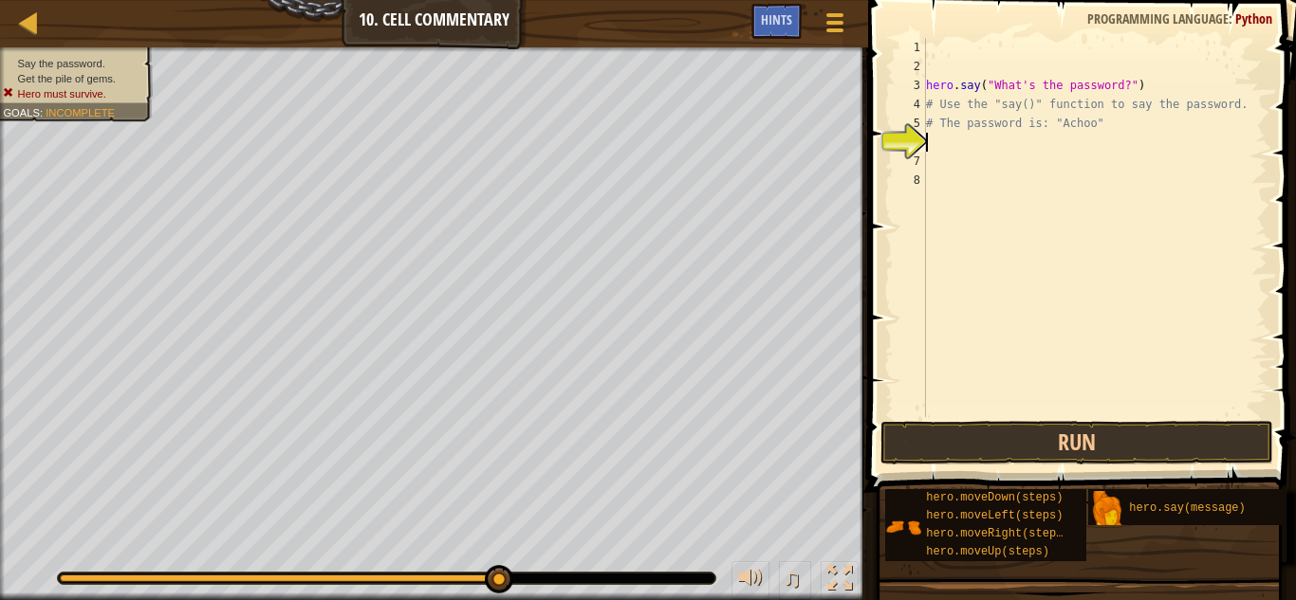
type textarea "h"
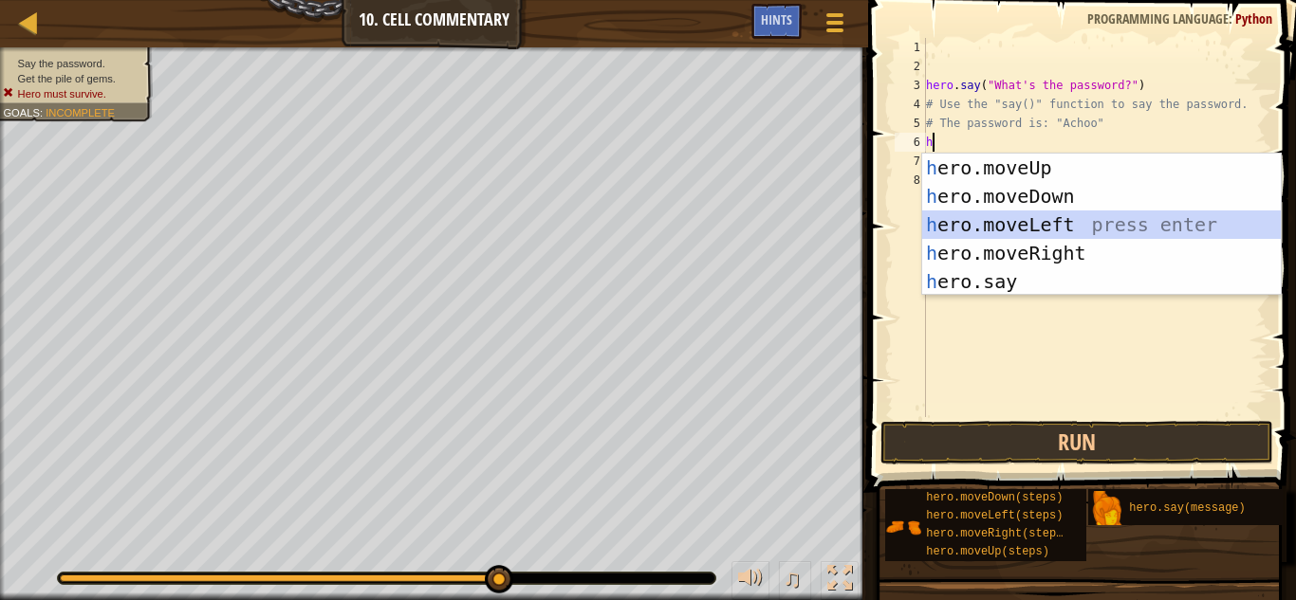
click at [1022, 218] on div "h ero.moveUp press enter h ero.moveDown press enter h ero.moveLeft press enter …" at bounding box center [1101, 253] width 359 height 199
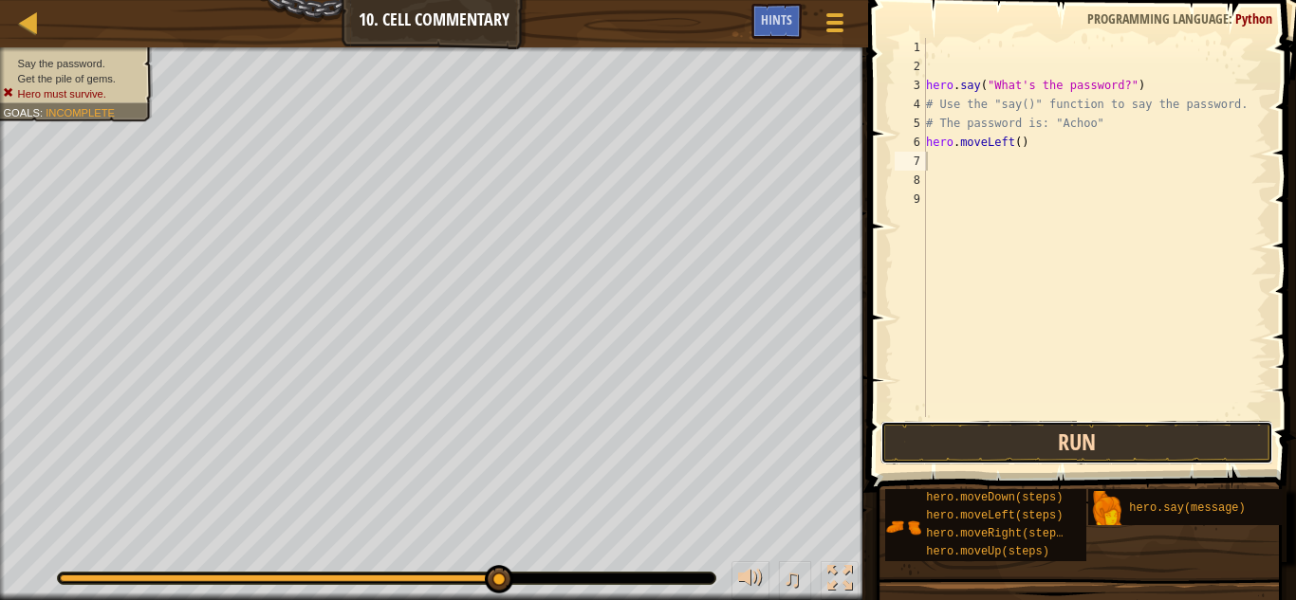
click at [972, 431] on button "Run" at bounding box center [1077, 443] width 394 height 44
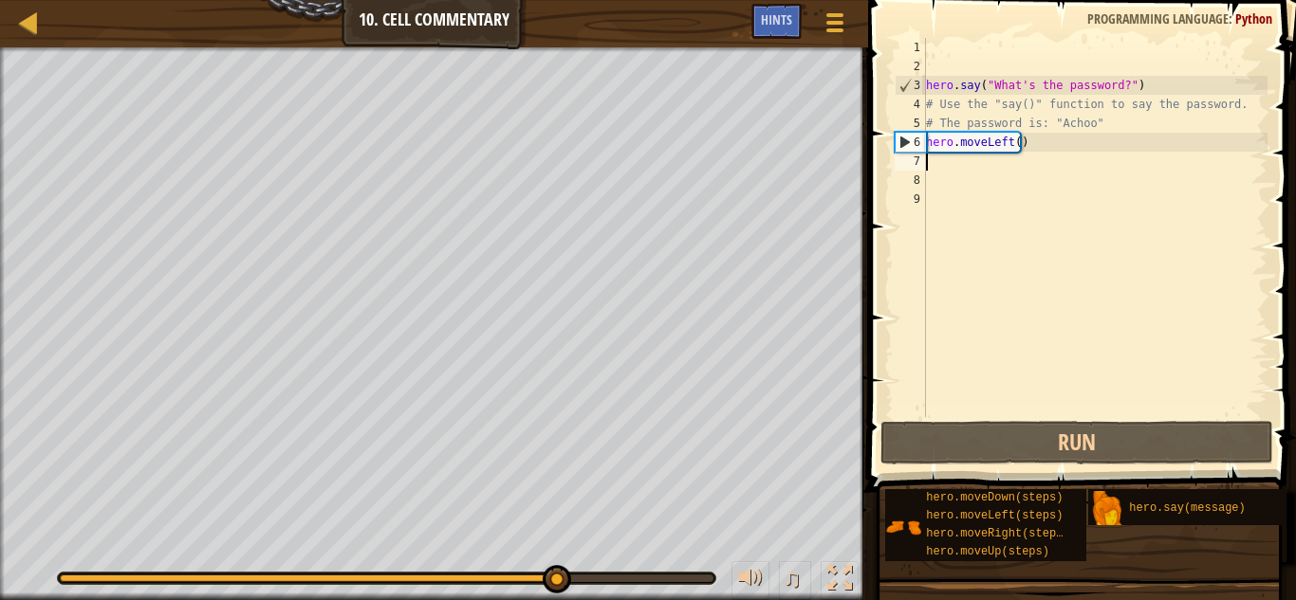
click at [1027, 155] on div "hero . say ( "What's the password?" ) # Use the "say()" function to say the pas…" at bounding box center [1094, 246] width 345 height 417
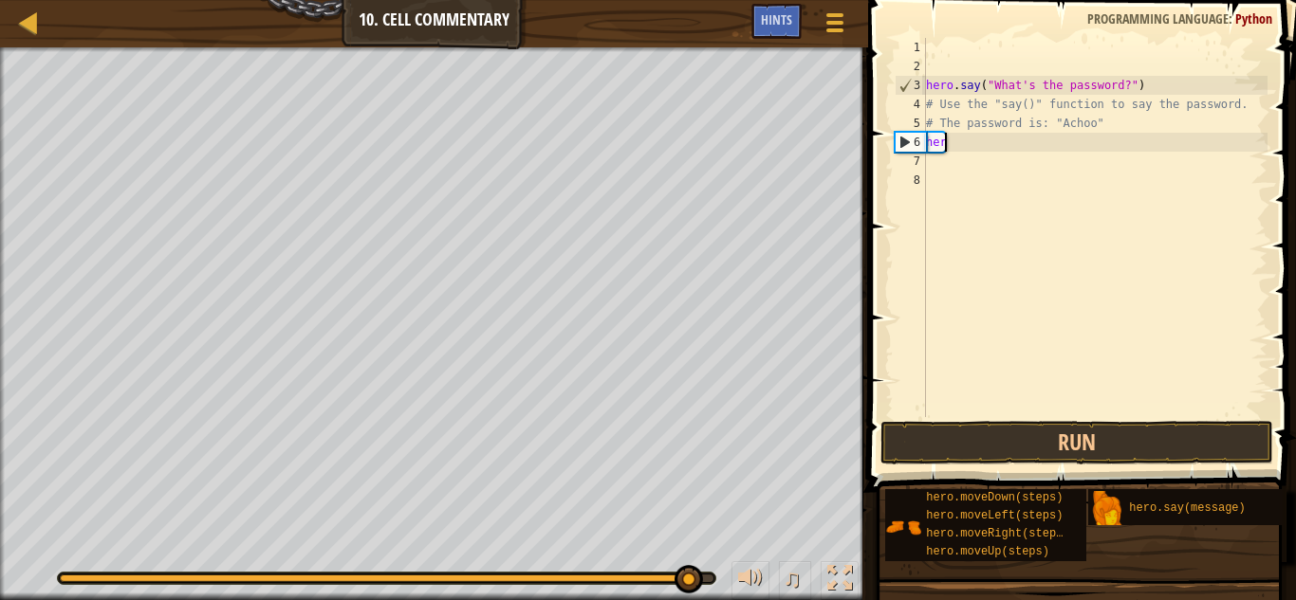
type textarea "h"
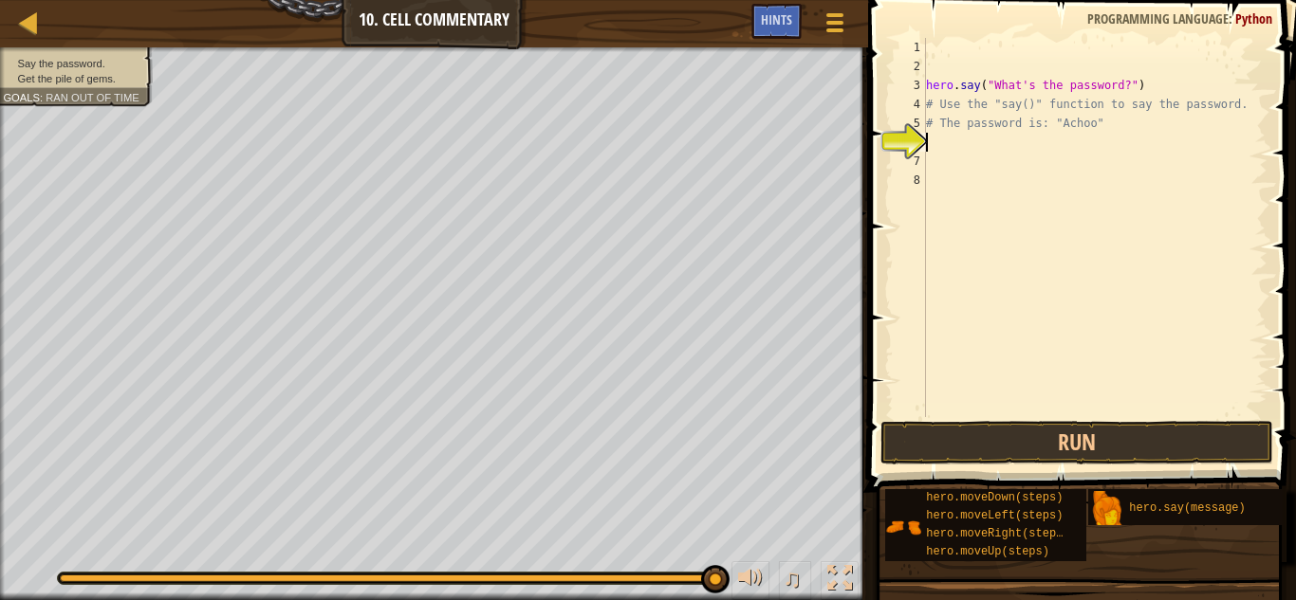
type textarea "h"
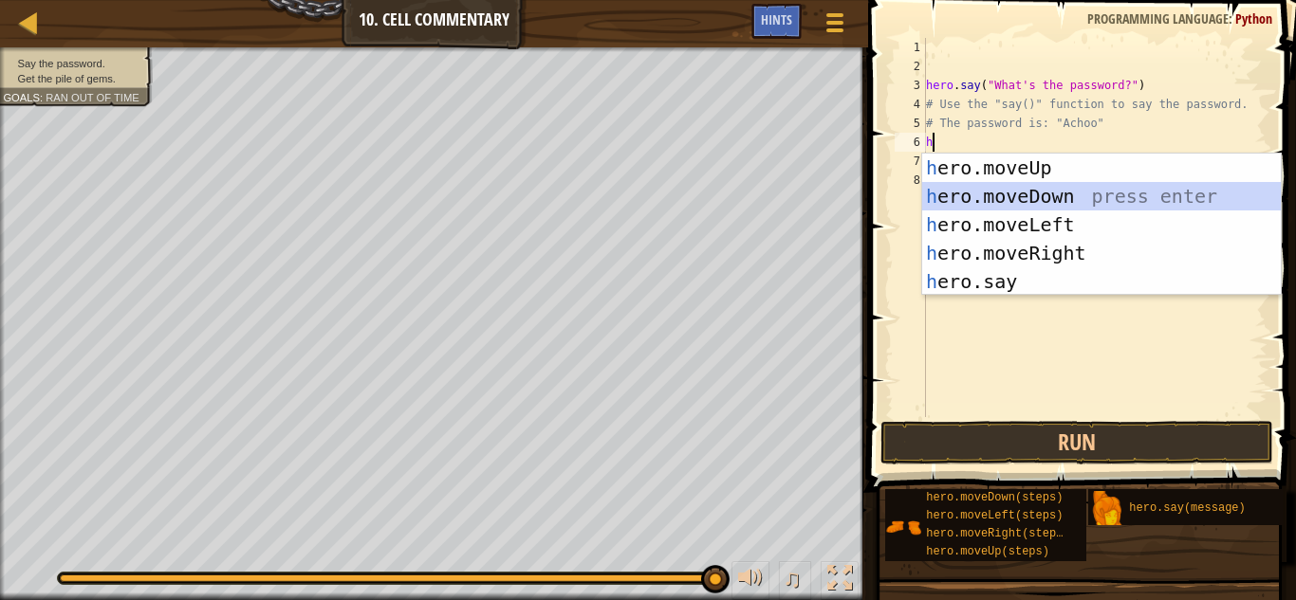
click at [1063, 197] on div "h ero.moveUp press enter h ero.moveDown press enter h ero.moveLeft press enter …" at bounding box center [1101, 253] width 359 height 199
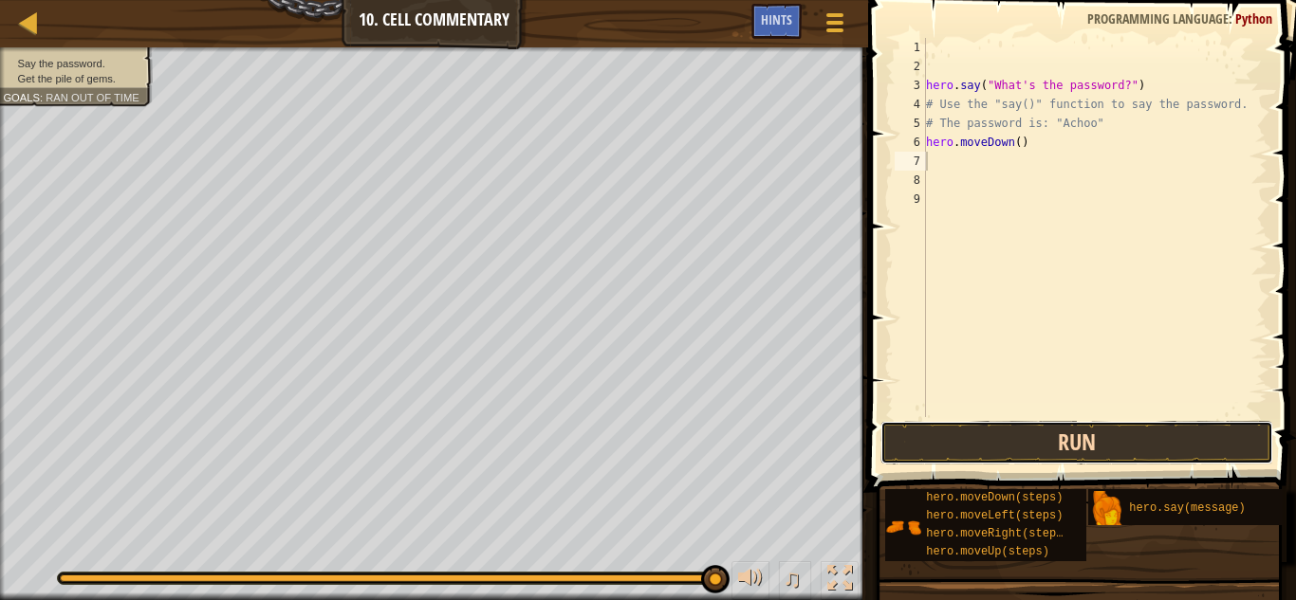
click at [1125, 446] on button "Run" at bounding box center [1077, 443] width 394 height 44
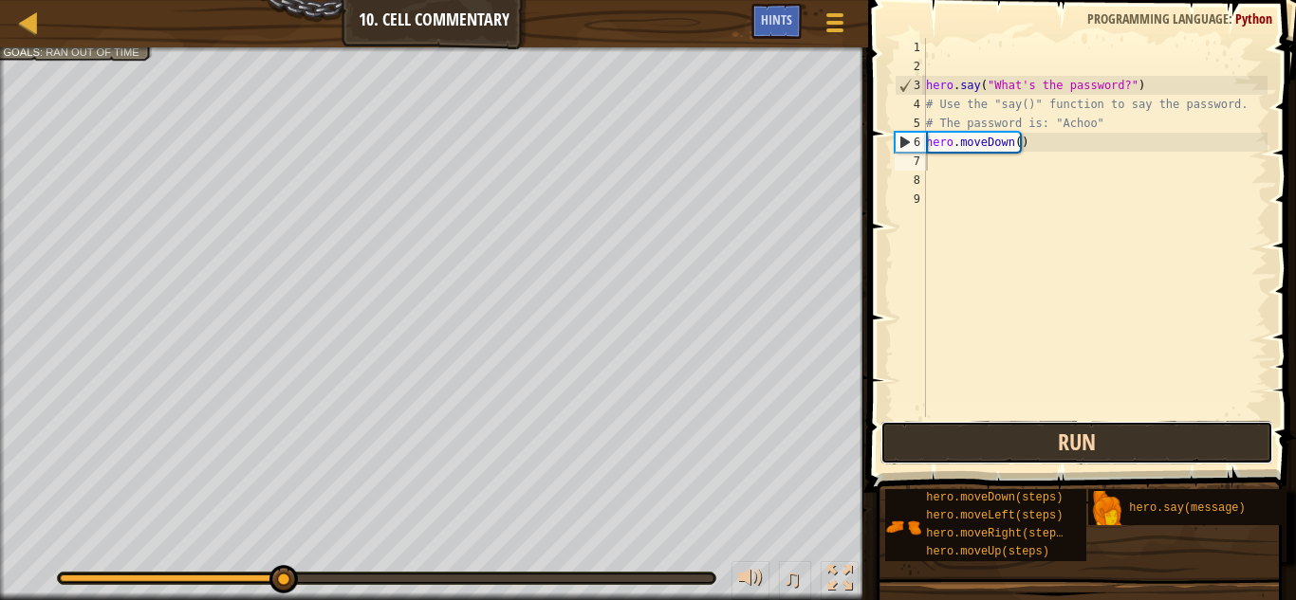
click at [1125, 446] on button "Run" at bounding box center [1077, 443] width 394 height 44
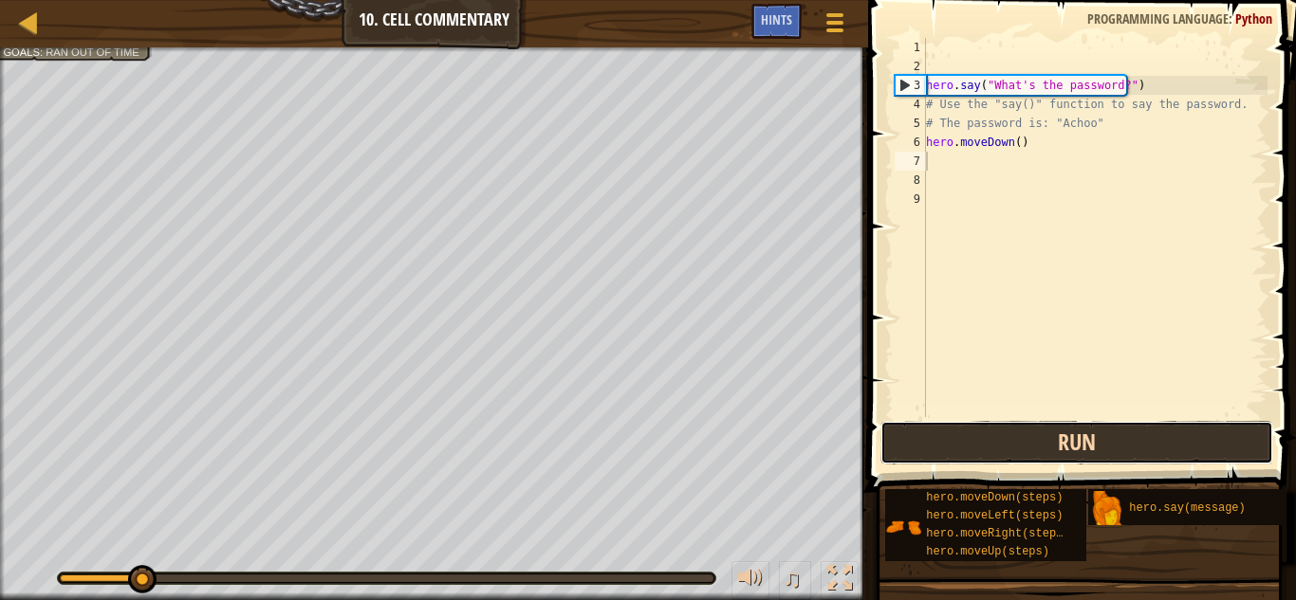
click at [1125, 446] on button "Run" at bounding box center [1077, 443] width 394 height 44
click at [1064, 451] on button "Run" at bounding box center [1077, 443] width 394 height 44
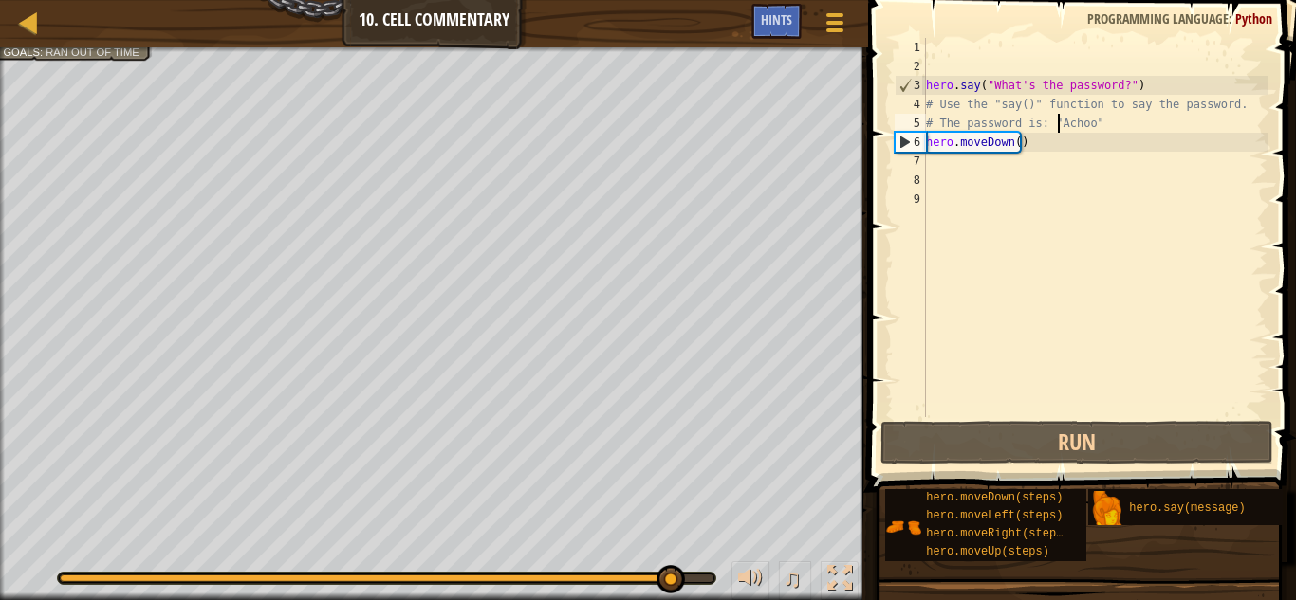
click at [1054, 120] on div "hero . say ( "What's the password?" ) # Use the "say()" function to say the pas…" at bounding box center [1094, 246] width 345 height 417
type textarea "# The password is: "Achoo""
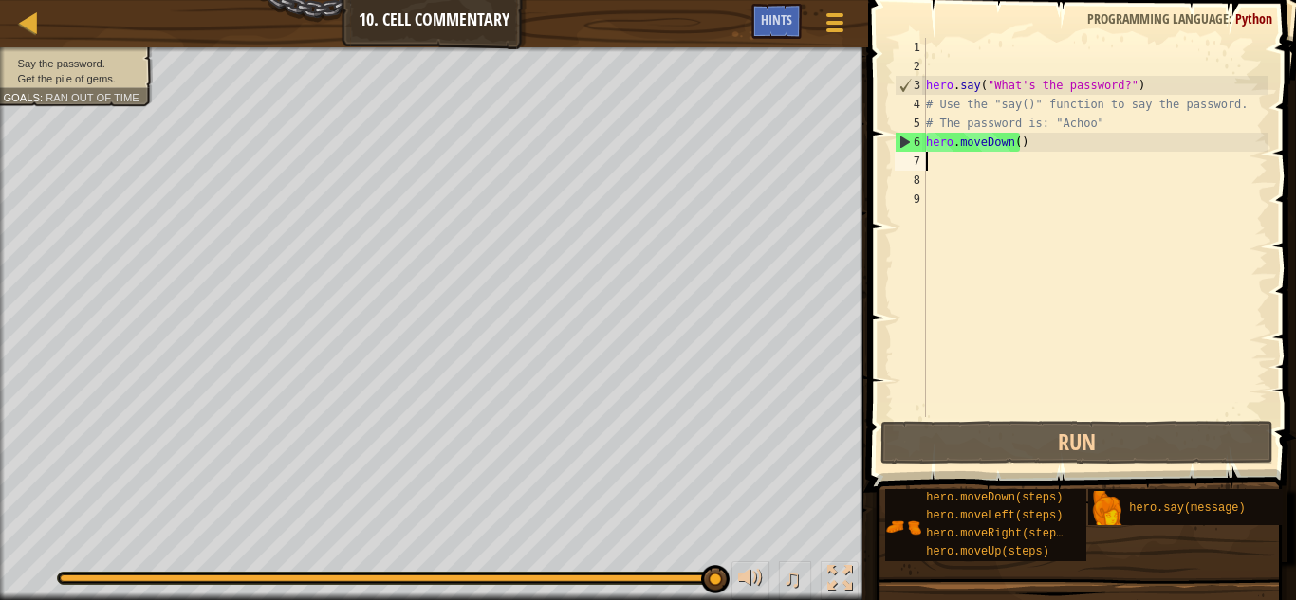
click at [1049, 154] on div "hero . say ( "What's the password?" ) # Use the "say()" function to say the pas…" at bounding box center [1094, 246] width 345 height 417
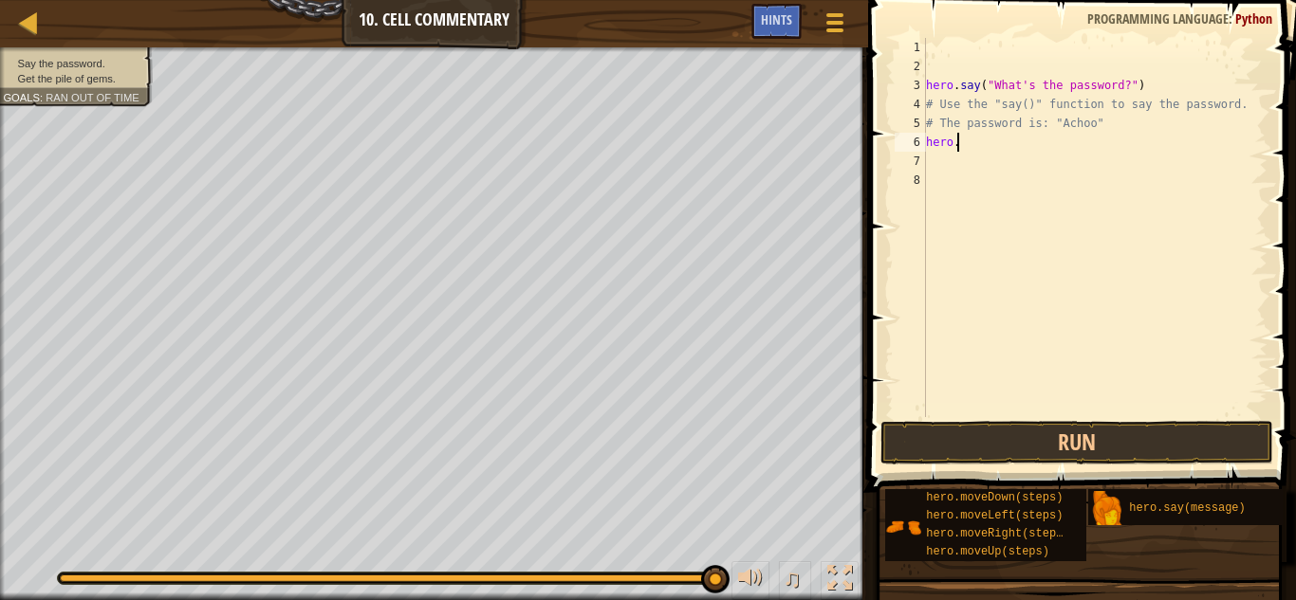
type textarea "h"
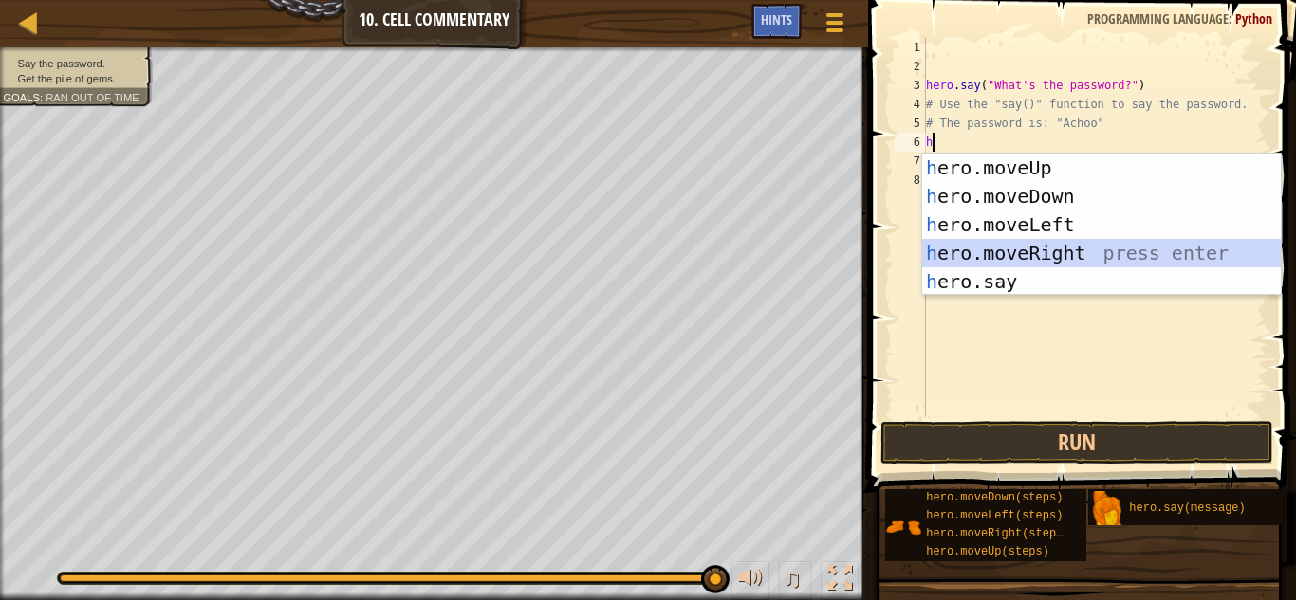
click at [1110, 241] on div "h ero.moveUp press enter h ero.moveDown press enter h ero.moveLeft press enter …" at bounding box center [1101, 253] width 359 height 199
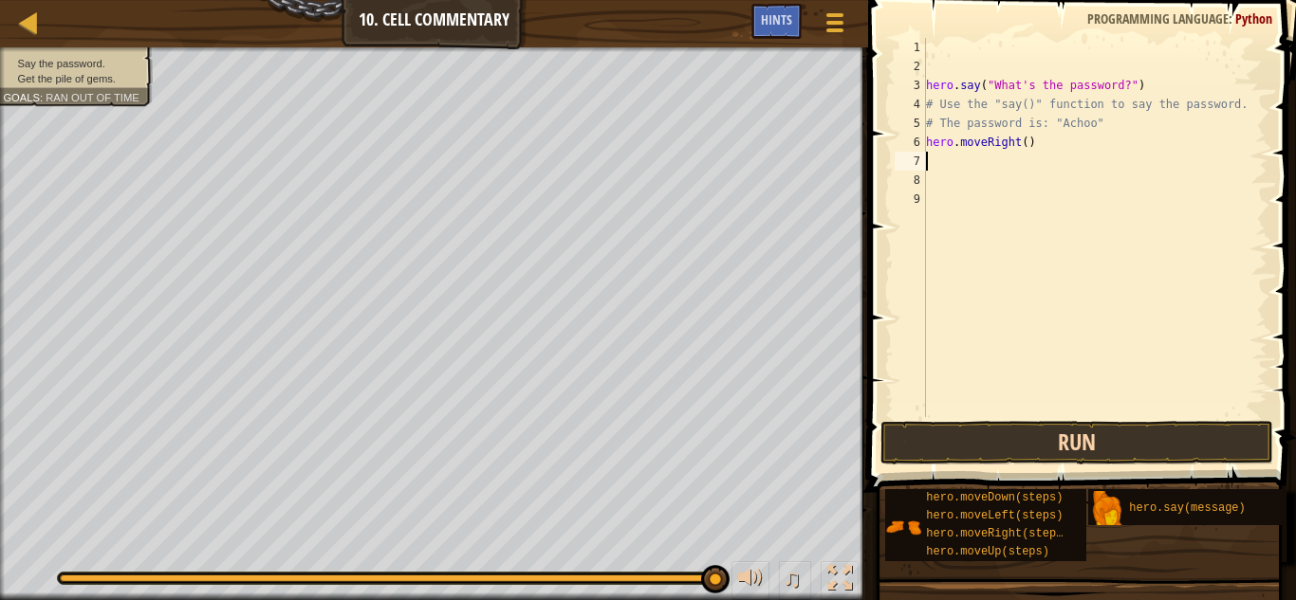
type textarea "h"
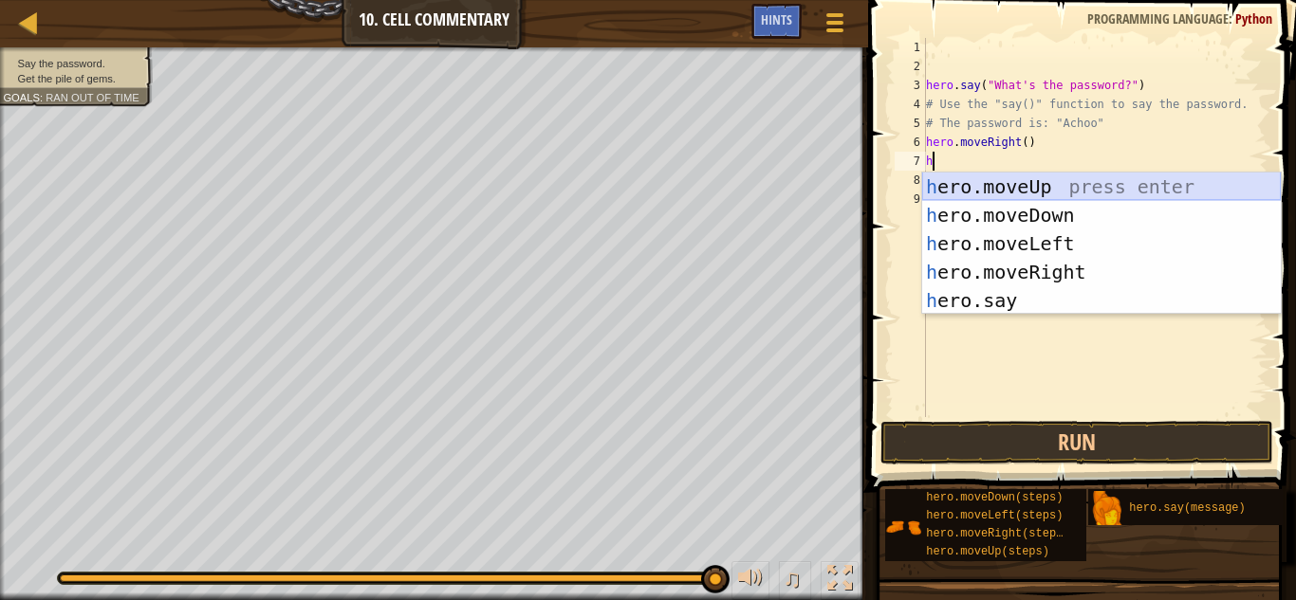
click at [1177, 181] on div "h ero.moveUp press enter h ero.moveDown press enter h ero.moveLeft press enter …" at bounding box center [1101, 272] width 359 height 199
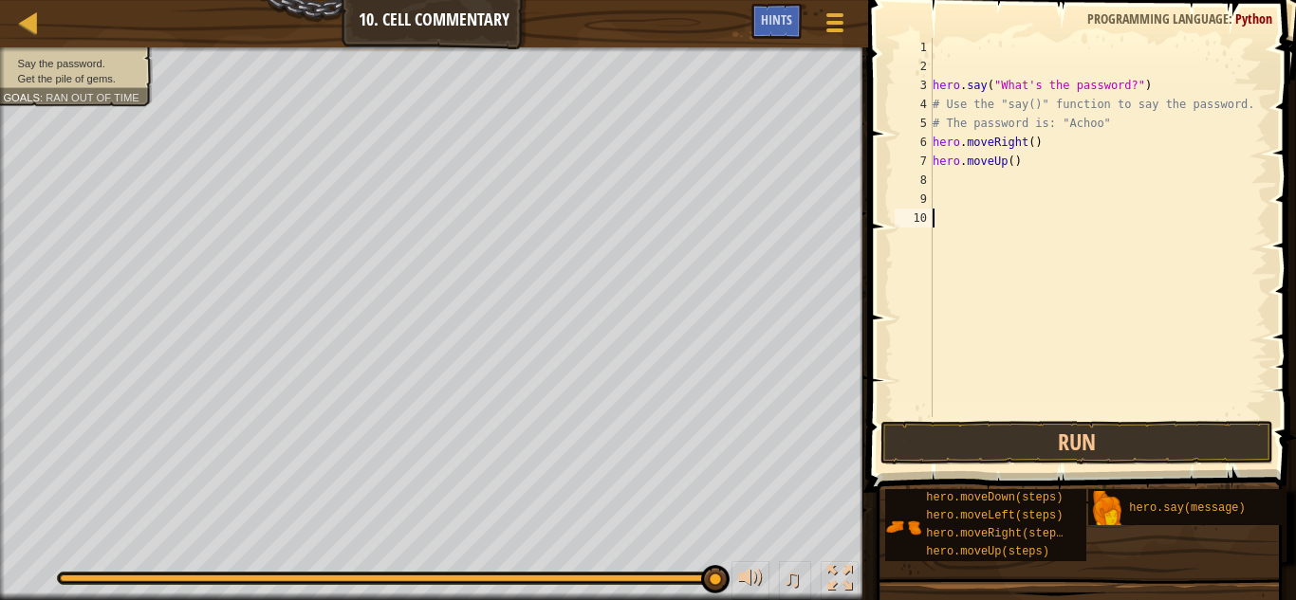
click at [1135, 406] on div "hero . say ( "What's the password?" ) # Use the "say()" function to say the pas…" at bounding box center [1098, 246] width 339 height 417
click at [1134, 415] on div "hero . say ( "What's the password?" ) # Use the "say()" function to say the pas…" at bounding box center [1098, 246] width 339 height 417
click at [1137, 428] on button "Run" at bounding box center [1077, 443] width 394 height 44
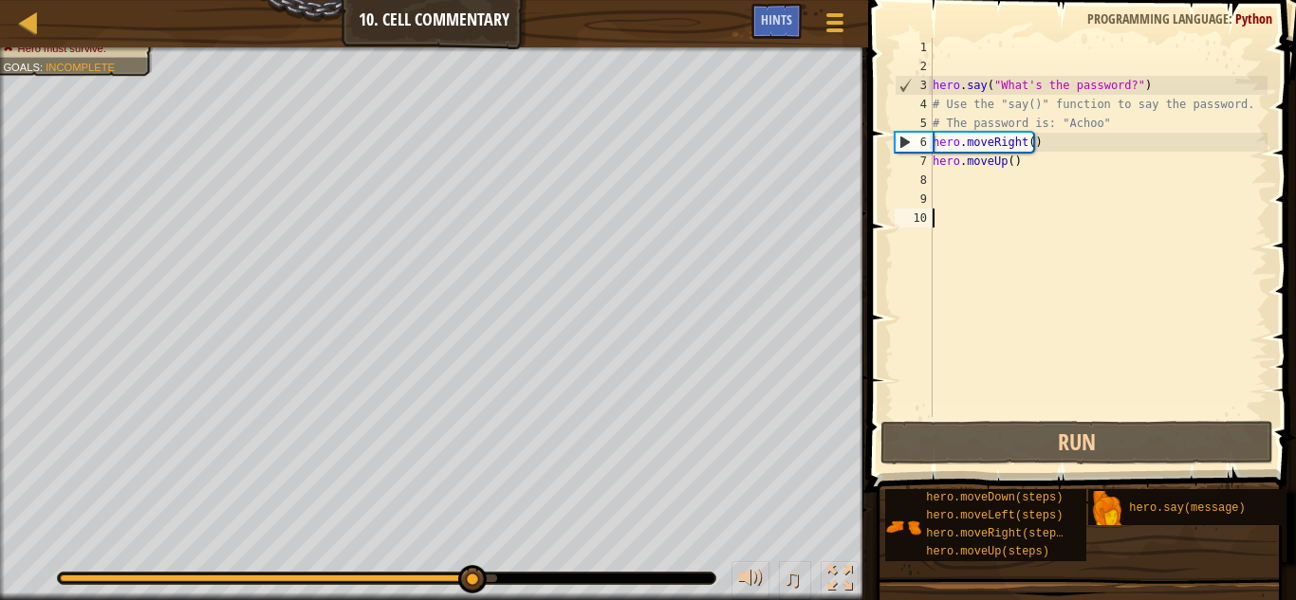
click at [1039, 137] on div "hero . say ( "What's the password?" ) # Use the "say()" function to say the pas…" at bounding box center [1098, 246] width 339 height 417
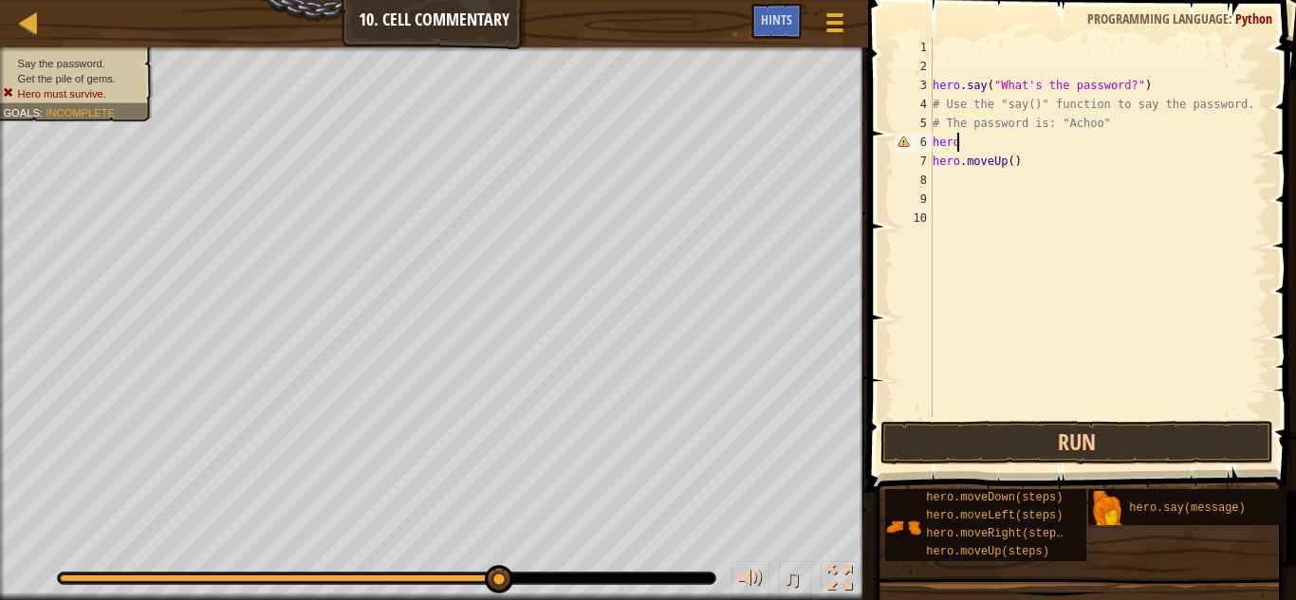
type textarea "h"
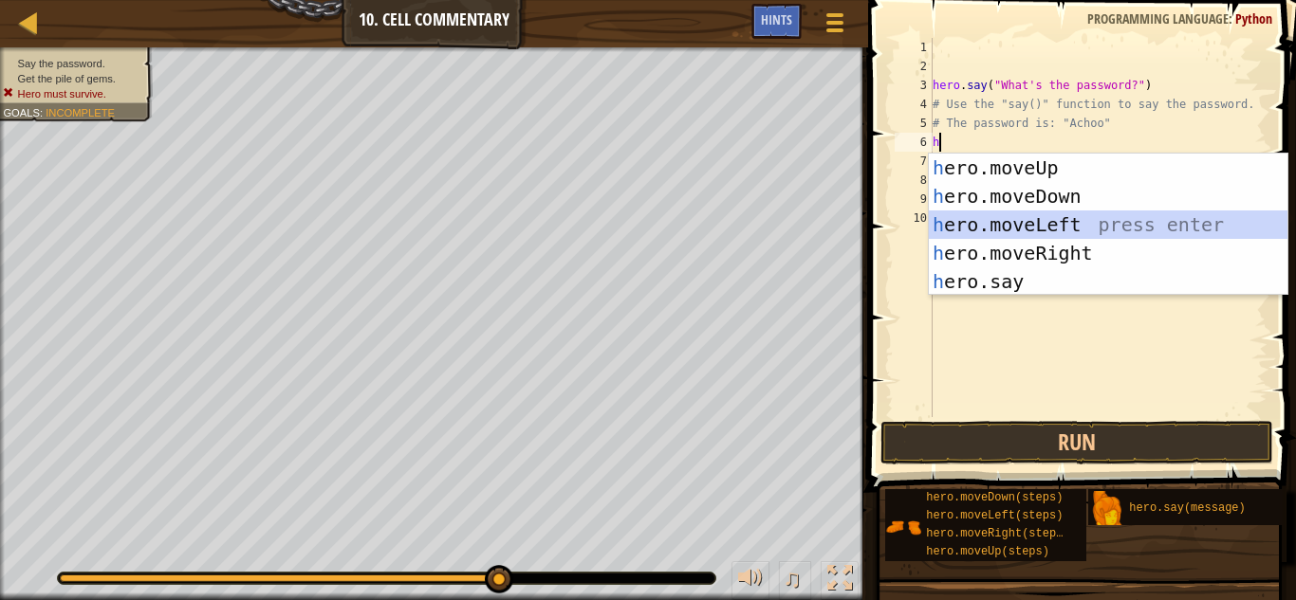
click at [1081, 234] on div "h ero.moveUp press enter h ero.moveDown press enter h ero.moveLeft press enter …" at bounding box center [1108, 253] width 359 height 199
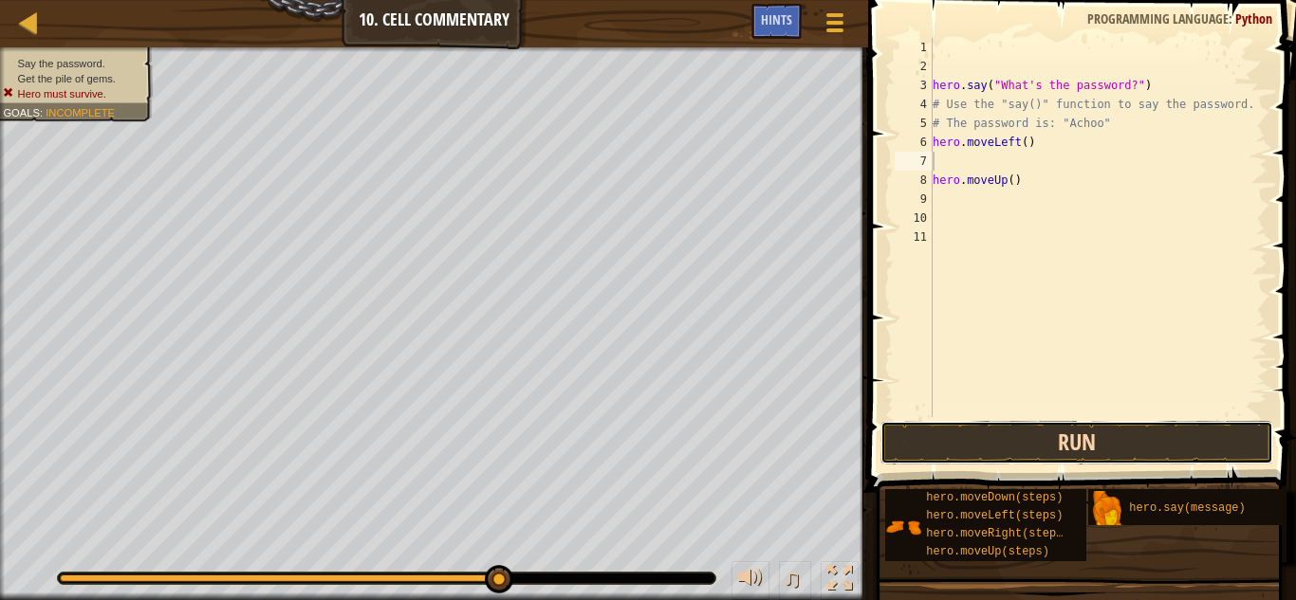
click at [1117, 428] on button "Run" at bounding box center [1077, 443] width 394 height 44
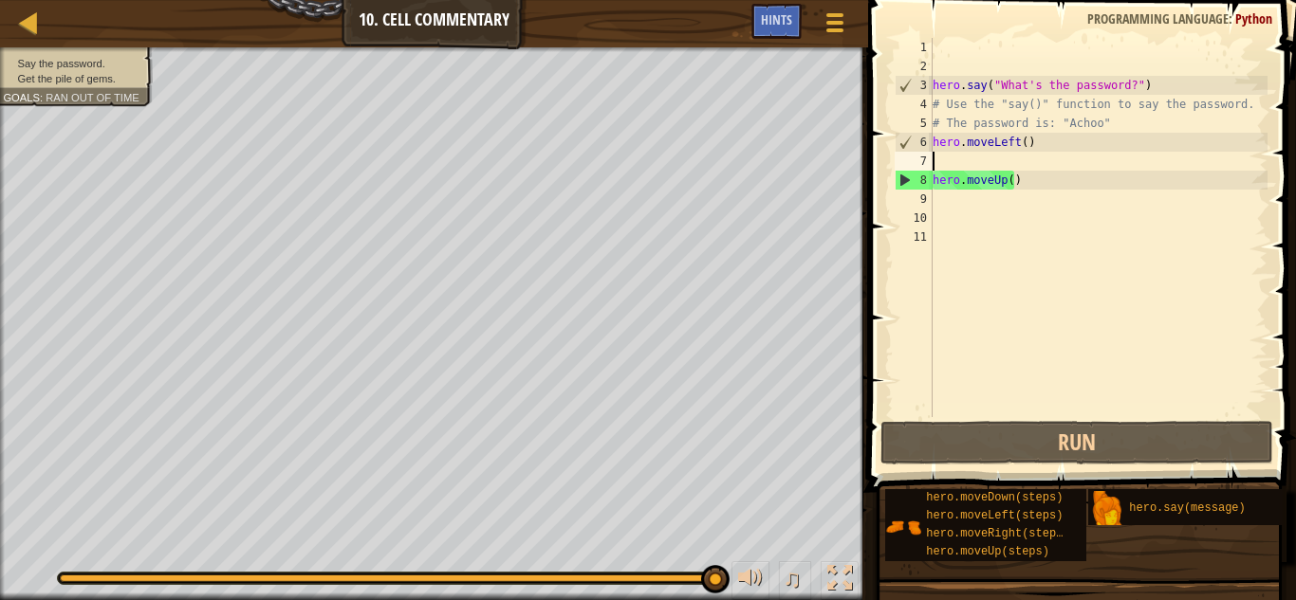
click at [946, 198] on div "hero . say ( "What's the password?" ) # Use the "say()" function to say the pas…" at bounding box center [1098, 246] width 339 height 417
type textarea "h"
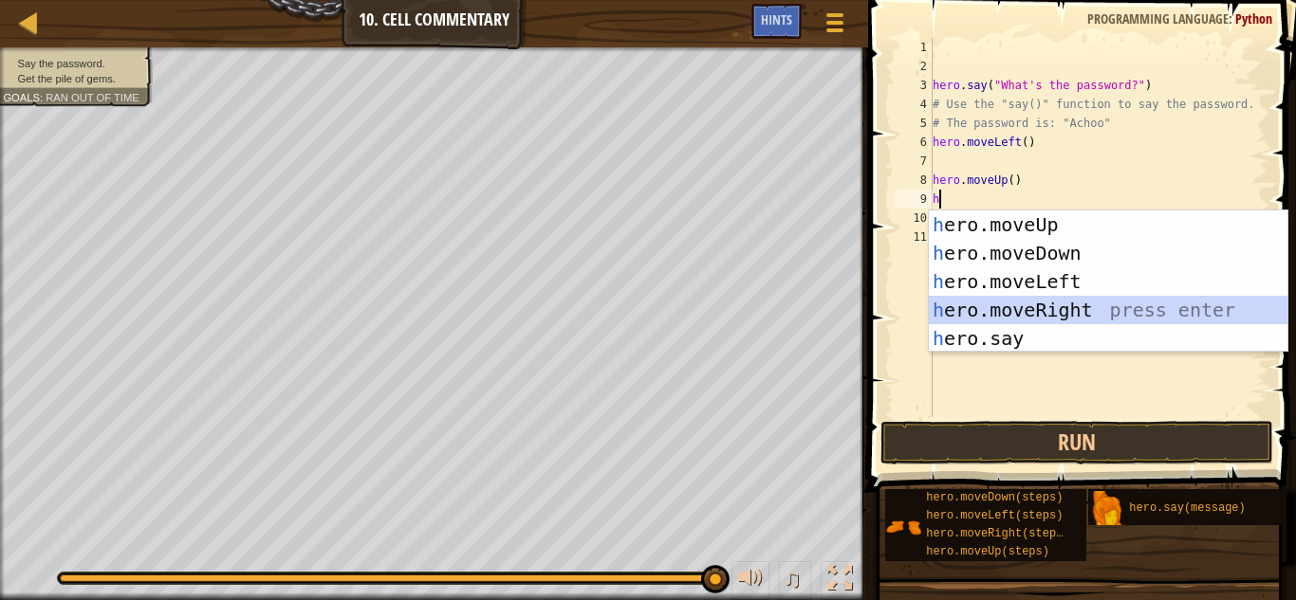
click at [1123, 299] on div "h ero.moveUp press enter h ero.moveDown press enter h ero.moveLeft press enter …" at bounding box center [1108, 310] width 359 height 199
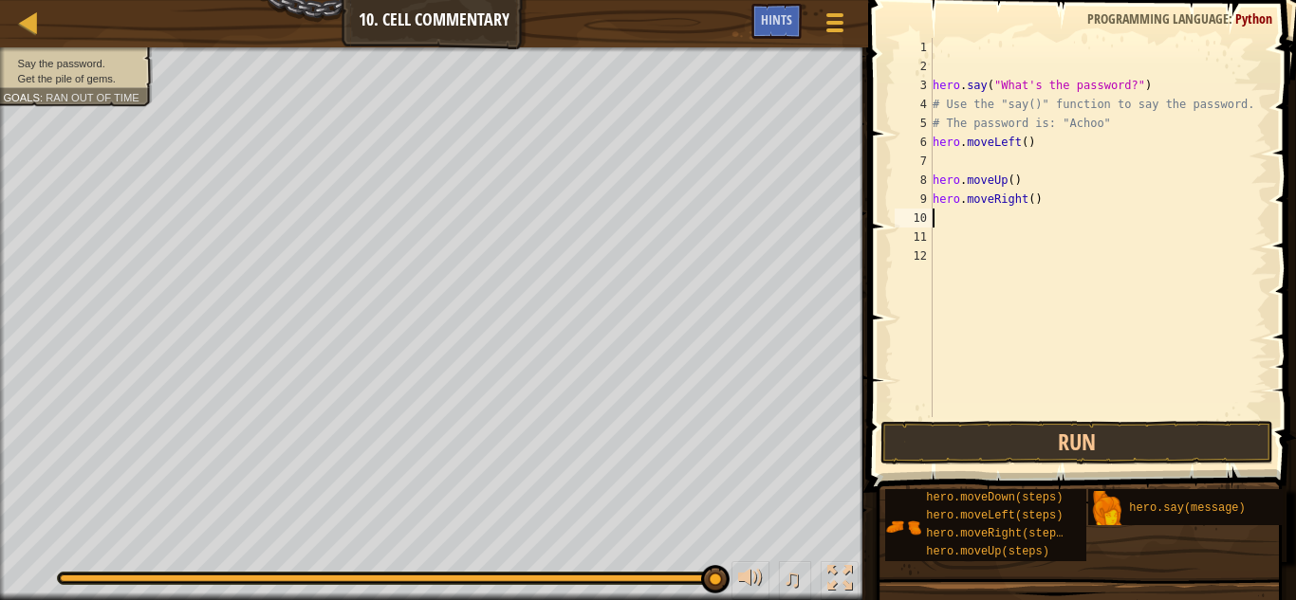
type textarea "h"
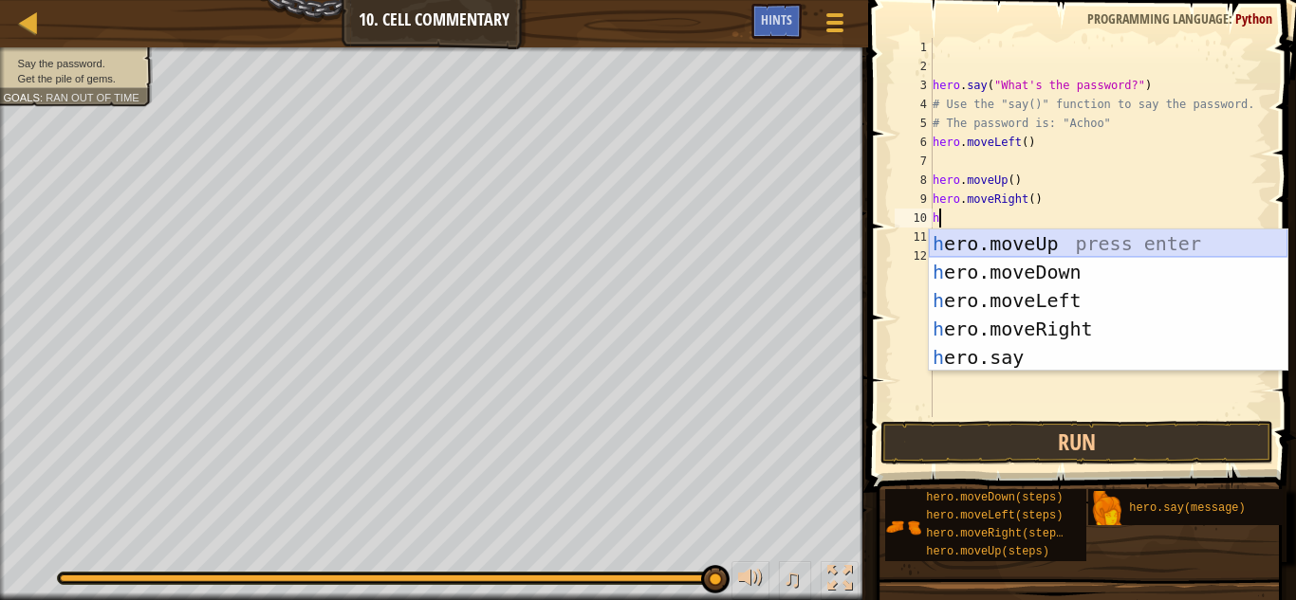
click at [1039, 240] on div "h ero.moveUp press enter h ero.moveDown press enter h ero.moveLeft press enter …" at bounding box center [1108, 329] width 359 height 199
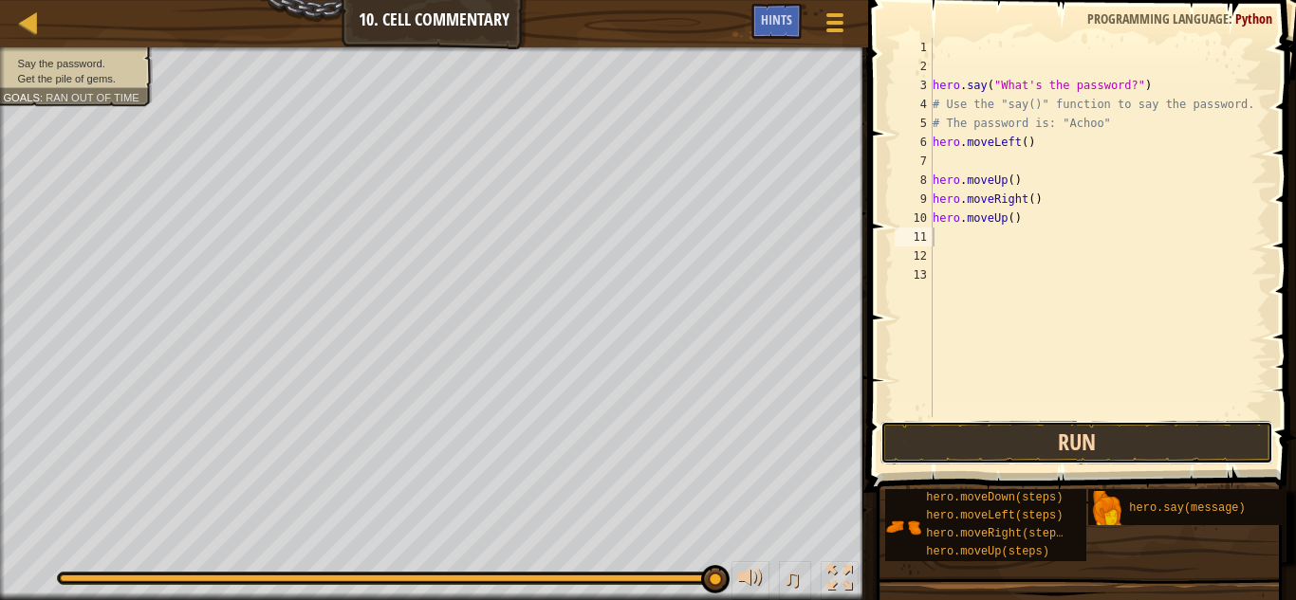
click at [1031, 442] on button "Run" at bounding box center [1077, 443] width 394 height 44
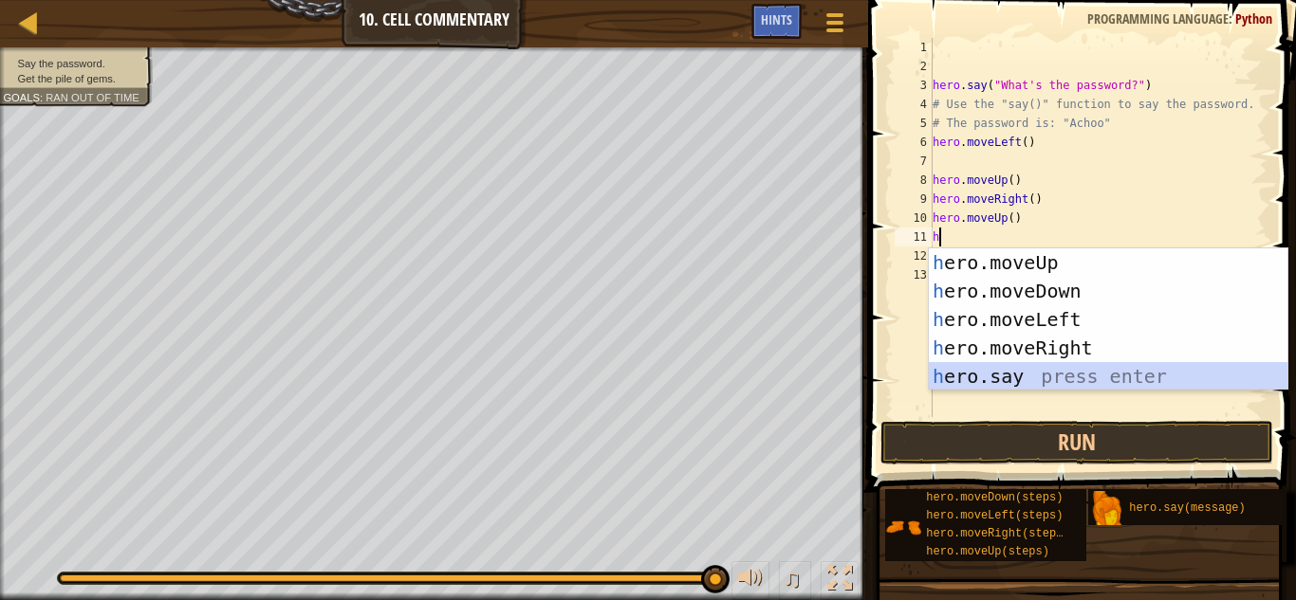
click at [1021, 379] on div "h ero.moveUp press enter h ero.moveDown press enter h ero.moveLeft press enter …" at bounding box center [1108, 348] width 359 height 199
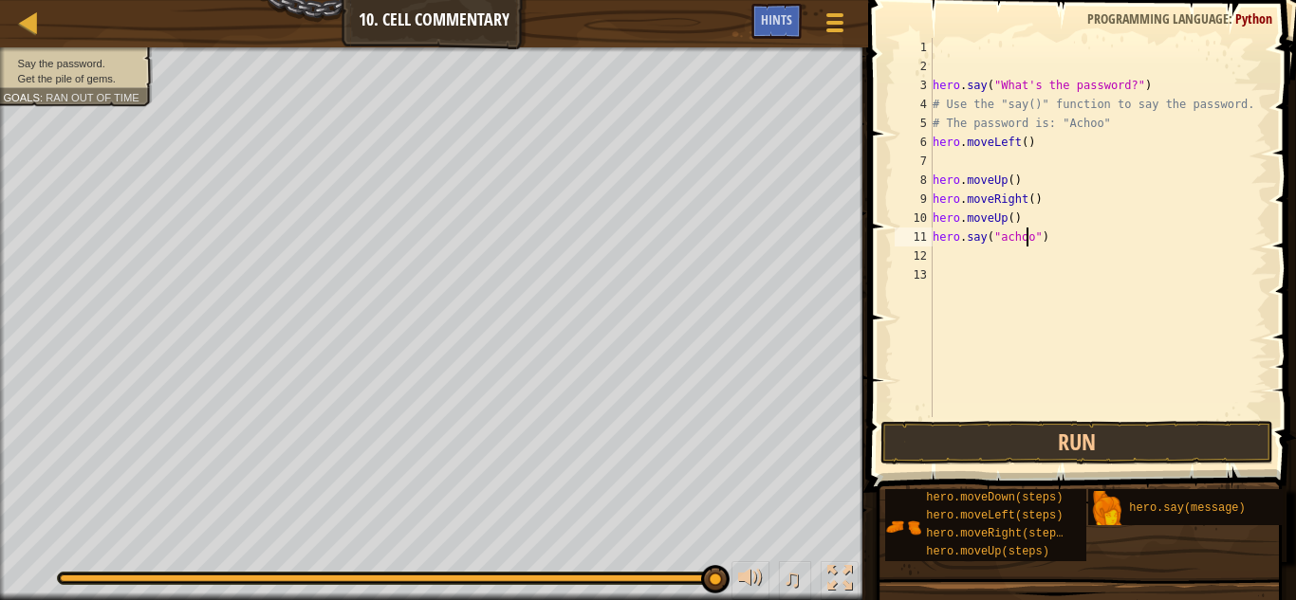
scroll to position [9, 8]
click at [1240, 436] on button "Run" at bounding box center [1077, 443] width 394 height 44
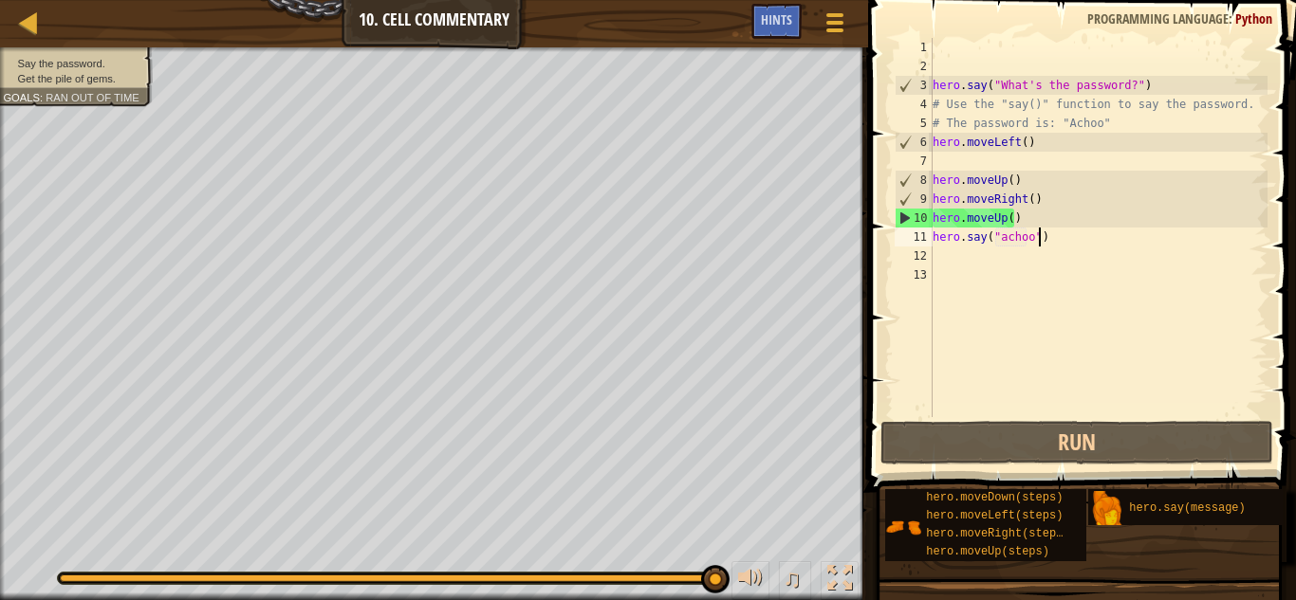
click at [1062, 242] on div "hero . say ( "What's the password?" ) # Use the "say()" function to say the pas…" at bounding box center [1098, 246] width 339 height 417
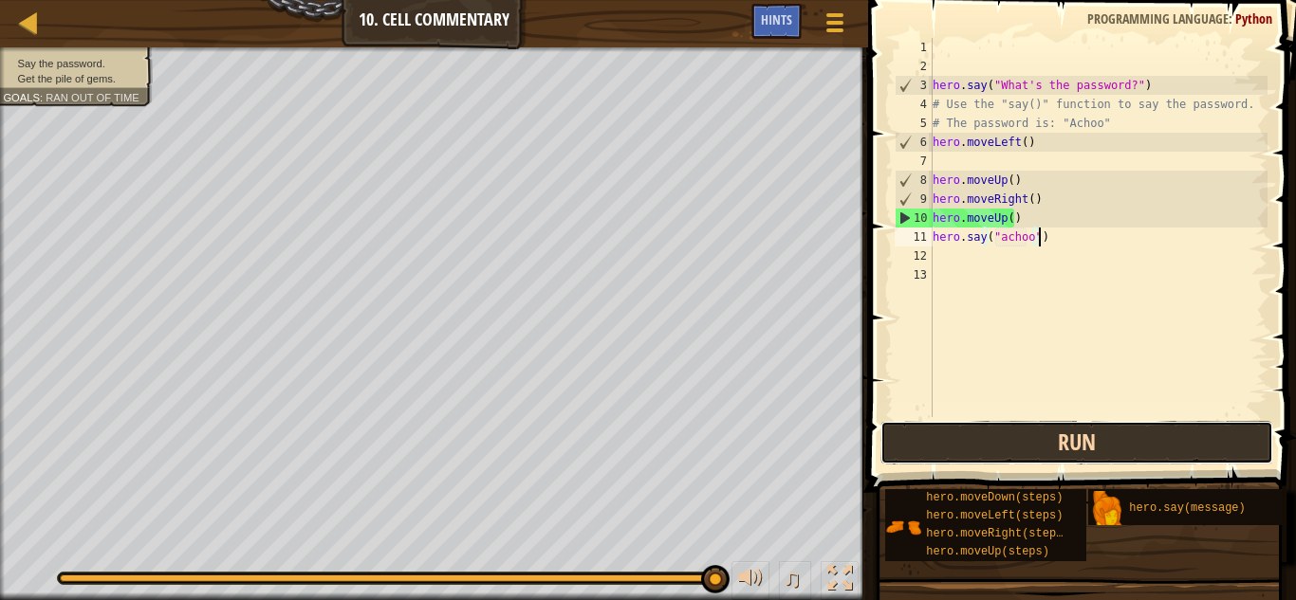
click at [991, 439] on button "Run" at bounding box center [1077, 443] width 394 height 44
click at [1098, 438] on button "Run" at bounding box center [1077, 443] width 394 height 44
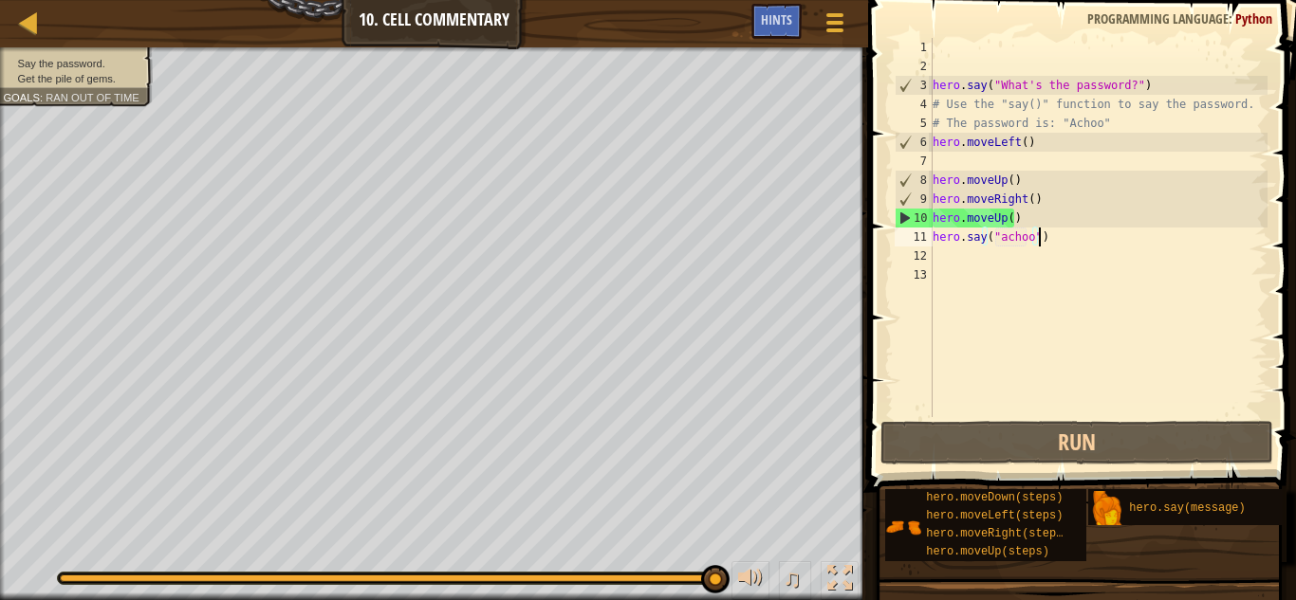
click at [1042, 150] on div "hero . say ( "What's the password?" ) # Use the "say()" function to say the pas…" at bounding box center [1098, 246] width 339 height 417
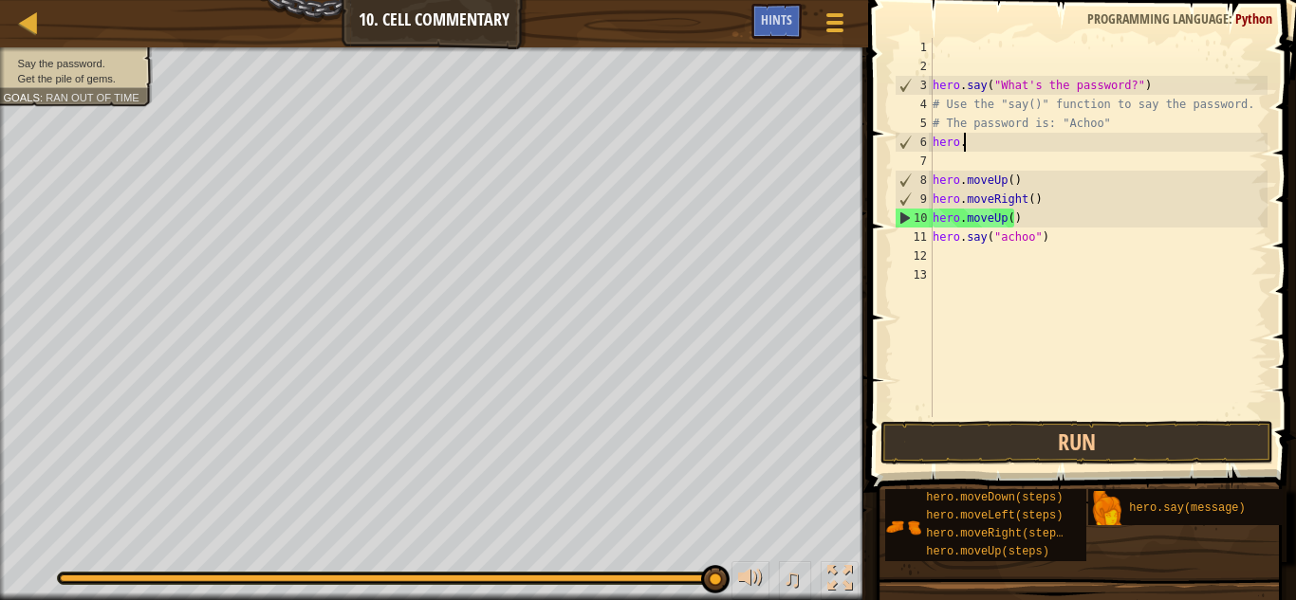
scroll to position [9, 1]
type textarea "h"
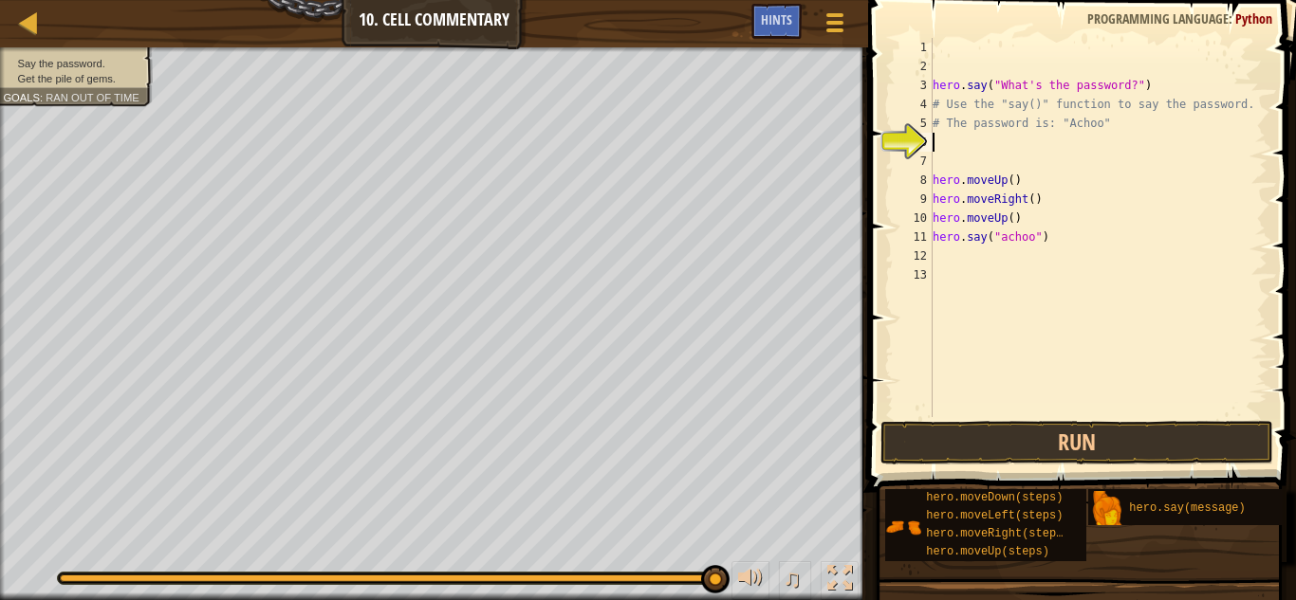
click at [1083, 183] on div "hero . say ( "What's the password?" ) # Use the "say()" function to say the pas…" at bounding box center [1098, 246] width 339 height 417
type textarea "h"
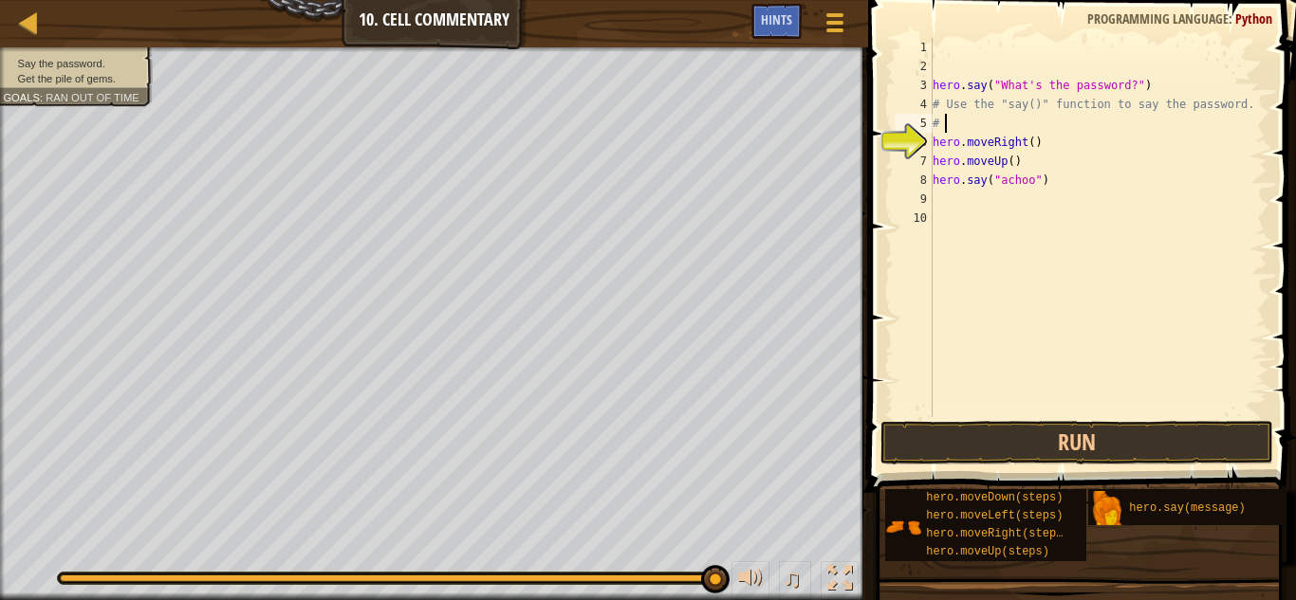
type textarea "#"
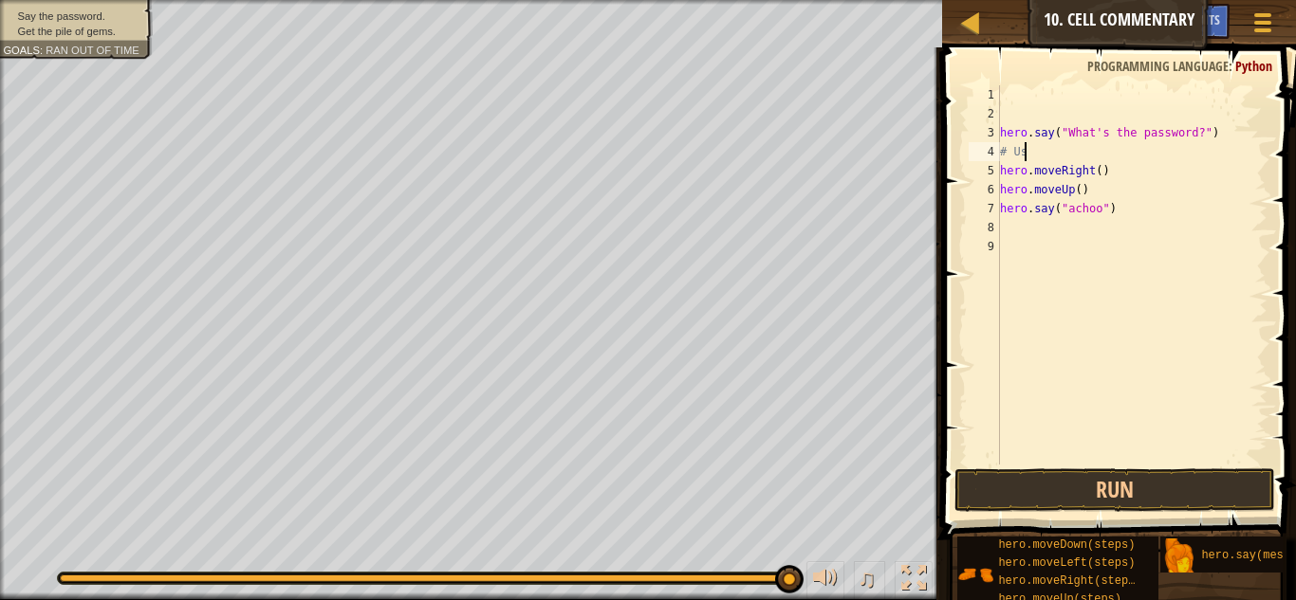
type textarea "#"
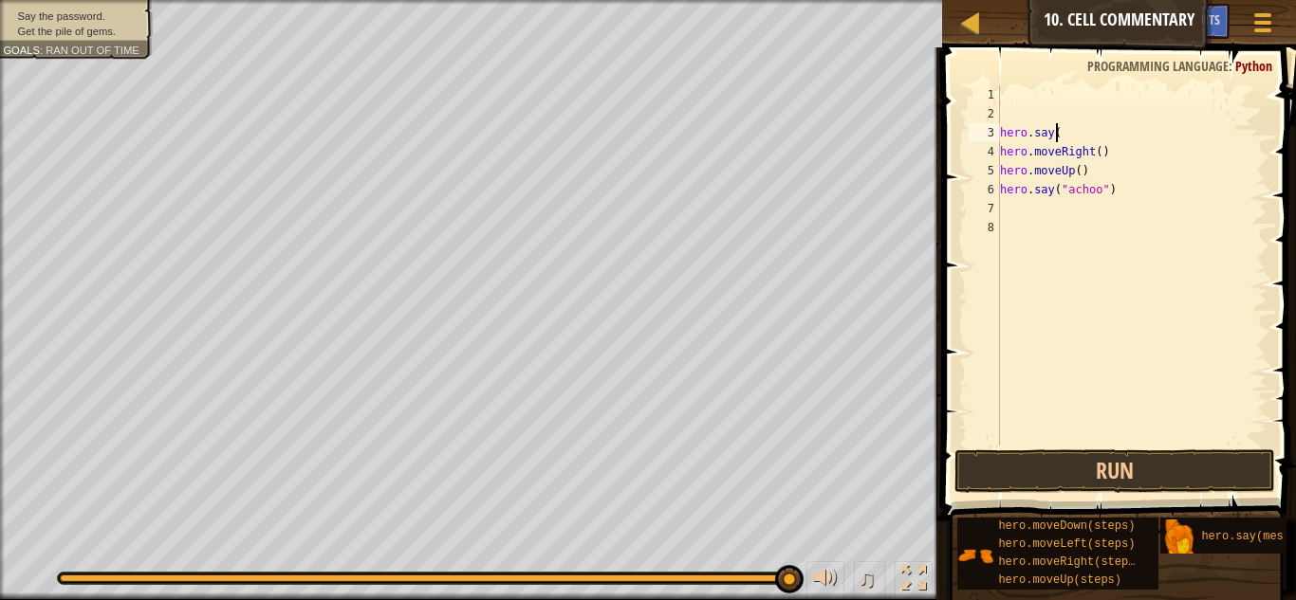
type textarea "h"
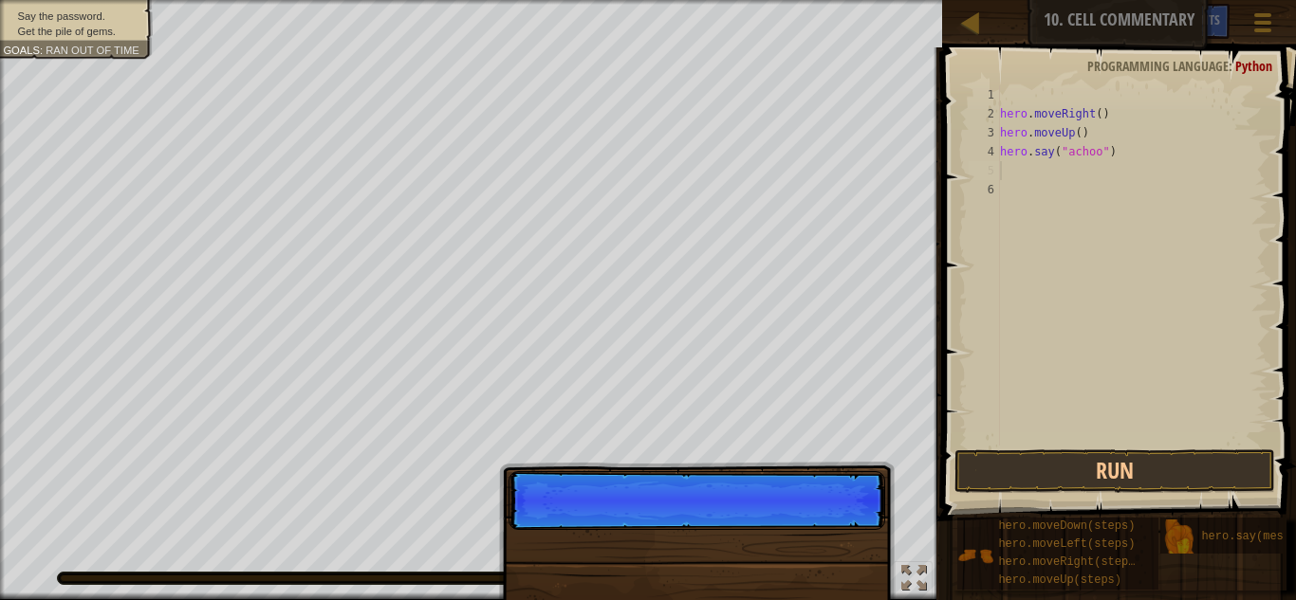
click at [1113, 165] on div "hero . moveRight ( ) hero . moveUp ( ) hero . say ( "achoo" )" at bounding box center [1131, 284] width 271 height 398
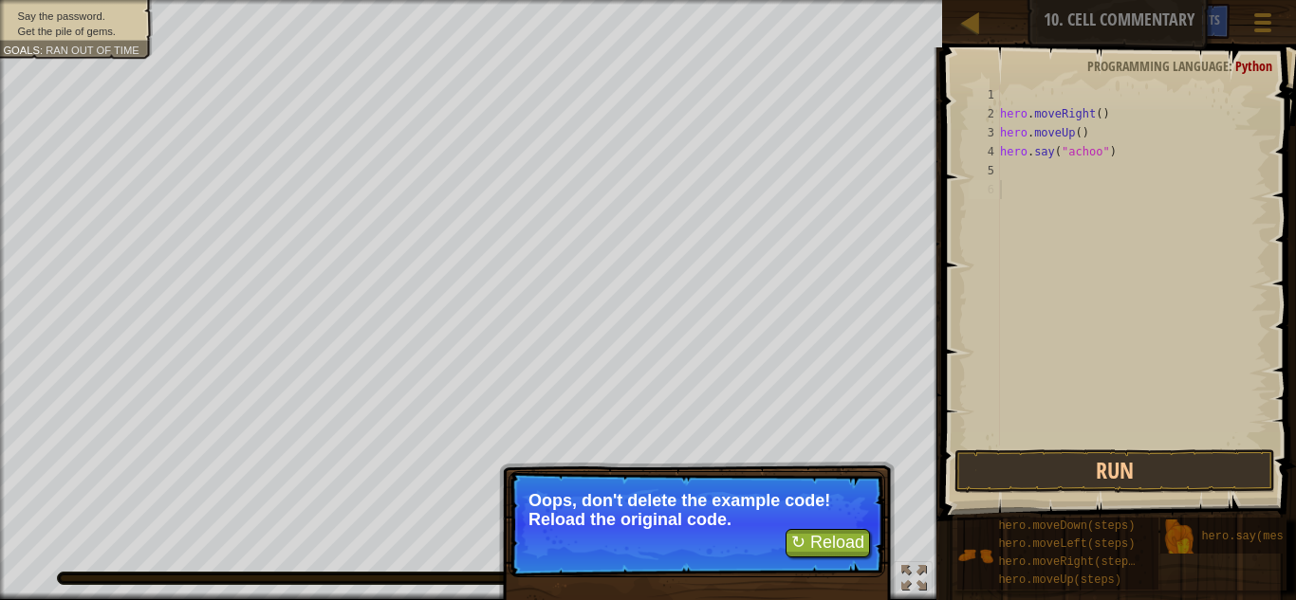
click at [1031, 424] on div "hero . moveRight ( ) hero . moveUp ( ) hero . say ( "achoo" )" at bounding box center [1131, 284] width 271 height 398
click at [1013, 478] on button "Run" at bounding box center [1114, 472] width 321 height 44
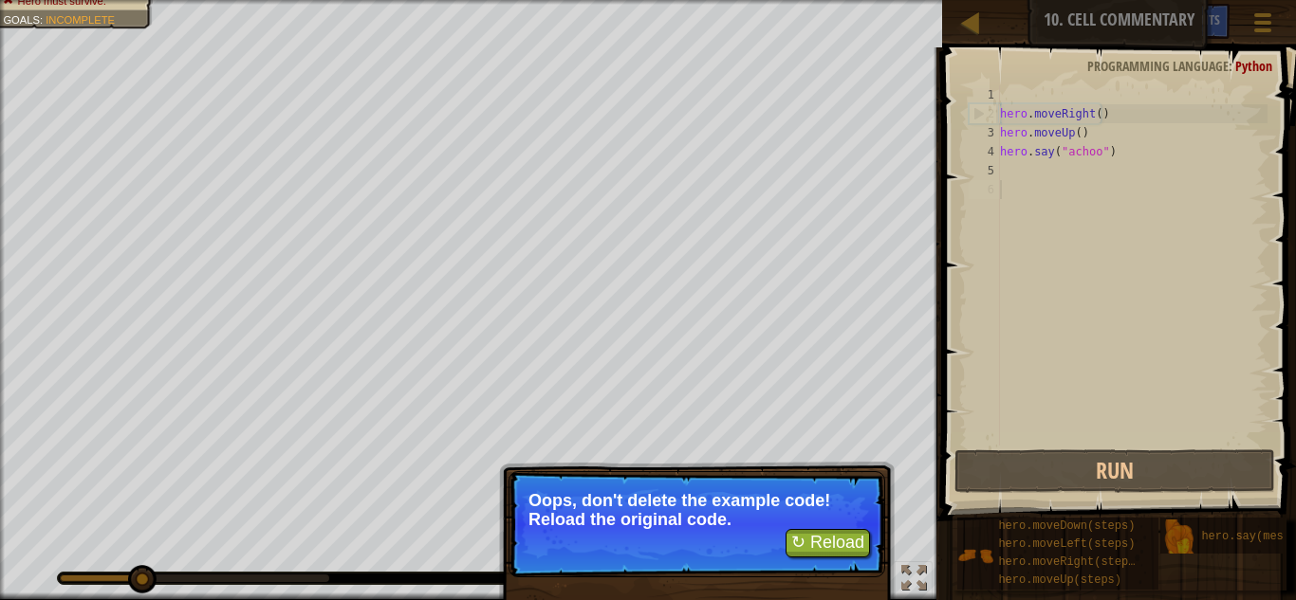
click at [836, 520] on p "Oops, don't delete the example code! Reload the original code." at bounding box center [696, 510] width 337 height 38
click at [807, 538] on button "↻ Reload" at bounding box center [827, 543] width 84 height 28
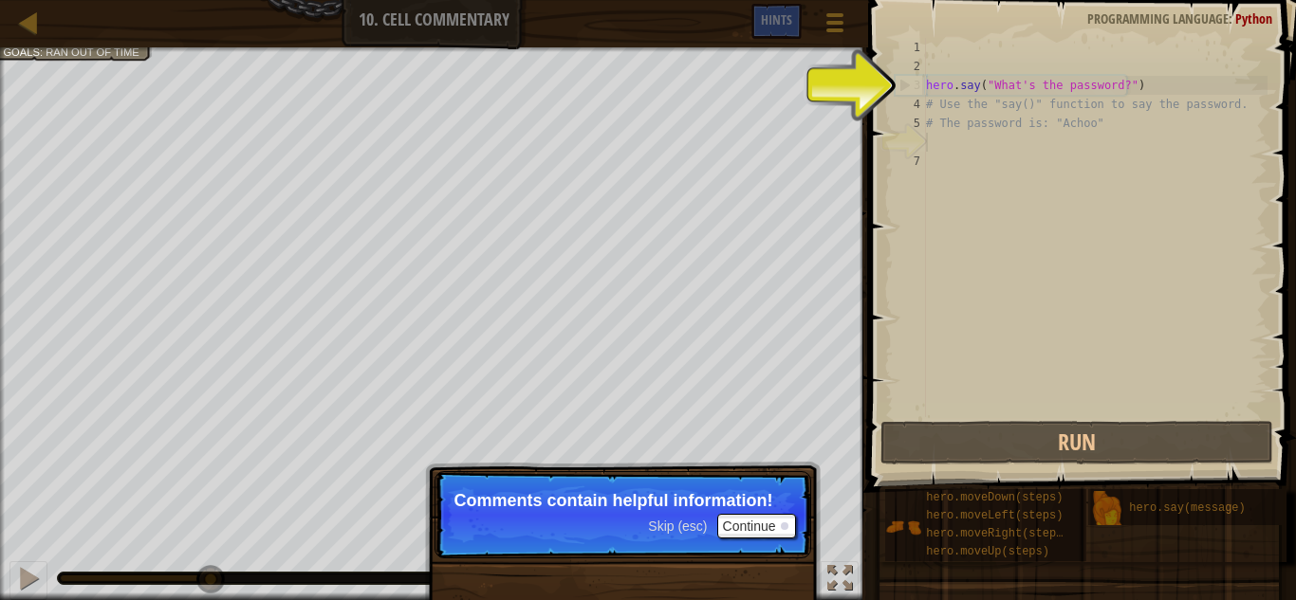
click at [751, 507] on p "Comments contain helpful information!" at bounding box center [622, 500] width 337 height 19
click at [664, 523] on span "Skip (esc)" at bounding box center [677, 526] width 59 height 15
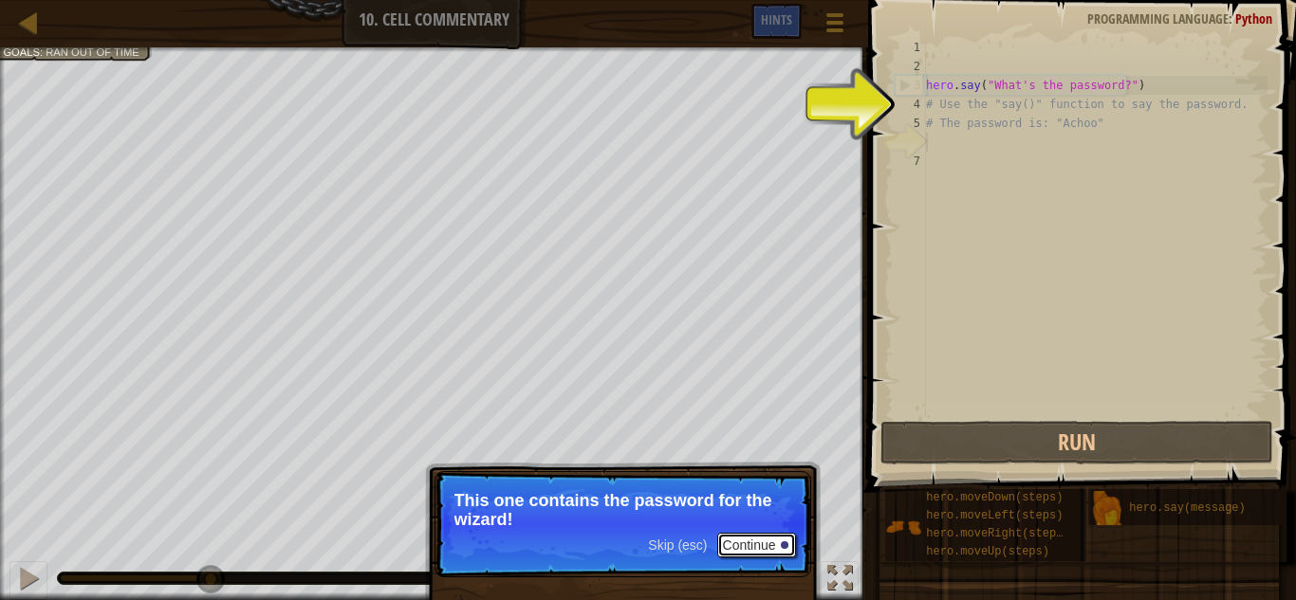
click at [758, 545] on button "Continue" at bounding box center [756, 545] width 79 height 25
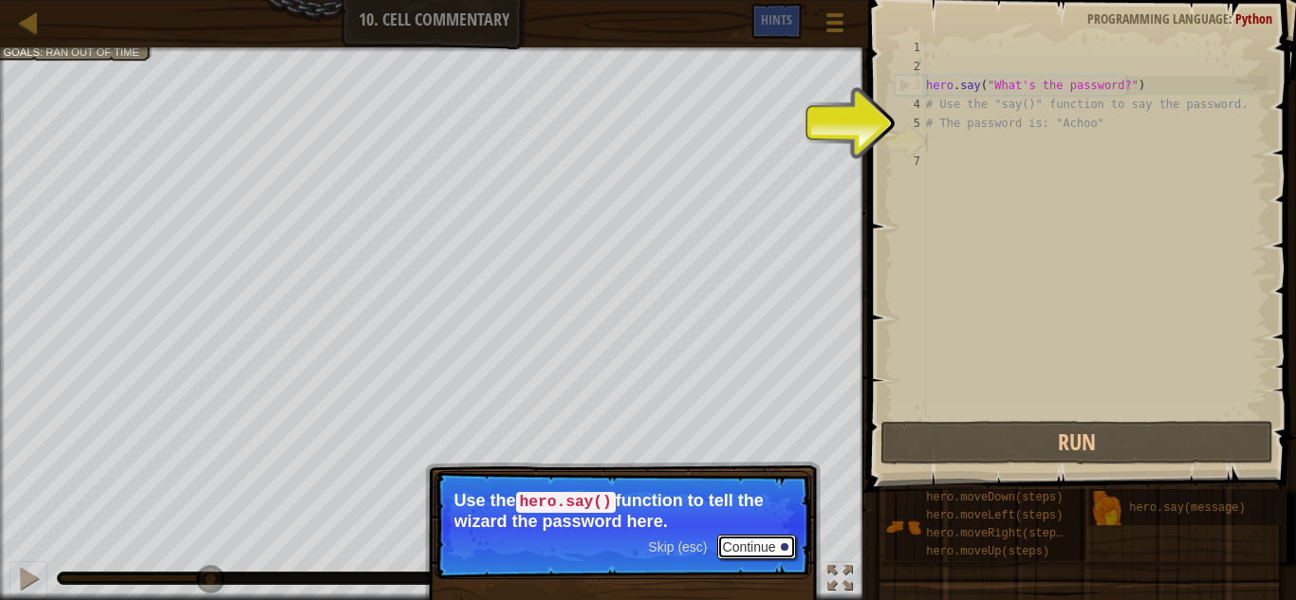
click at [785, 540] on button "Continue" at bounding box center [756, 547] width 79 height 25
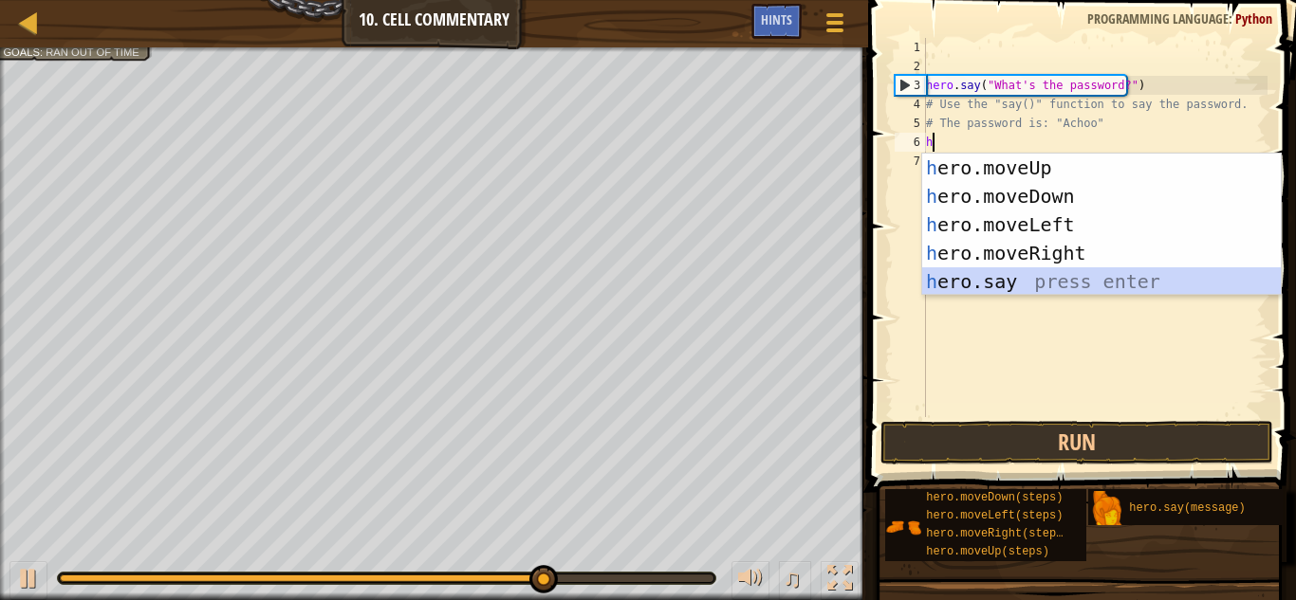
click at [1116, 269] on div "h ero.moveUp press enter h ero.moveDown press enter h ero.moveLeft press enter …" at bounding box center [1101, 253] width 359 height 199
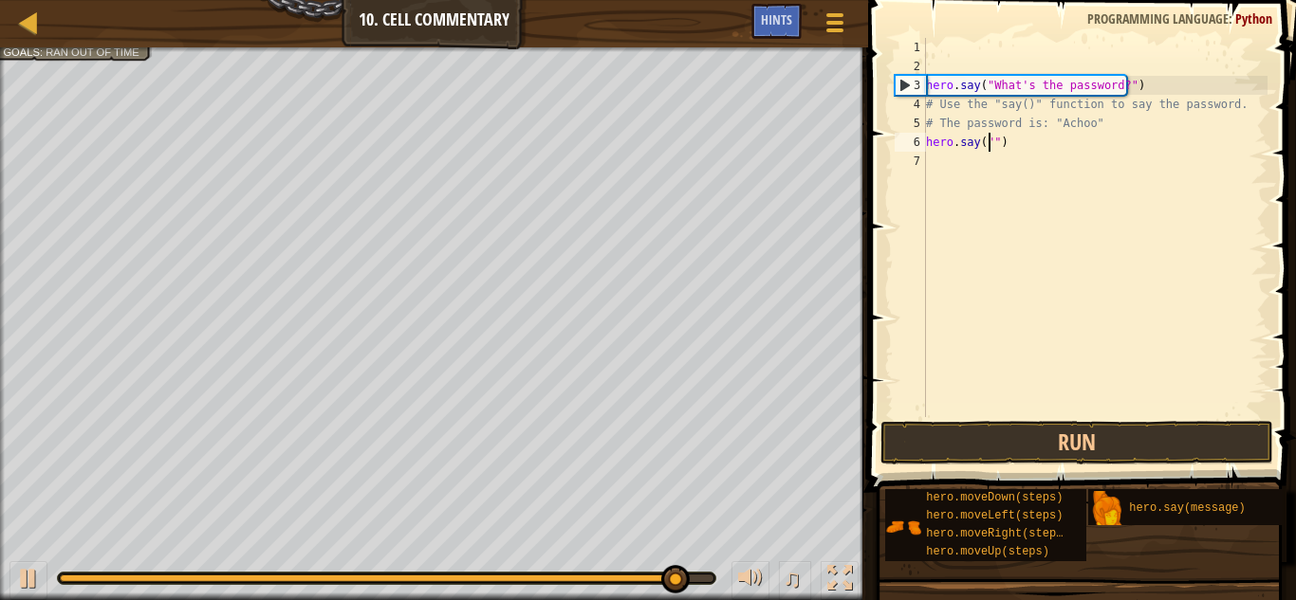
type textarea "hero.say("a")"
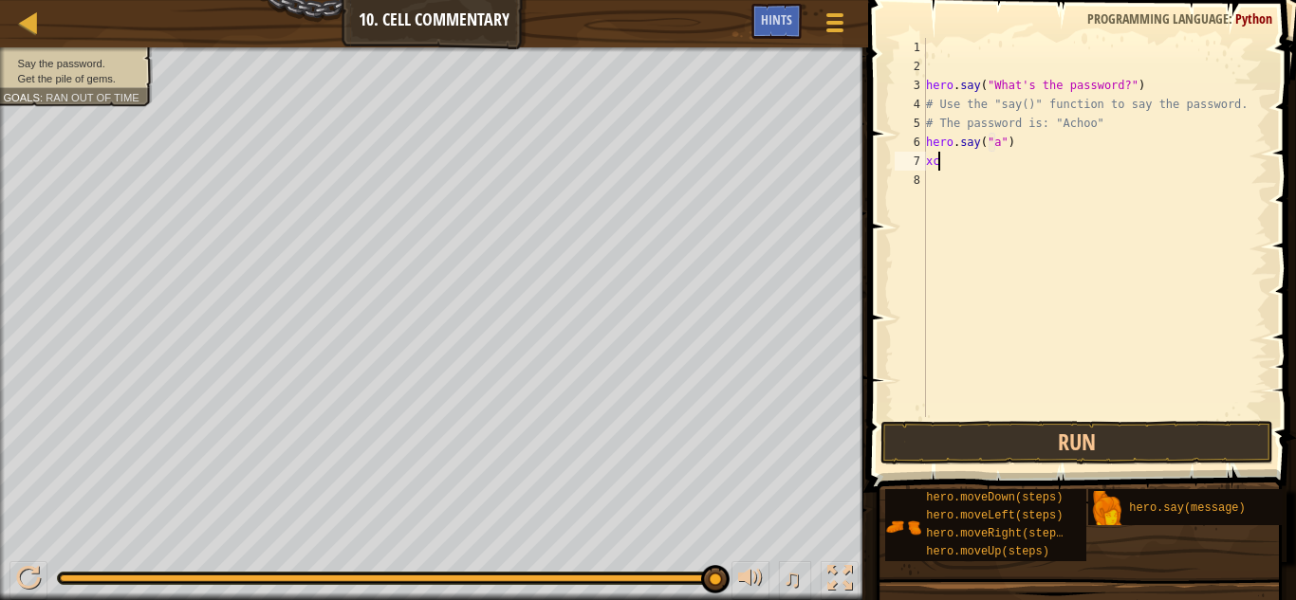
type textarea "x"
click at [996, 138] on div "hero . say ( "What's the password?" ) # Use the "say()" function to say the pas…" at bounding box center [1094, 246] width 345 height 417
type textarea "hero.say("achoo")"
click at [1164, 445] on button "Run" at bounding box center [1077, 443] width 394 height 44
type textarea "h"
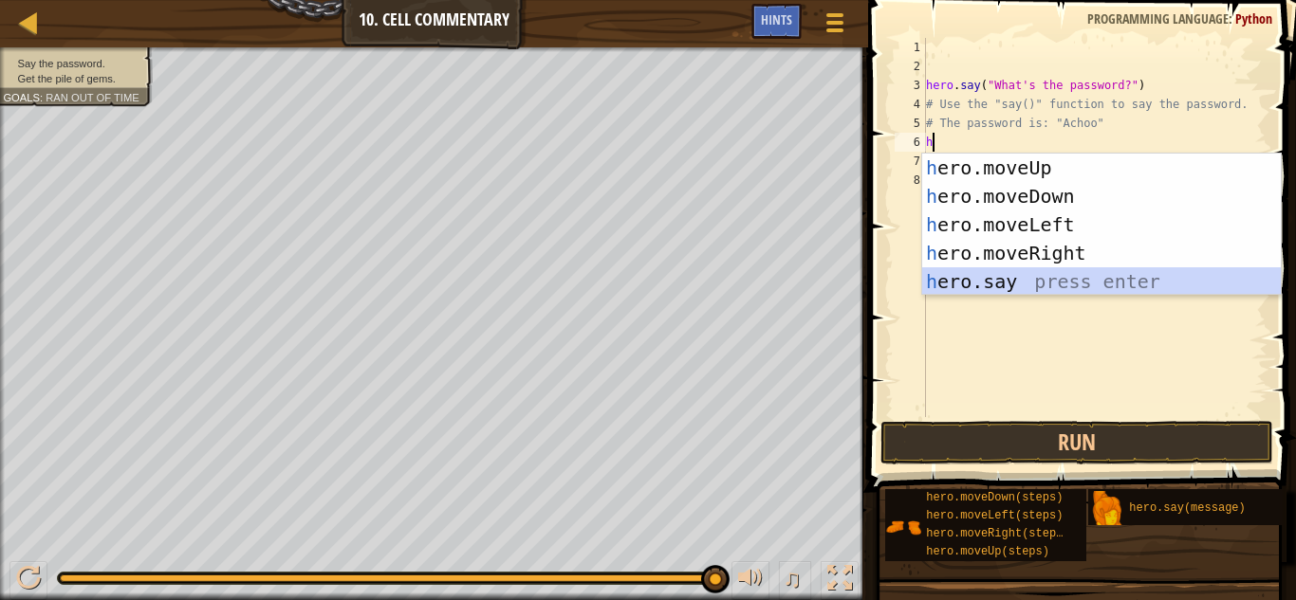
click at [1062, 283] on div "h ero.moveUp press enter h ero.moveDown press enter h ero.moveLeft press enter …" at bounding box center [1101, 253] width 359 height 199
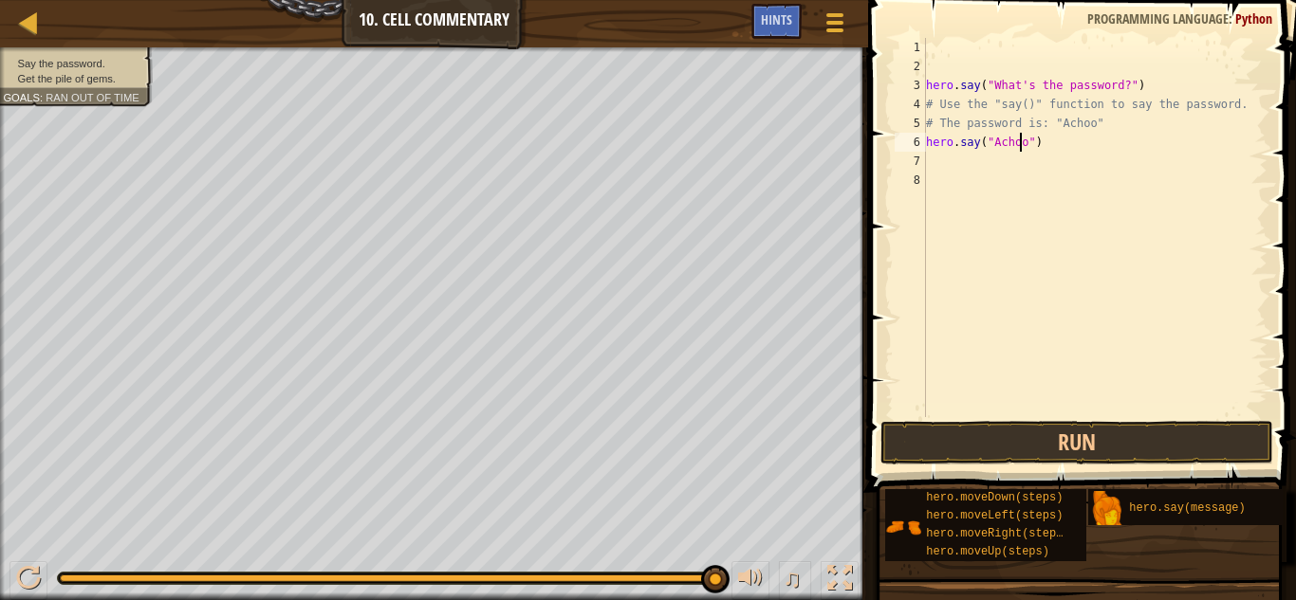
scroll to position [9, 8]
type textarea "hero.say("Achoo")"
click at [1124, 444] on button "Run" at bounding box center [1077, 443] width 394 height 44
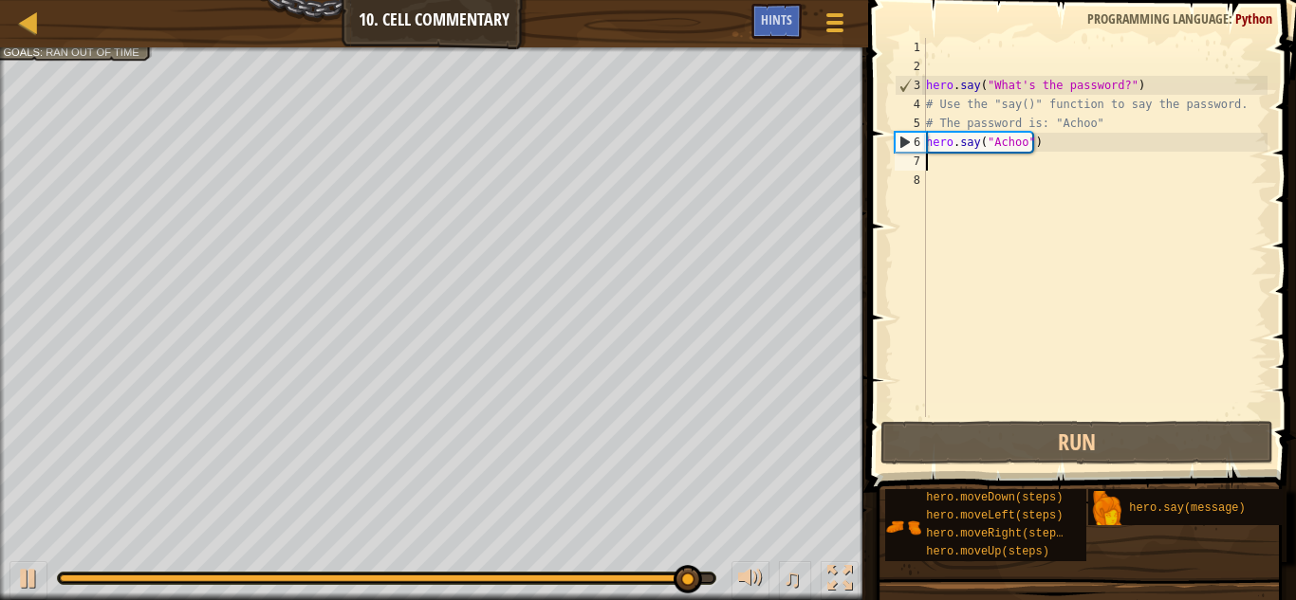
click at [1039, 162] on div "hero . say ( "What's the password?" ) # Use the "say()" function to say the pas…" at bounding box center [1094, 246] width 345 height 417
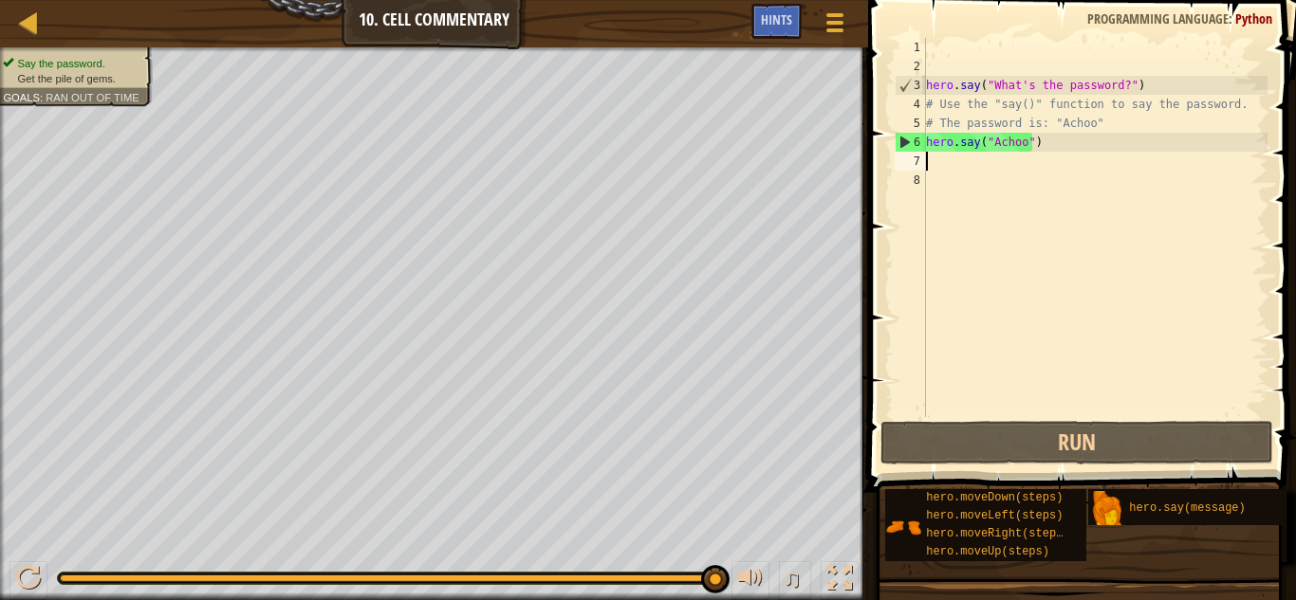
type textarea "h"
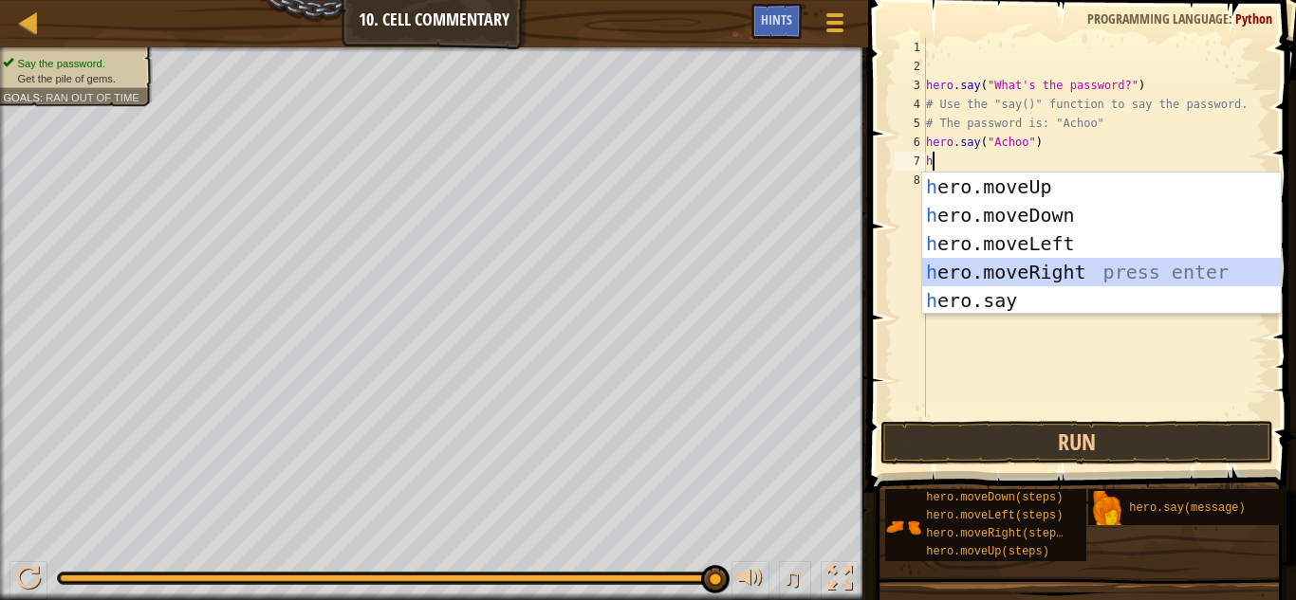
click at [1105, 280] on div "h ero.moveUp press enter h ero.moveDown press enter h ero.moveLeft press enter …" at bounding box center [1101, 272] width 359 height 199
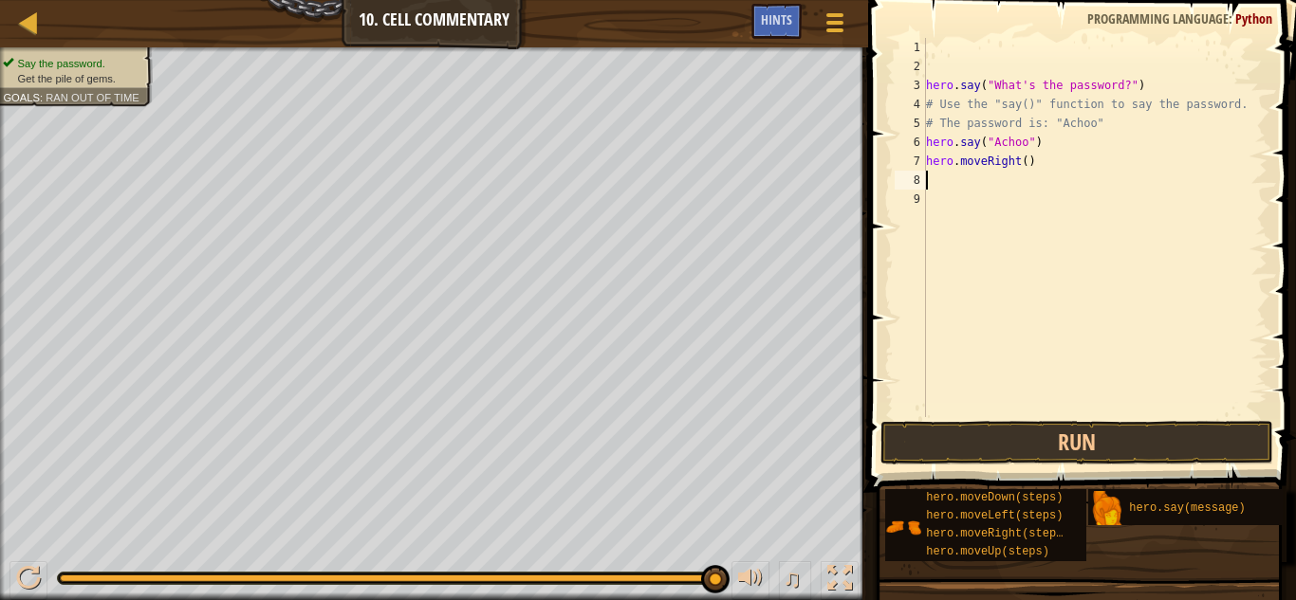
click at [964, 194] on div "hero . say ( "What's the password?" ) # Use the "say()" function to say the pas…" at bounding box center [1094, 246] width 345 height 417
drag, startPoint x: 961, startPoint y: 190, endPoint x: 966, endPoint y: 169, distance: 21.4
click at [964, 177] on div "hero . say ( "What's the password?" ) # Use the "say()" function to say the pas…" at bounding box center [1094, 246] width 345 height 417
type textarea "h"
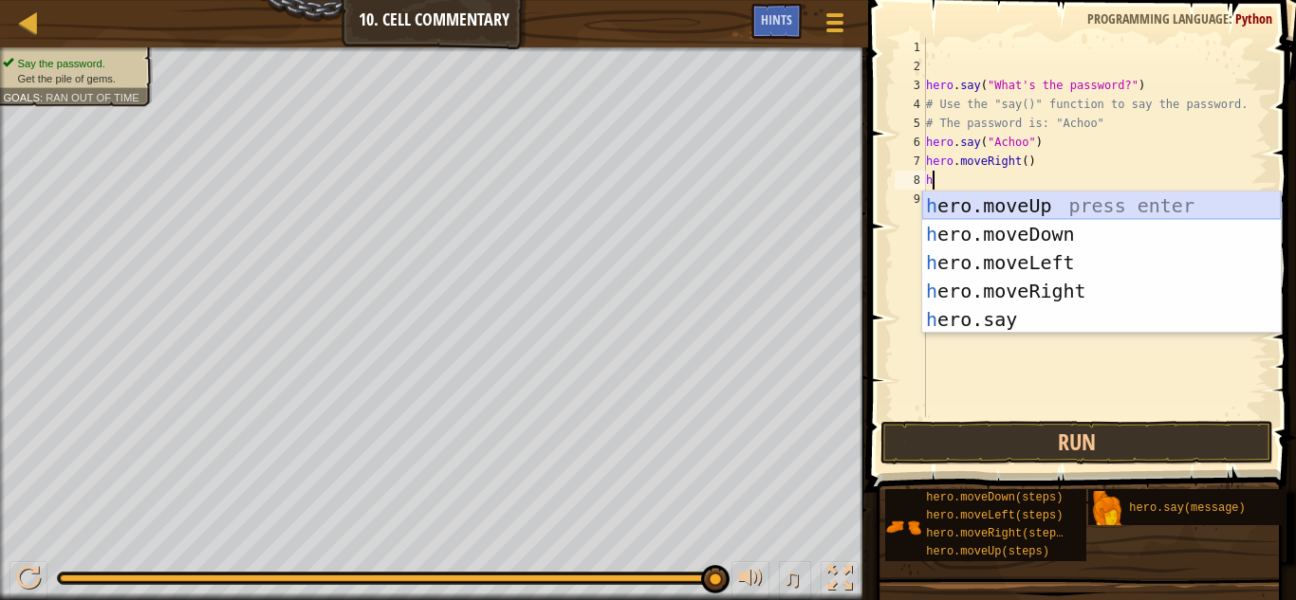
click at [969, 214] on div "h ero.moveUp press enter h ero.moveDown press enter h ero.moveLeft press enter …" at bounding box center [1101, 291] width 359 height 199
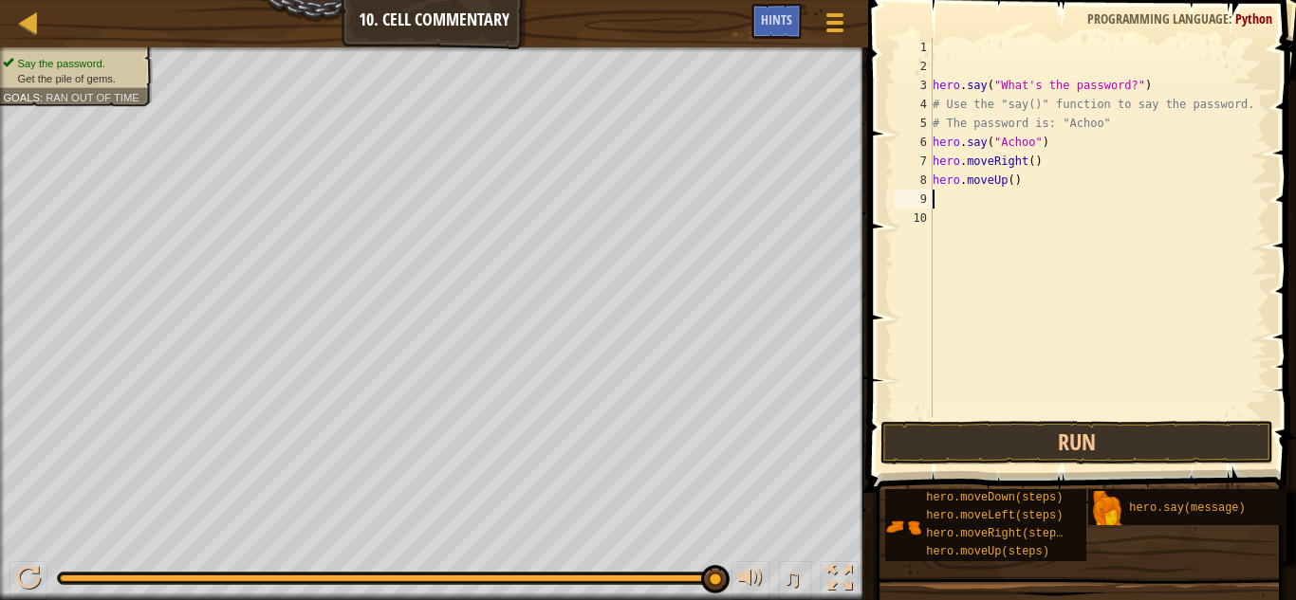
type textarea "h"
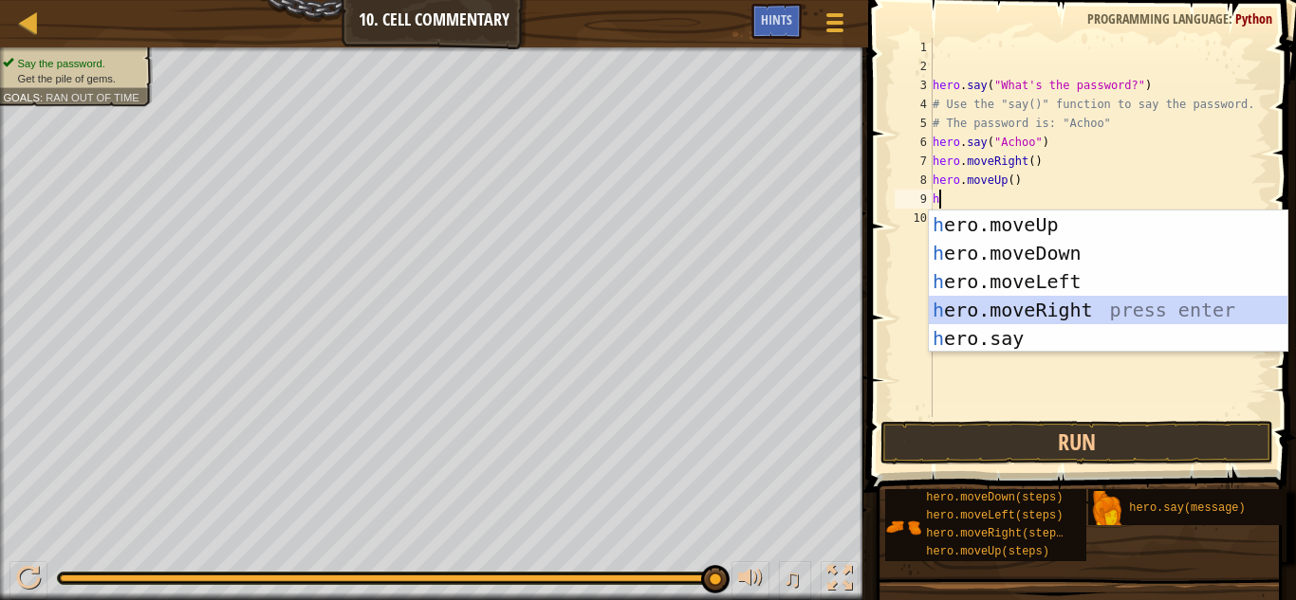
click at [1078, 305] on div "h ero.moveUp press enter h ero.moveDown press enter h ero.moveLeft press enter …" at bounding box center [1108, 310] width 359 height 199
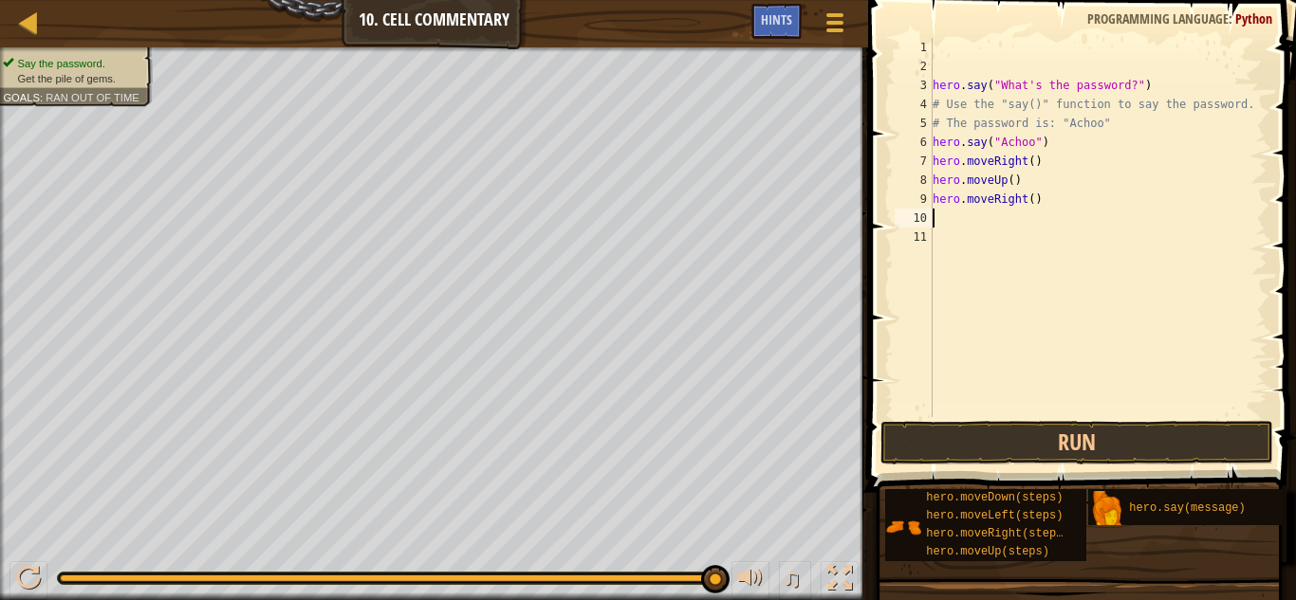
type textarea "h"
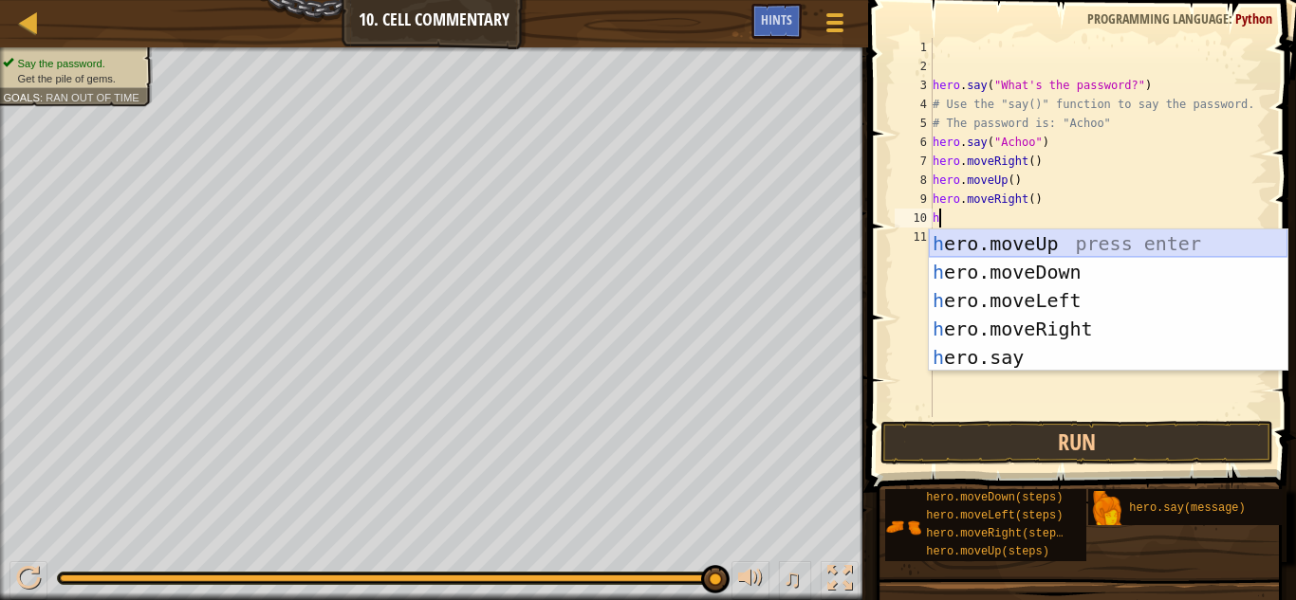
click at [1070, 242] on div "h ero.moveUp press enter h ero.moveDown press enter h ero.moveLeft press enter …" at bounding box center [1108, 329] width 359 height 199
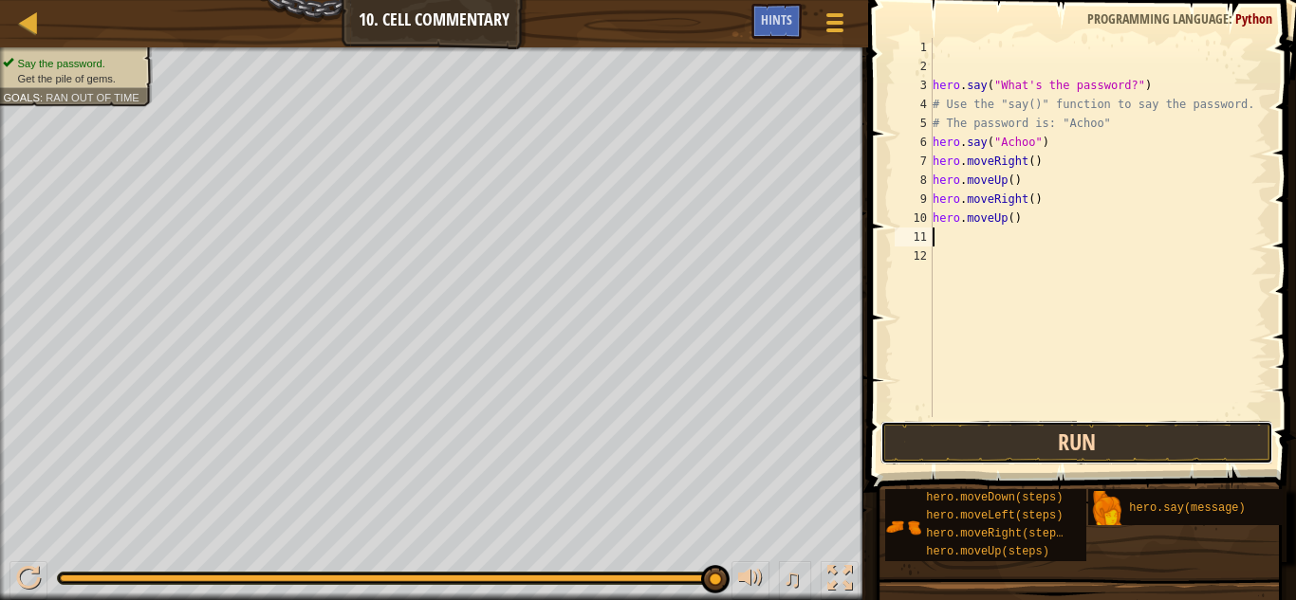
click at [1075, 438] on button "Run" at bounding box center [1077, 443] width 394 height 44
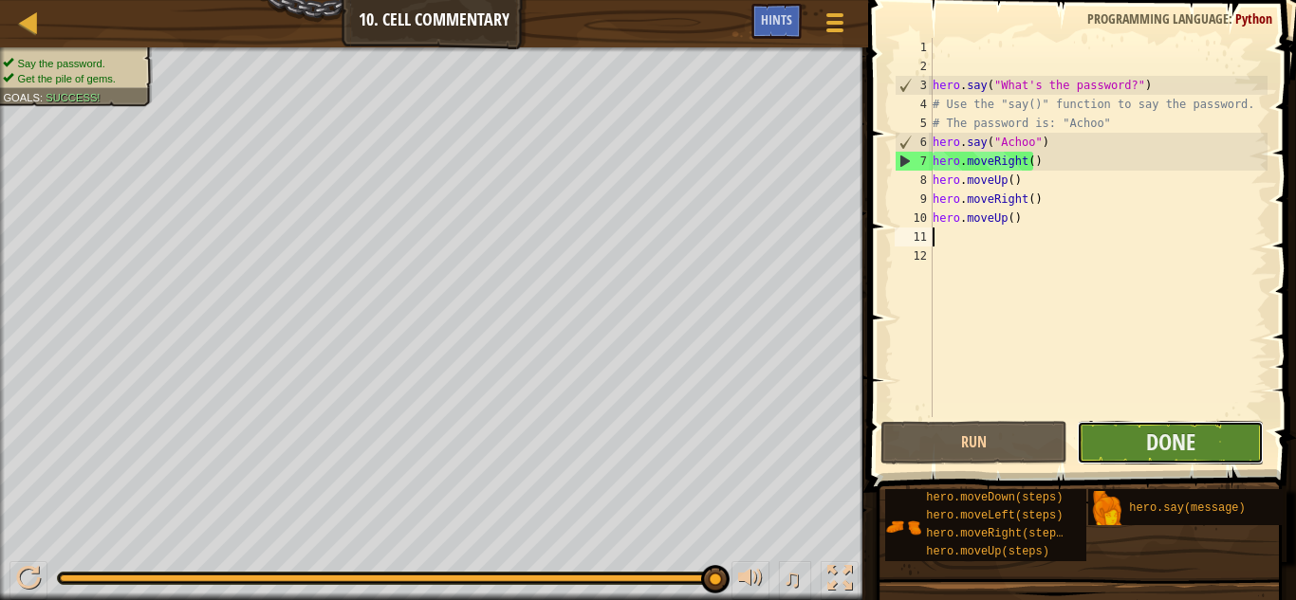
click at [1234, 439] on button "Done" at bounding box center [1170, 443] width 187 height 44
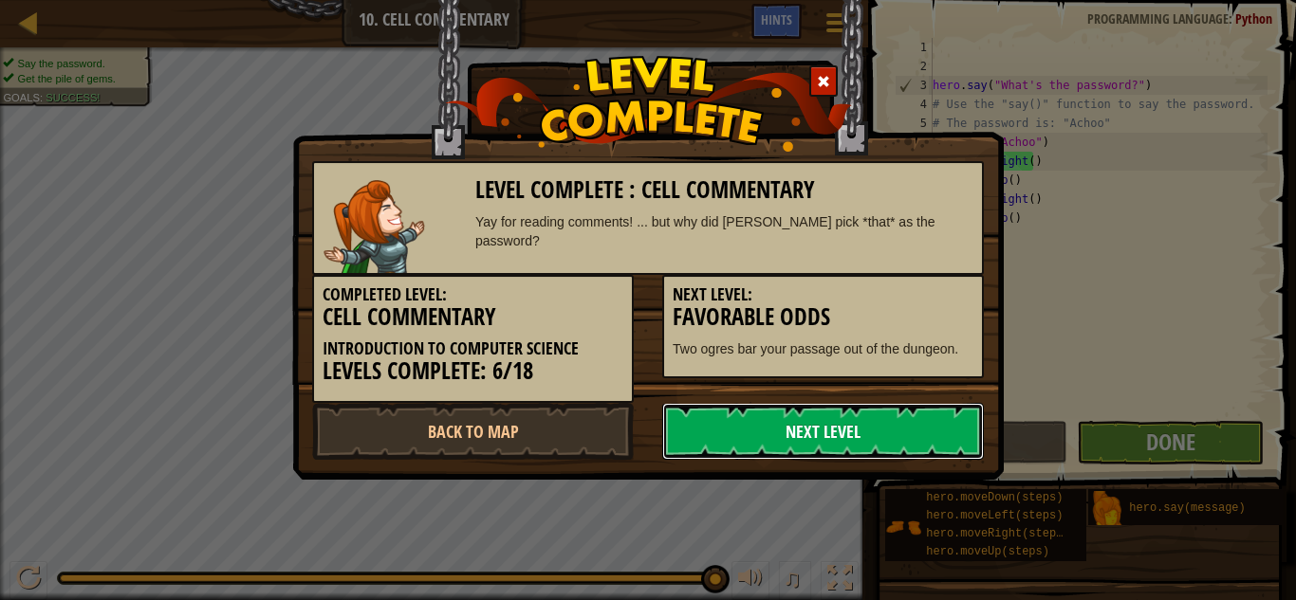
click at [788, 411] on link "Next Level" at bounding box center [823, 431] width 322 height 57
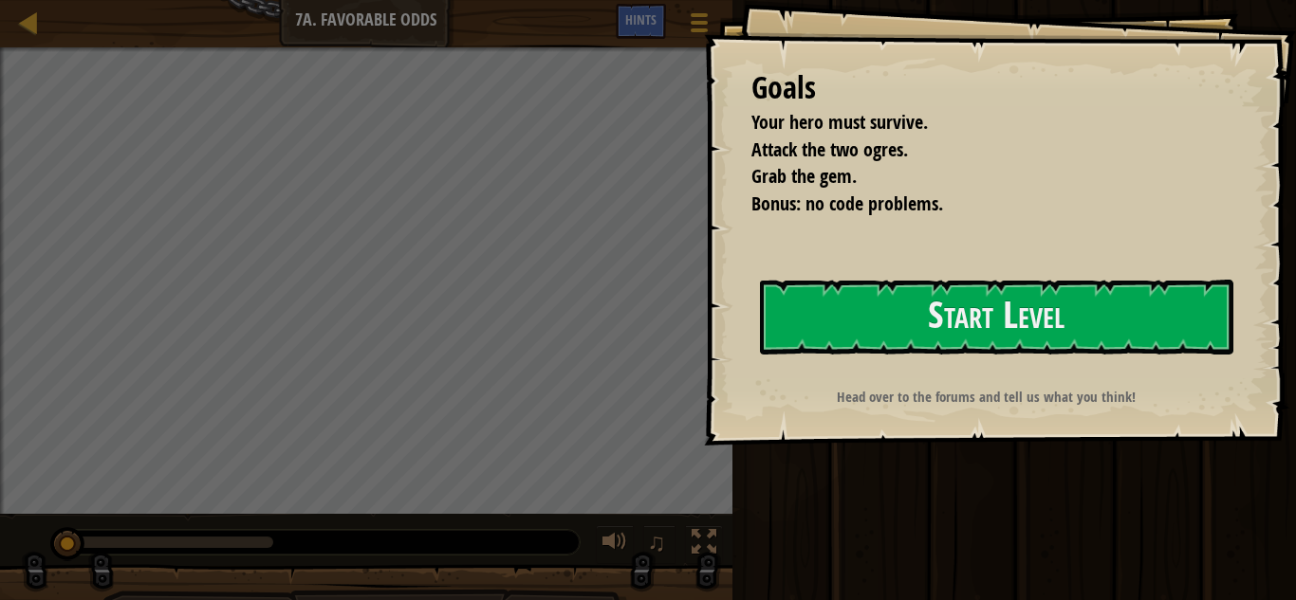
click at [1025, 461] on div "Run Submit Done" at bounding box center [1011, 295] width 569 height 591
click at [1295, 72] on div "Goals Your hero must survive. Attack the two ogres. Grab the gem. Bonus: no cod…" at bounding box center [1000, 223] width 592 height 446
drag, startPoint x: 1232, startPoint y: 56, endPoint x: 1154, endPoint y: 55, distance: 77.8
click at [1237, 56] on div "Goals Your hero must survive. Attack the two ogres. Grab the gem. Bonus: no cod…" at bounding box center [1000, 223] width 592 height 446
click at [1029, 308] on button "Start Level" at bounding box center [996, 317] width 473 height 75
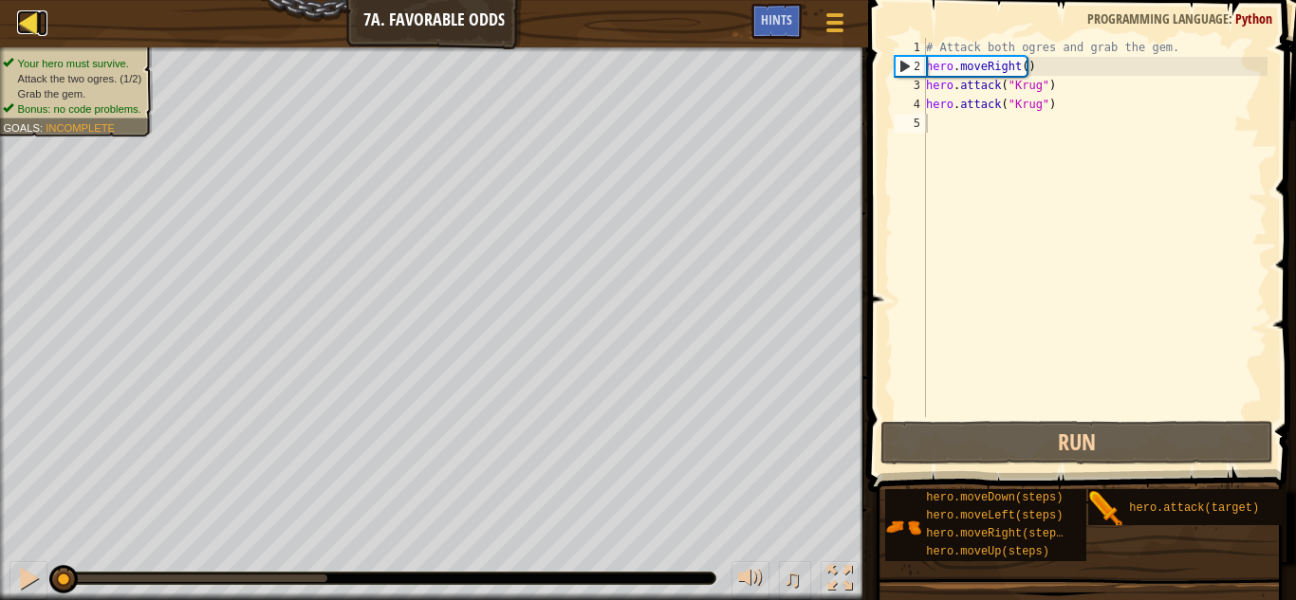
click at [37, 23] on div at bounding box center [29, 22] width 24 height 24
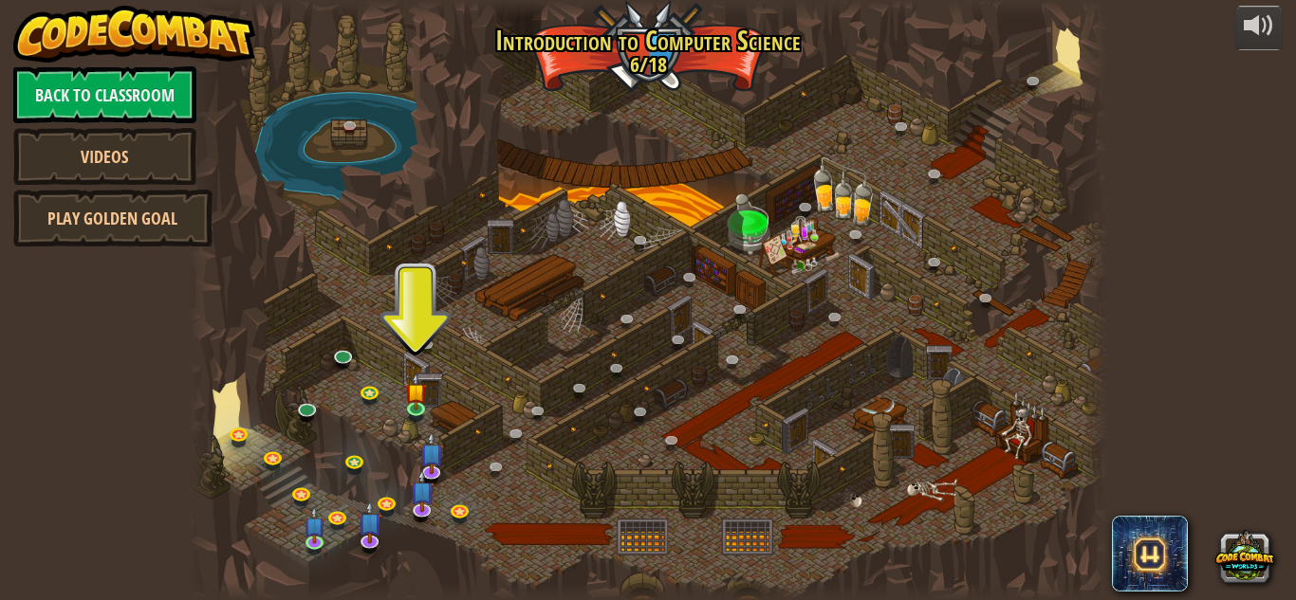
click at [336, 109] on div at bounding box center [648, 300] width 918 height 600
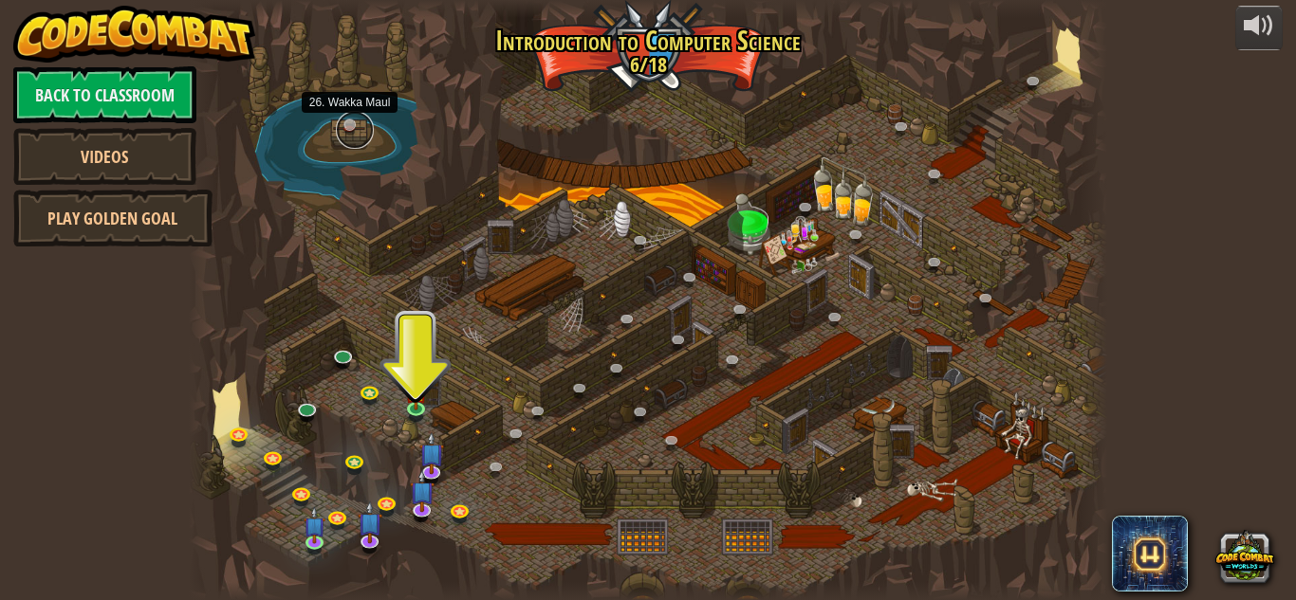
click at [368, 122] on link at bounding box center [355, 130] width 38 height 38
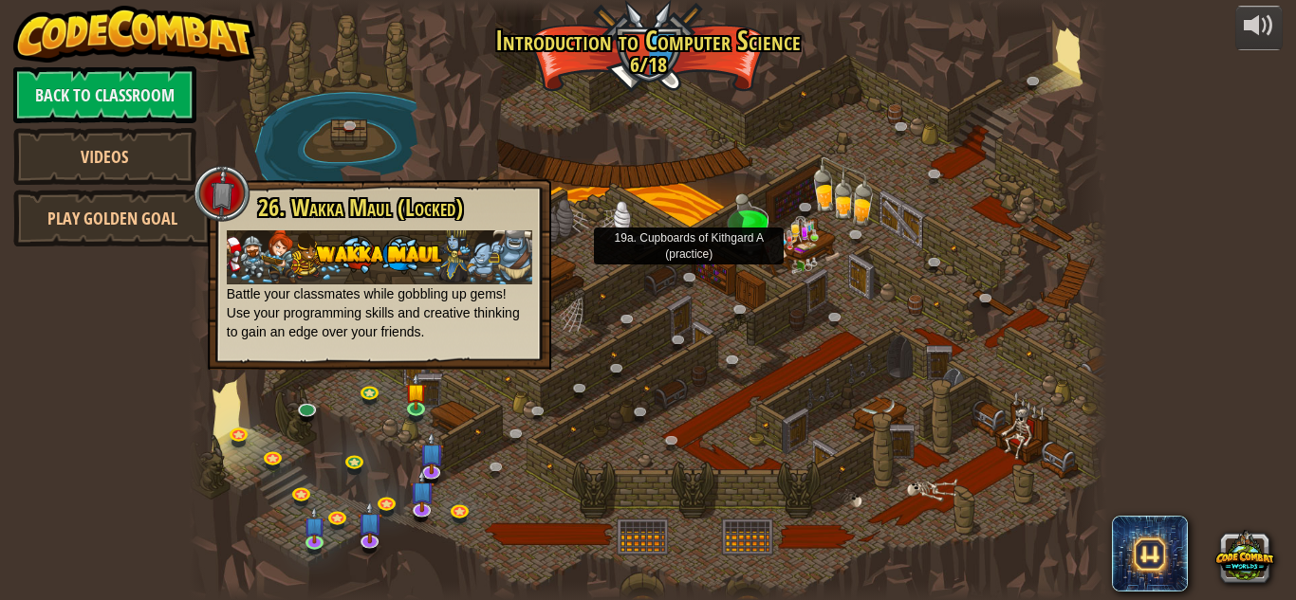
click at [567, 291] on div at bounding box center [648, 300] width 918 height 600
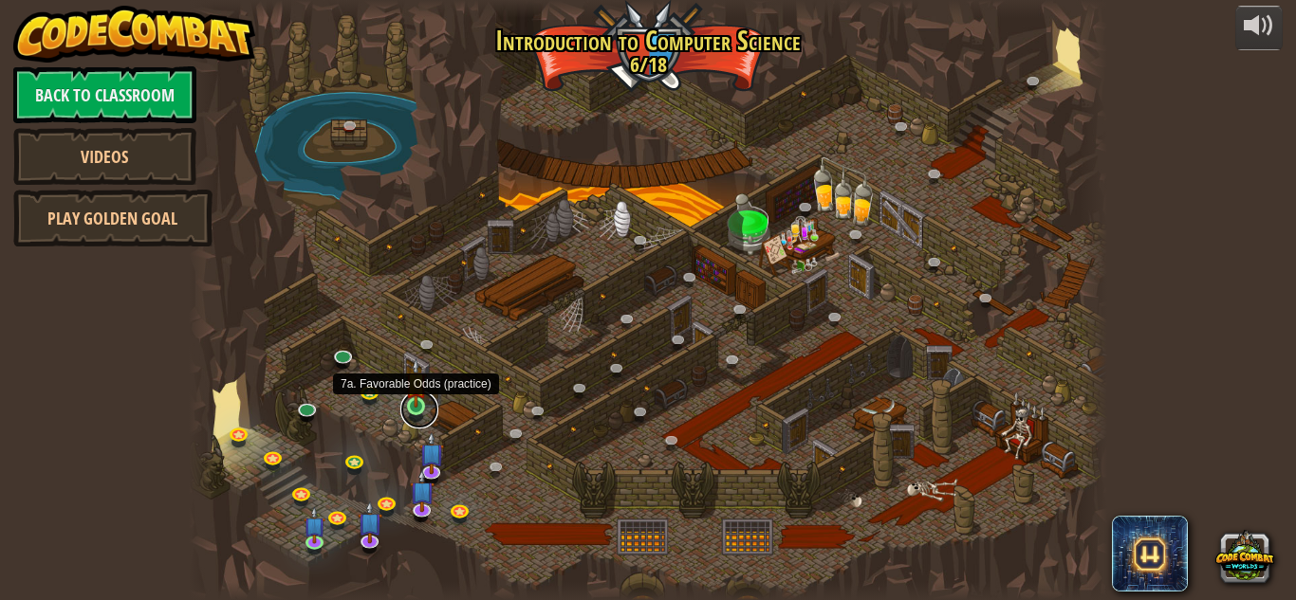
click at [431, 411] on link at bounding box center [419, 410] width 38 height 38
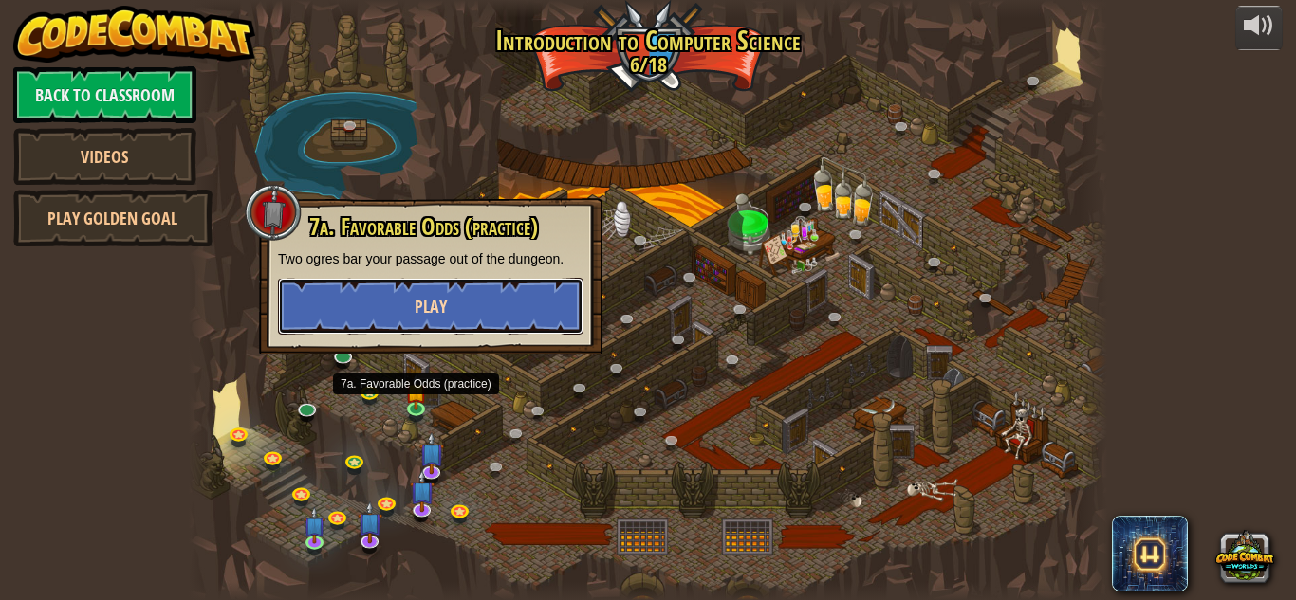
click at [463, 314] on button "Play" at bounding box center [430, 306] width 305 height 57
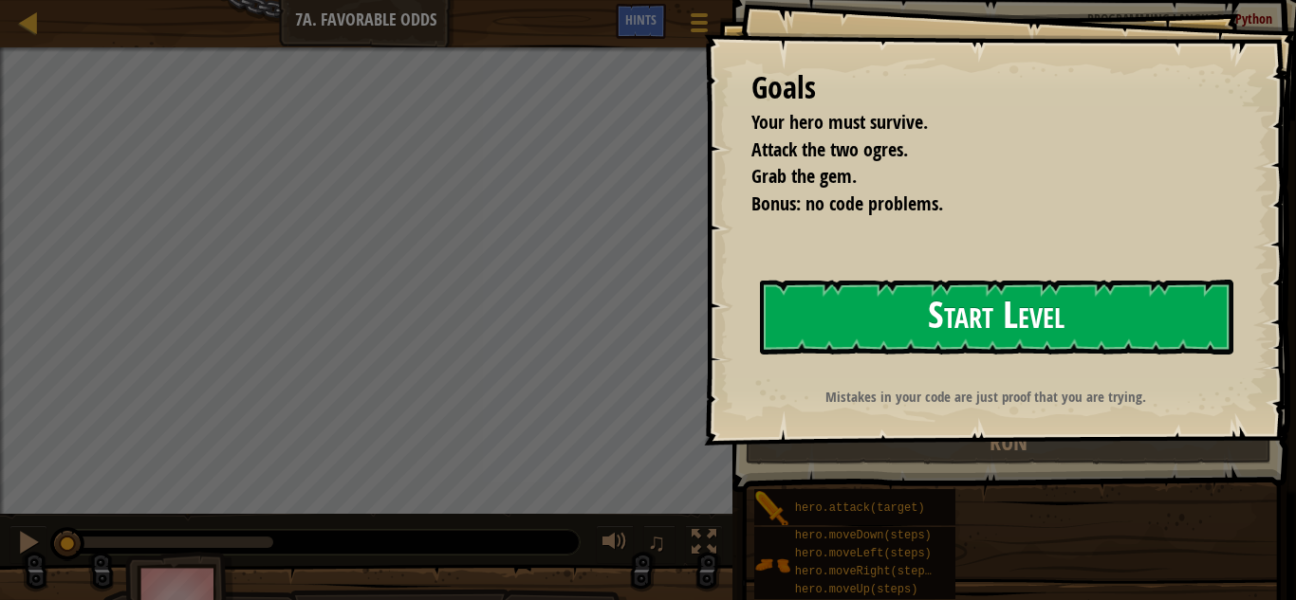
click at [892, 337] on button "Start Level" at bounding box center [996, 317] width 473 height 75
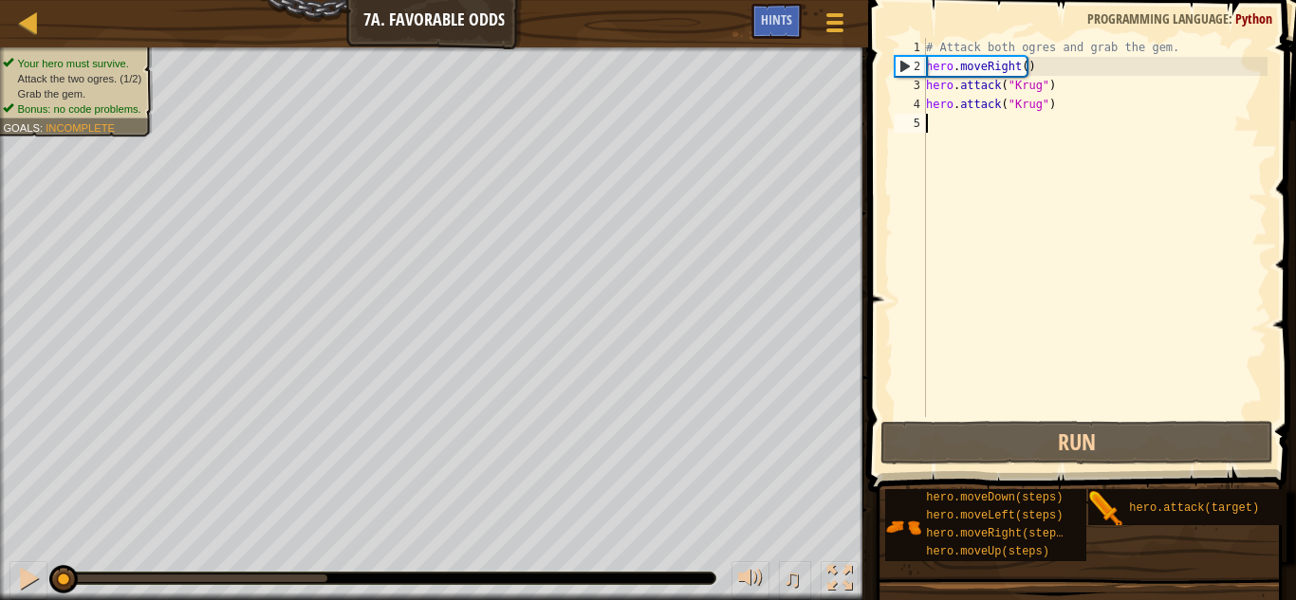
click at [817, 571] on div "♫" at bounding box center [790, 581] width 137 height 39
click at [856, 586] on button at bounding box center [840, 581] width 38 height 39
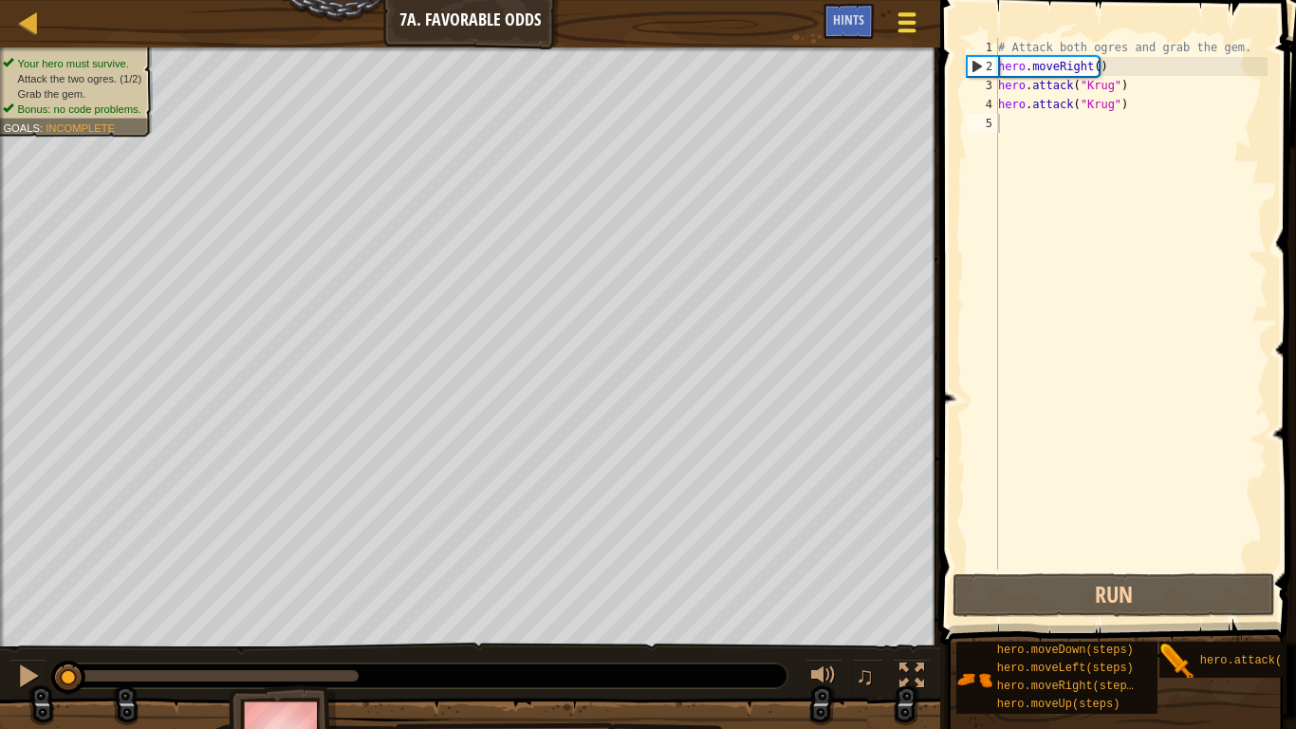
click at [896, 47] on button "Game Menu" at bounding box center [907, 26] width 50 height 46
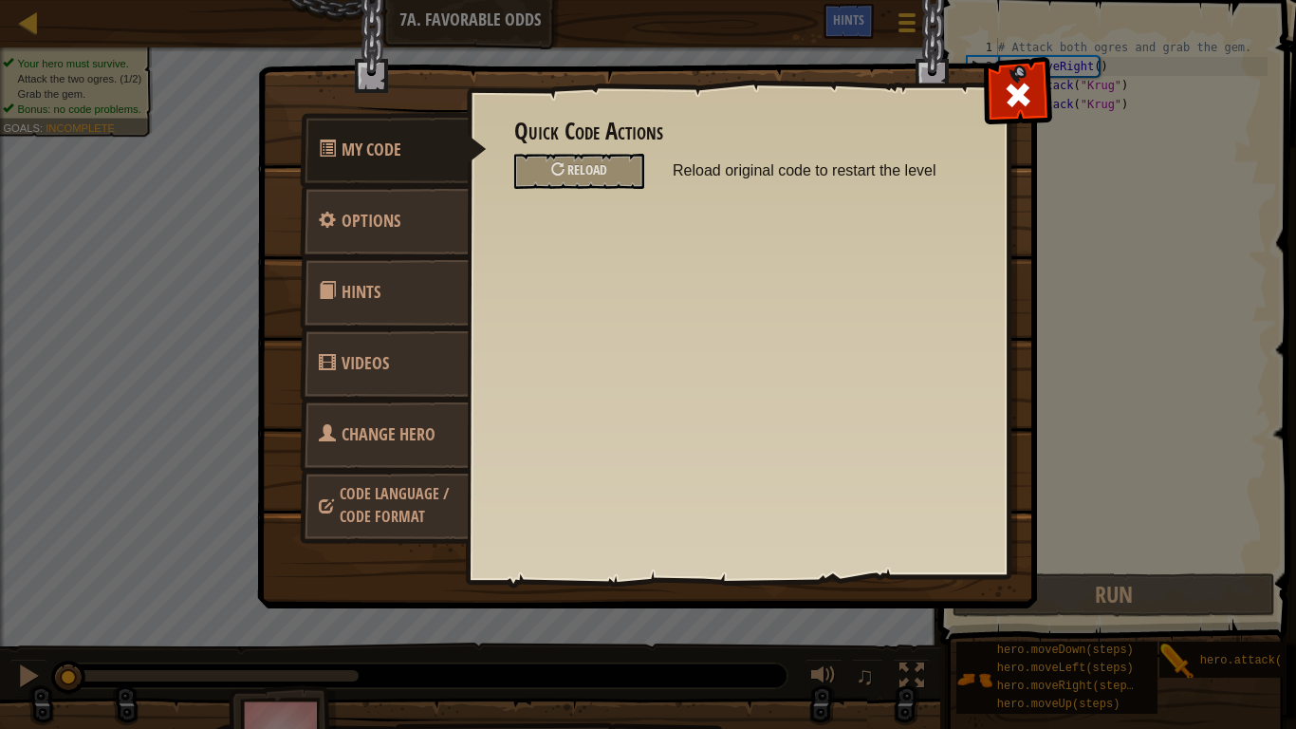
click at [419, 434] on span "Change Hero" at bounding box center [389, 434] width 94 height 24
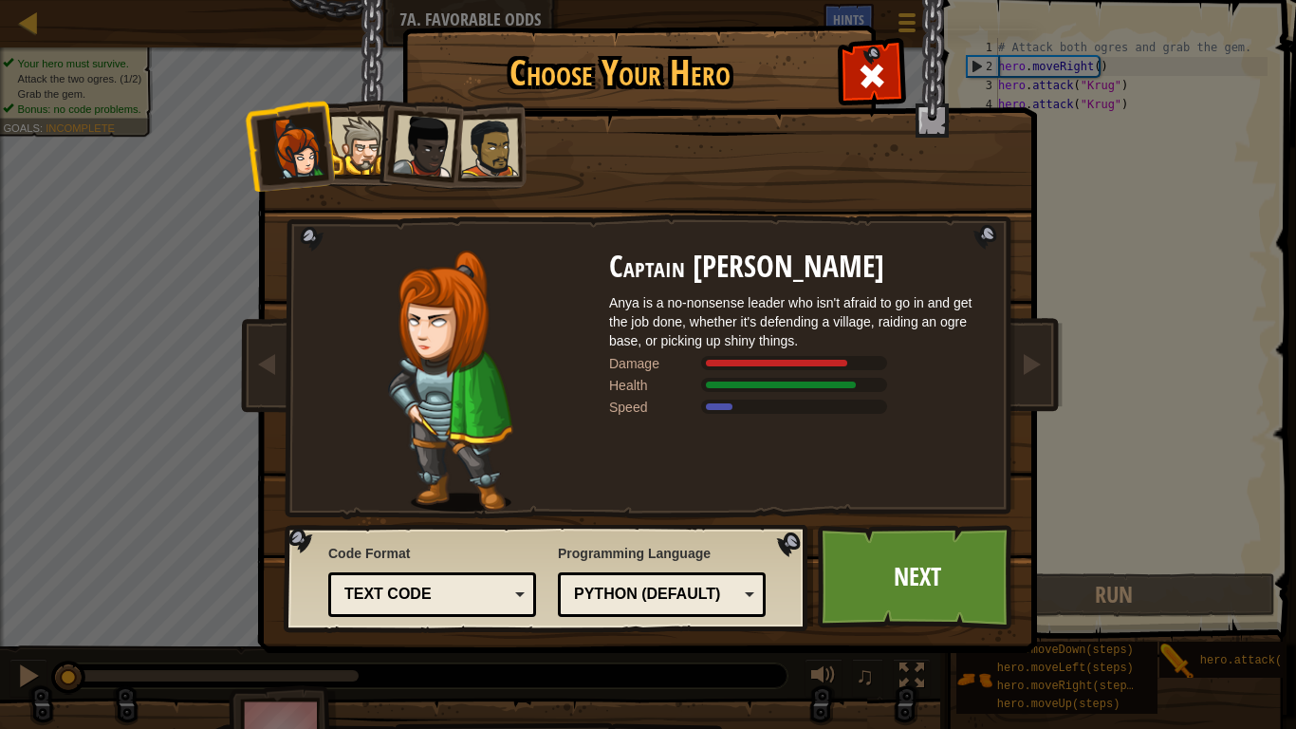
click at [336, 120] on div at bounding box center [360, 146] width 58 height 58
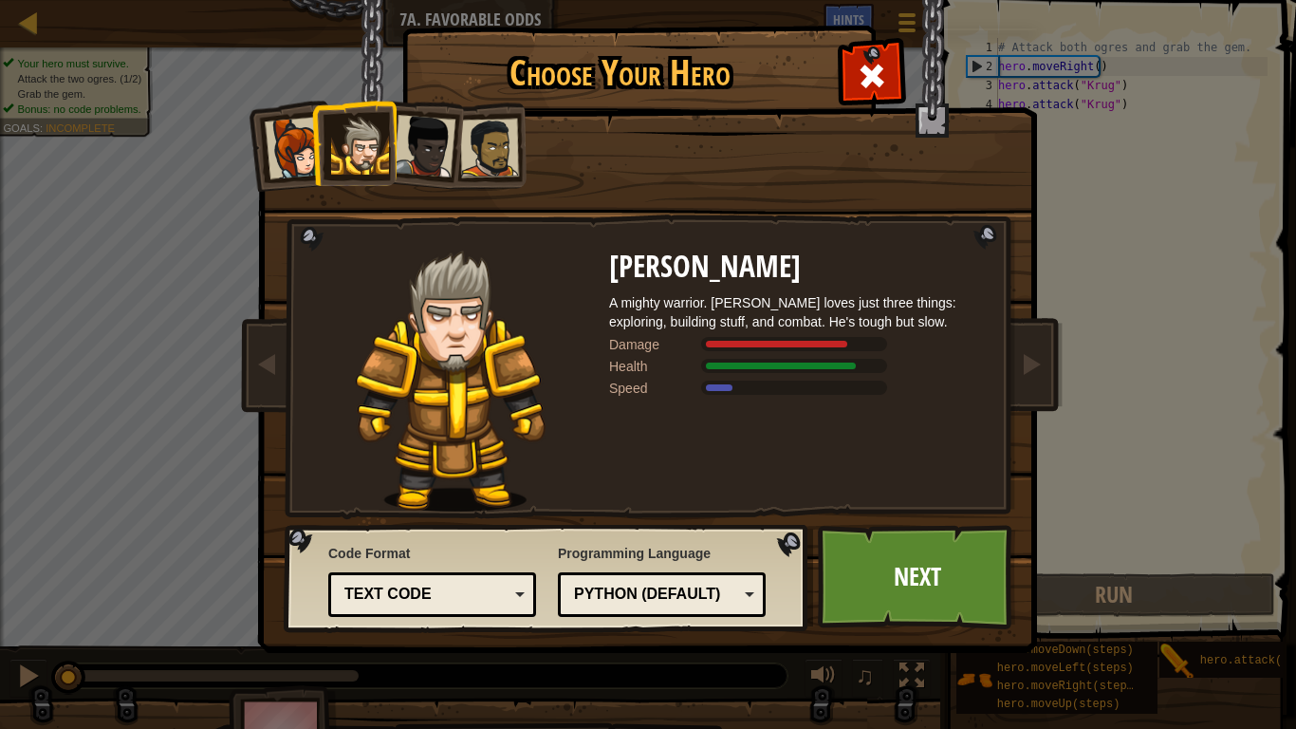
click at [298, 132] on div at bounding box center [296, 148] width 63 height 63
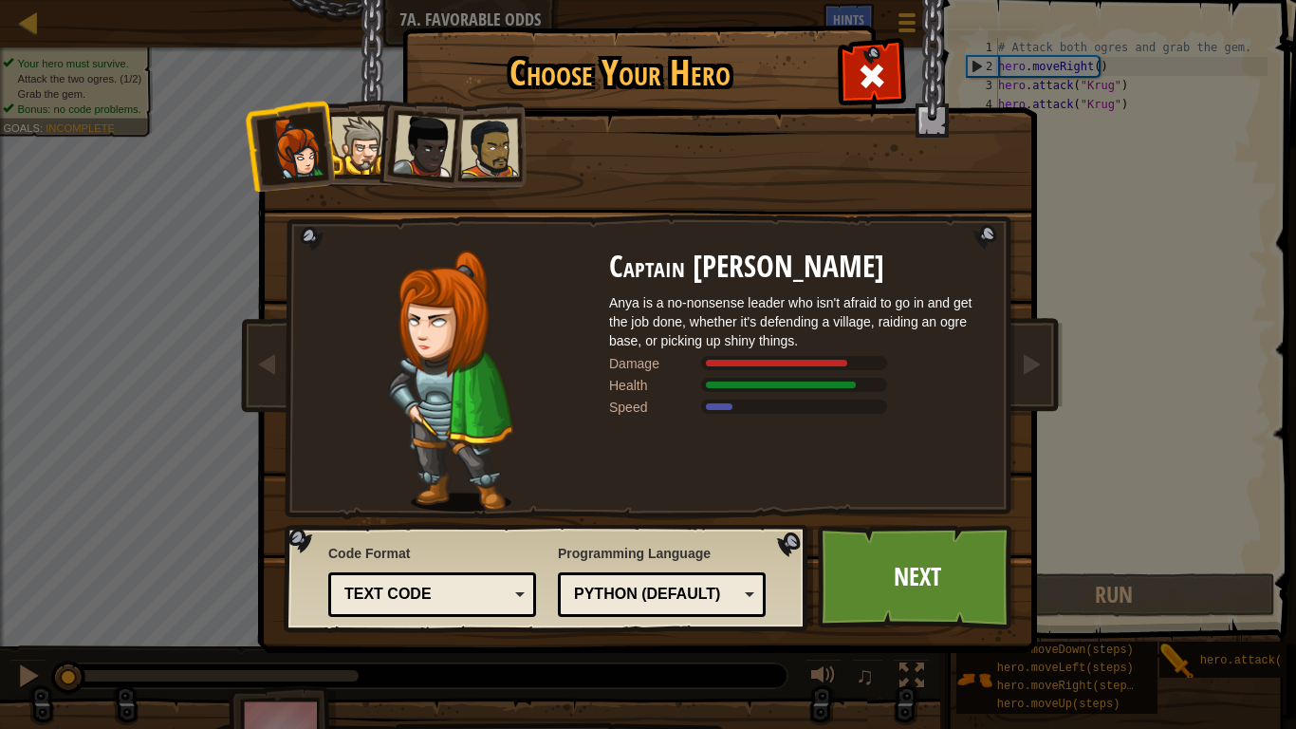
click at [350, 144] on div at bounding box center [360, 146] width 58 height 58
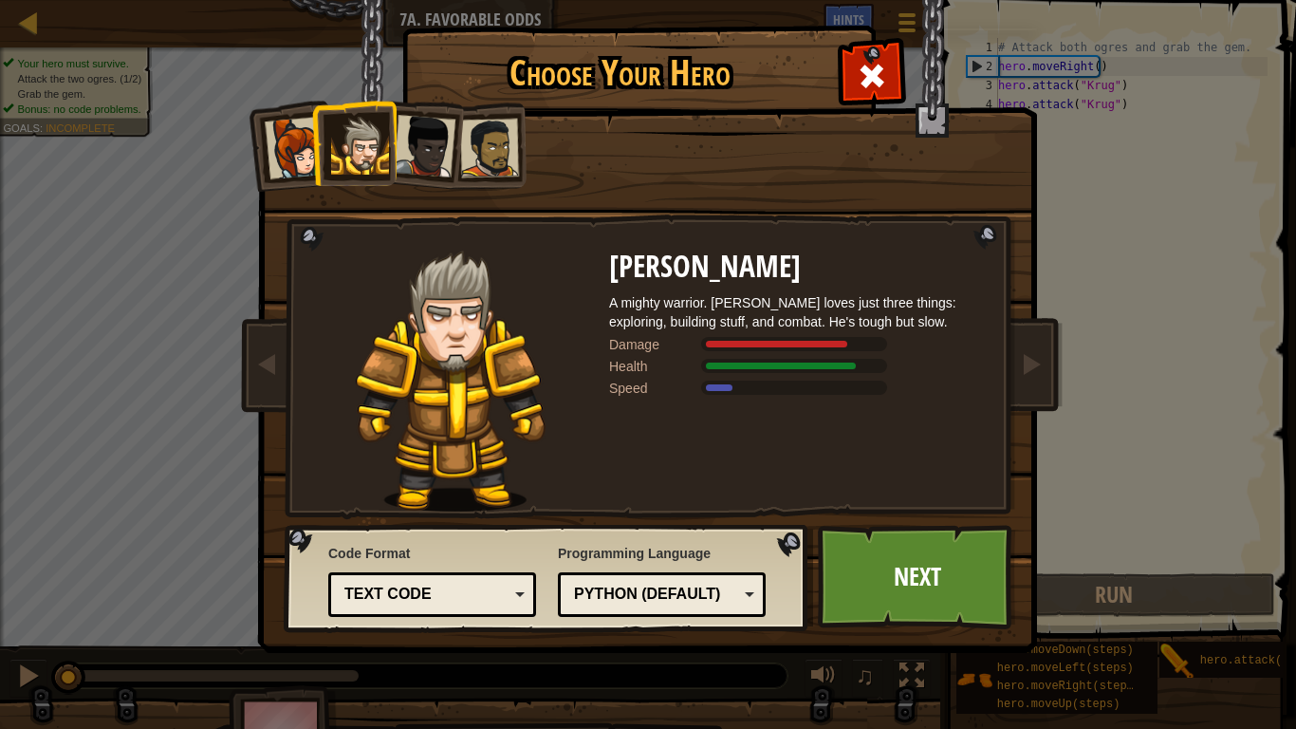
click at [291, 126] on div at bounding box center [296, 148] width 63 height 63
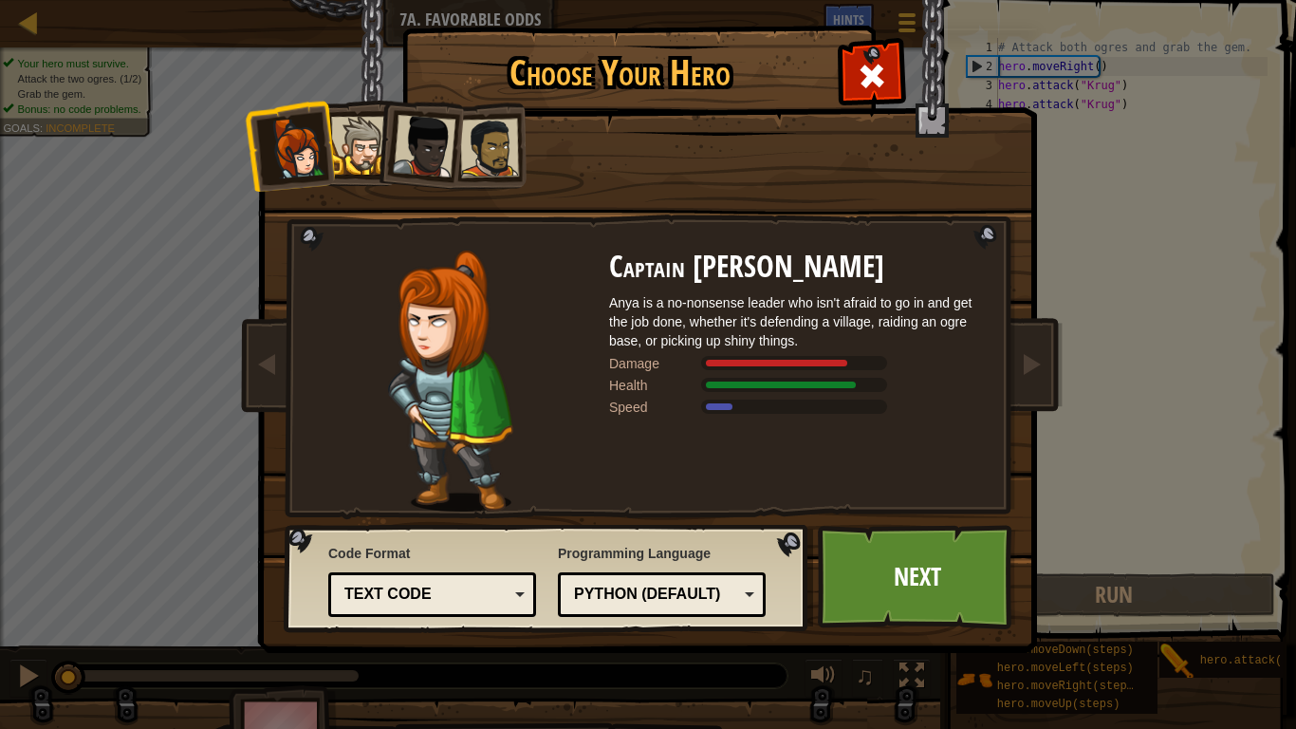
click at [452, 132] on div at bounding box center [424, 146] width 63 height 63
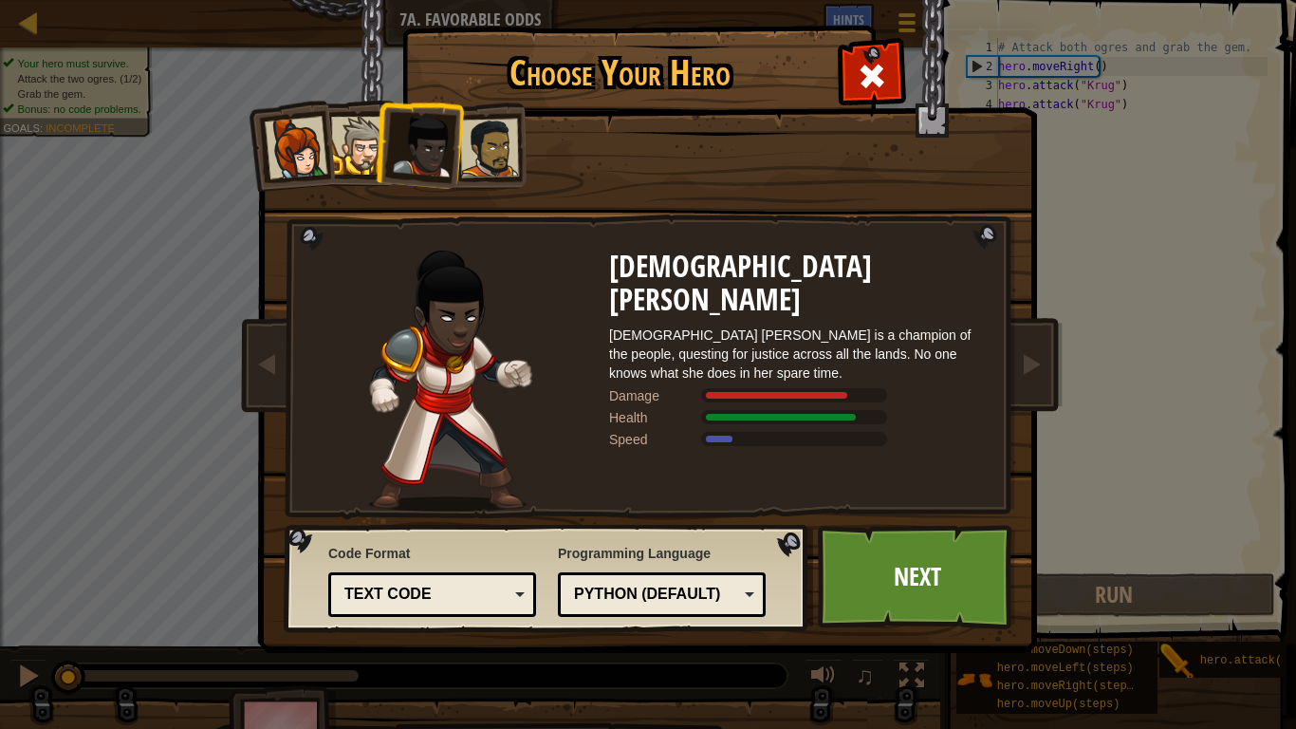
click at [295, 150] on div at bounding box center [296, 148] width 63 height 63
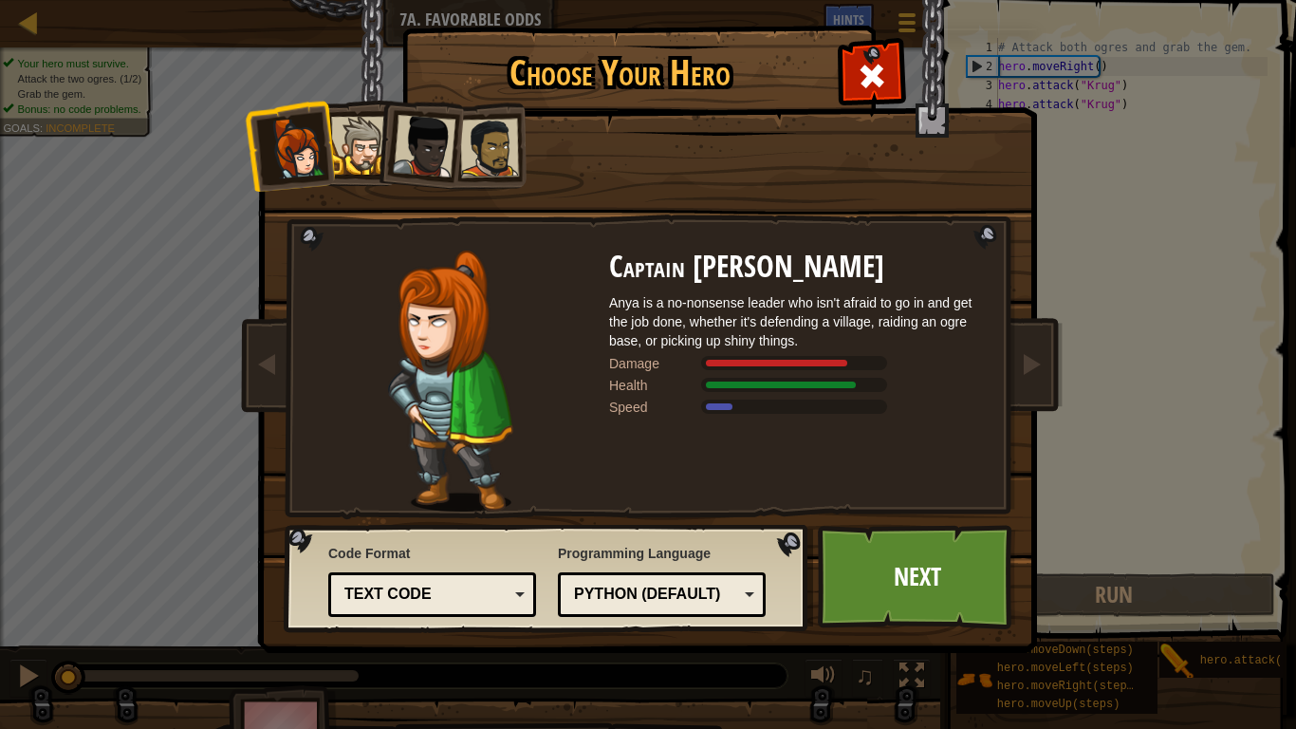
click at [437, 137] on div at bounding box center [424, 146] width 63 height 63
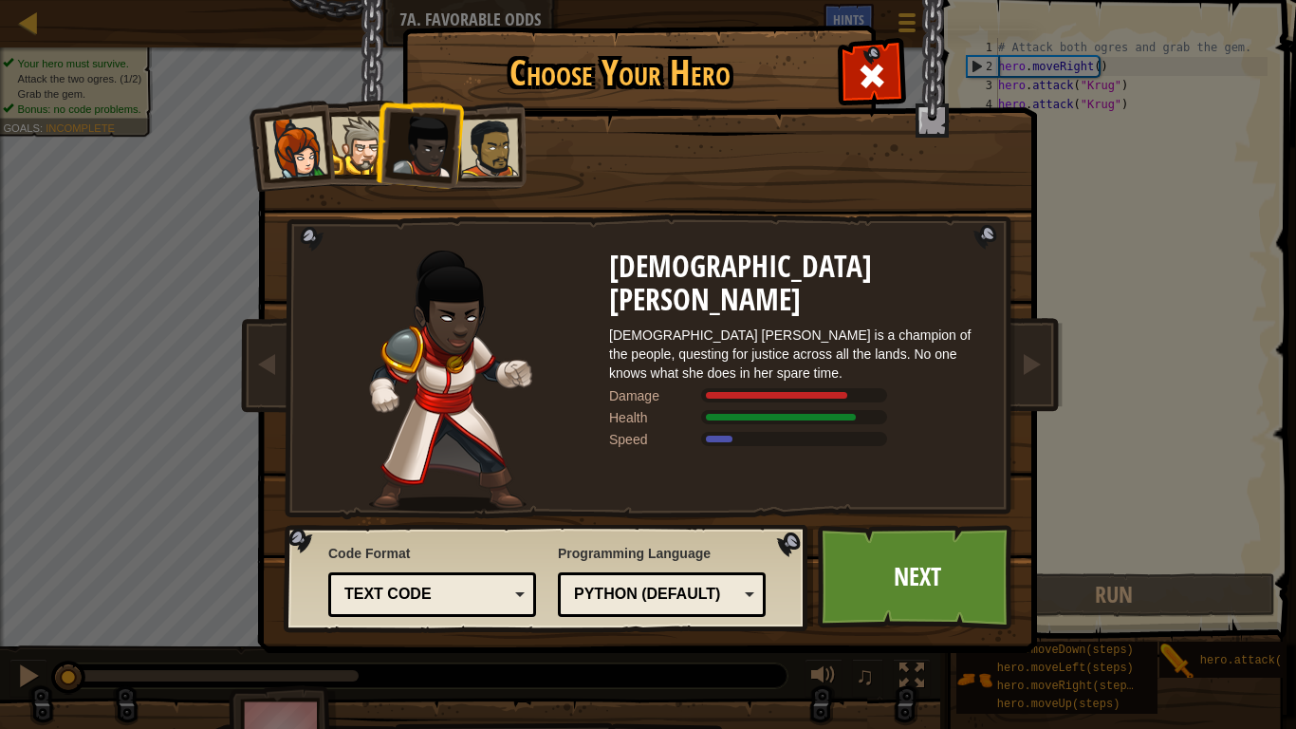
click at [492, 138] on div at bounding box center [489, 148] width 59 height 59
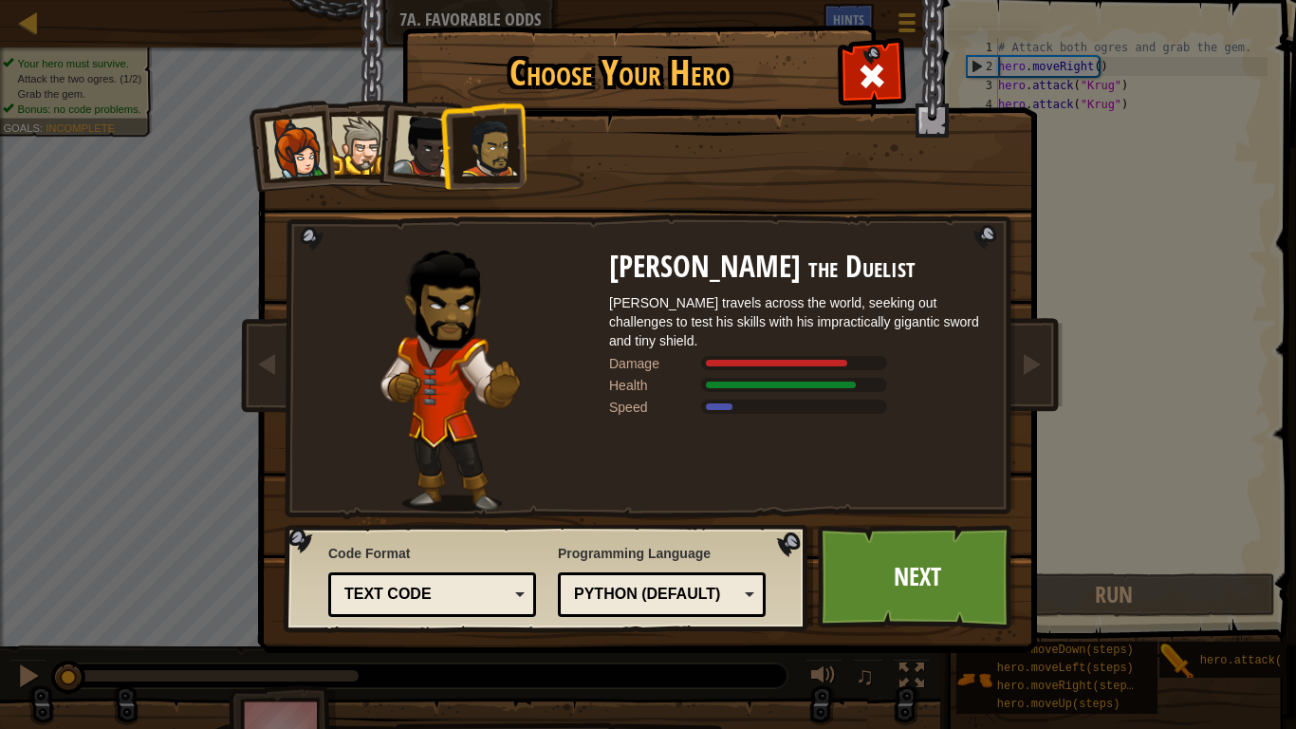
click at [304, 123] on div at bounding box center [296, 148] width 63 height 63
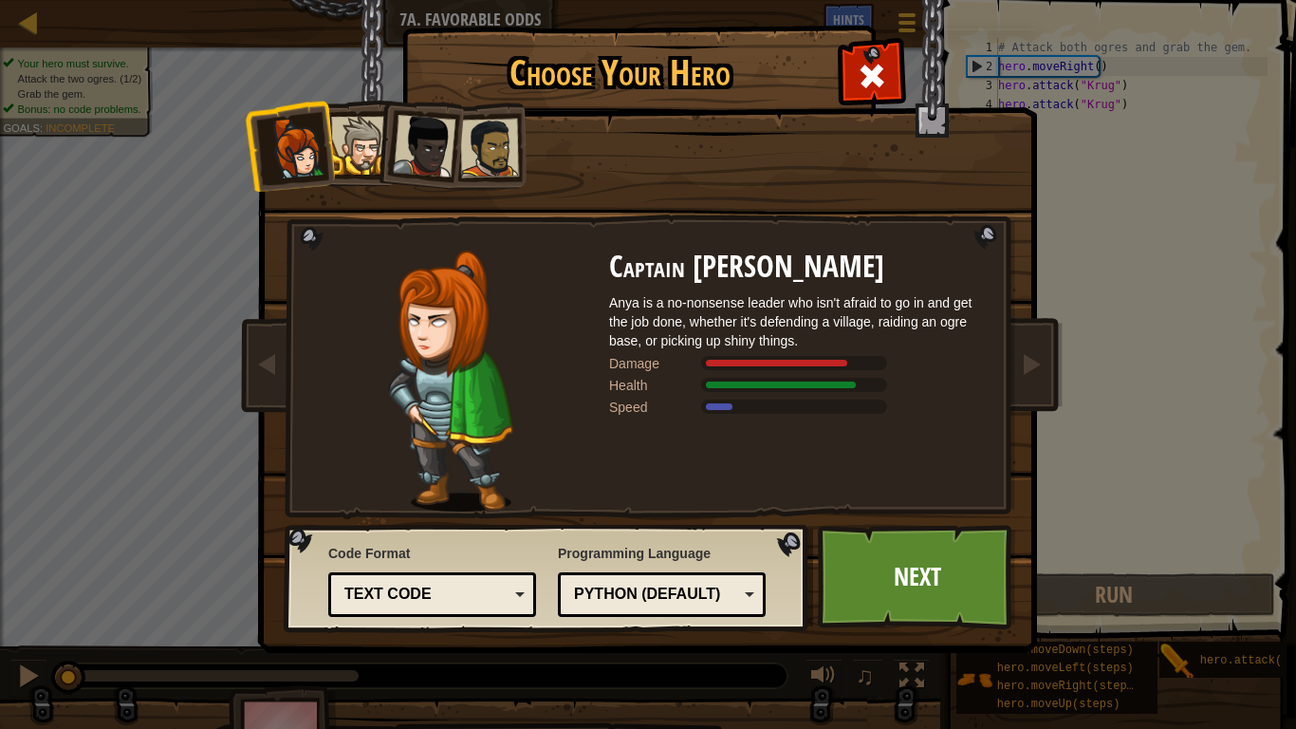
click at [466, 155] on div at bounding box center [489, 148] width 59 height 59
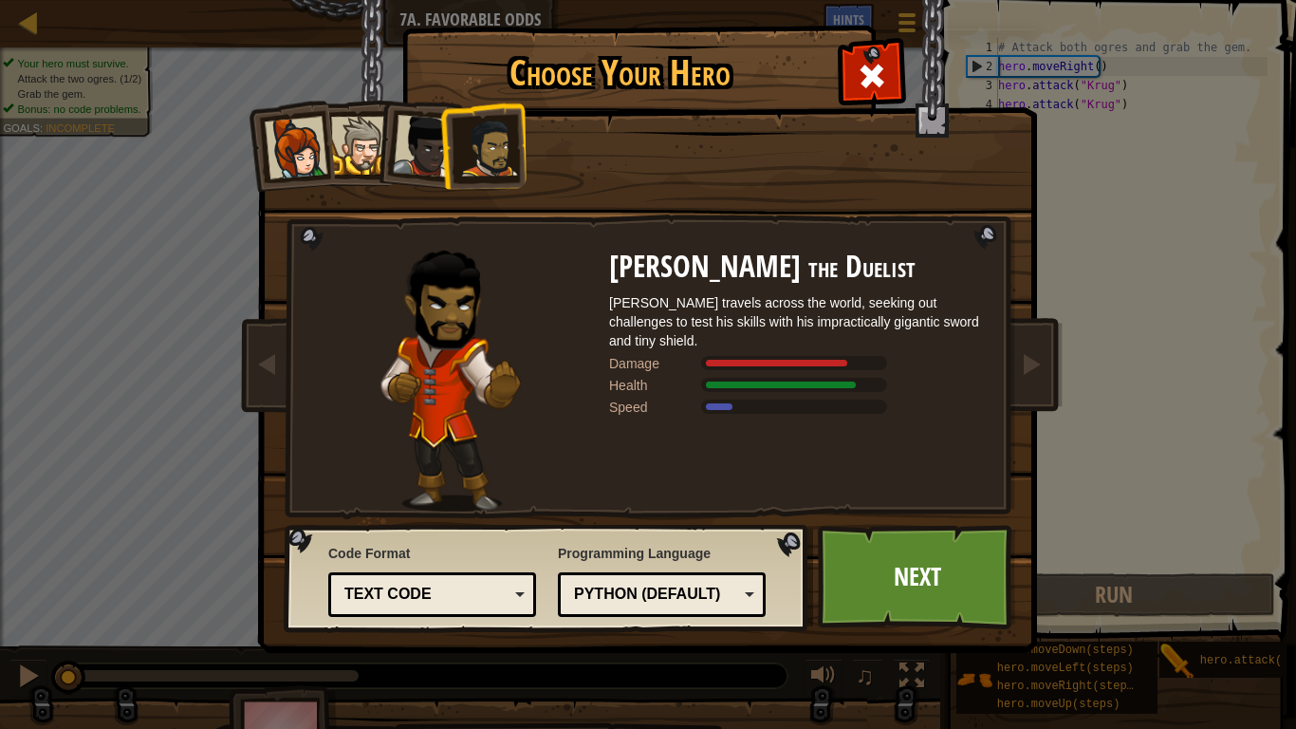
click at [368, 144] on div at bounding box center [360, 146] width 58 height 58
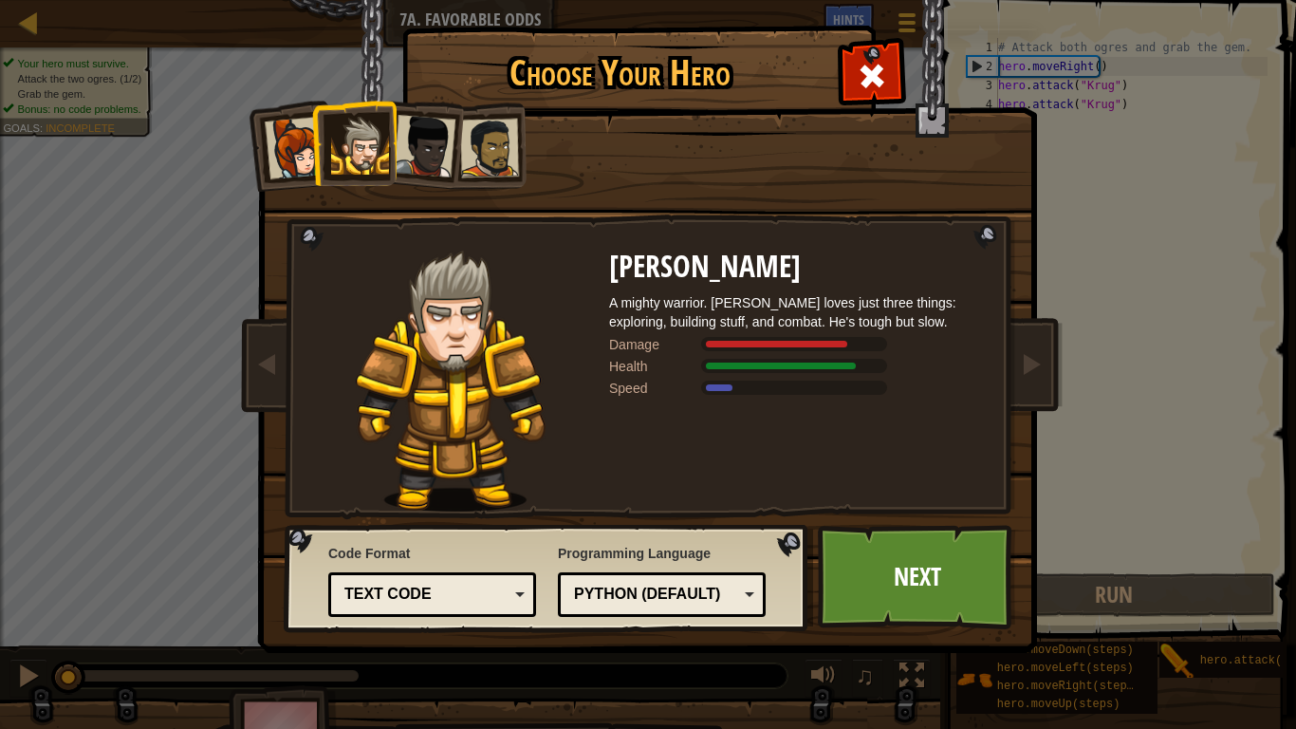
click at [430, 138] on div at bounding box center [424, 146] width 63 height 63
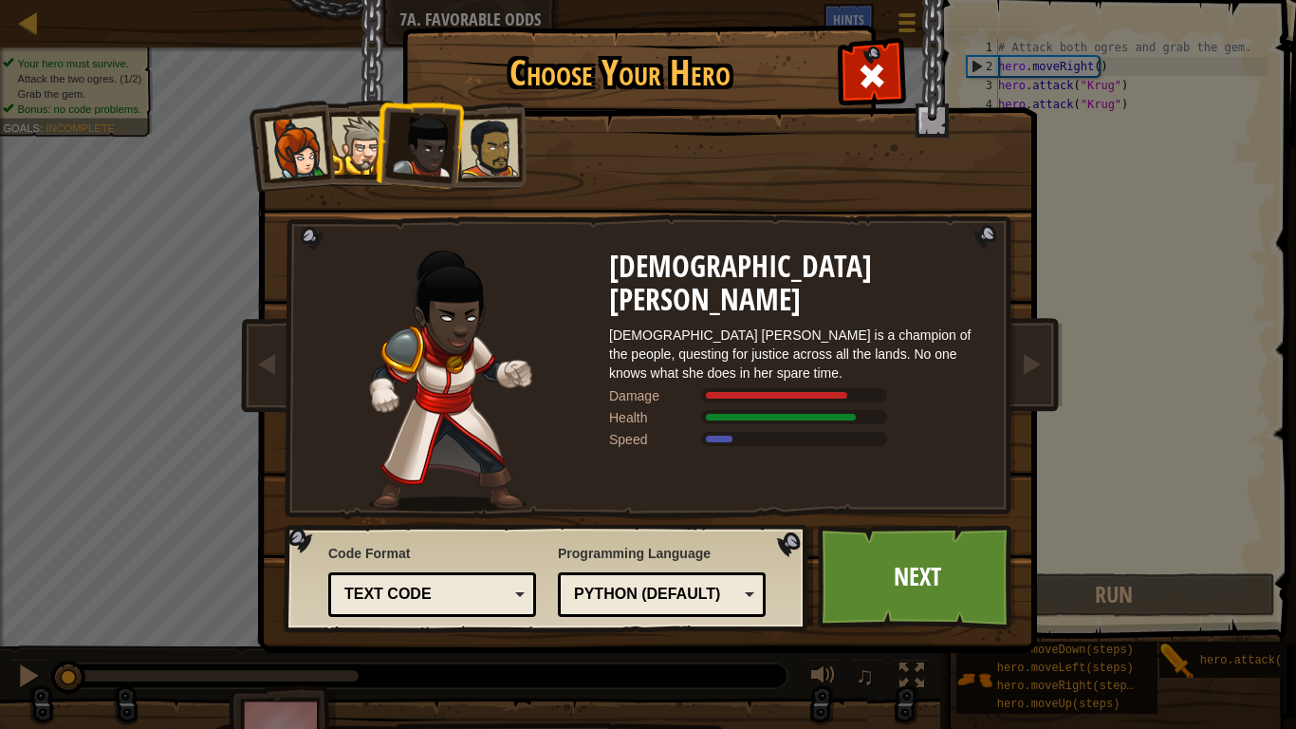
click at [331, 145] on li at bounding box center [289, 145] width 93 height 93
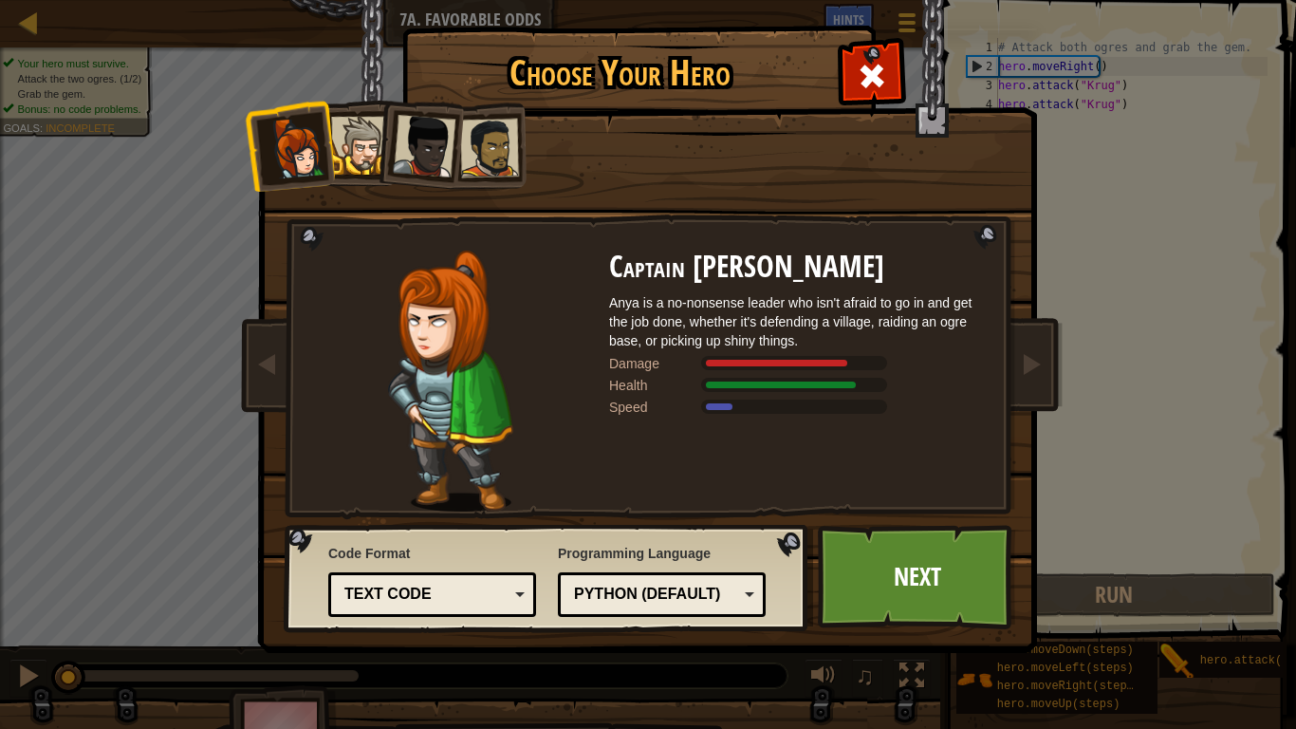
drag, startPoint x: 386, startPoint y: 122, endPoint x: 361, endPoint y: 129, distance: 25.5
click at [372, 102] on ol at bounding box center [648, 102] width 783 height 0
click at [347, 131] on div at bounding box center [360, 146] width 58 height 58
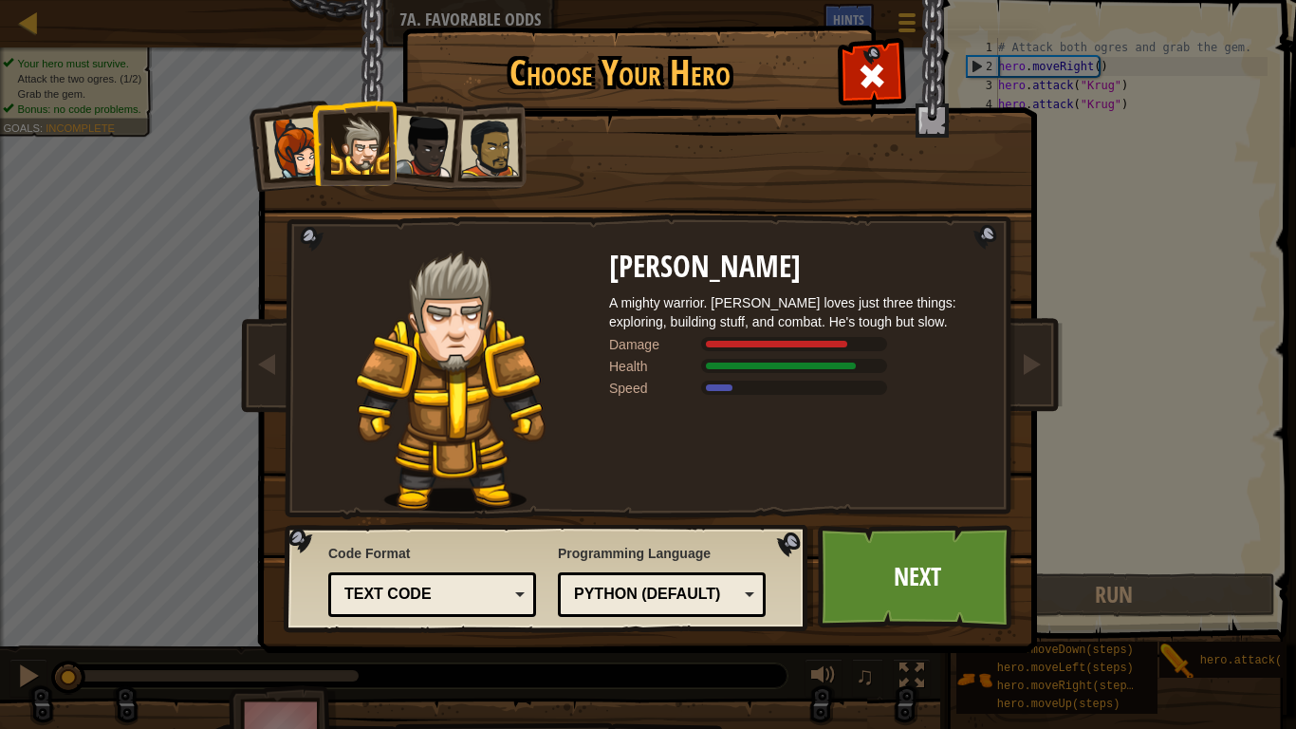
click at [409, 151] on div at bounding box center [424, 146] width 63 height 63
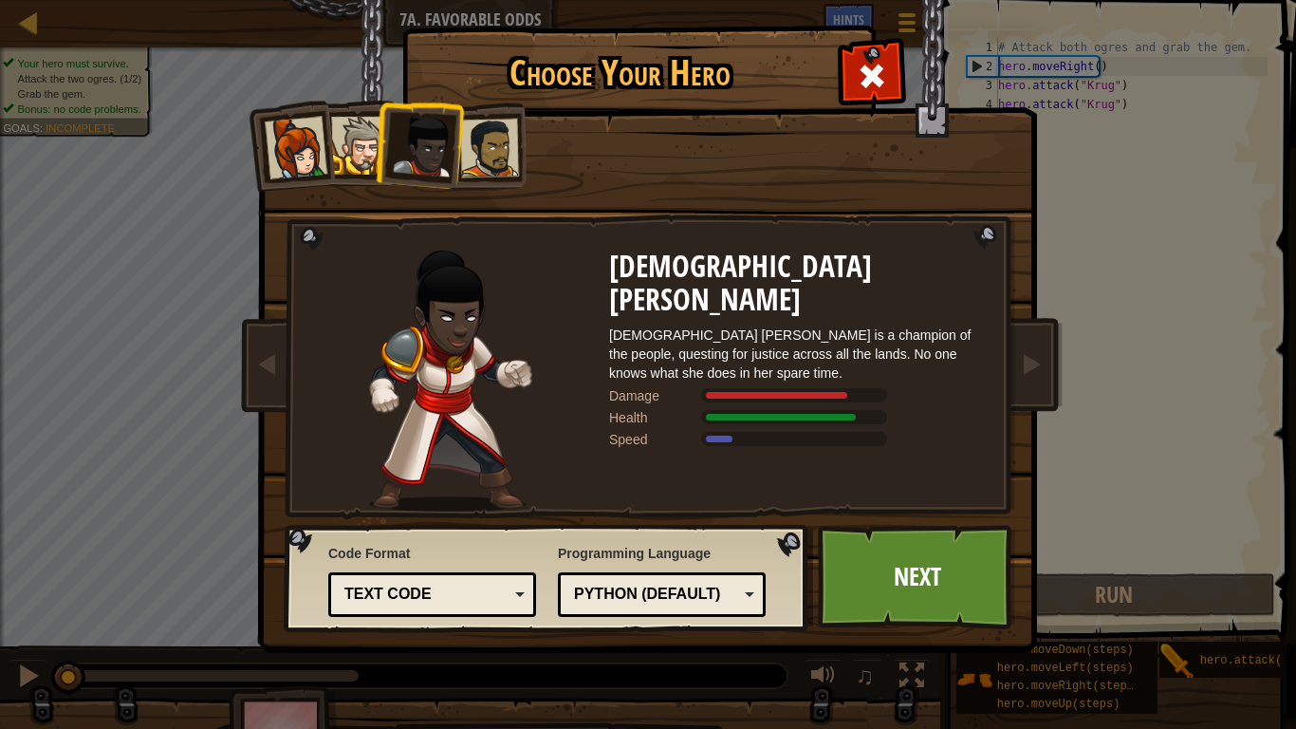
click at [493, 157] on div at bounding box center [489, 148] width 59 height 59
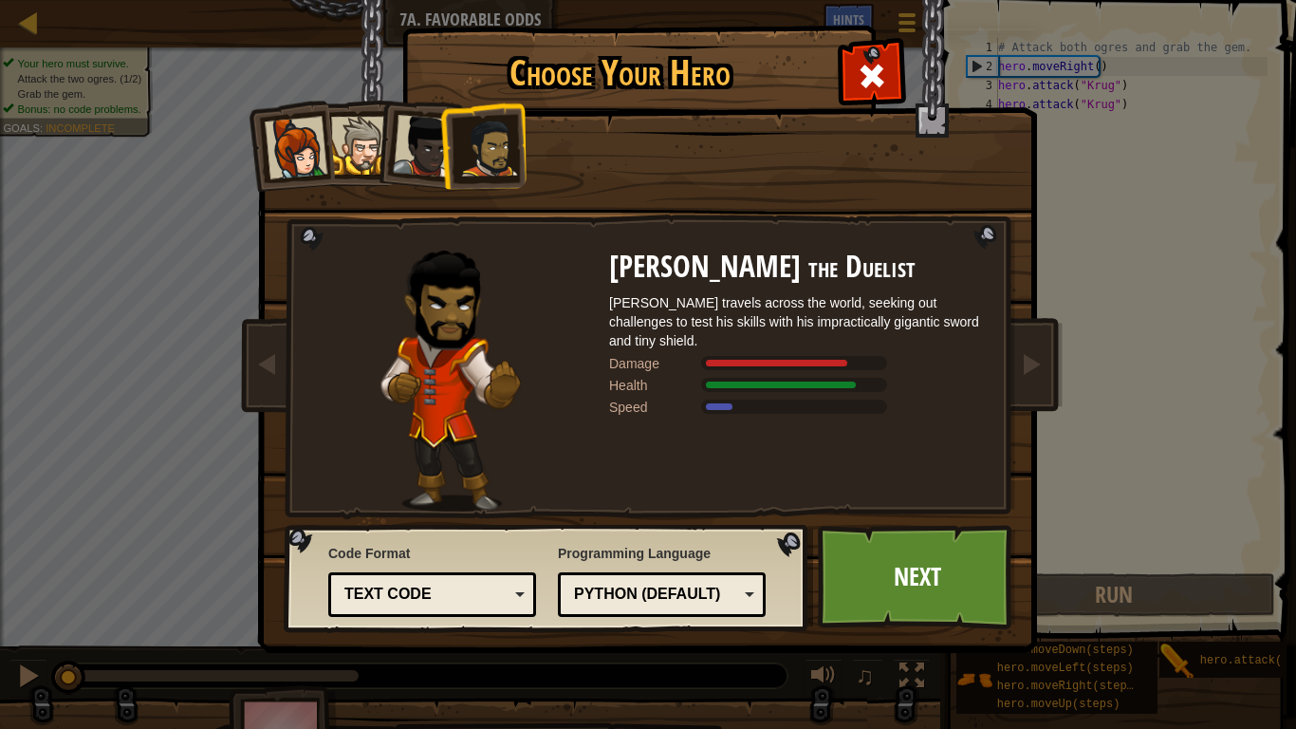
click at [278, 121] on div at bounding box center [296, 148] width 63 height 63
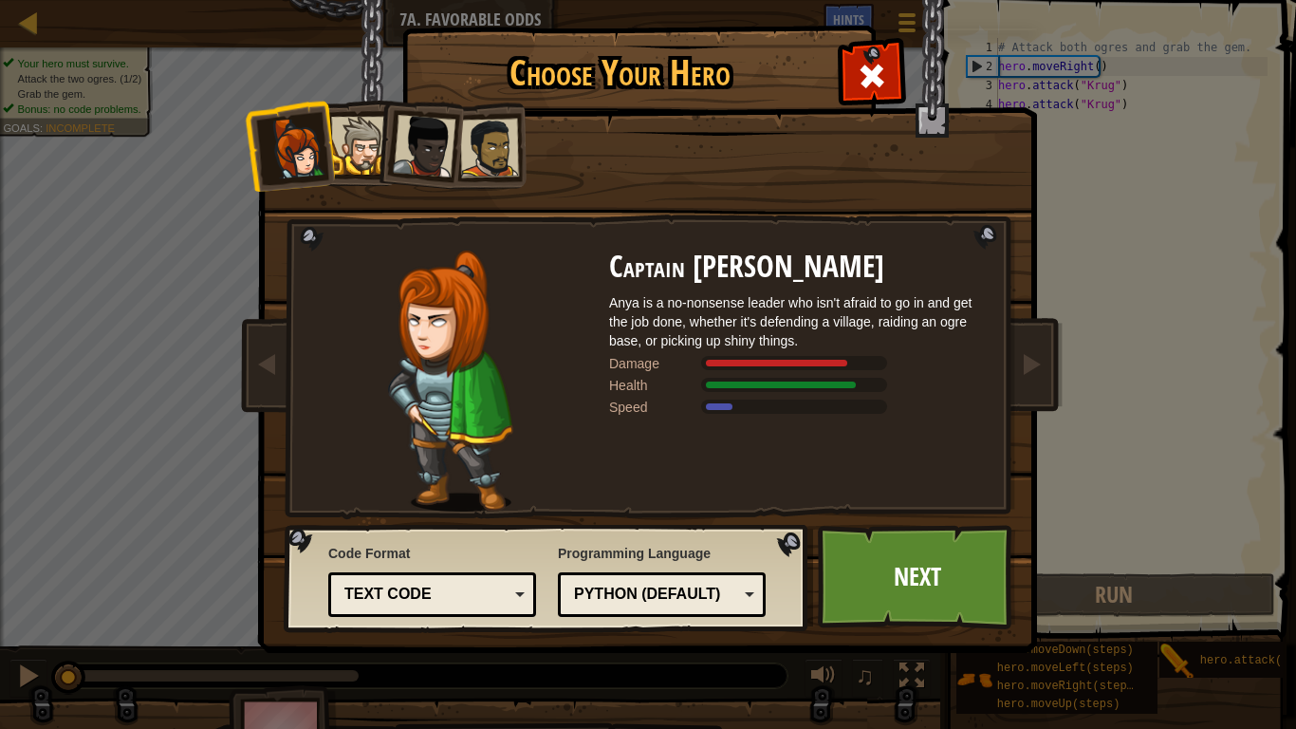
click at [372, 112] on li at bounding box center [353, 143] width 85 height 86
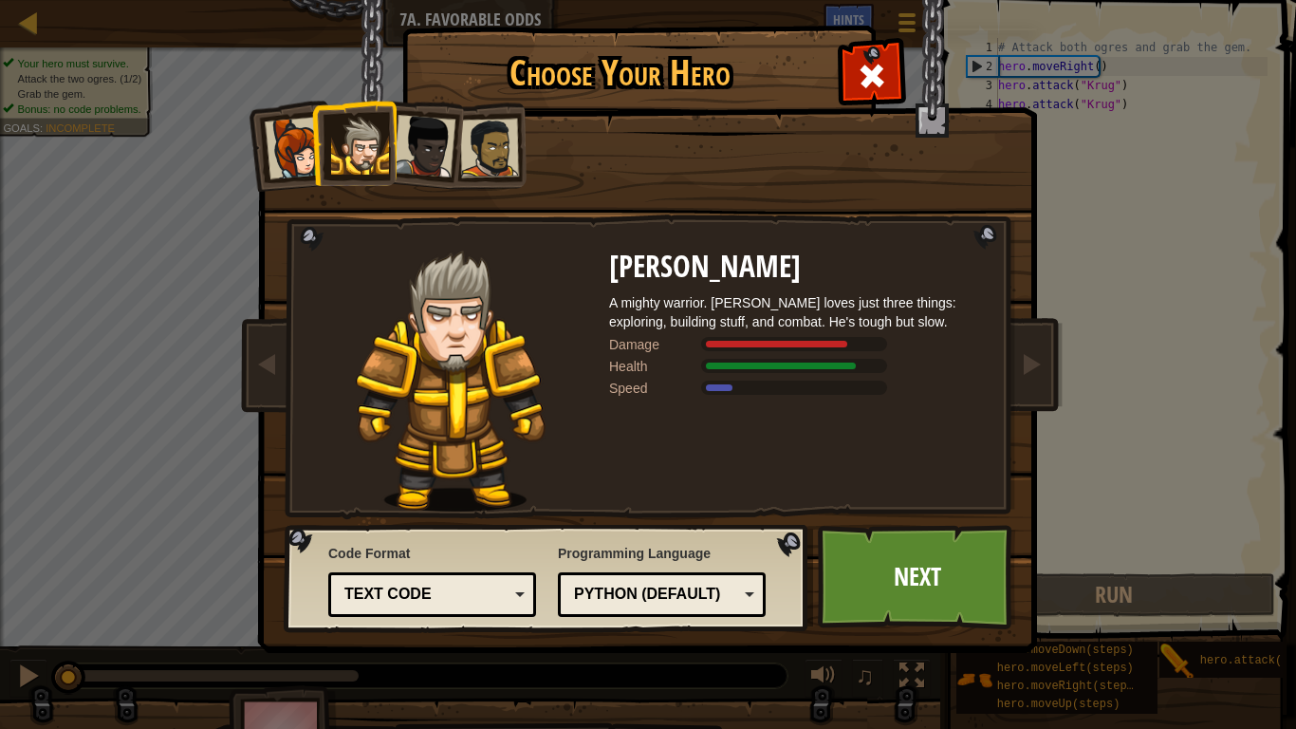
click at [435, 141] on div at bounding box center [424, 146] width 63 height 63
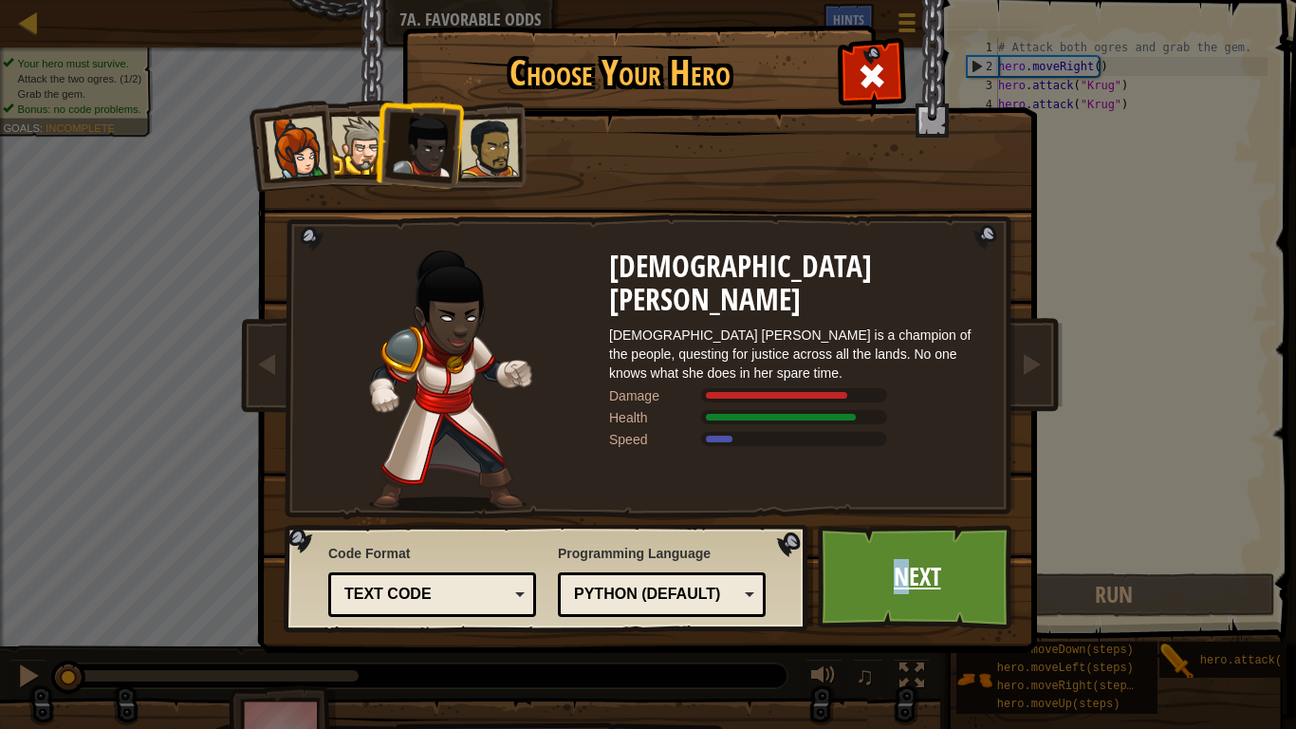
drag, startPoint x: 895, startPoint y: 599, endPoint x: 907, endPoint y: 603, distance: 12.3
click at [907, 600] on link "Next" at bounding box center [917, 577] width 198 height 104
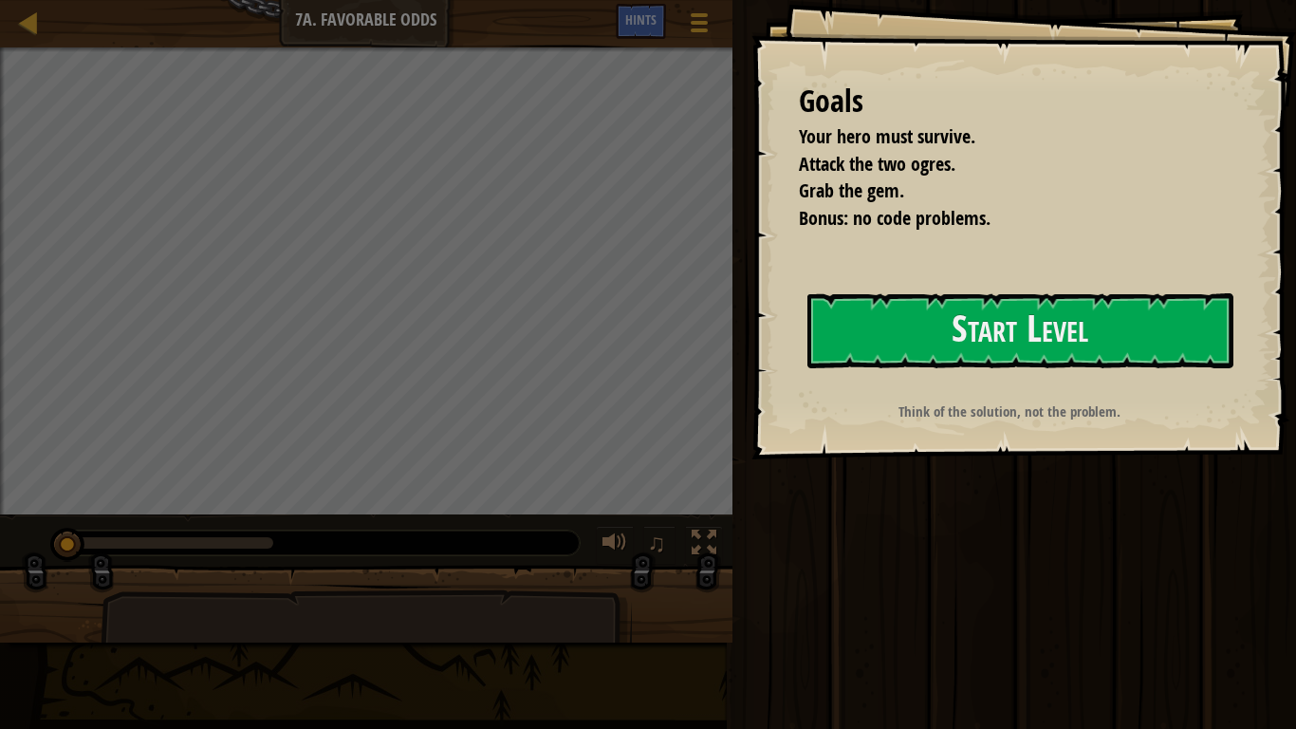
click at [951, 475] on div "Run Submit Done" at bounding box center [1011, 359] width 569 height 719
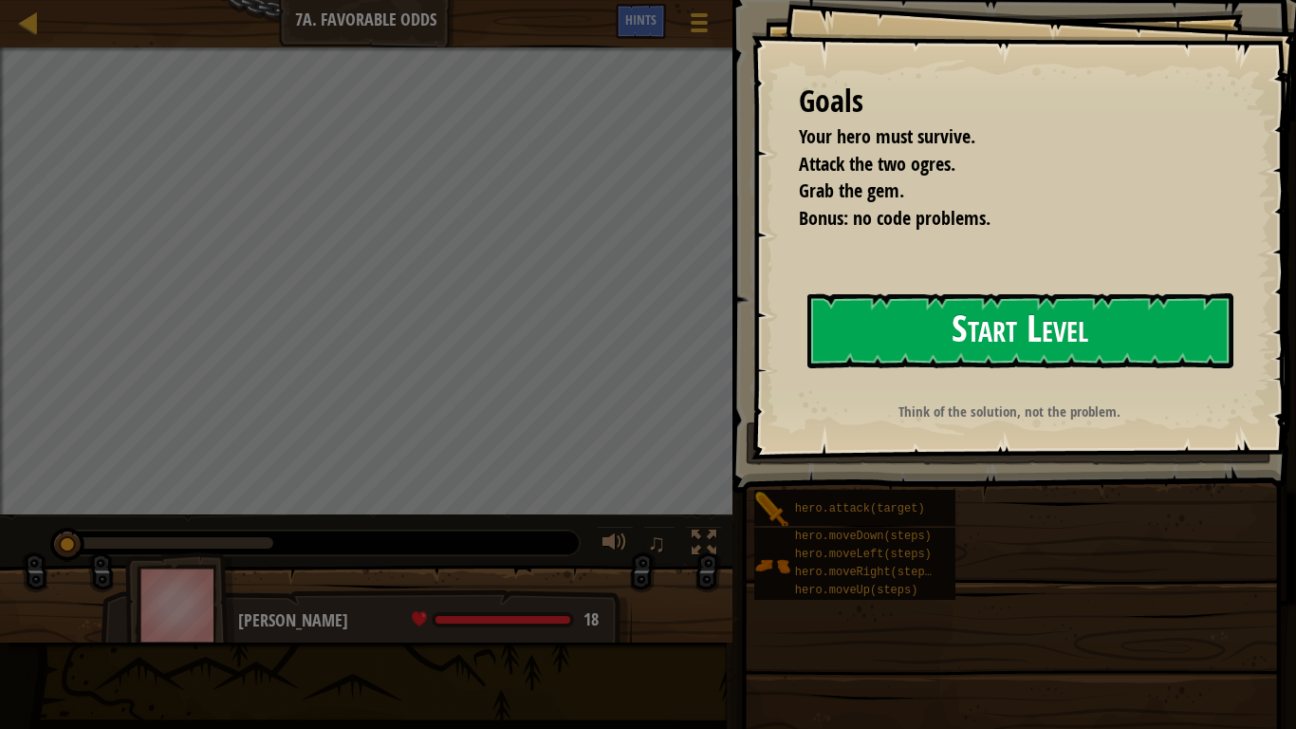
click at [1045, 303] on button "Start Level" at bounding box center [1020, 330] width 426 height 75
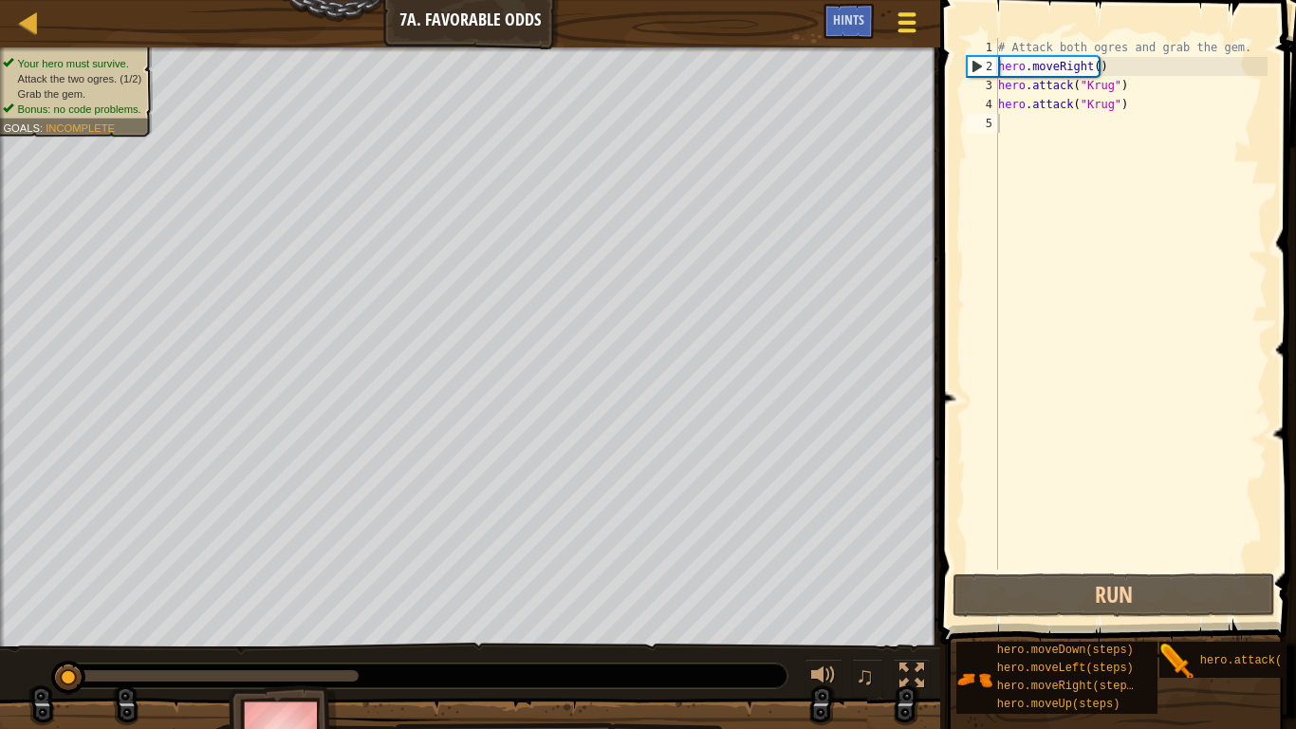
click at [907, 21] on span at bounding box center [907, 23] width 18 height 4
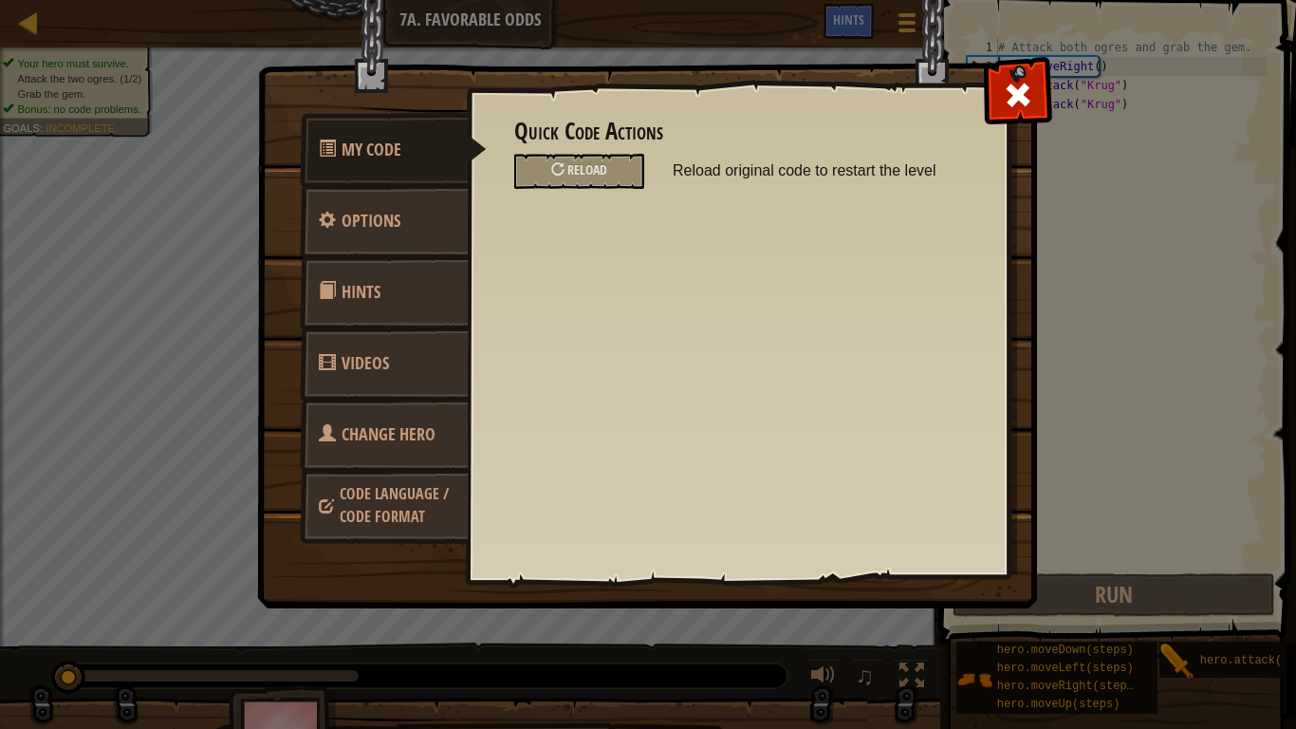
click at [433, 445] on span "Change Hero" at bounding box center [389, 434] width 94 height 24
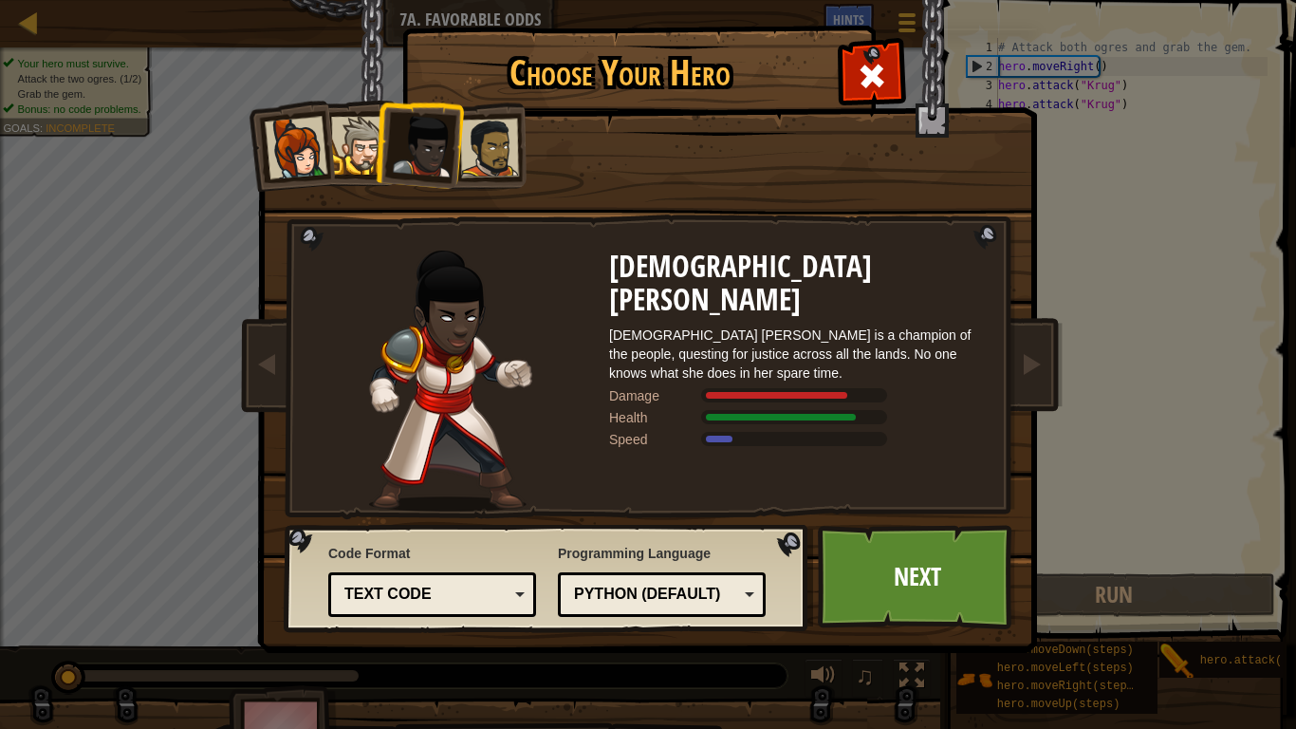
click at [721, 575] on div "Python (Default) JavaScript Lua C++ Java (Experimental) Python (Default)" at bounding box center [662, 594] width 208 height 45
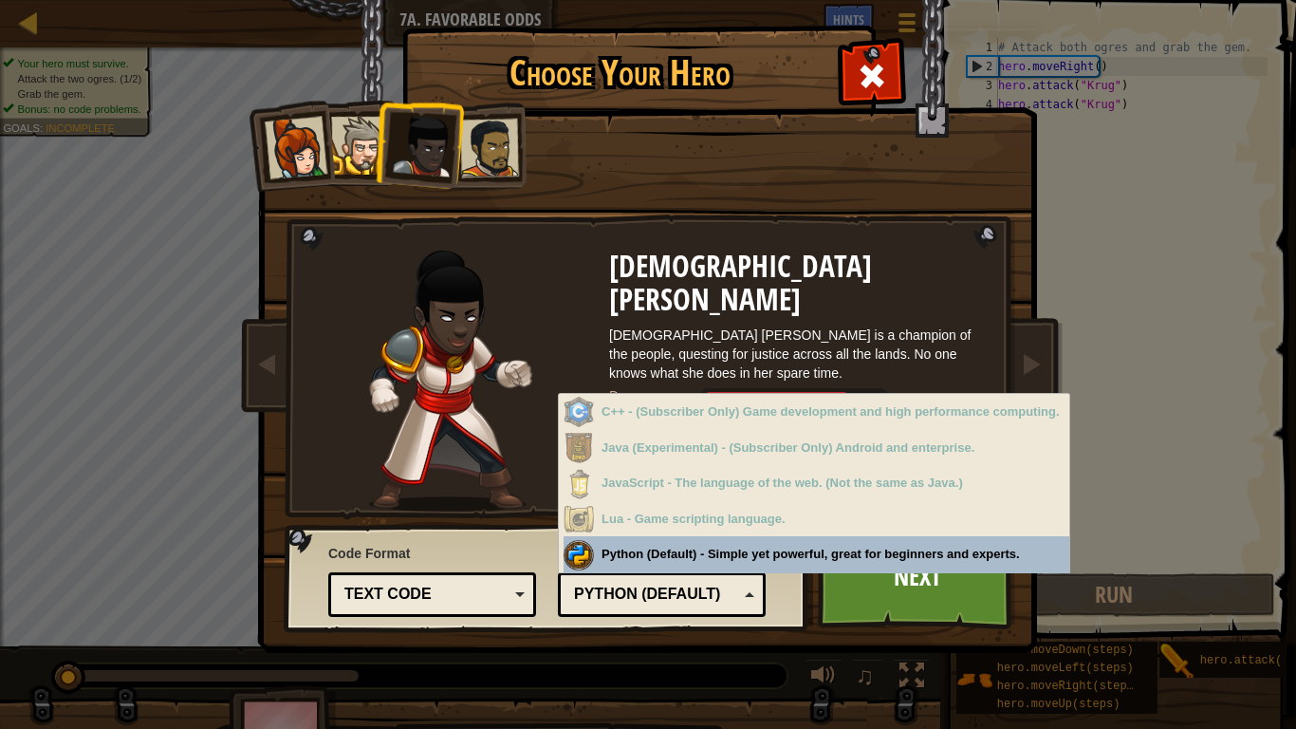
click at [507, 585] on div "Text code" at bounding box center [426, 594] width 164 height 22
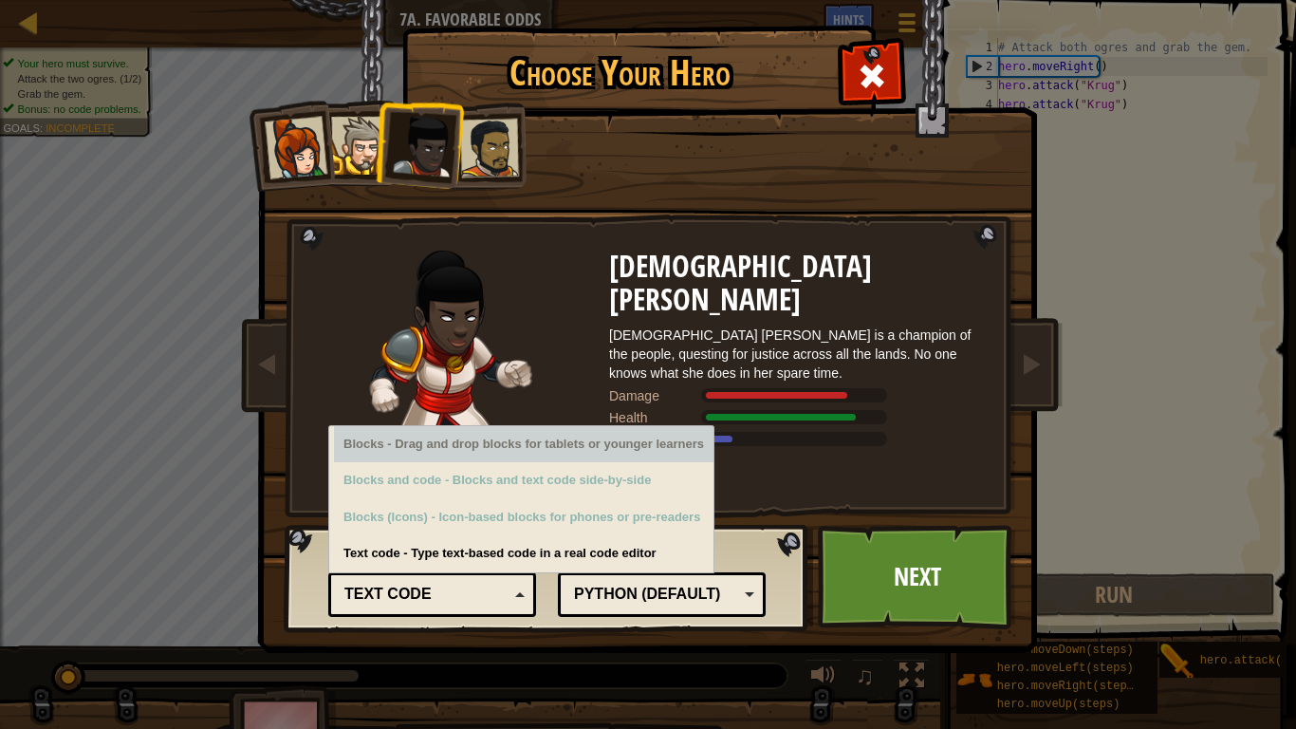
click at [774, 493] on div "[DEMOGRAPHIC_DATA] [PERSON_NAME] [DEMOGRAPHIC_DATA] [PERSON_NAME] is a champion…" at bounding box center [798, 380] width 379 height 261
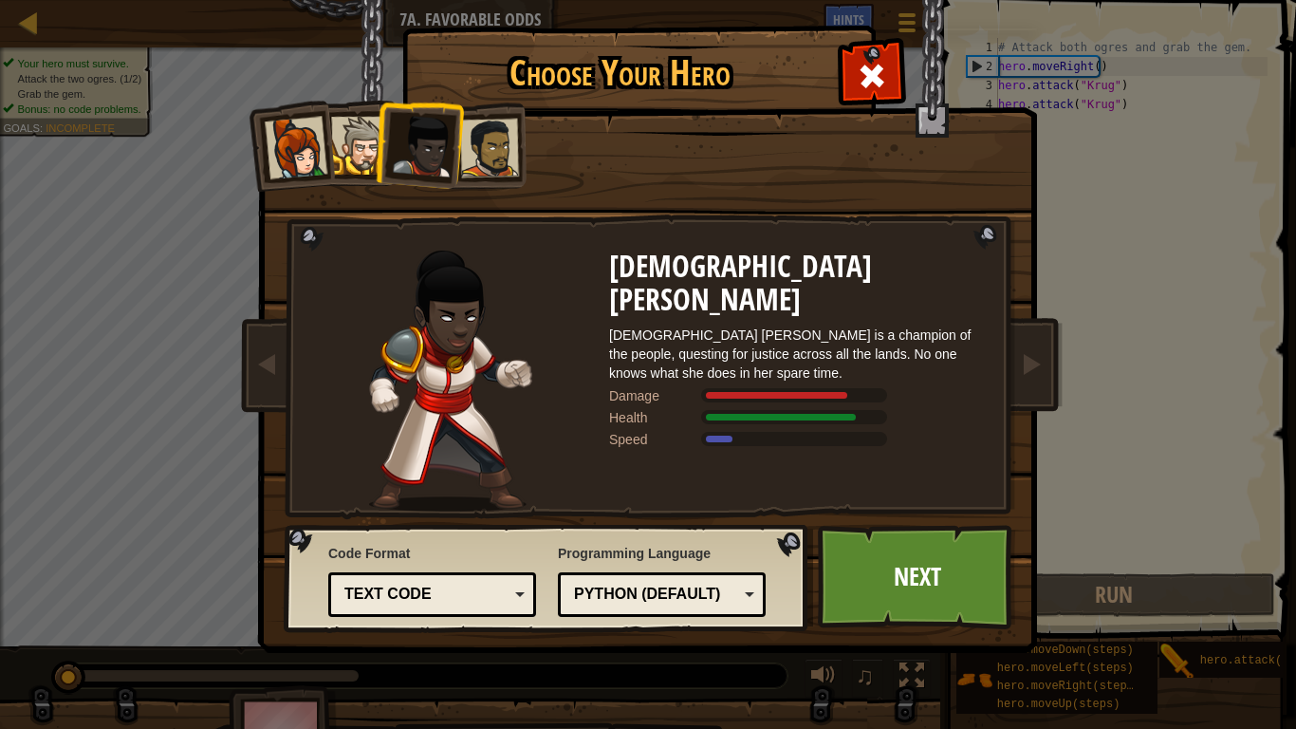
click at [494, 164] on div at bounding box center [489, 148] width 59 height 59
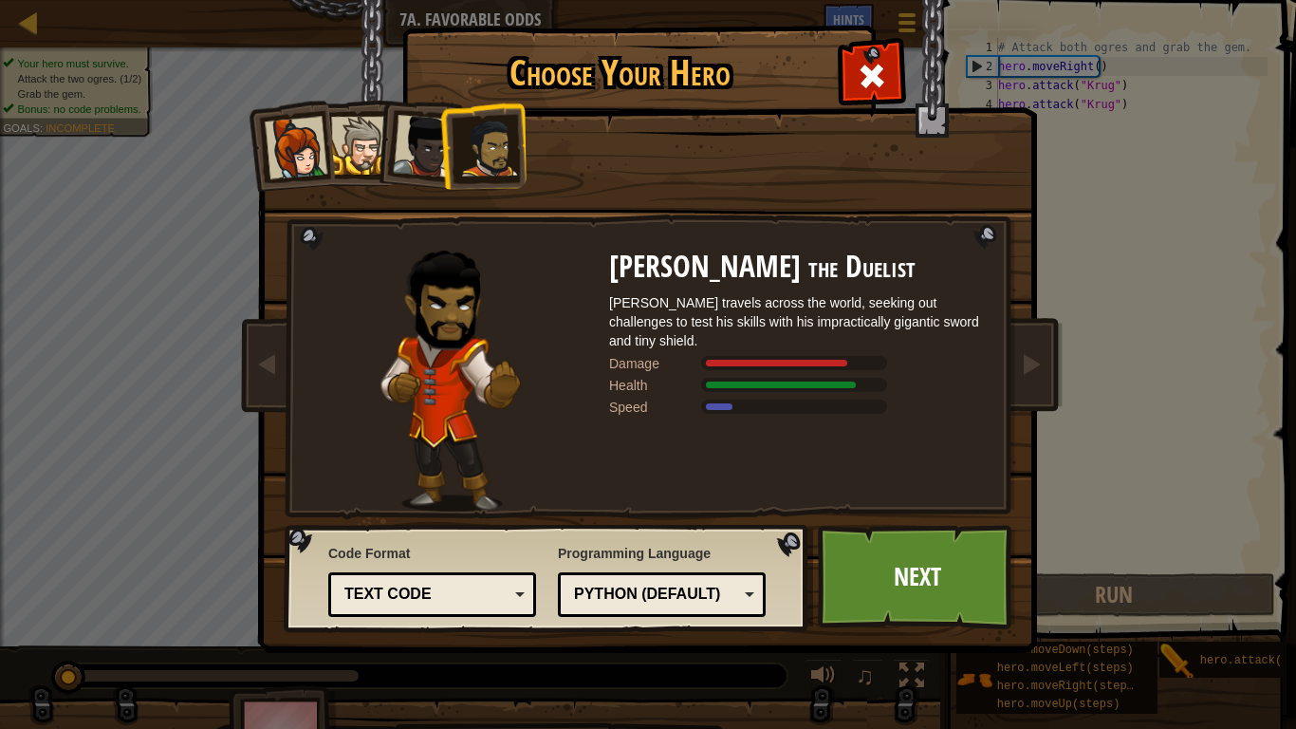
click at [383, 153] on li at bounding box center [418, 142] width 93 height 93
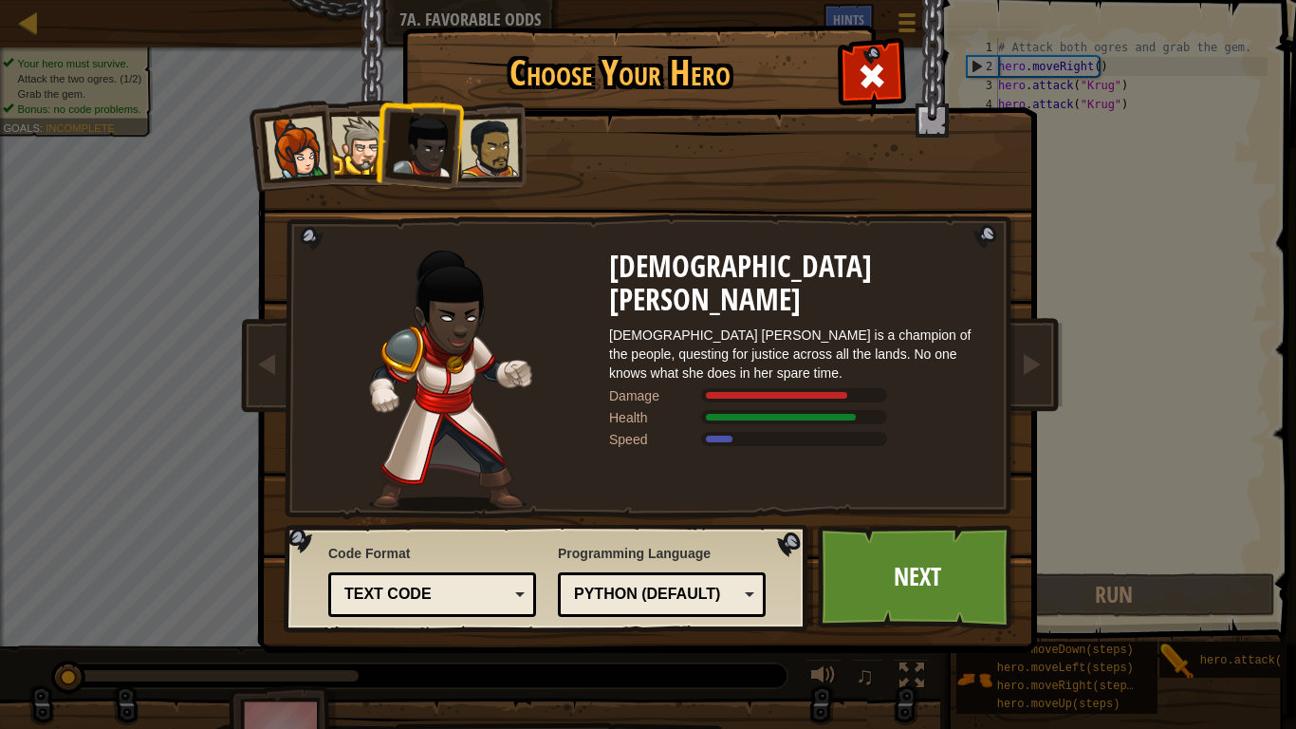
click at [353, 171] on div at bounding box center [360, 146] width 58 height 58
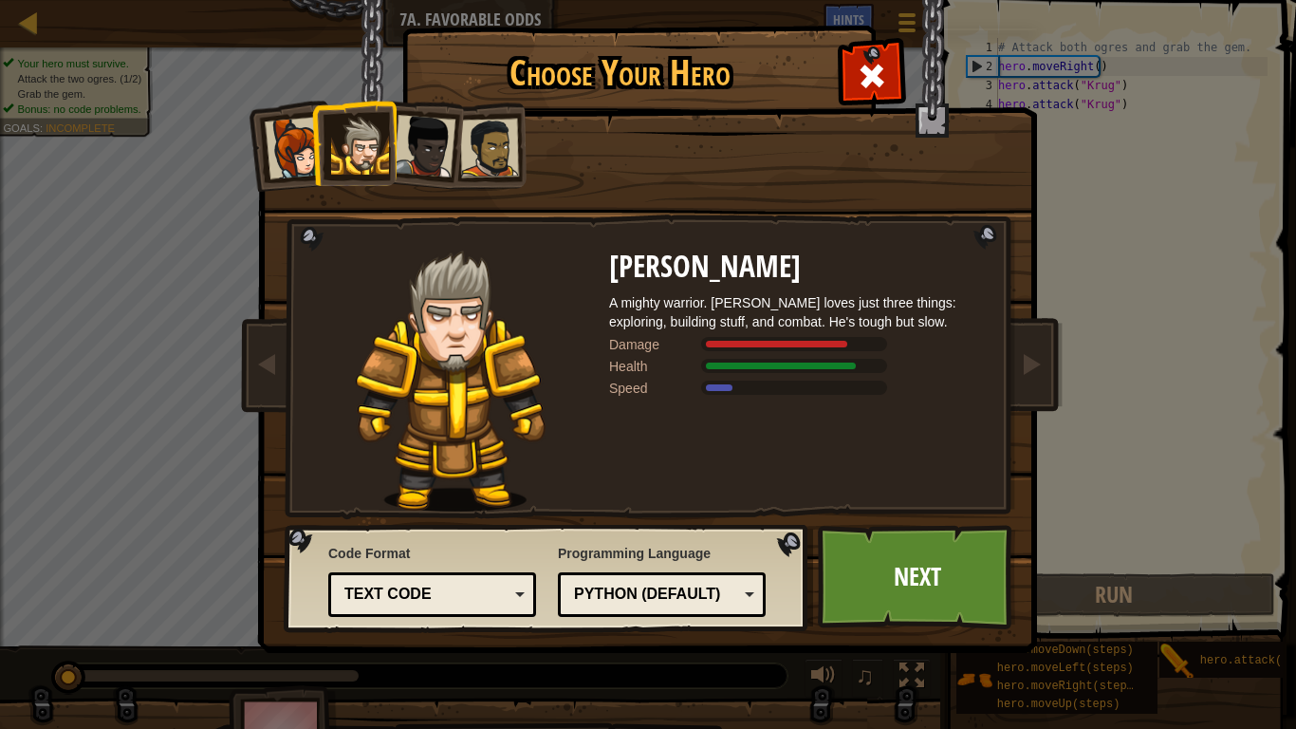
click at [310, 116] on li at bounding box center [289, 145] width 93 height 93
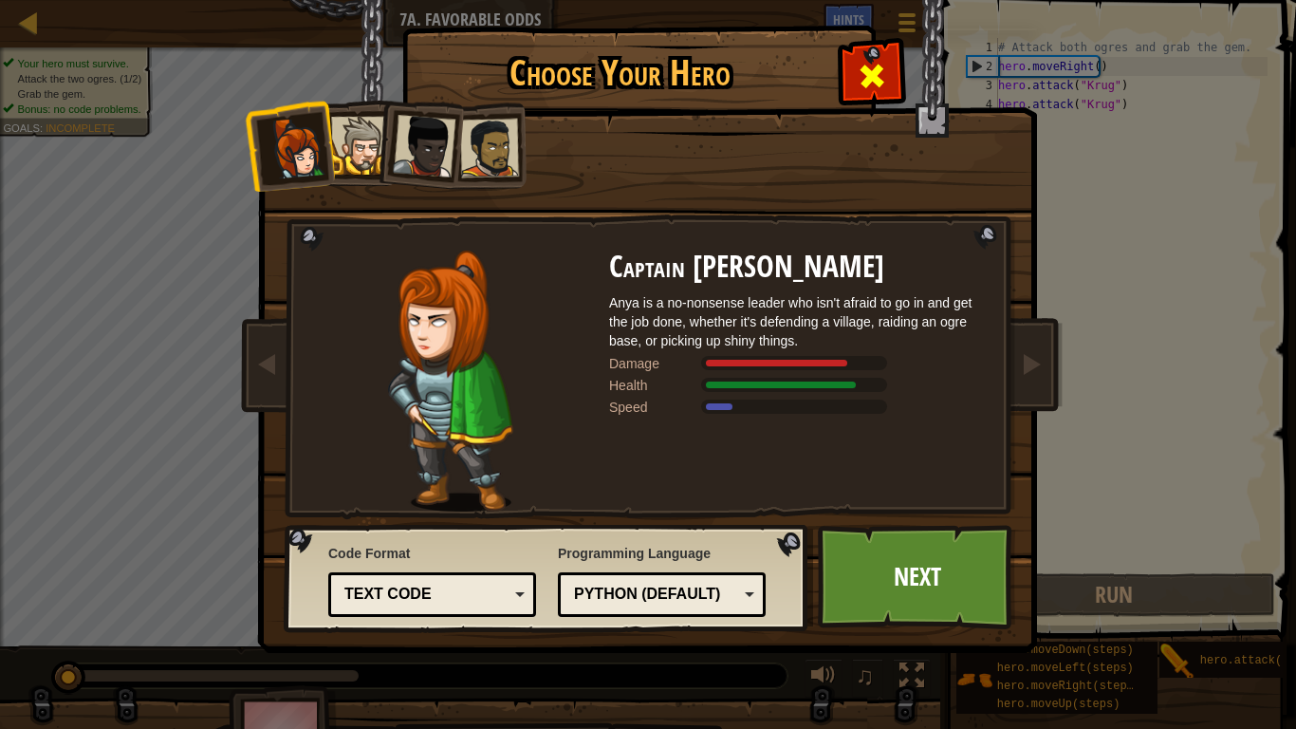
click at [882, 79] on span at bounding box center [872, 76] width 30 height 30
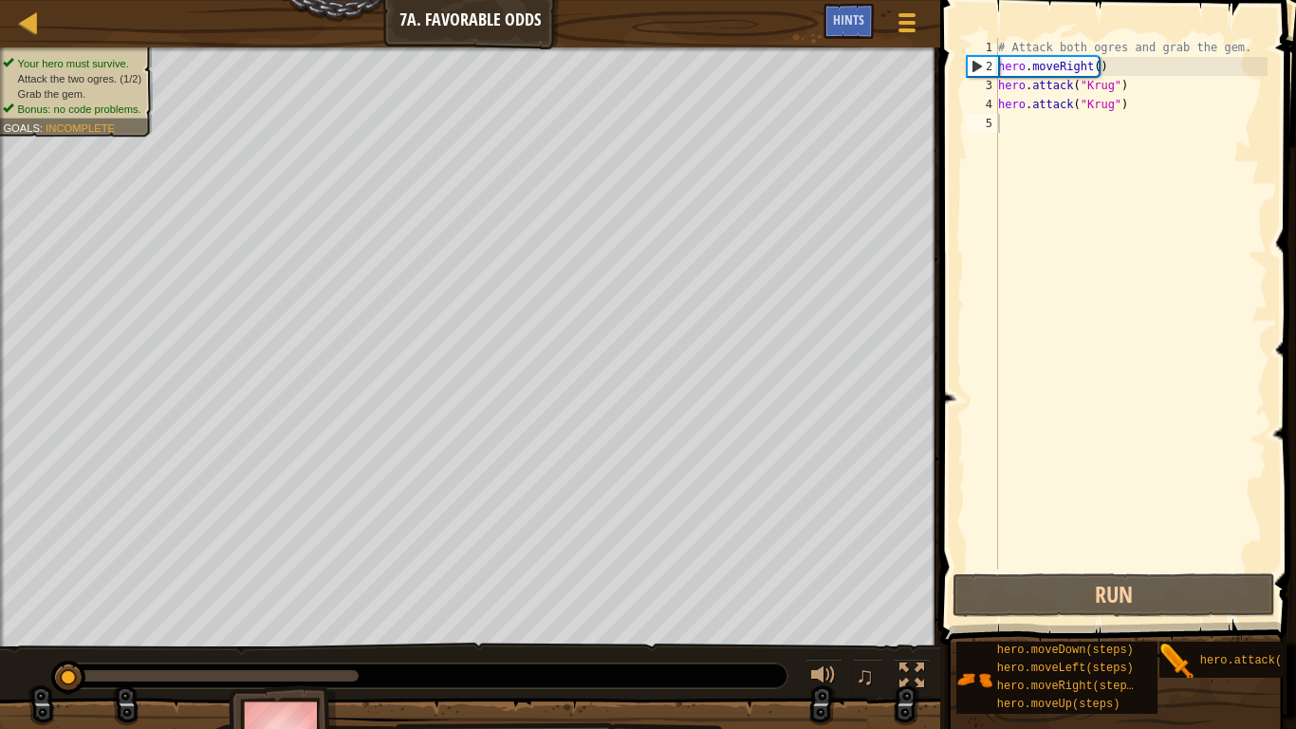
click at [1293, 600] on div "Hints Videos 1 2 3 4 5 # Attack both ogres and grab the gem. hero . moveRight (…" at bounding box center [1114, 364] width 361 height 729
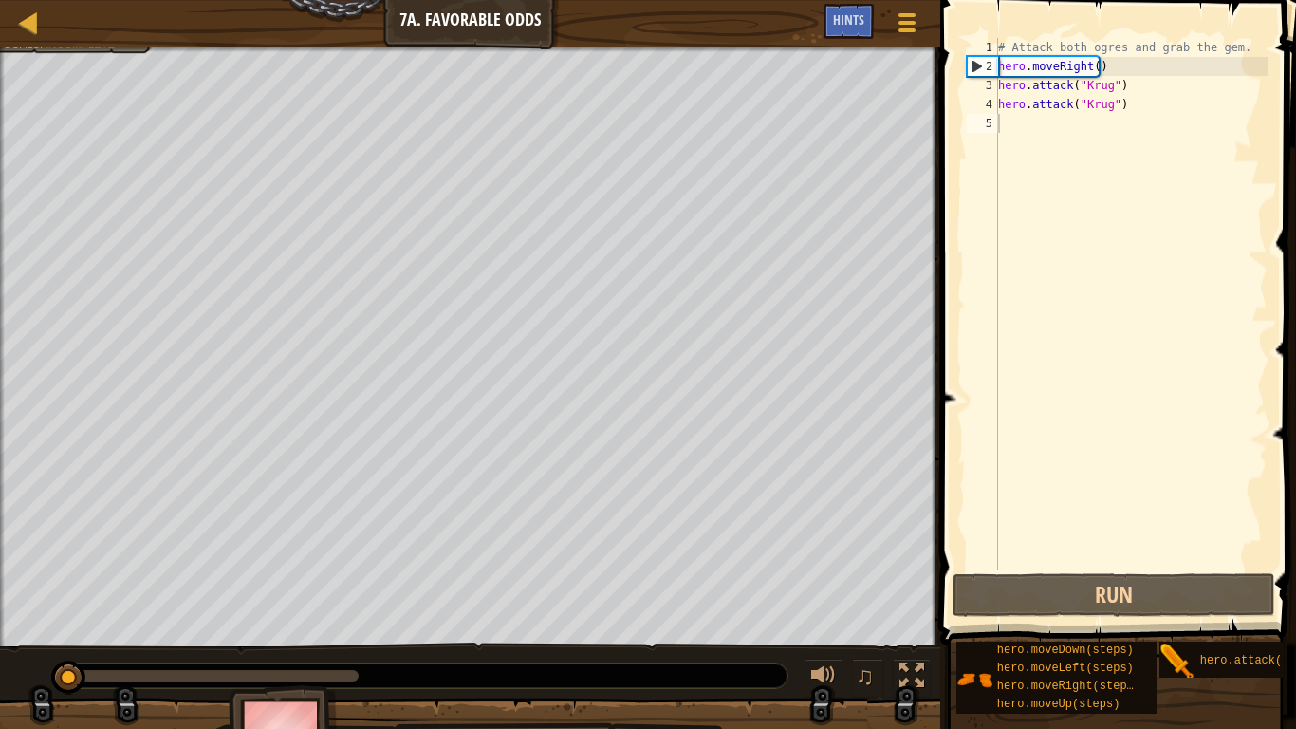
click at [5, 0] on div "Map Introduction to Computer Science 7a. Favorable Odds Game Menu Done Hints" at bounding box center [470, 23] width 940 height 47
drag, startPoint x: 492, startPoint y: 728, endPoint x: 505, endPoint y: 726, distance: 12.5
click at [919, 600] on div at bounding box center [911, 675] width 25 height 25
